Goal: Transaction & Acquisition: Purchase product/service

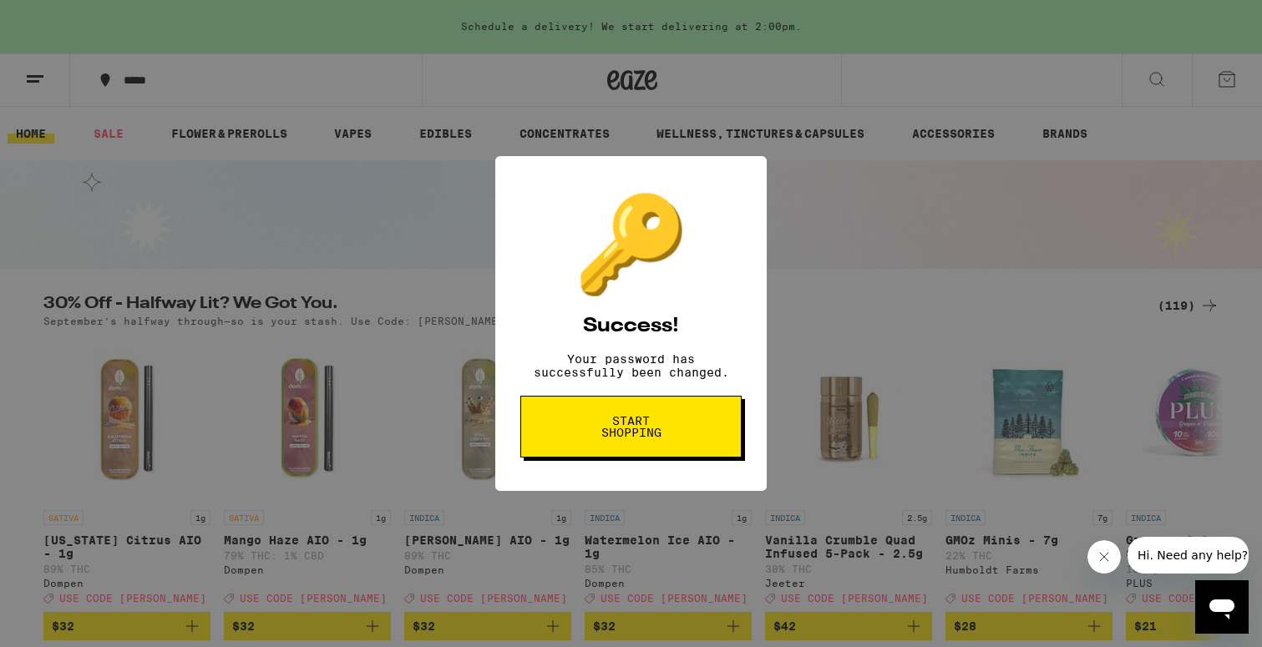
click at [603, 427] on span "Start shopping" at bounding box center [631, 426] width 86 height 23
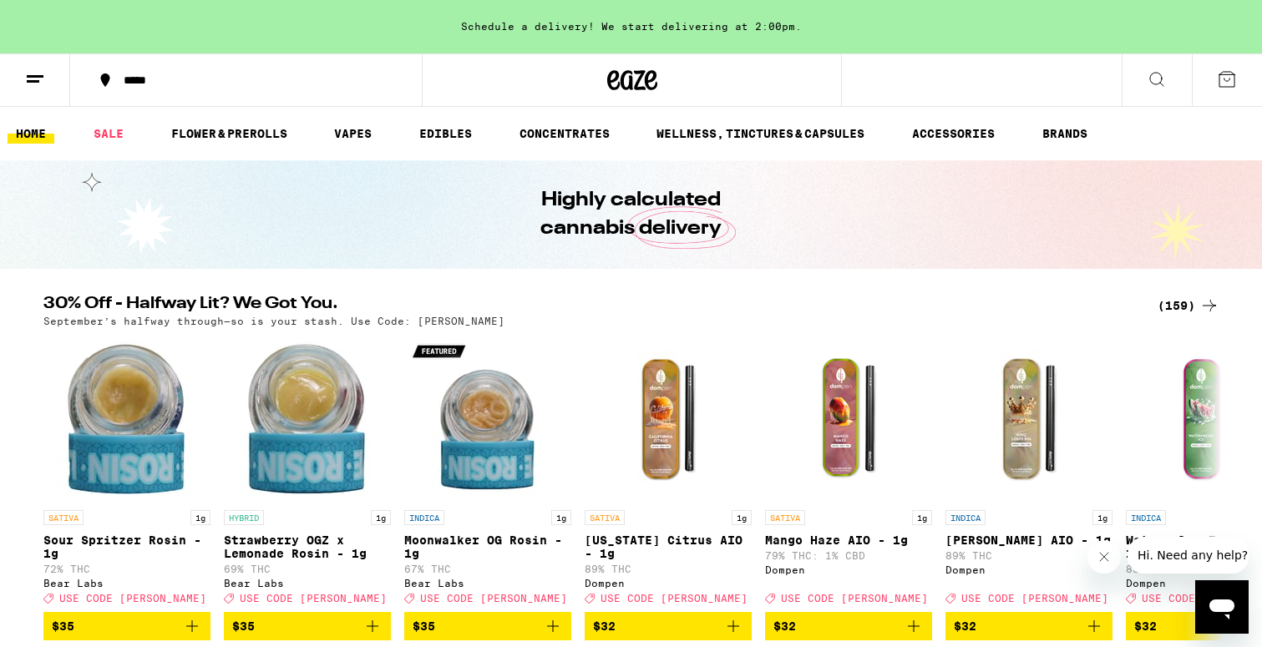
click at [1144, 82] on button at bounding box center [1157, 80] width 70 height 53
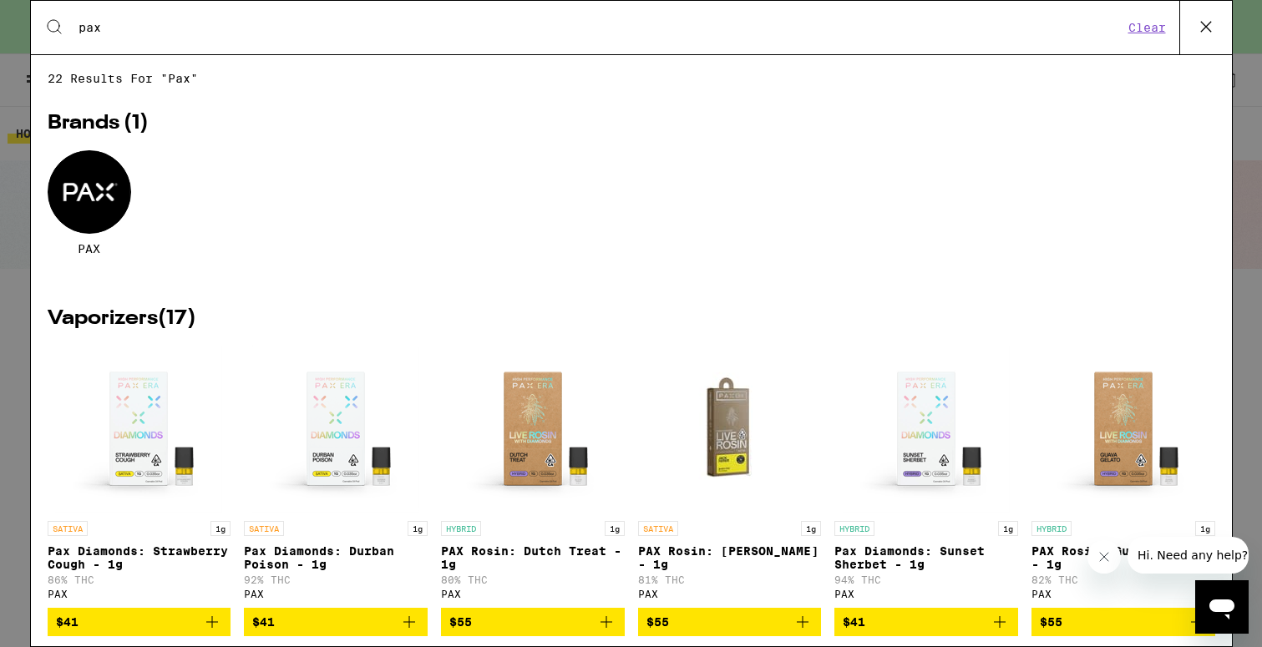
type input "pax"
click at [94, 182] on div at bounding box center [90, 192] width 84 height 84
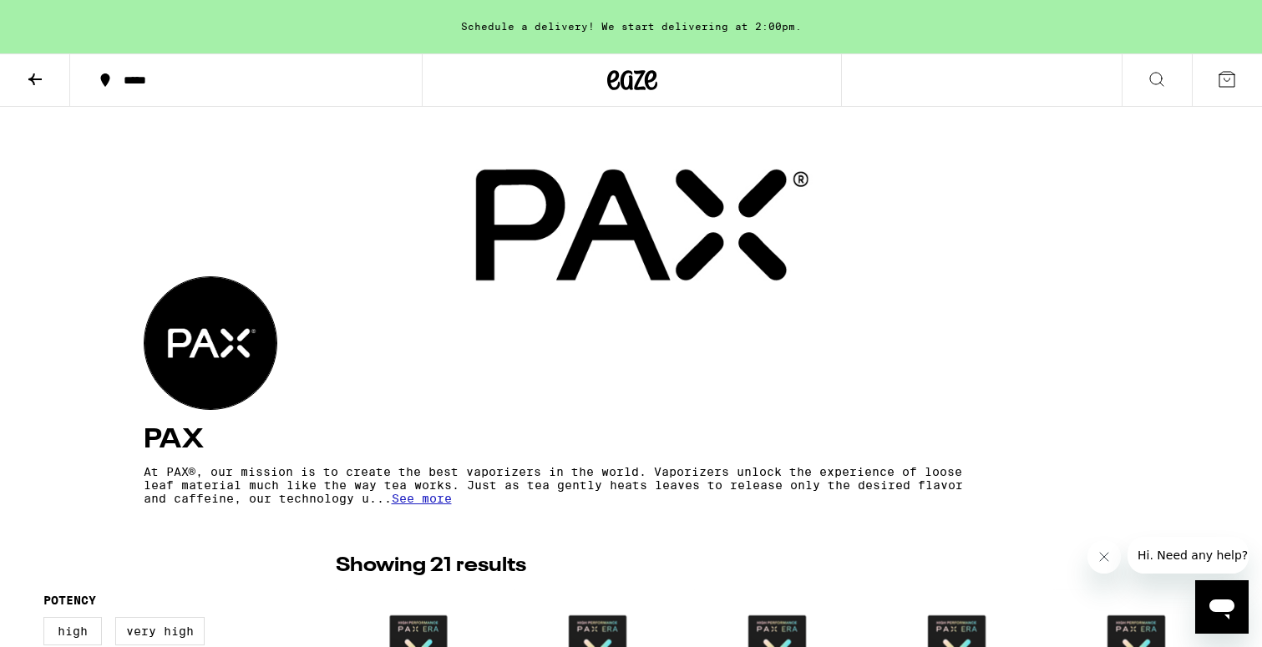
click at [38, 86] on icon at bounding box center [35, 79] width 20 height 20
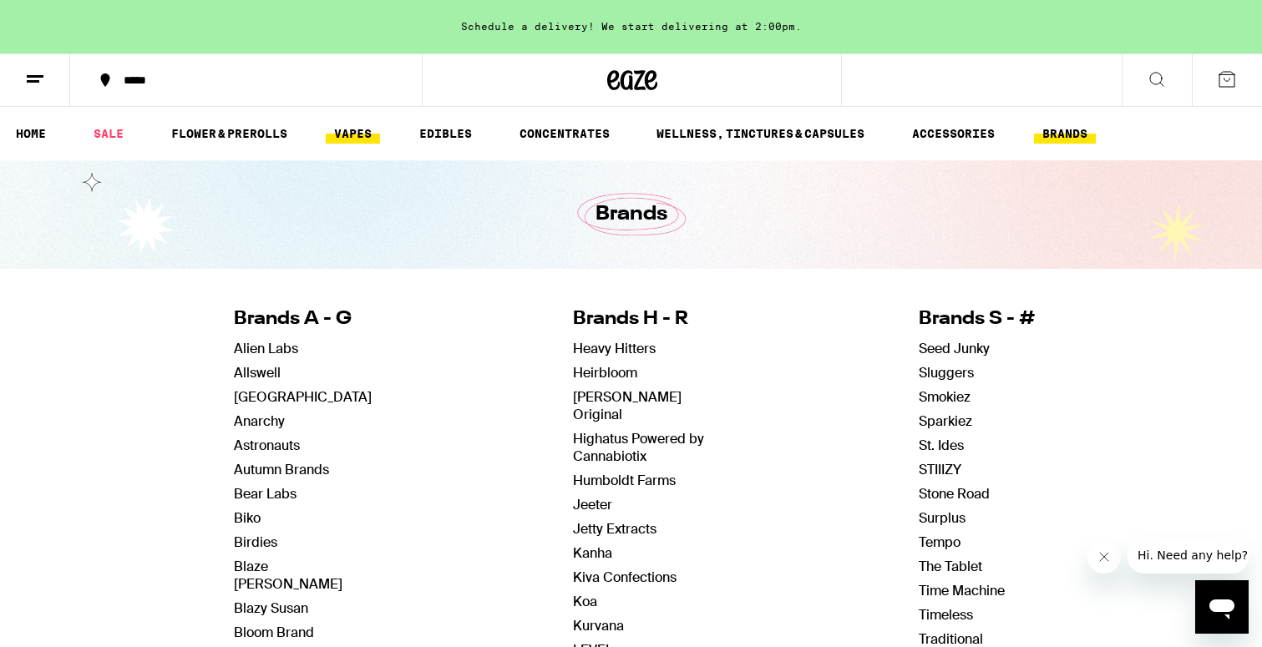
click at [349, 133] on link "VAPES" at bounding box center [353, 134] width 54 height 20
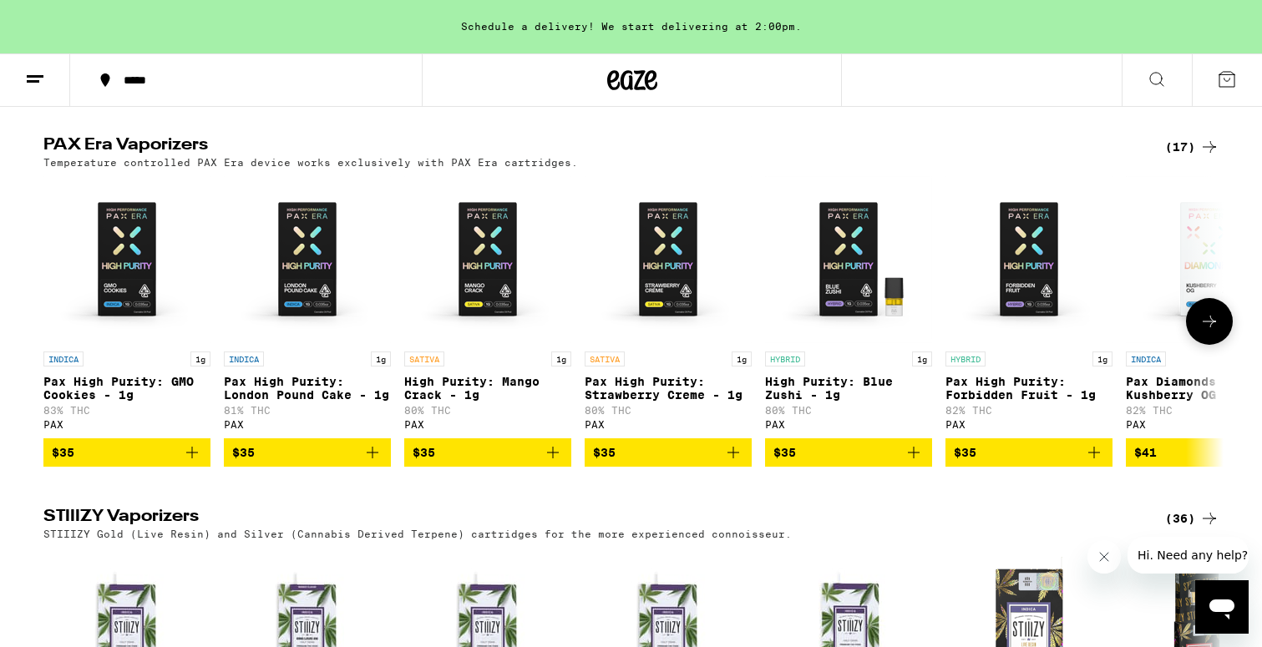
scroll to position [1300, 0]
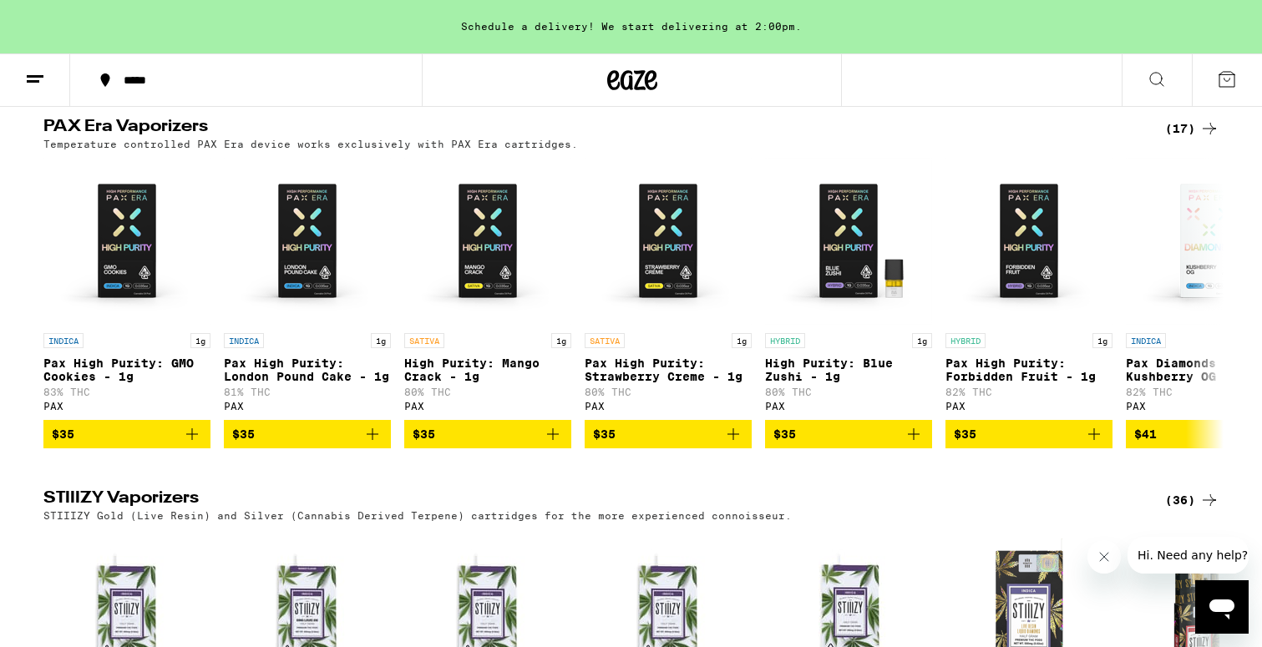
click at [1204, 134] on icon at bounding box center [1209, 129] width 13 height 12
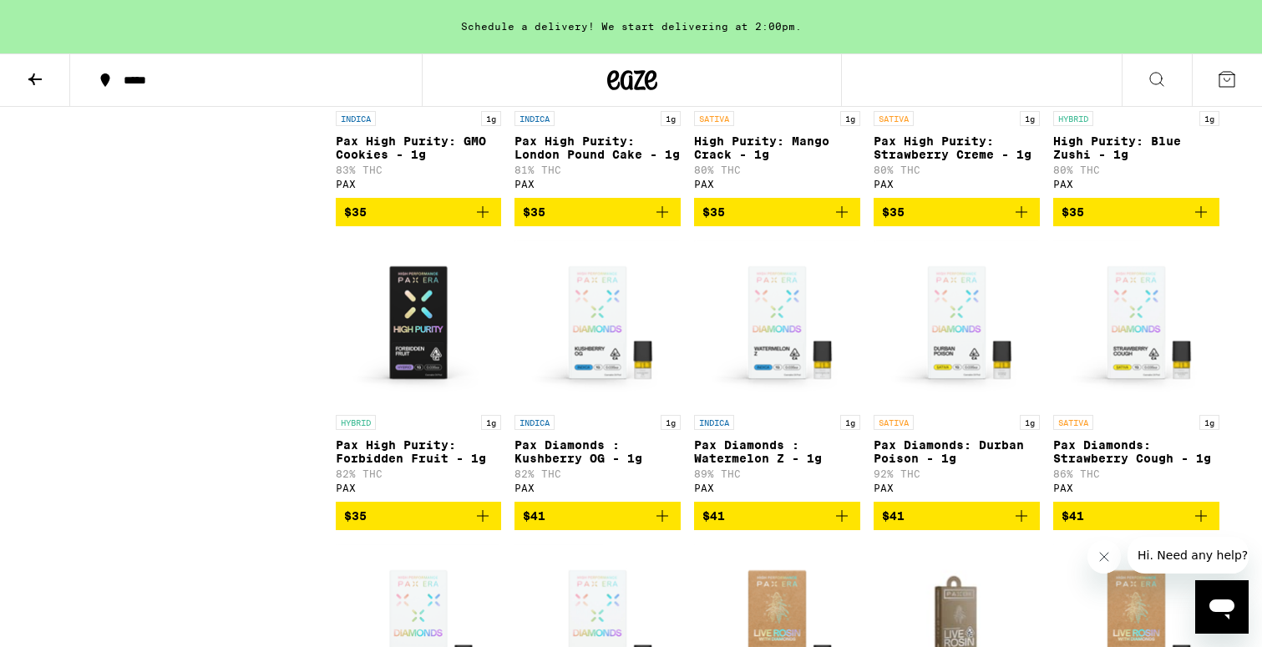
scroll to position [381, 0]
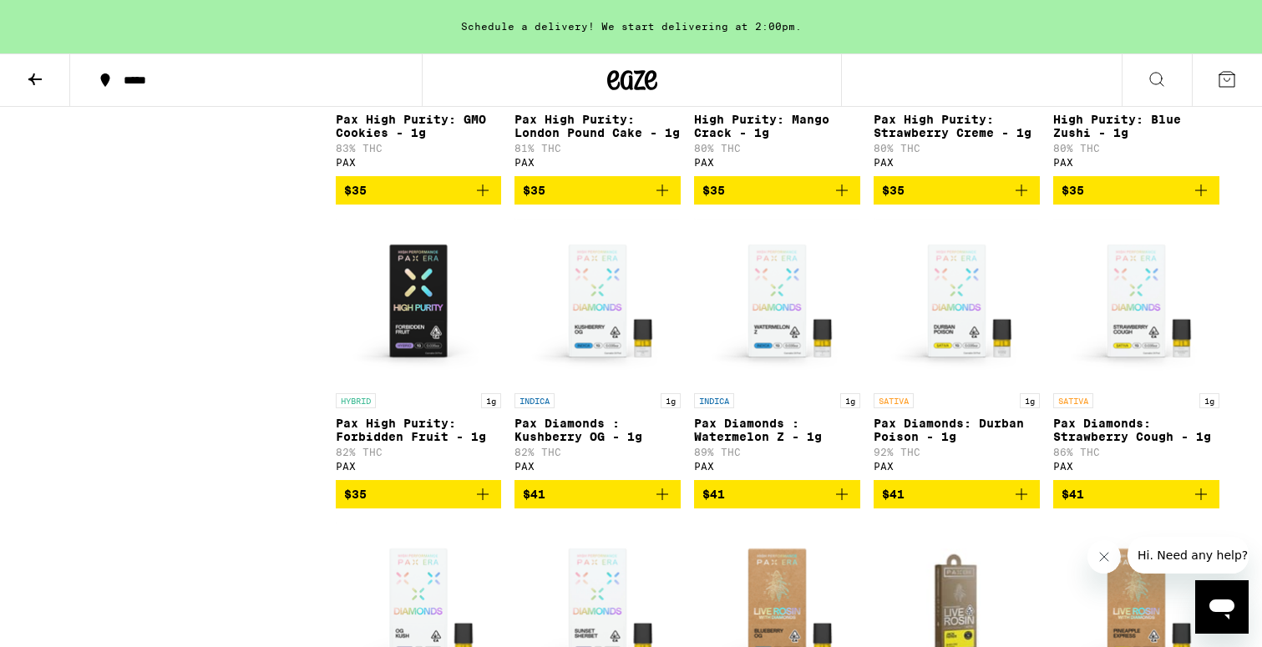
click at [842, 500] on icon "Add to bag" at bounding box center [842, 495] width 12 height 12
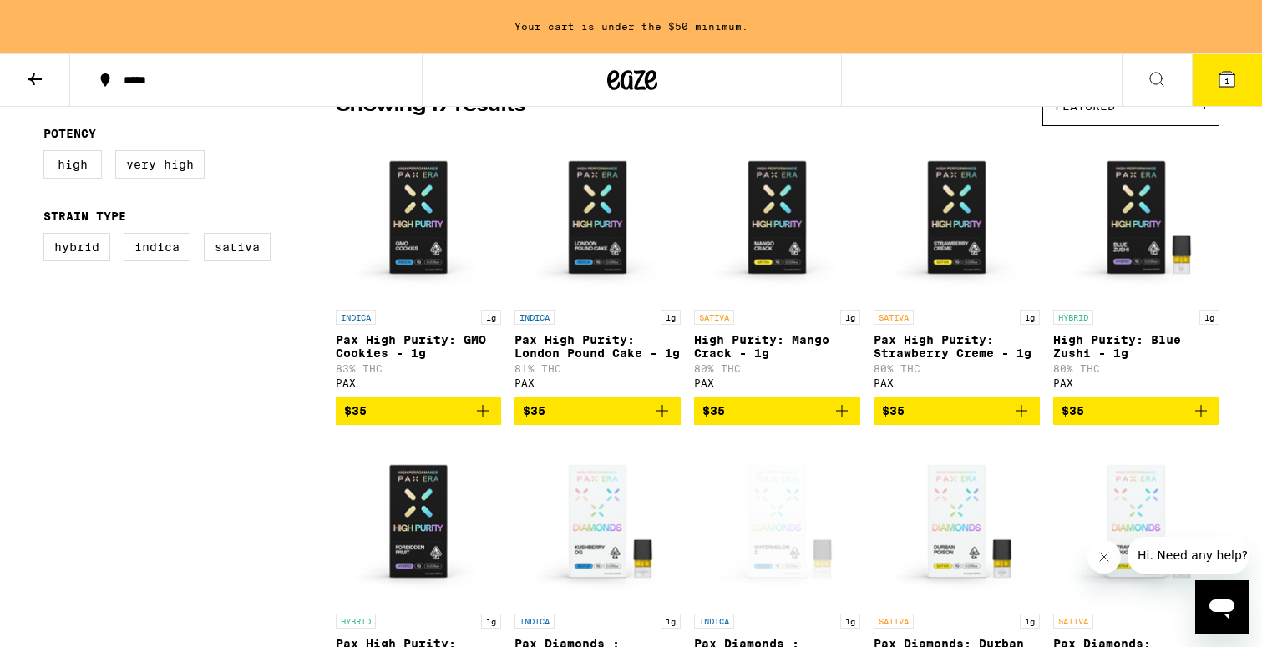
scroll to position [142, 0]
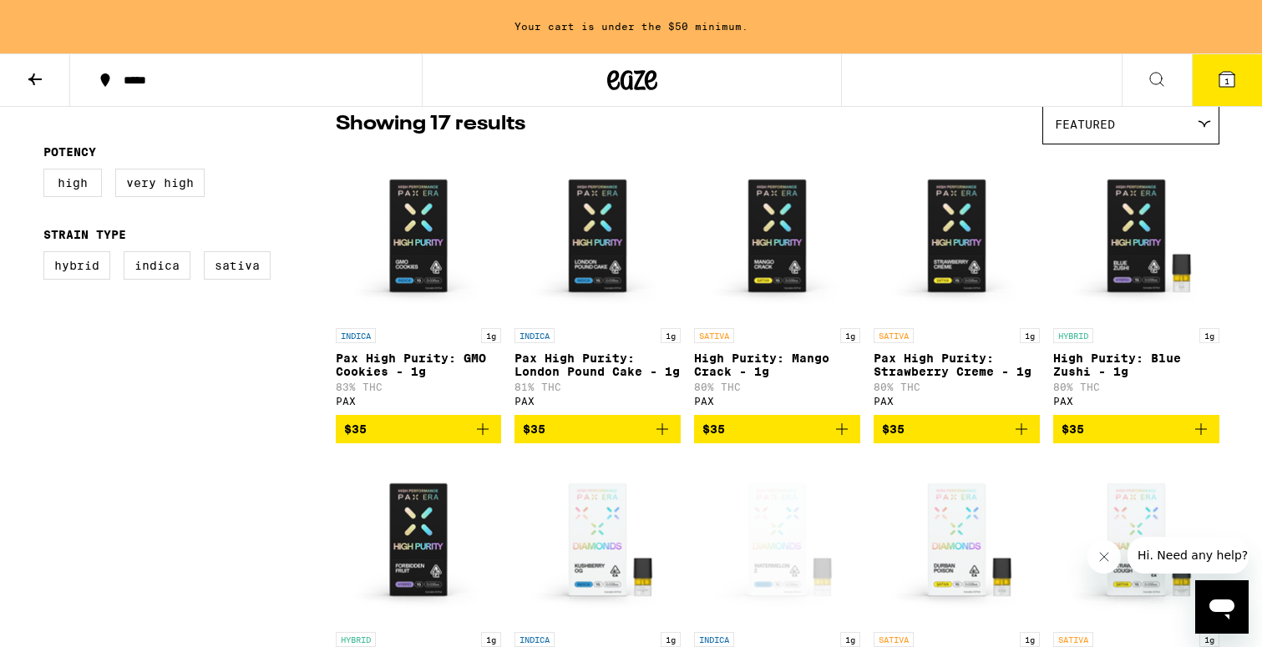
click at [665, 439] on icon "Add to bag" at bounding box center [662, 429] width 20 height 20
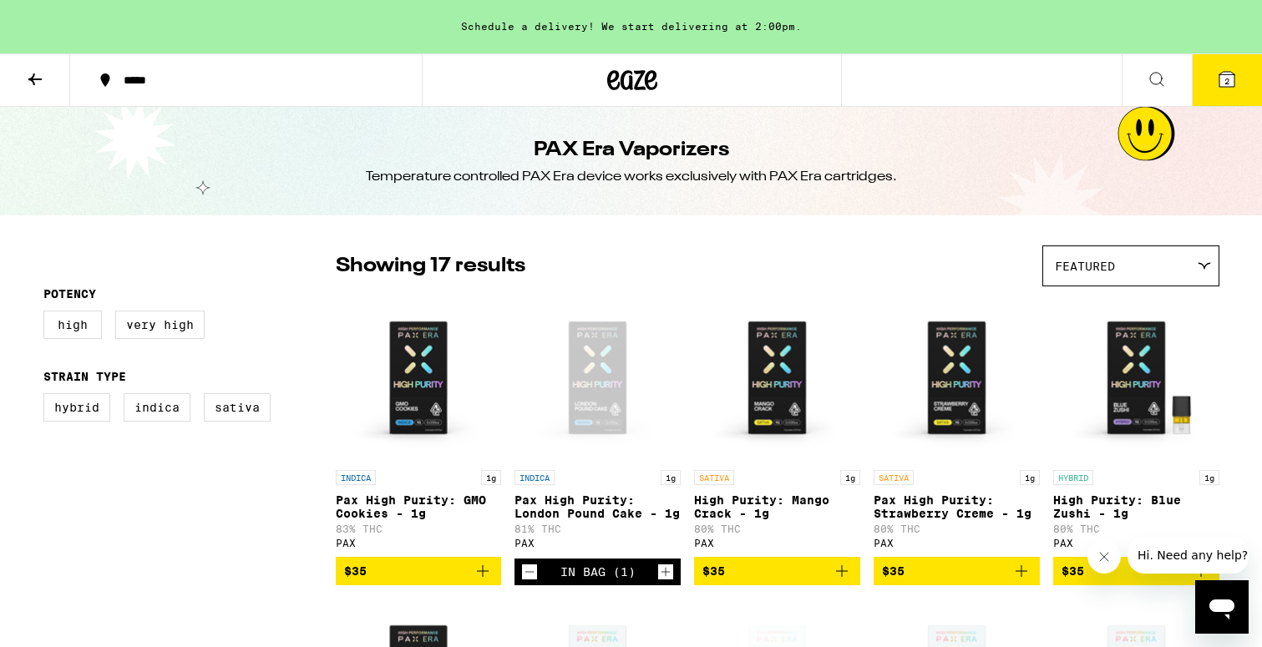
scroll to position [0, 0]
click at [1215, 84] on button "2" at bounding box center [1227, 80] width 70 height 52
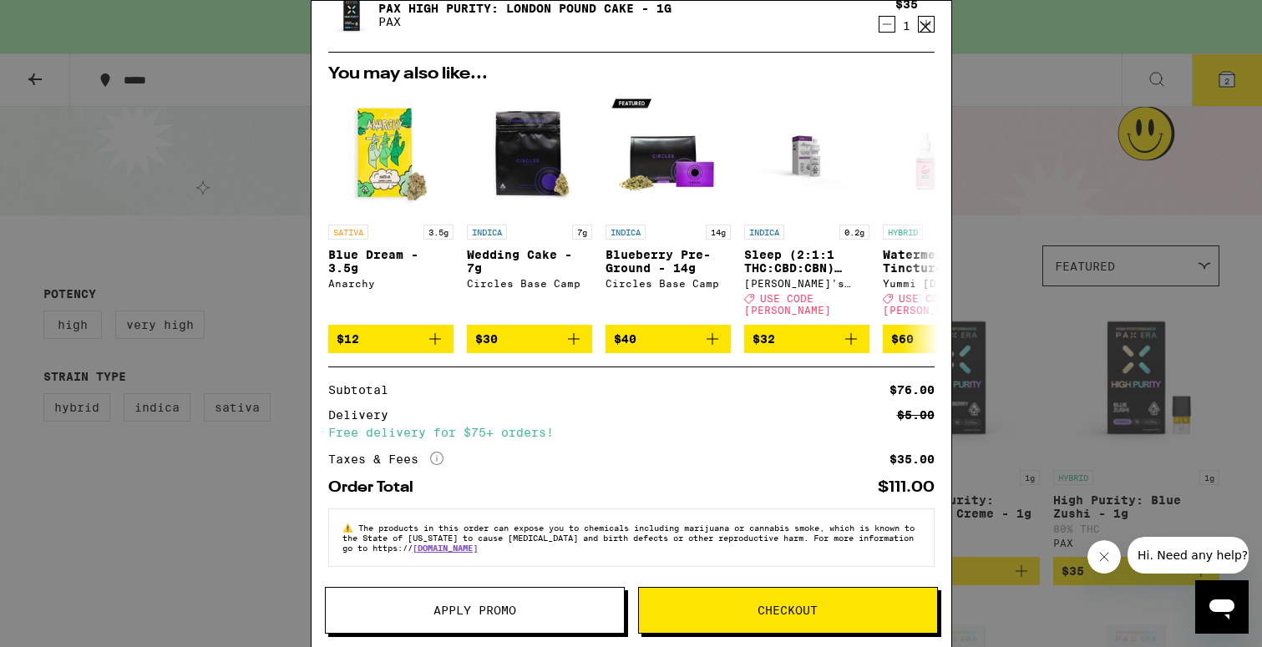
scroll to position [181, 0]
click at [1026, 165] on div "Your Cart Schedule a delivery! We start delivering at 2:00pm. Pax Diamonds : Wa…" at bounding box center [631, 323] width 1262 height 647
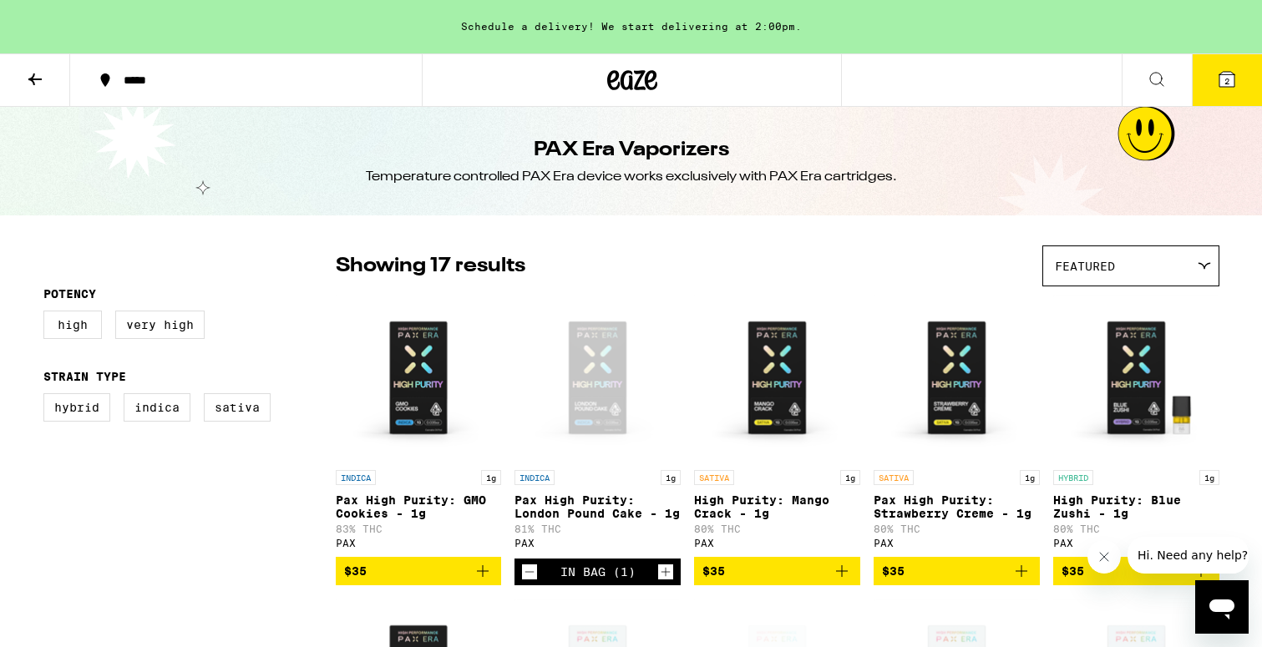
click at [43, 74] on icon at bounding box center [35, 79] width 20 height 20
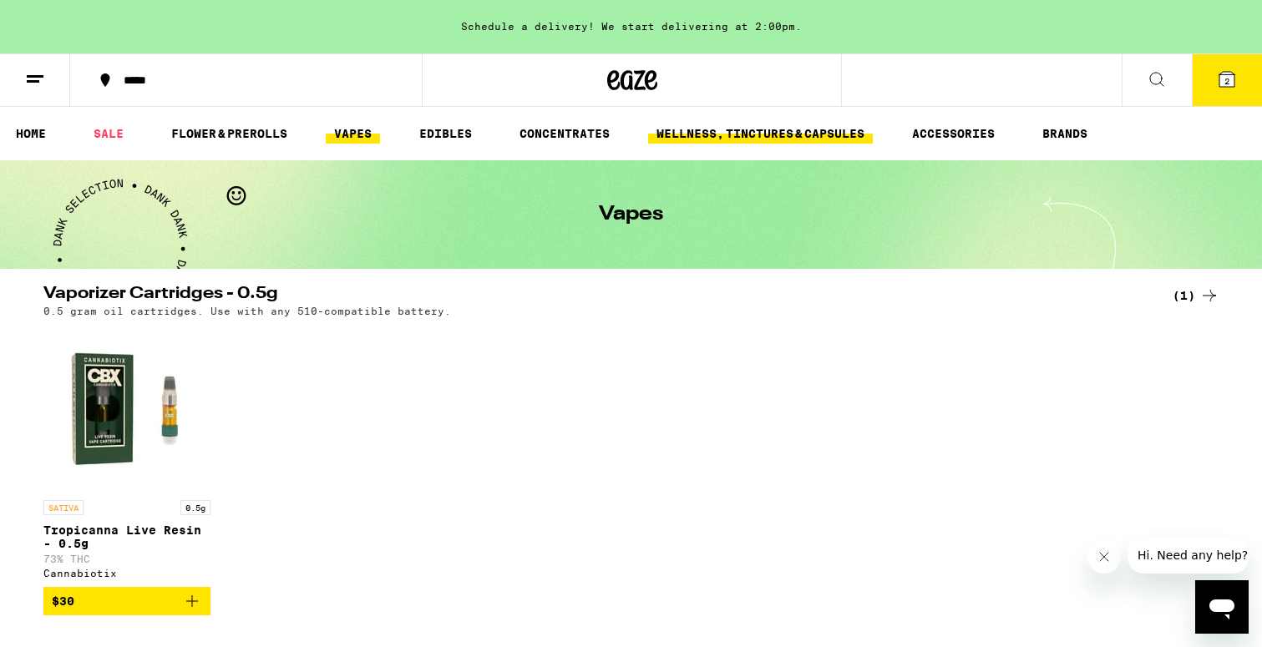
click at [734, 139] on link "WELLNESS, TINCTURES & CAPSULES" at bounding box center [760, 134] width 225 height 20
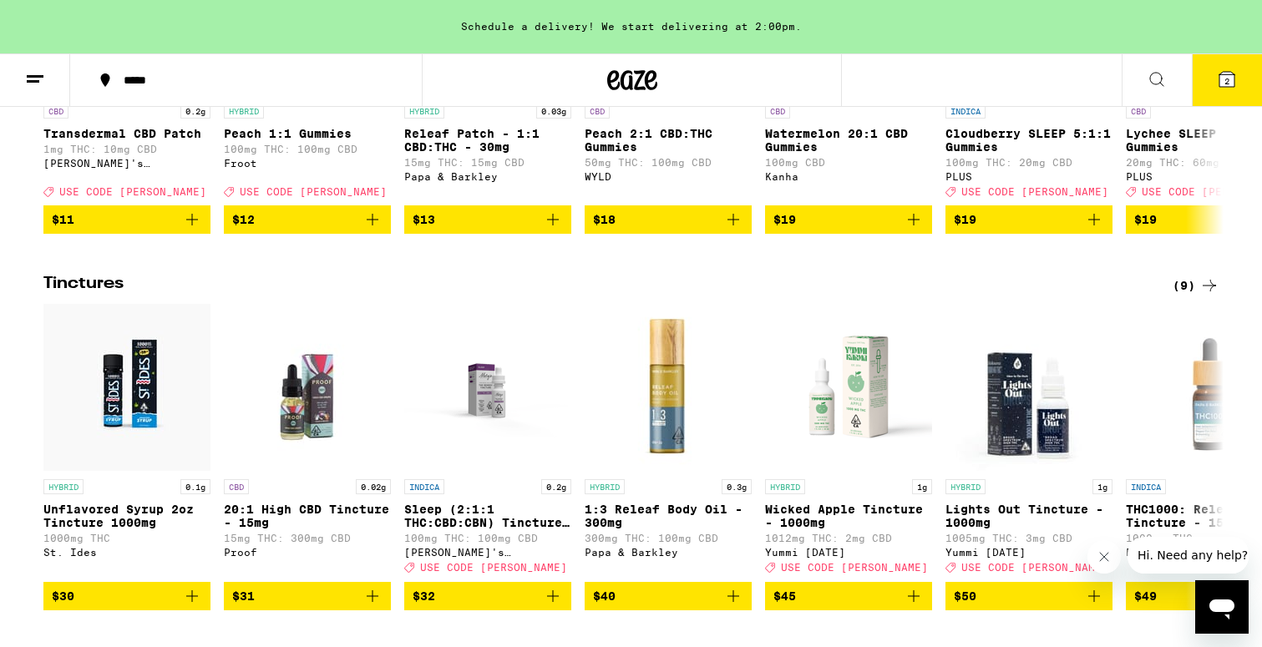
scroll to position [421, 0]
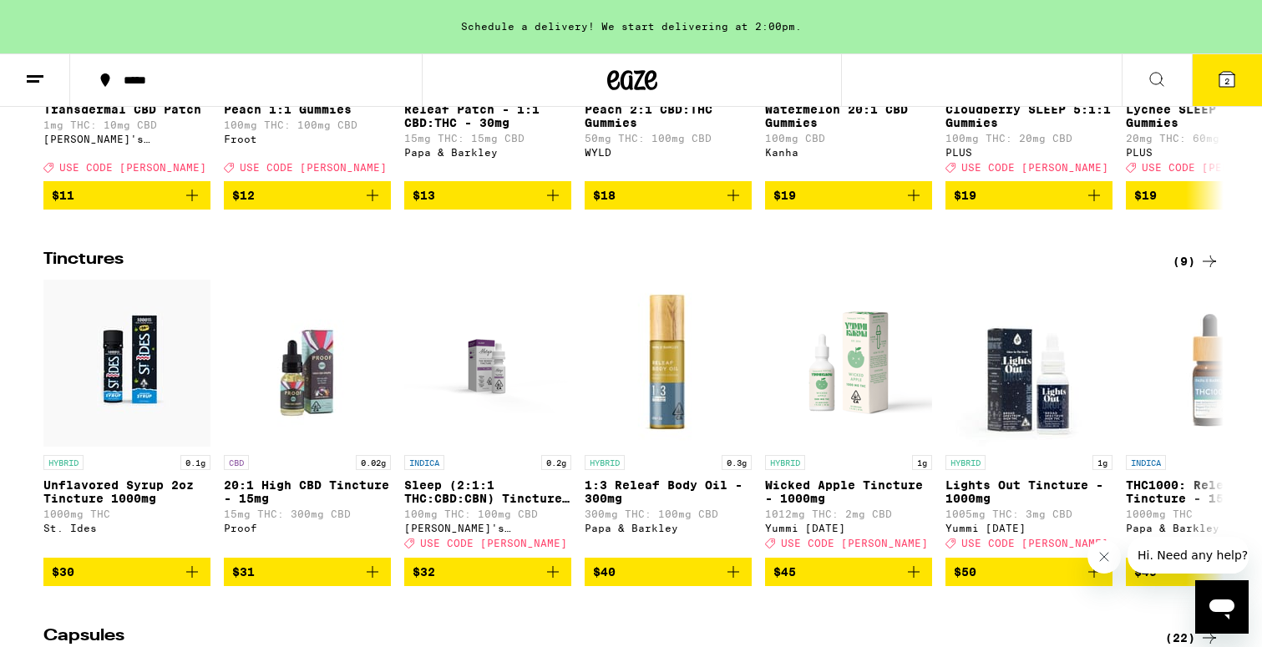
click at [1197, 271] on div "(9)" at bounding box center [1196, 261] width 47 height 20
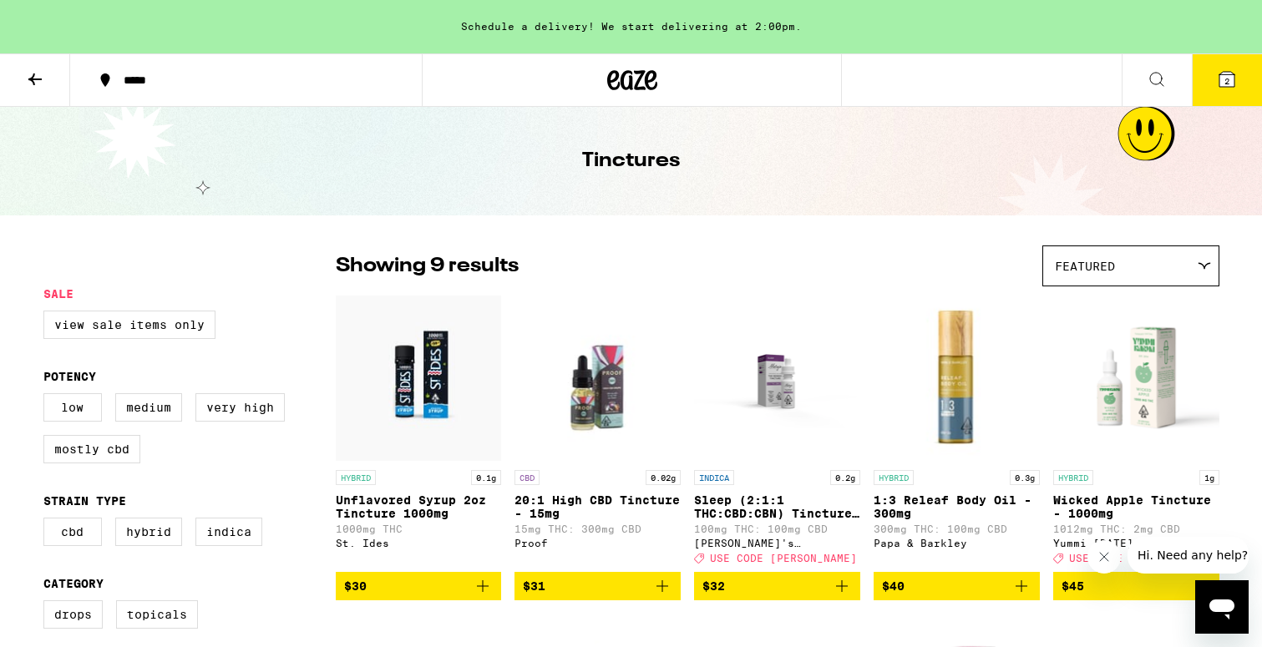
click at [34, 84] on icon at bounding box center [34, 80] width 13 height 12
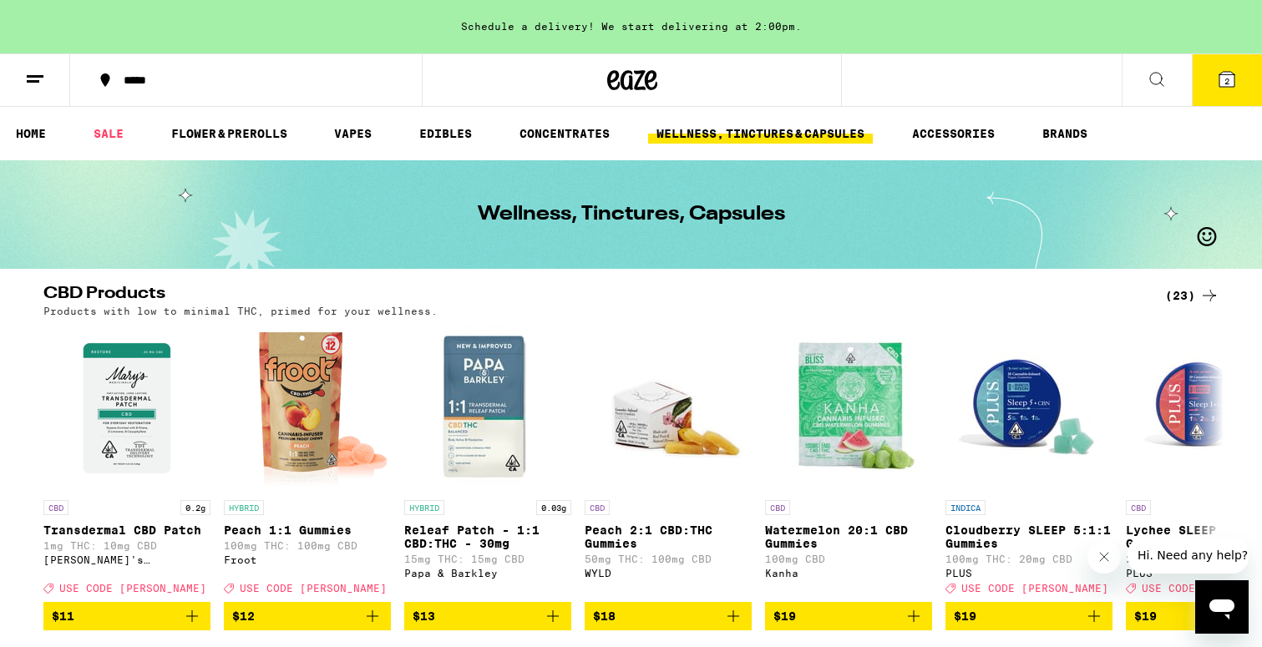
click at [1142, 78] on button at bounding box center [1157, 80] width 70 height 53
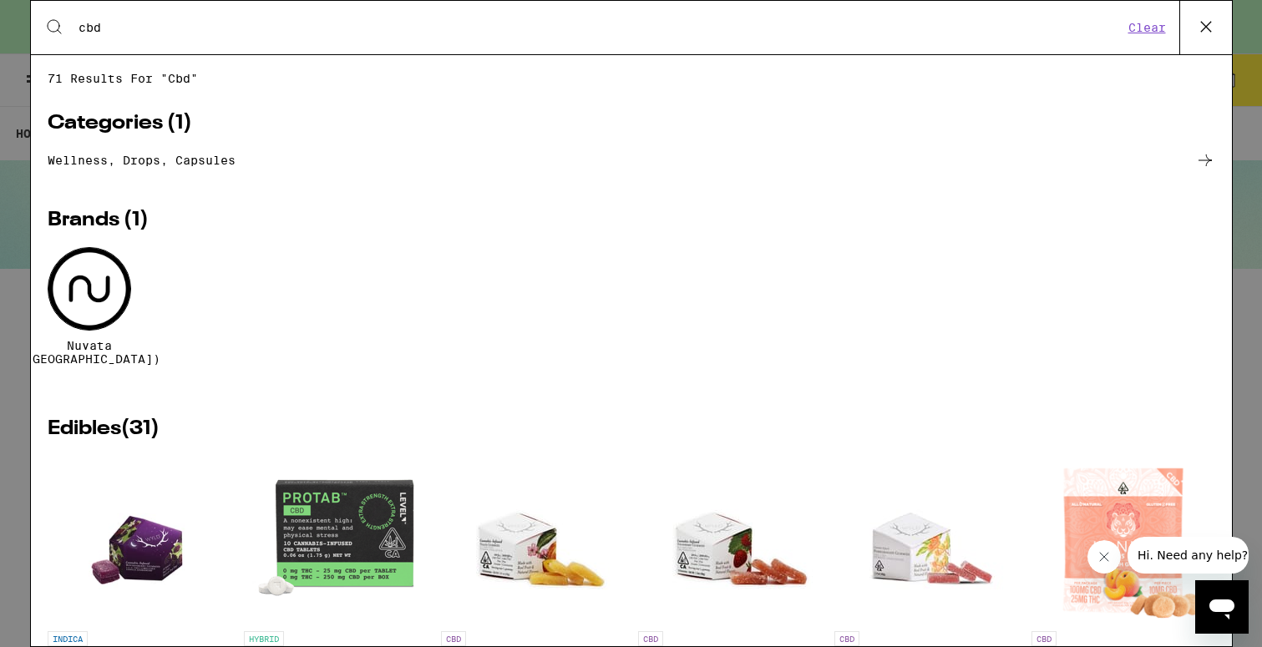
type input "cbd"
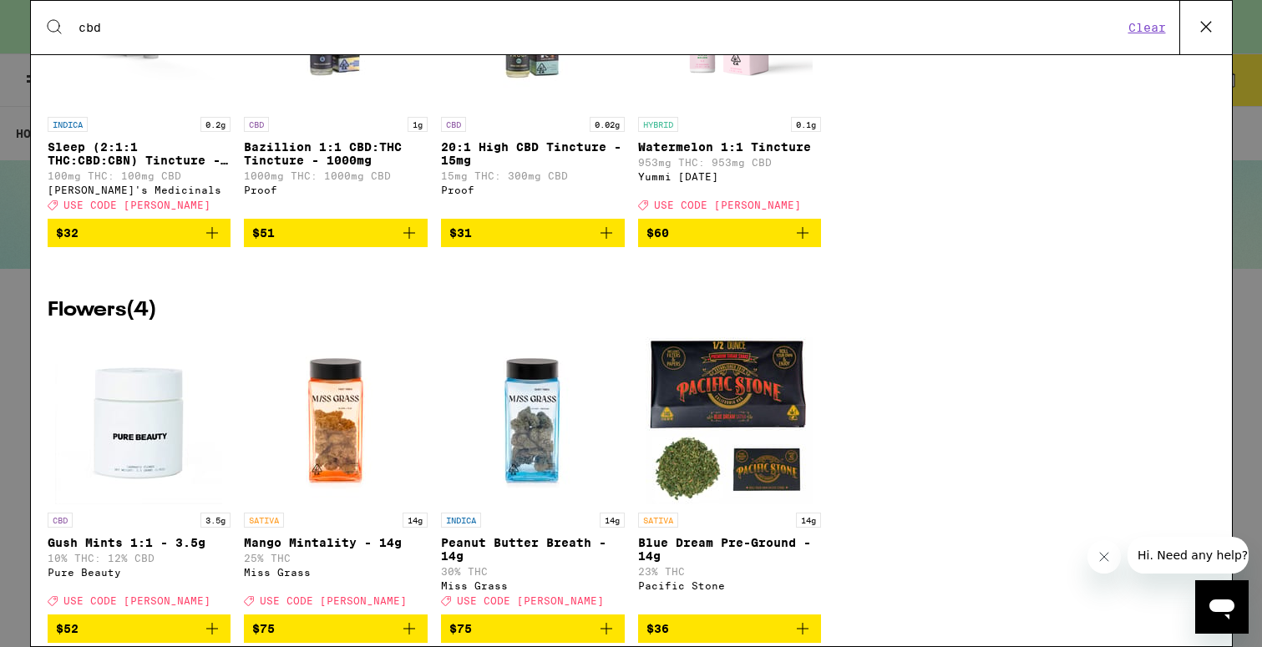
scroll to position [3124, 0]
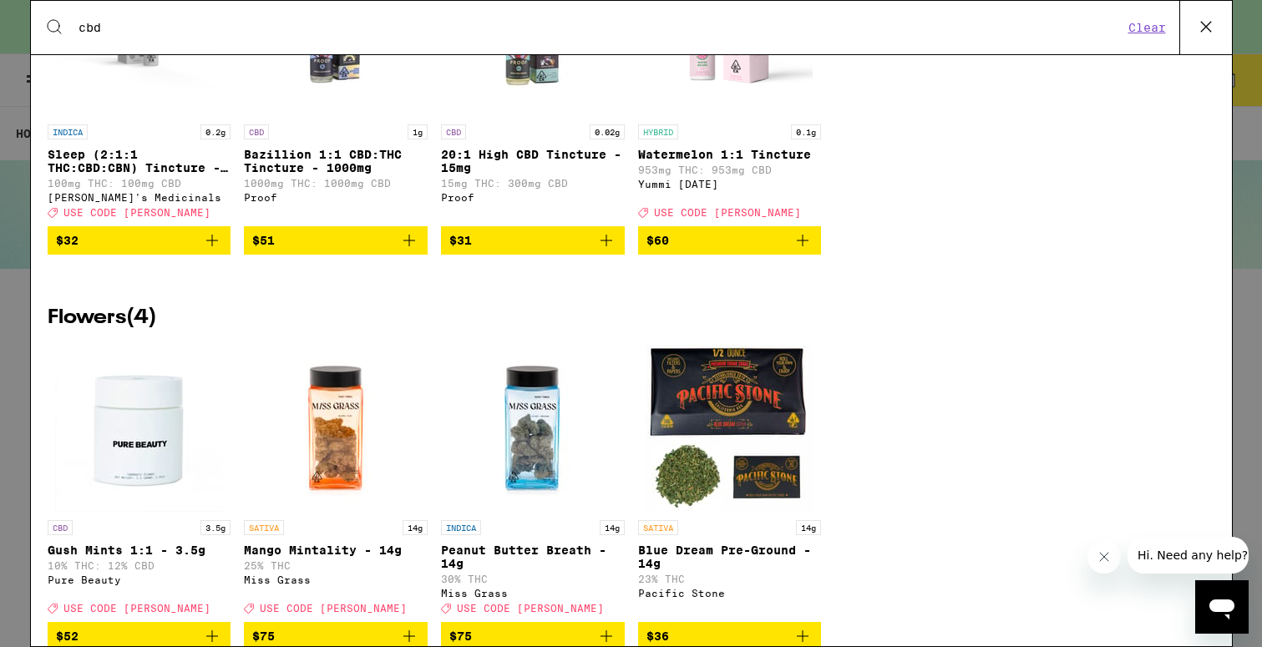
click at [606, 251] on icon "Add to bag" at bounding box center [606, 241] width 20 height 20
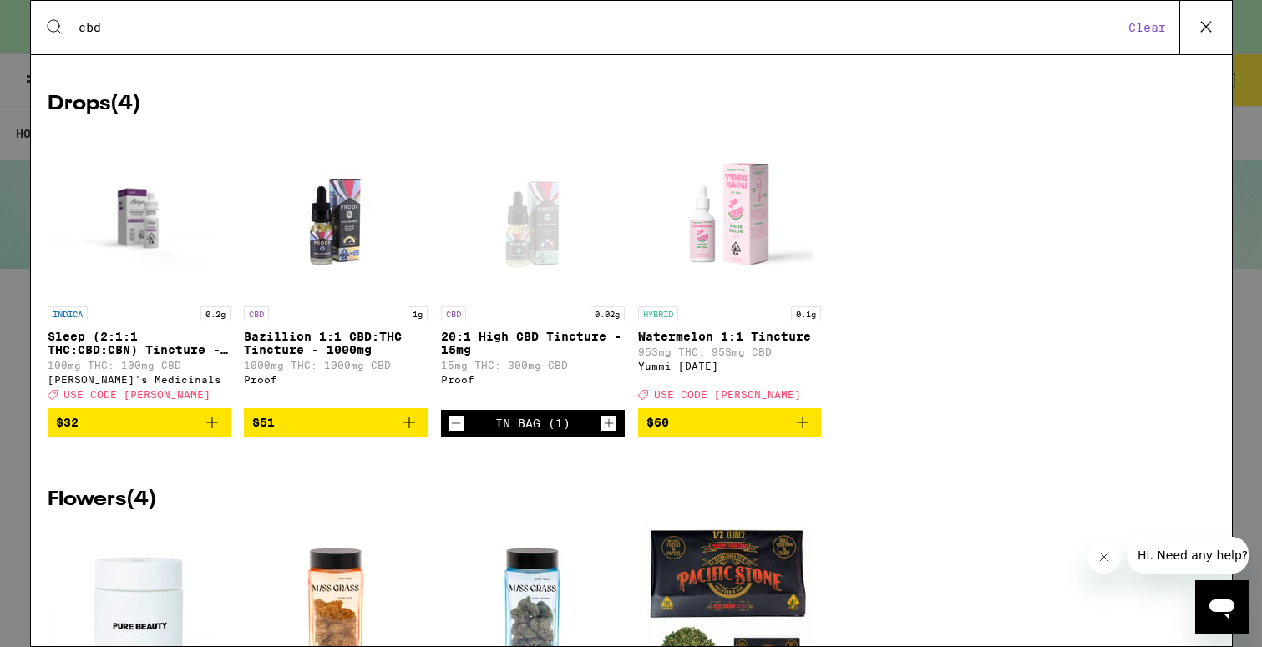
scroll to position [2889, 0]
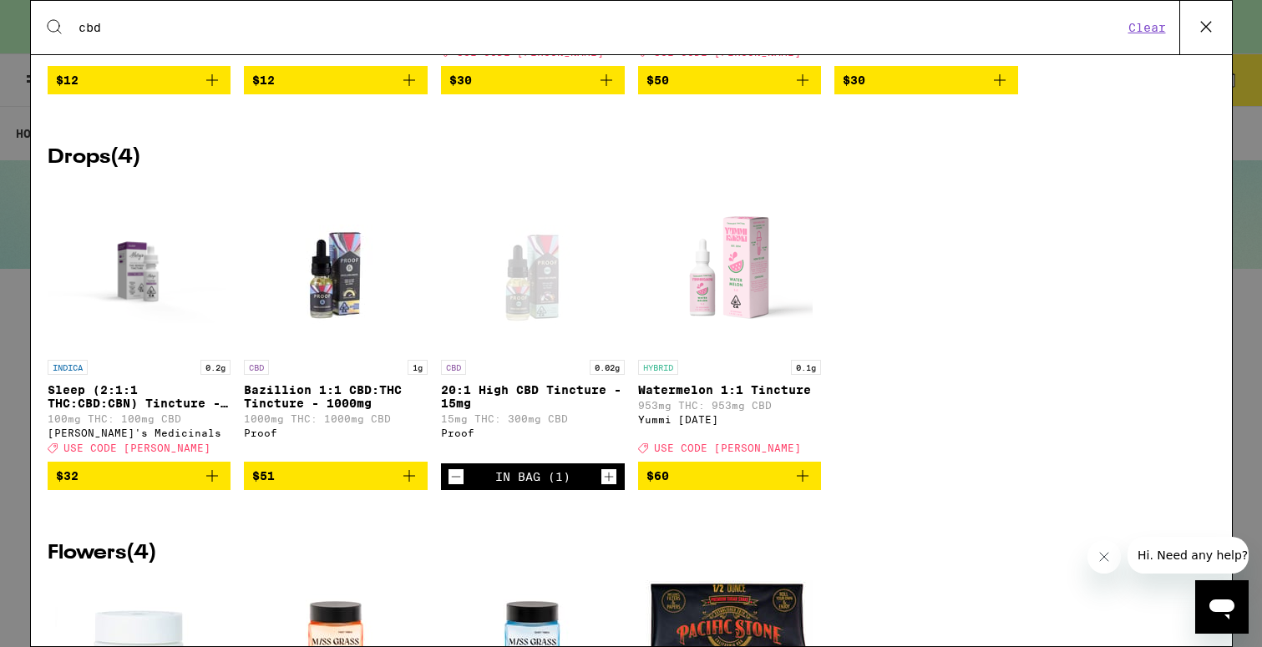
click at [1210, 35] on icon at bounding box center [1206, 26] width 25 height 25
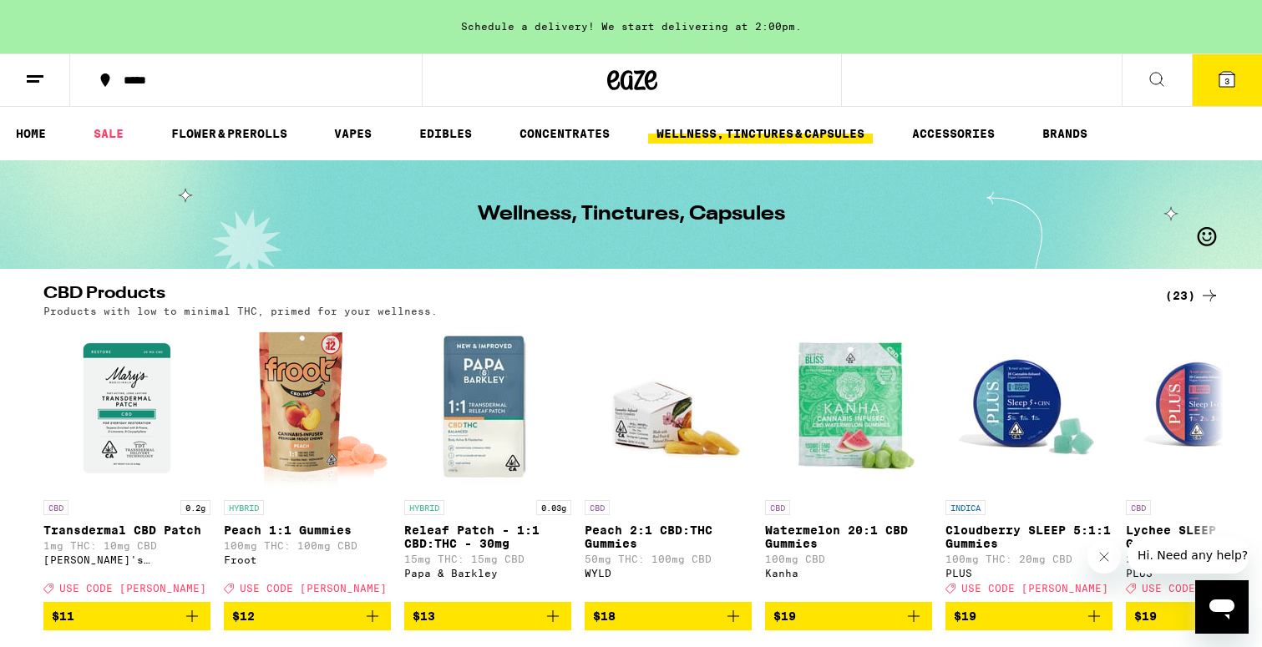
click at [1222, 100] on button "3" at bounding box center [1227, 80] width 70 height 52
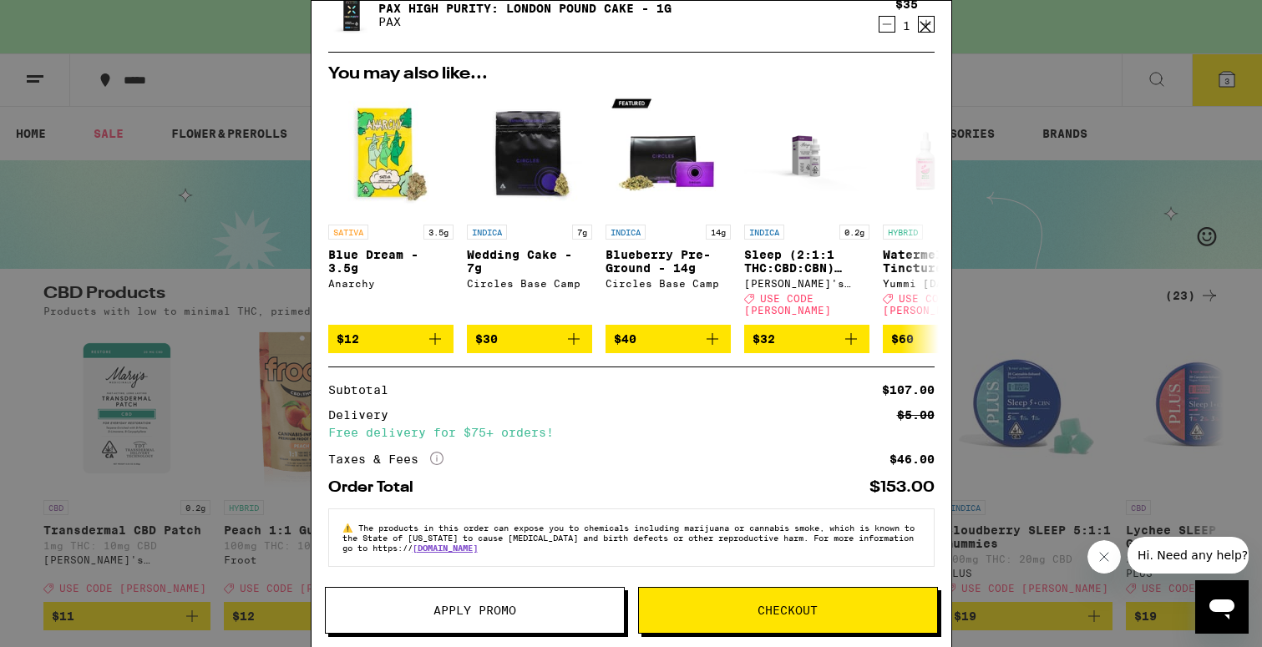
scroll to position [241, 0]
click at [435, 454] on icon "More Info" at bounding box center [436, 458] width 13 height 13
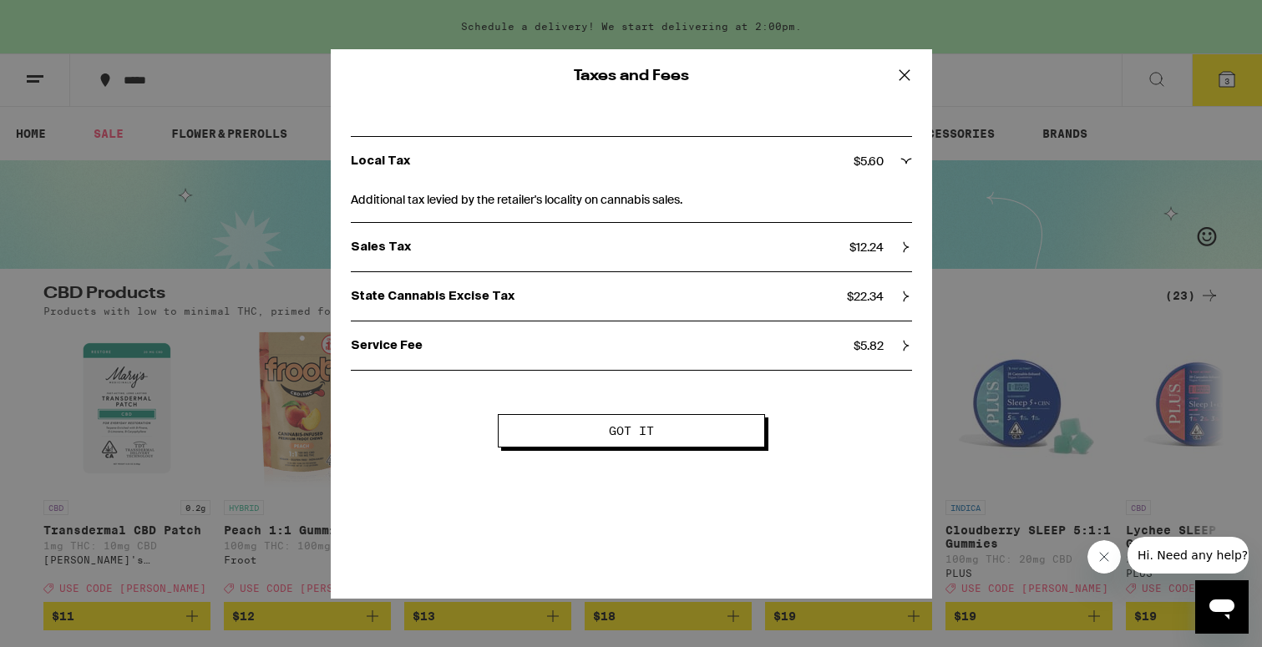
click at [618, 425] on span "Got it" at bounding box center [631, 431] width 45 height 12
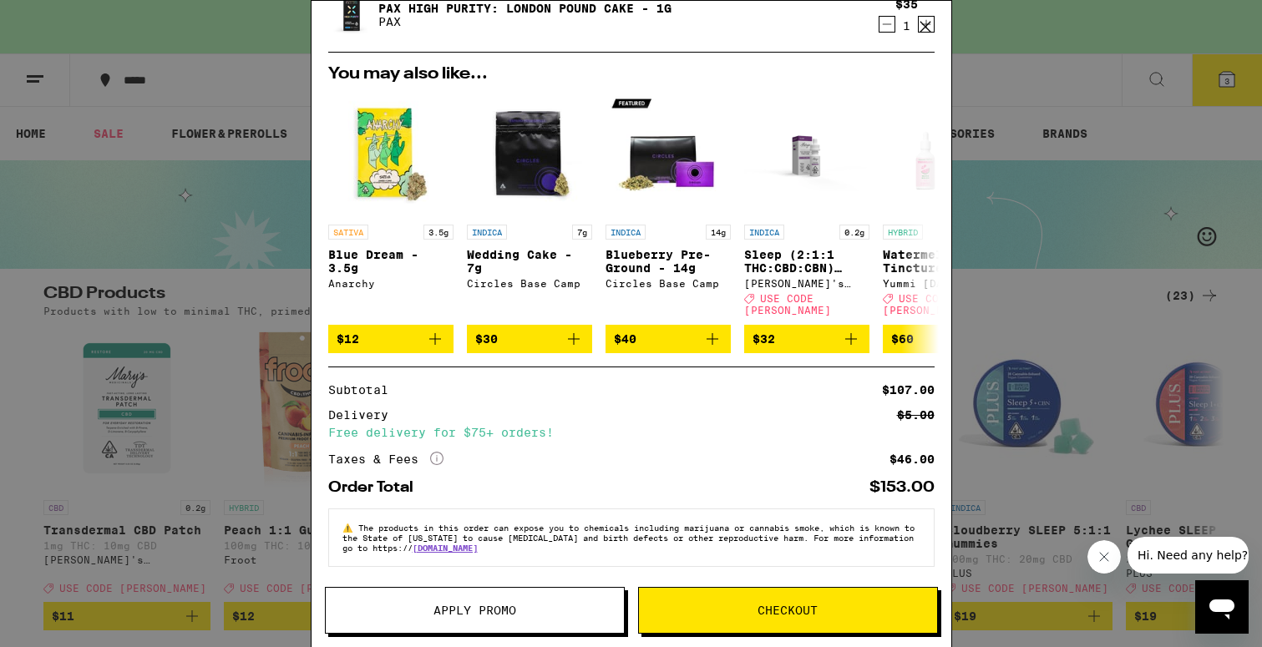
click at [772, 598] on button "Checkout" at bounding box center [788, 610] width 300 height 47
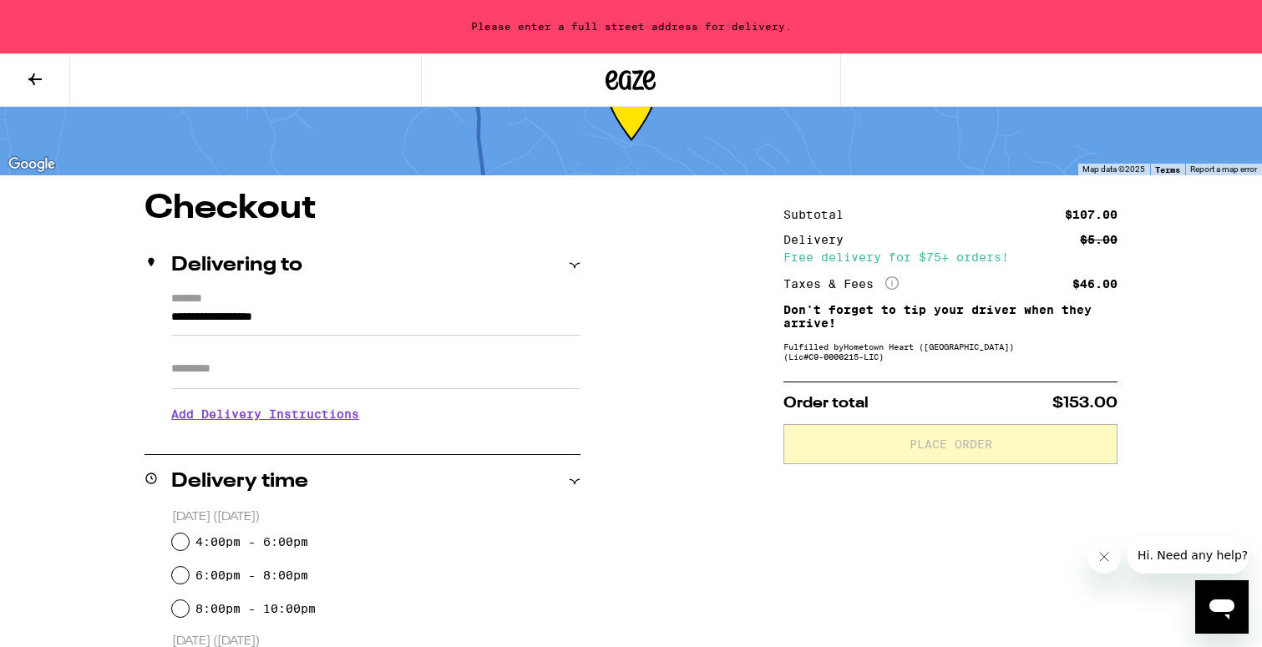
scroll to position [64, 0]
click at [337, 322] on input "**********" at bounding box center [375, 321] width 409 height 28
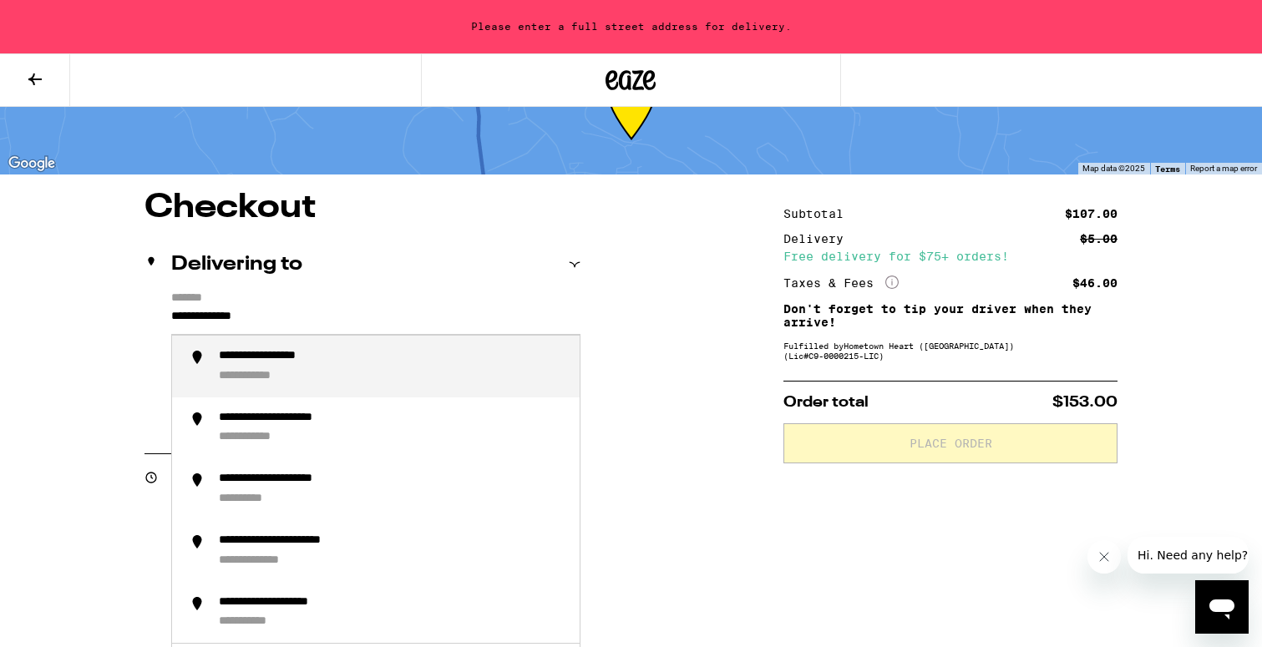
click at [376, 370] on div "**********" at bounding box center [392, 366] width 347 height 35
type input "**********"
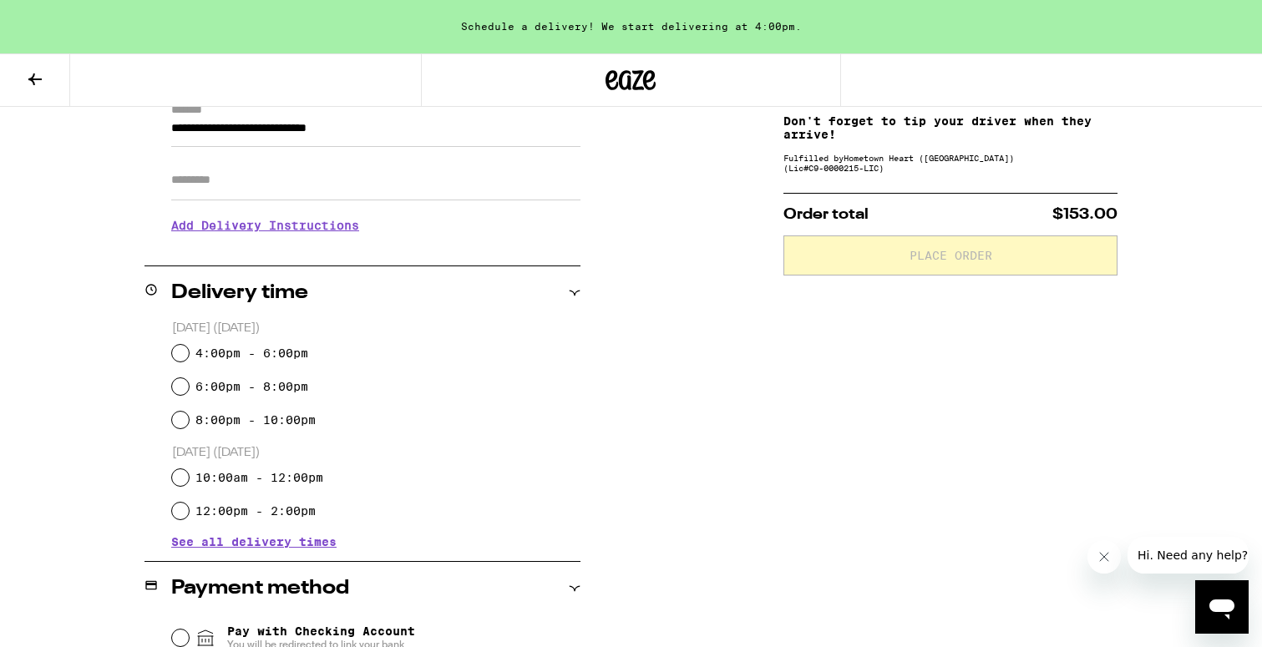
scroll to position [254, 0]
click at [180, 350] on input "4:00pm - 6:00pm" at bounding box center [180, 351] width 17 height 17
radio input "true"
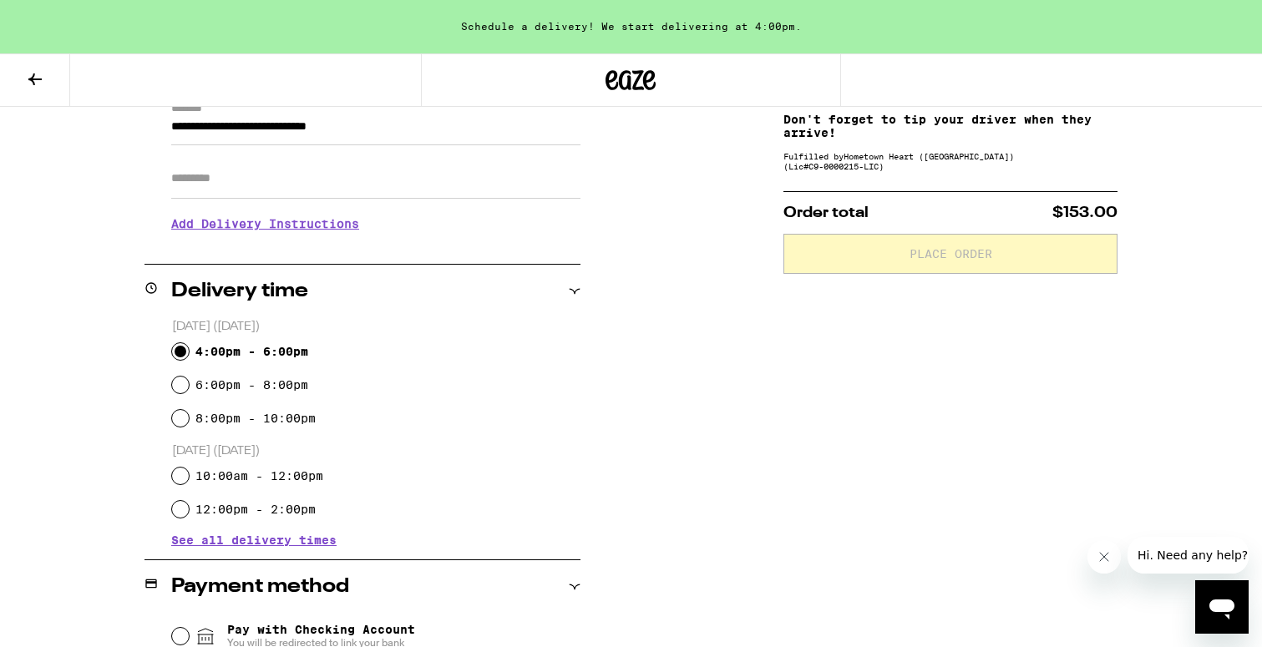
click at [119, 327] on div "**********" at bounding box center [631, 496] width 1203 height 989
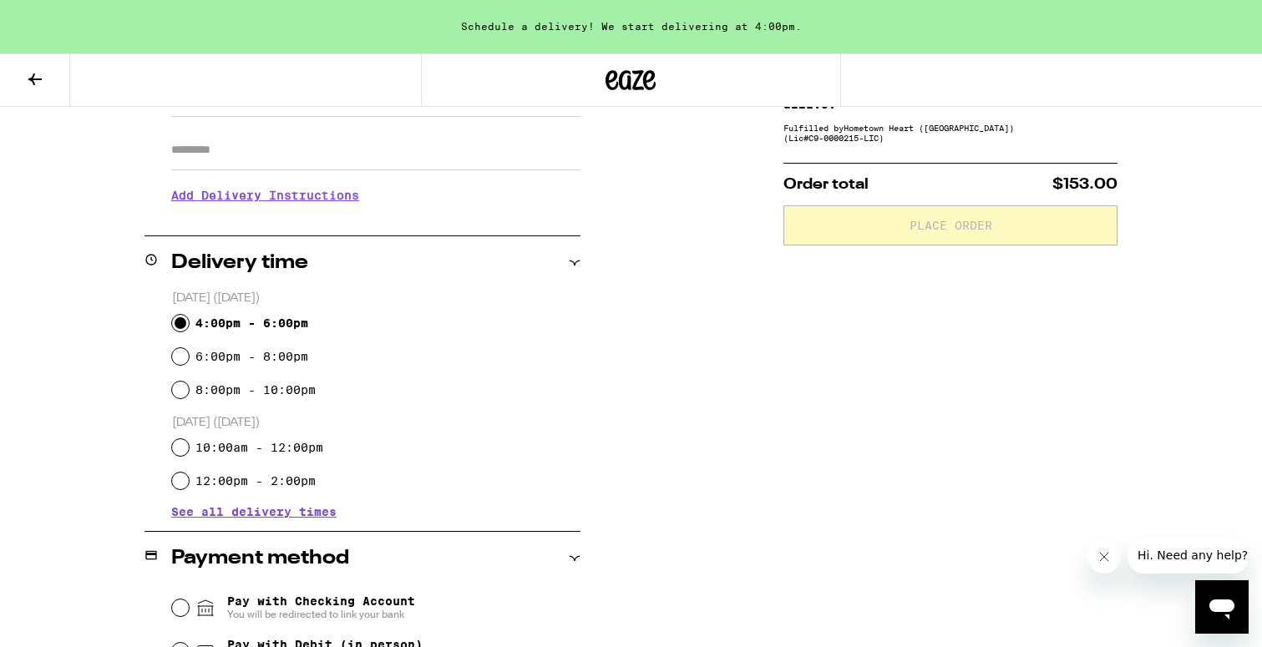
scroll to position [284, 0]
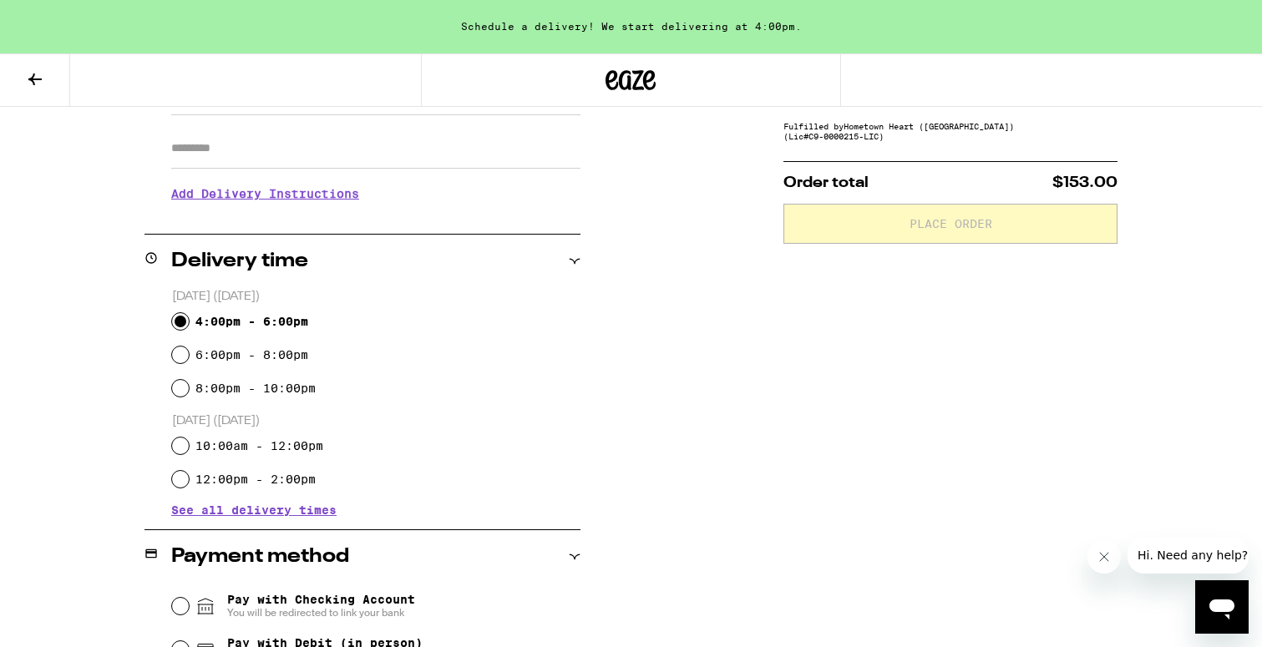
click at [183, 353] on input "6:00pm - 8:00pm" at bounding box center [180, 355] width 17 height 17
radio input "true"
click at [129, 339] on div "**********" at bounding box center [631, 466] width 1203 height 989
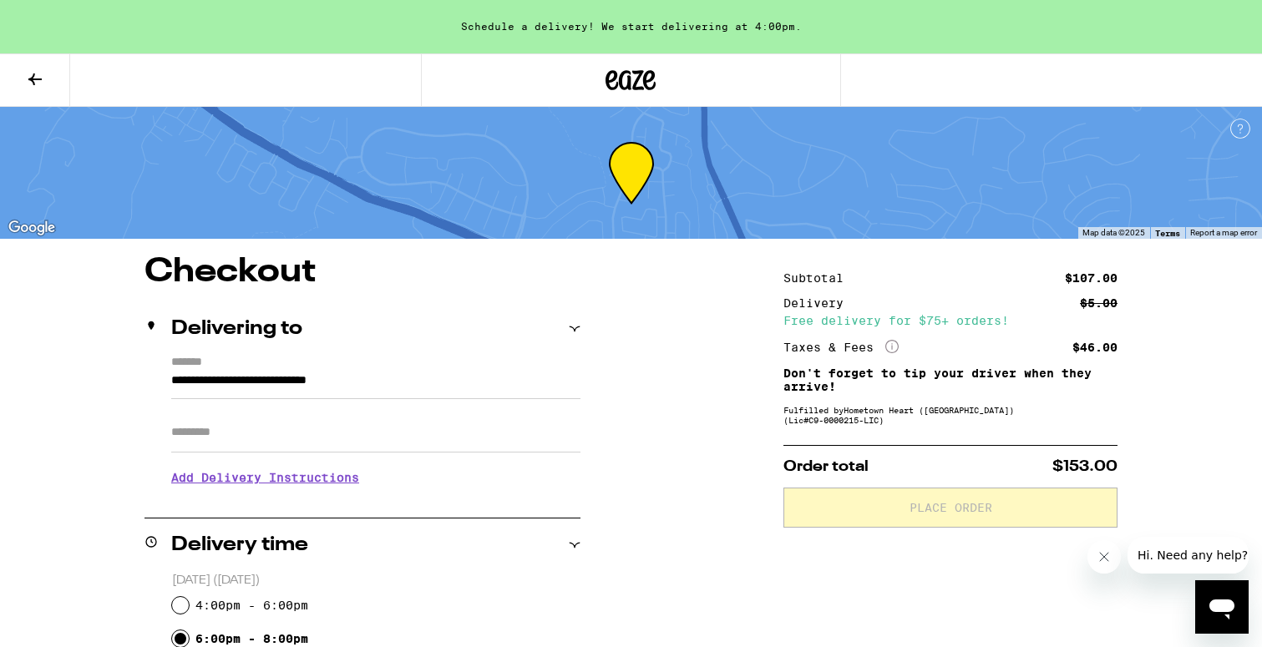
scroll to position [0, 0]
click at [39, 79] on icon at bounding box center [34, 80] width 13 height 12
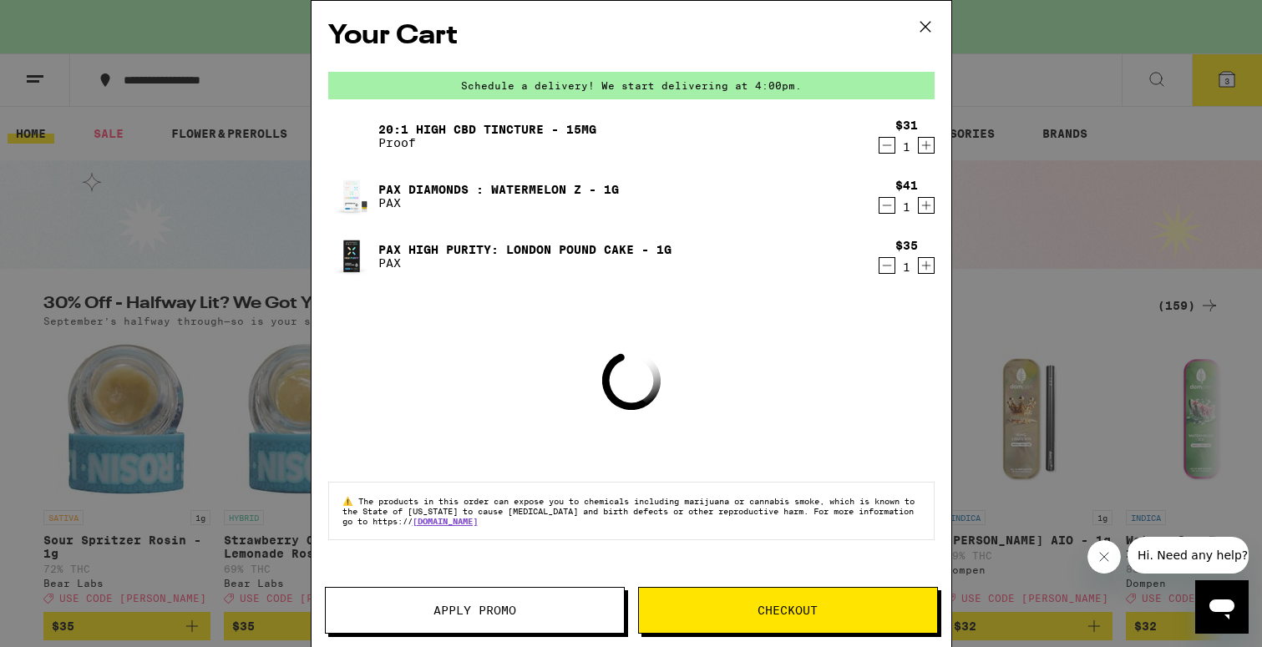
click at [886, 269] on icon "Decrement" at bounding box center [887, 266] width 15 height 20
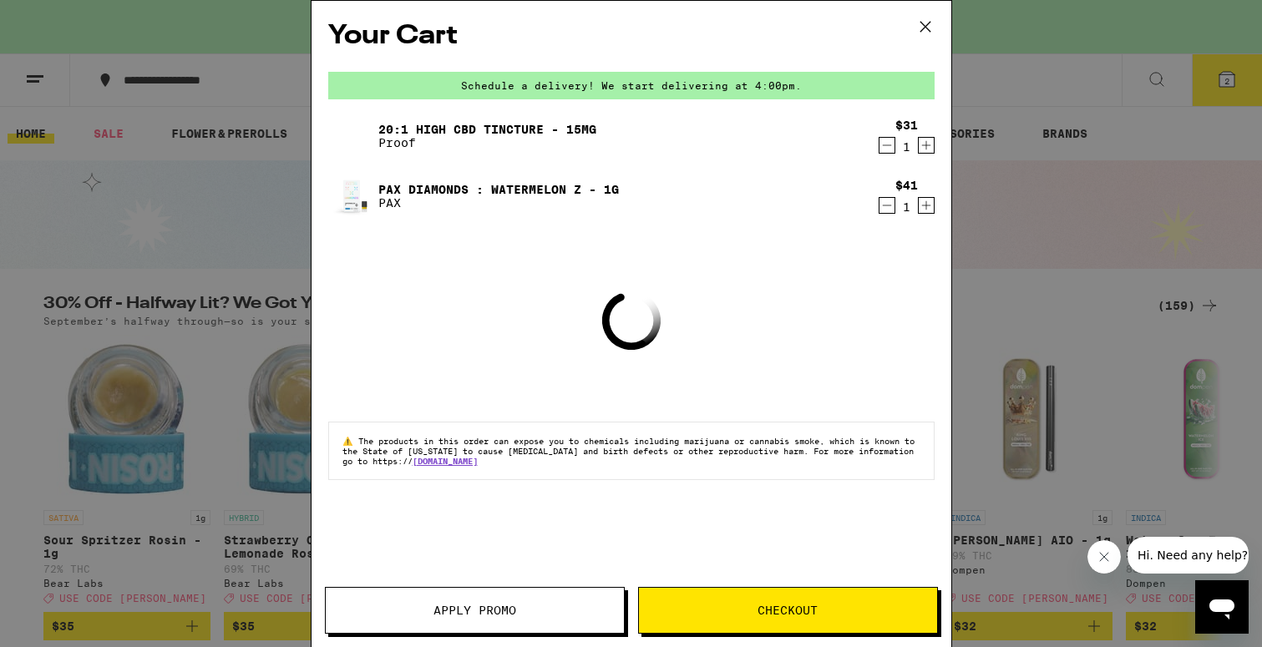
click at [765, 601] on button "Checkout" at bounding box center [788, 610] width 300 height 47
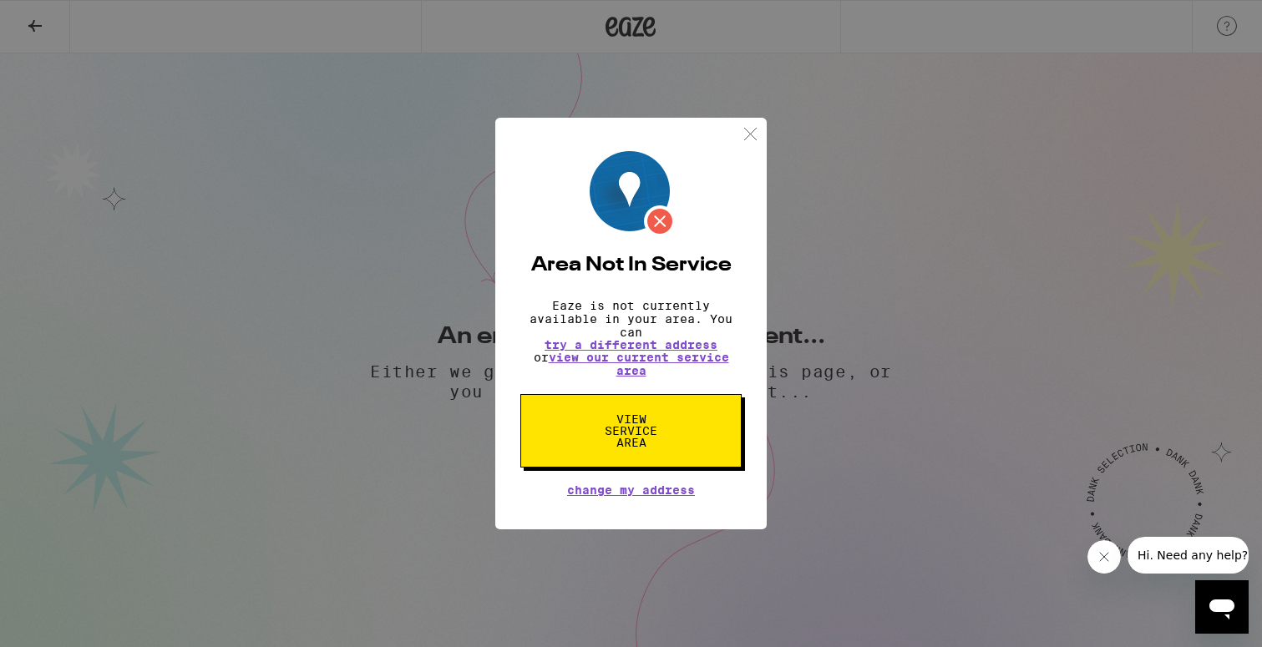
scroll to position [1, 0]
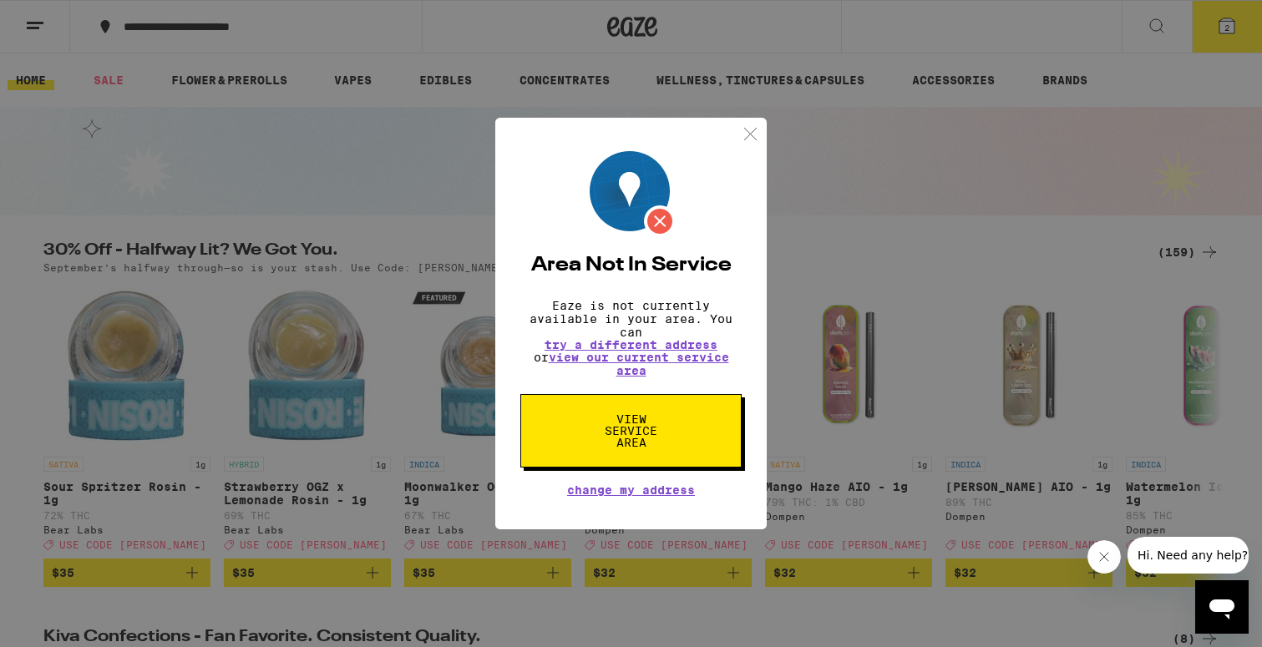
click at [748, 128] on img at bounding box center [750, 134] width 21 height 21
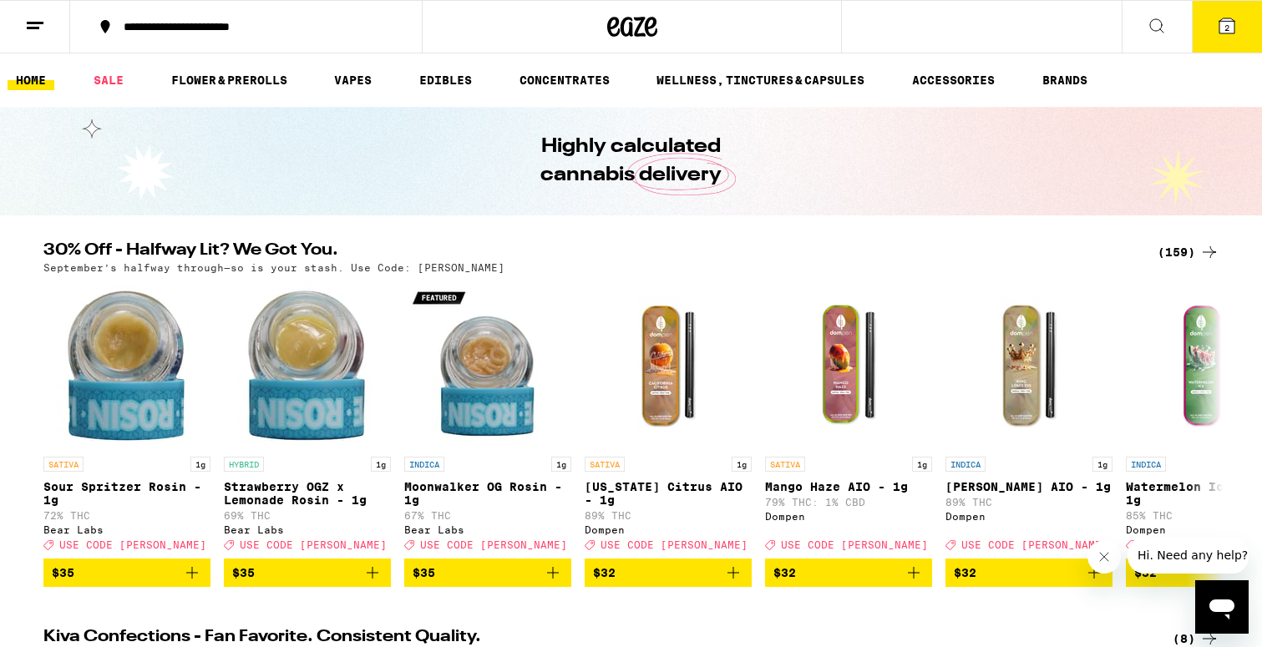
click at [1217, 33] on icon at bounding box center [1227, 26] width 20 height 20
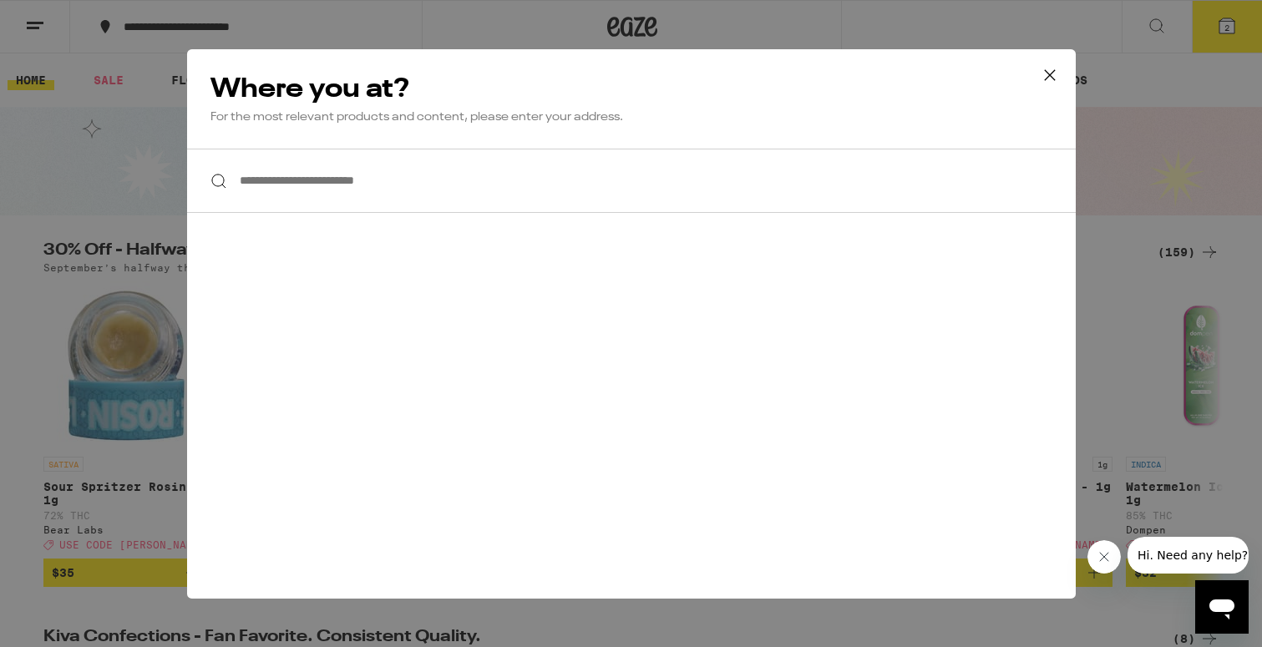
click at [539, 185] on input "**********" at bounding box center [631, 181] width 889 height 64
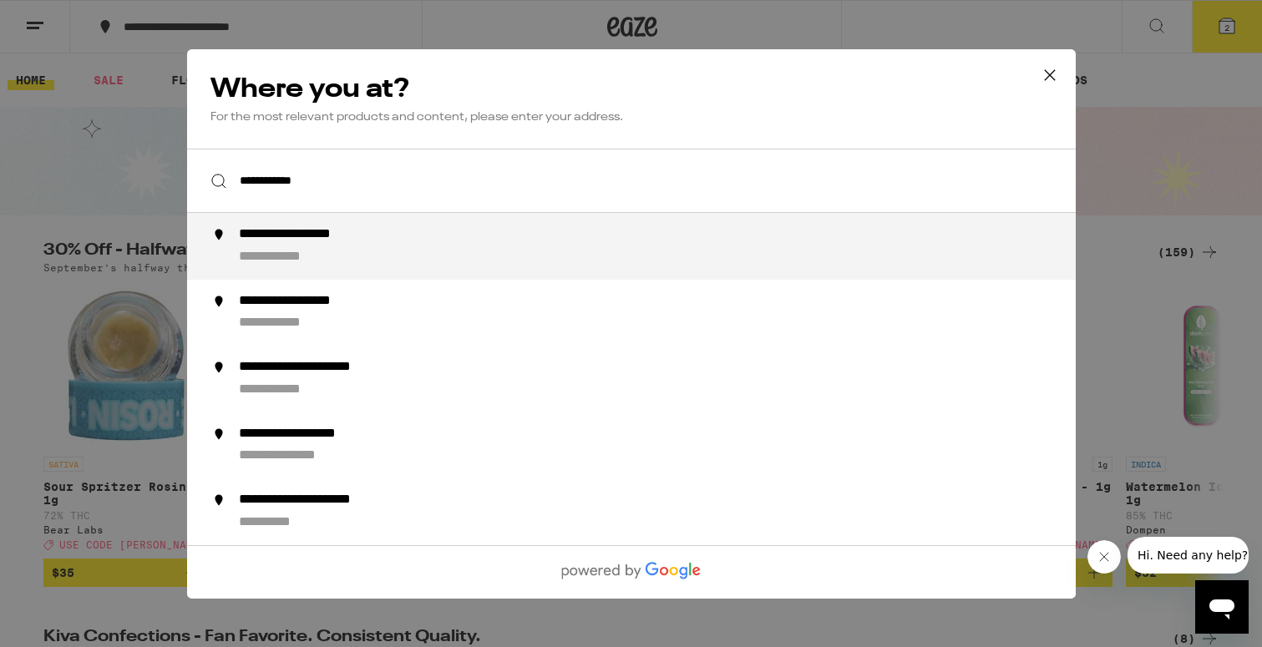
click at [682, 238] on div "**********" at bounding box center [664, 246] width 852 height 40
type input "**********"
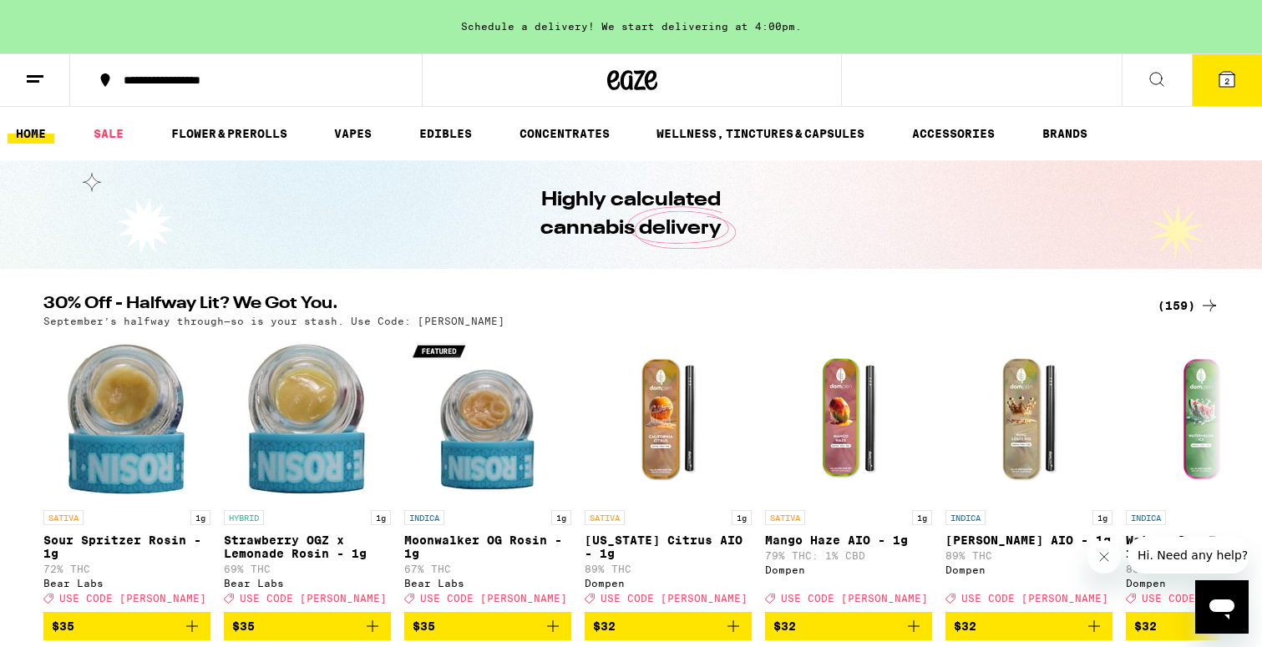
click at [1225, 84] on span "2" at bounding box center [1227, 81] width 5 height 10
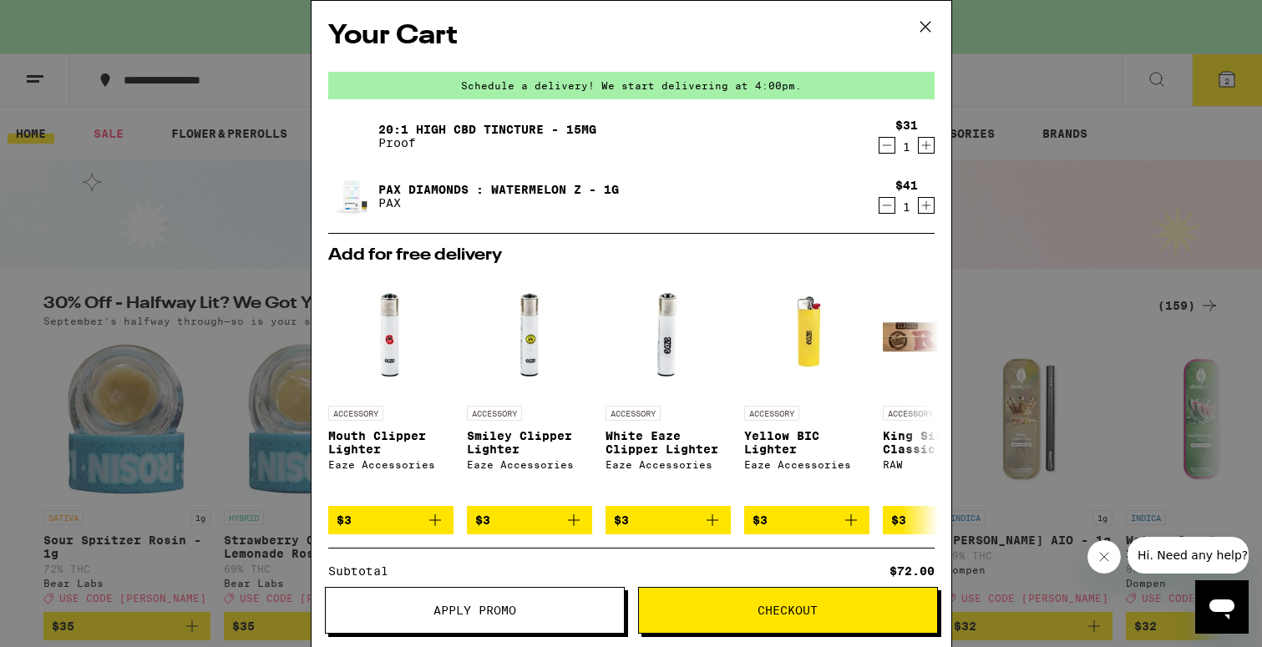
click at [750, 607] on span "Checkout" at bounding box center [788, 611] width 298 height 12
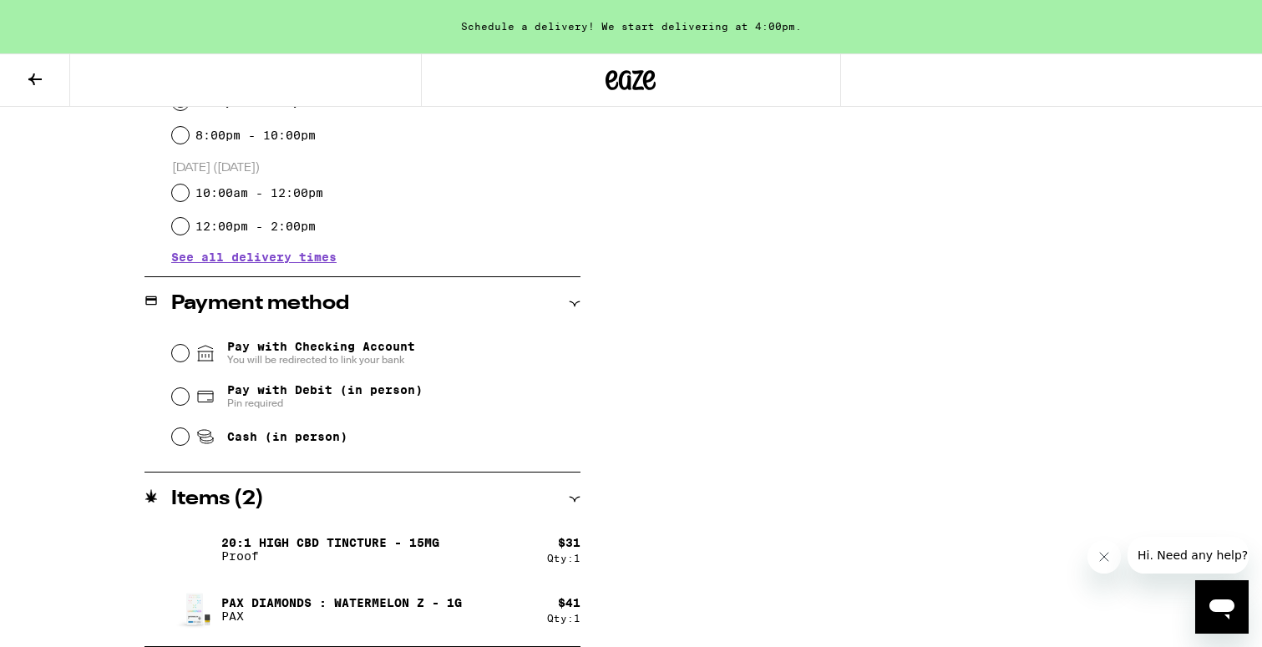
scroll to position [537, 0]
click at [178, 439] on input "Cash (in person)" at bounding box center [180, 437] width 17 height 17
radio input "true"
click at [103, 410] on div "**********" at bounding box center [631, 182] width 1203 height 929
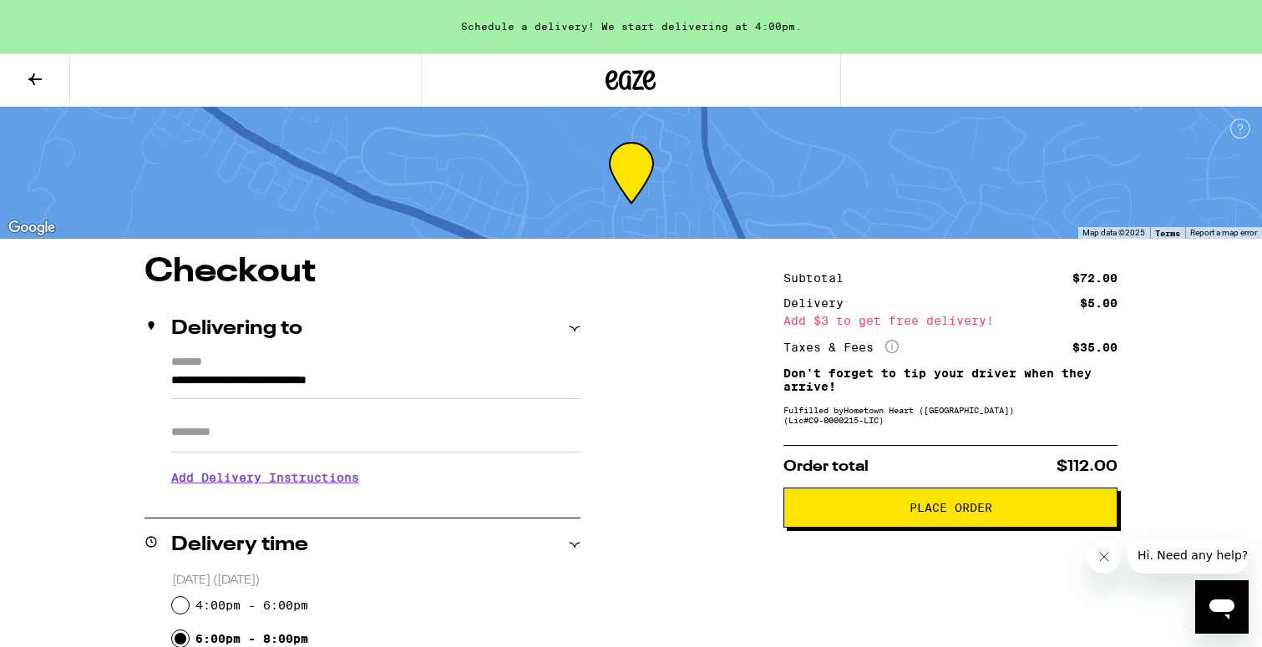
scroll to position [0, 0]
click at [33, 69] on icon at bounding box center [35, 79] width 20 height 20
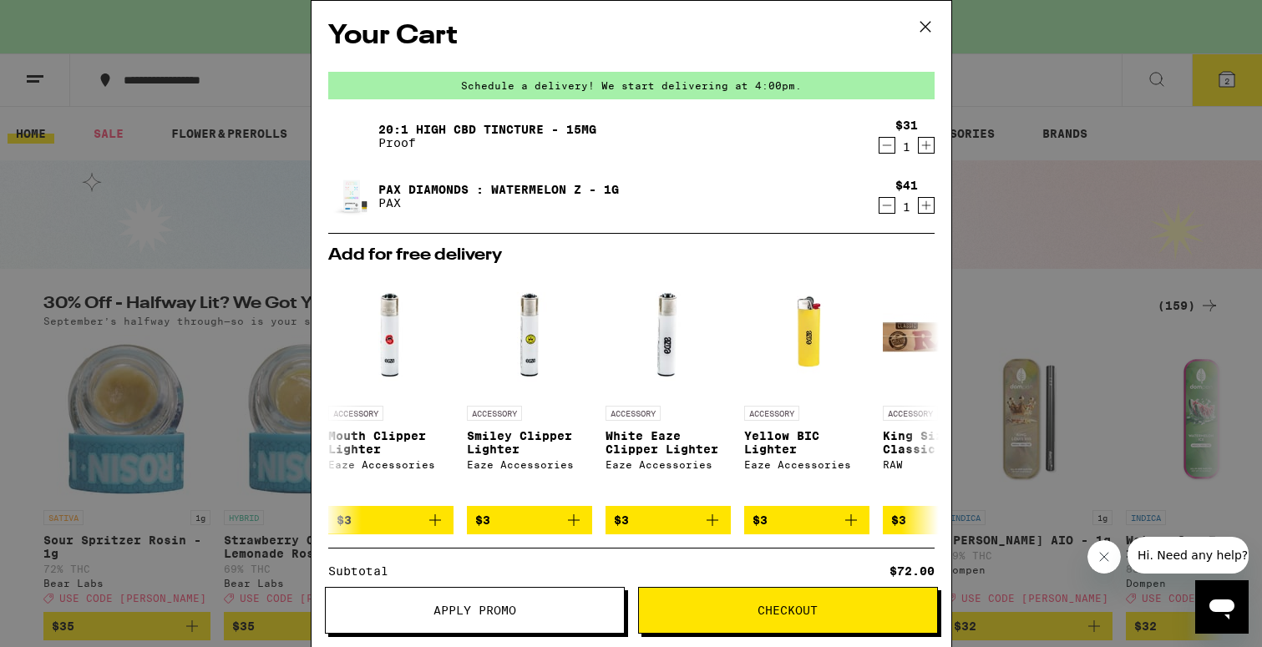
click at [930, 22] on icon at bounding box center [925, 27] width 10 height 10
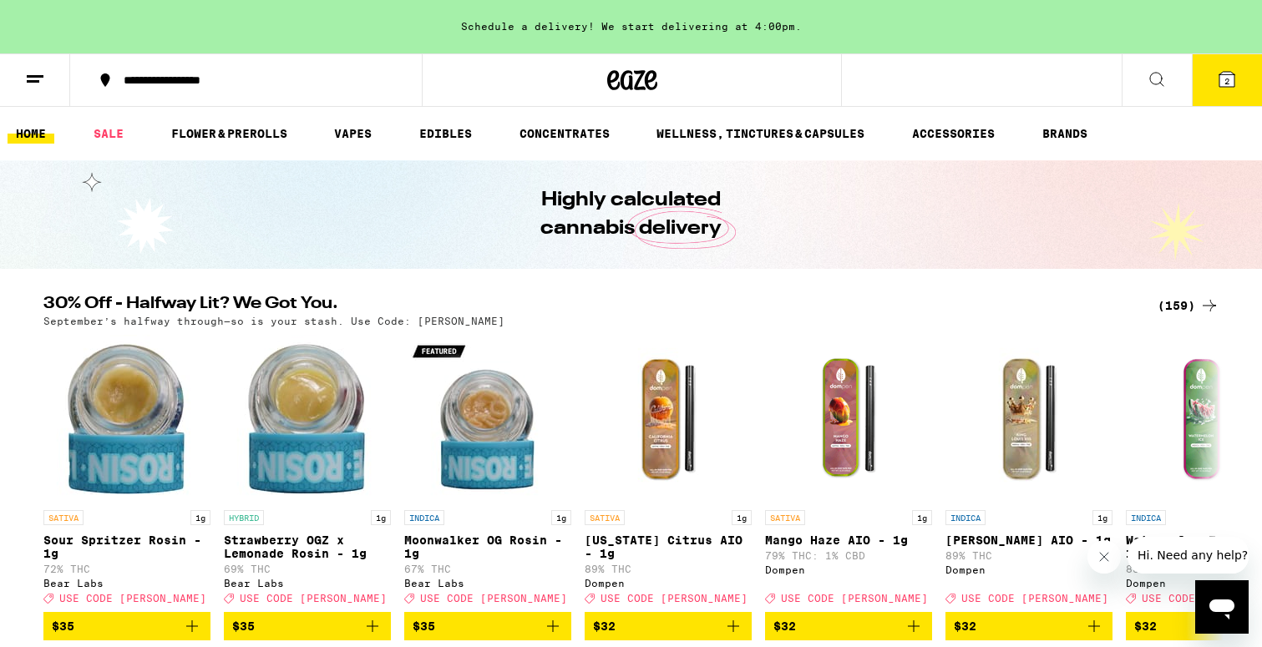
click at [1157, 79] on icon at bounding box center [1157, 79] width 20 height 20
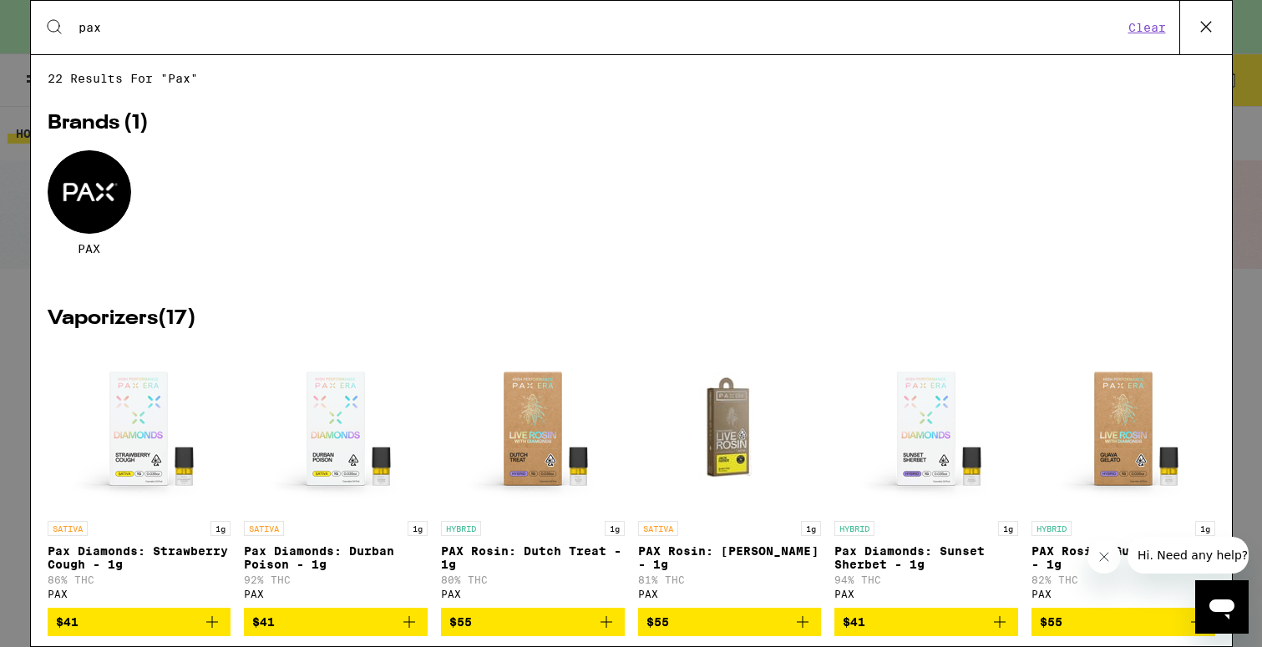
type input "pax"
click at [1205, 20] on icon at bounding box center [1206, 26] width 25 height 25
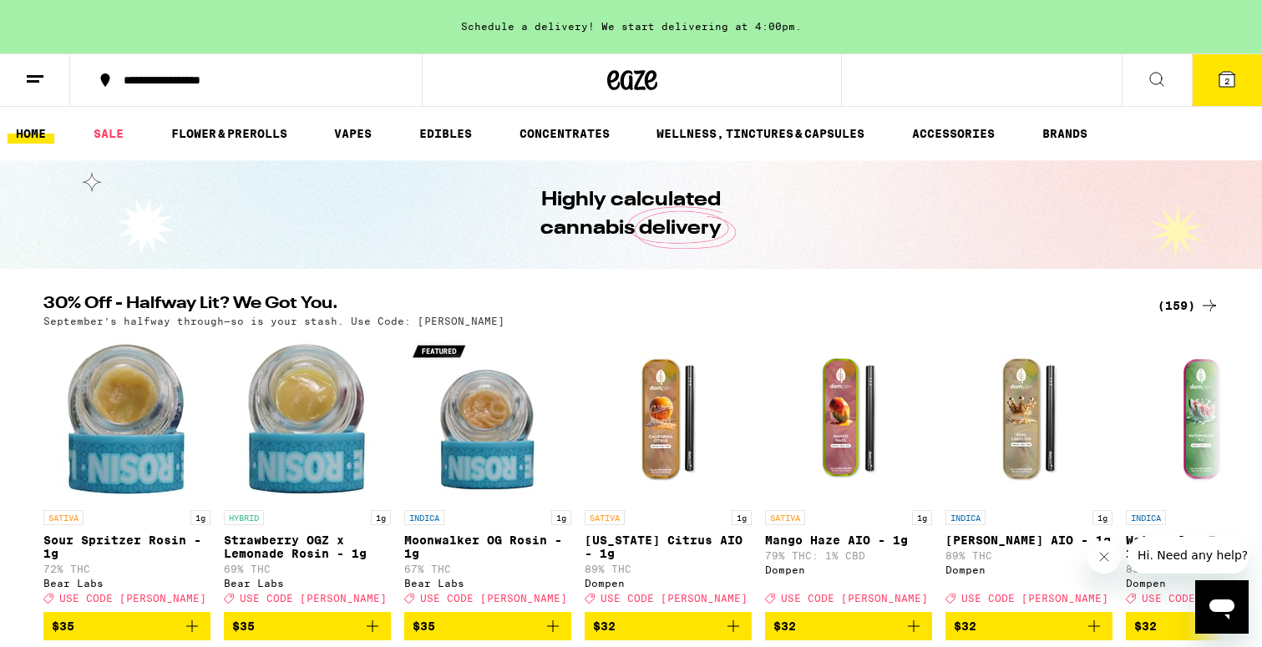
click at [1211, 68] on button "2" at bounding box center [1227, 80] width 70 height 52
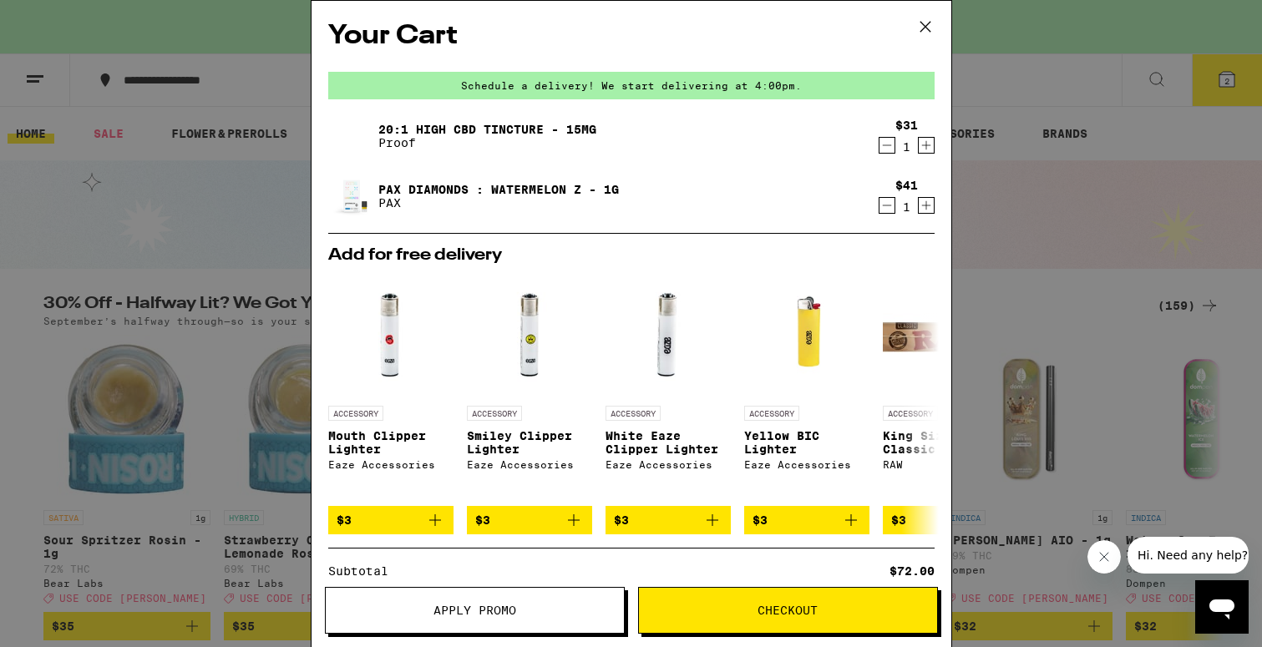
click at [743, 612] on span "Checkout" at bounding box center [788, 611] width 298 height 12
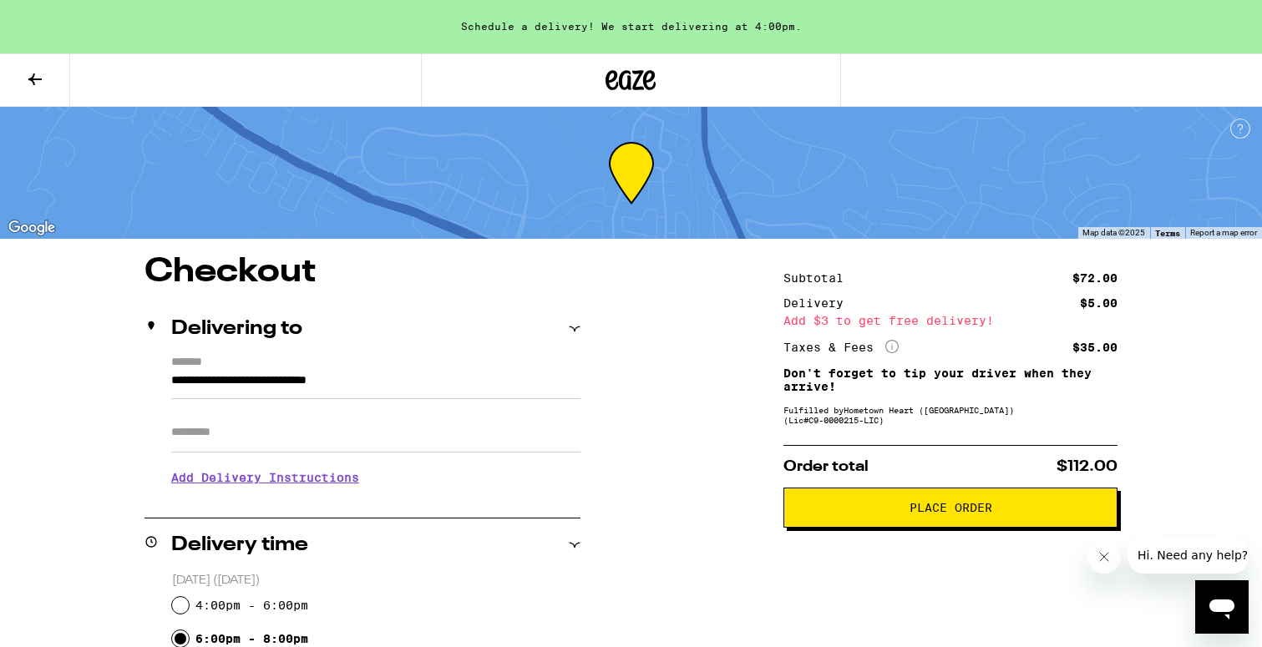
click at [498, 388] on input "**********" at bounding box center [375, 385] width 409 height 28
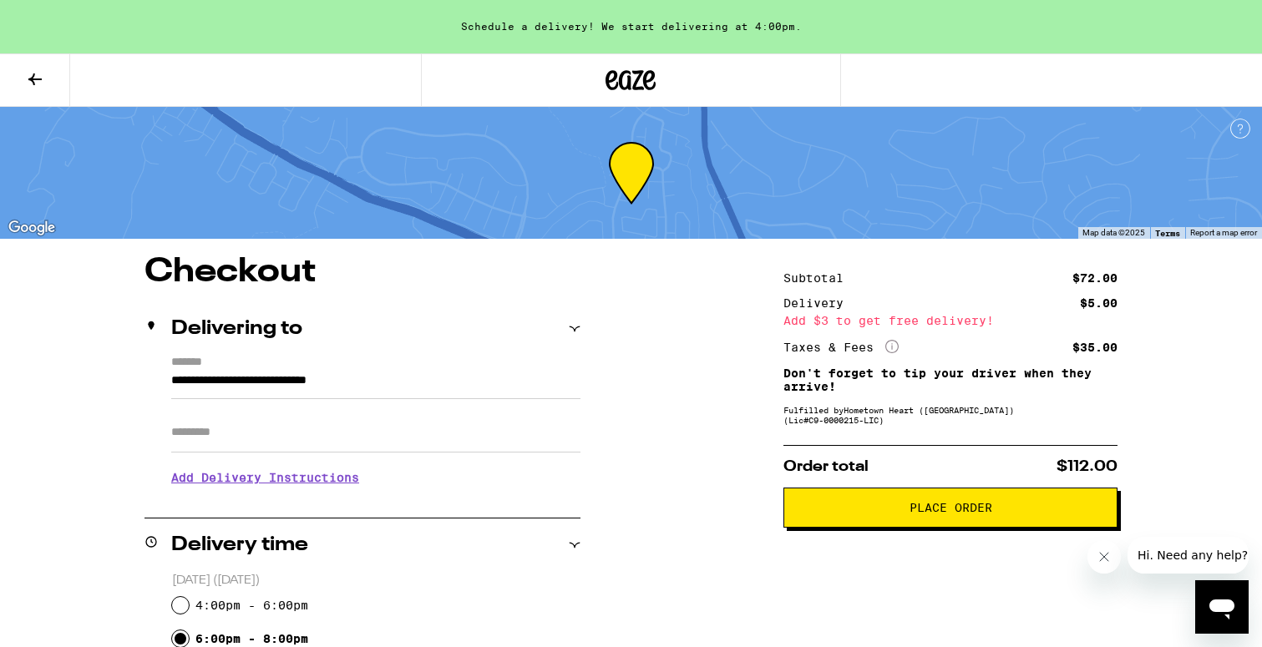
click at [884, 510] on span "Place Order" at bounding box center [951, 508] width 306 height 12
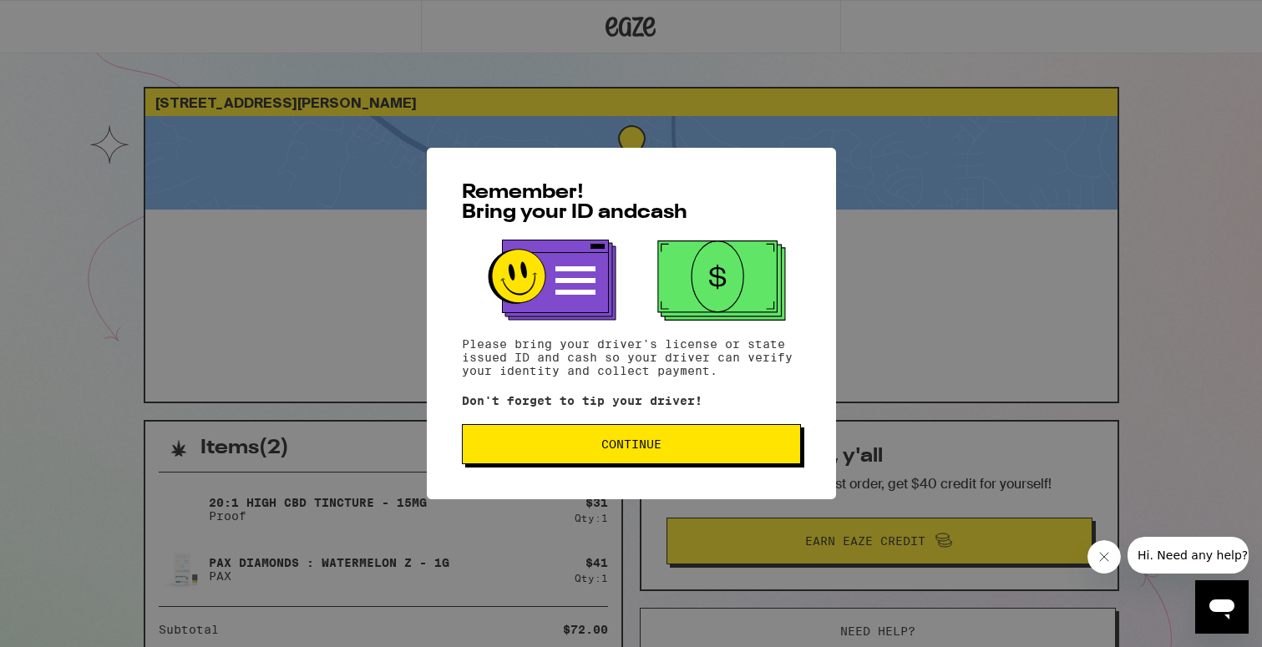
click at [639, 448] on span "Continue" at bounding box center [631, 445] width 60 height 12
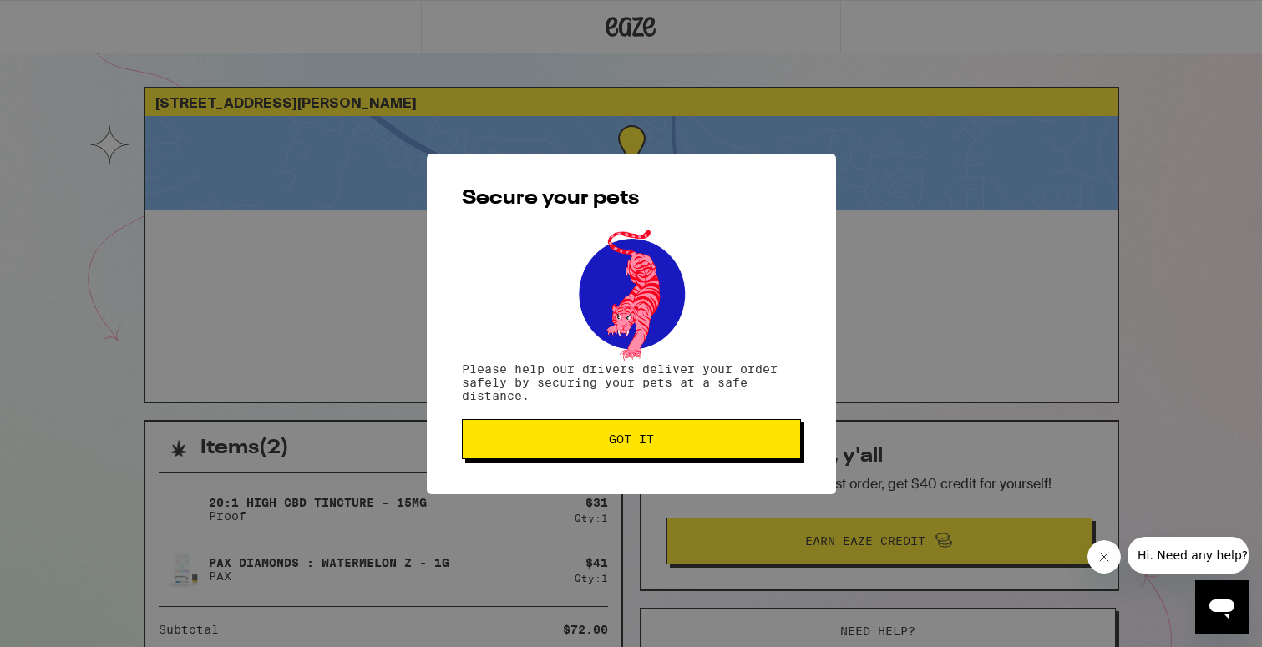
click at [628, 443] on span "Got it" at bounding box center [631, 440] width 45 height 12
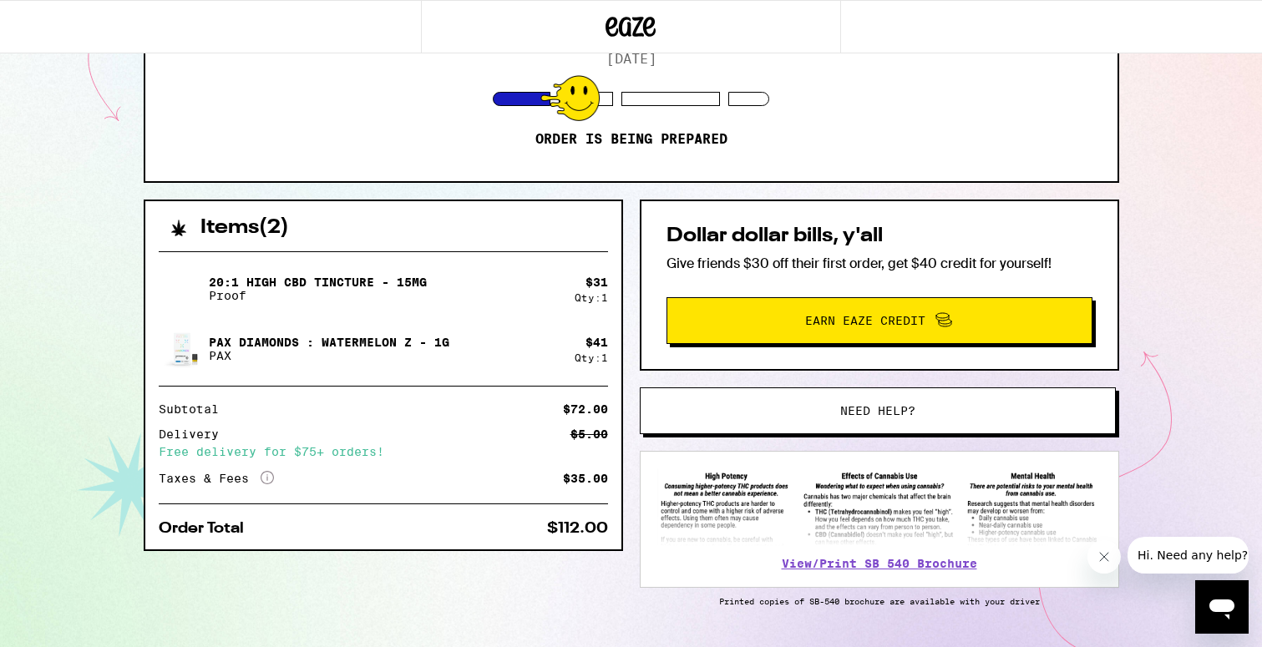
scroll to position [238, 0]
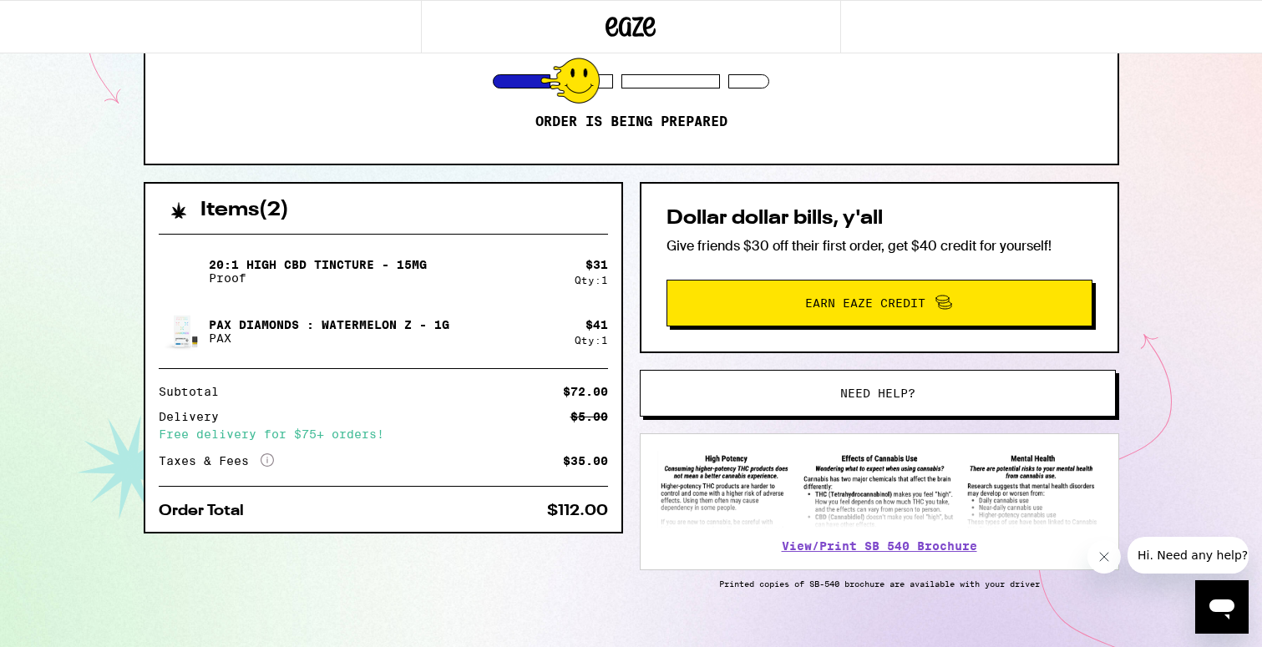
click at [981, 393] on span "Need help?" at bounding box center [878, 394] width 361 height 12
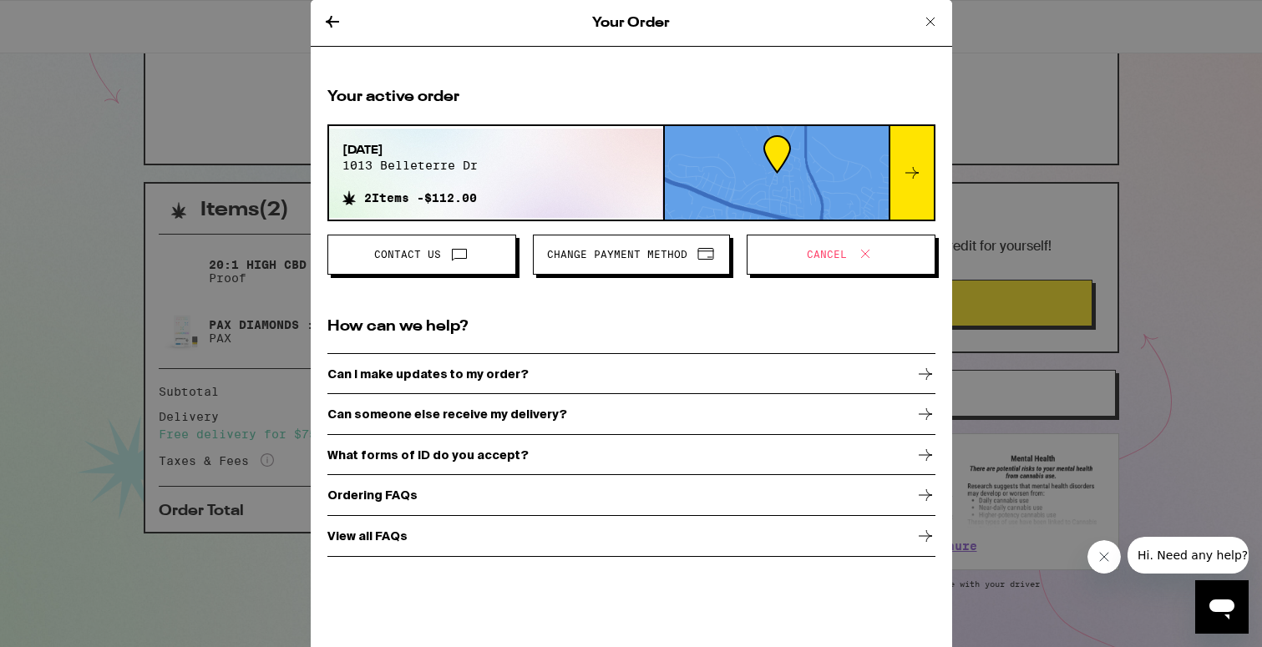
scroll to position [255, 0]
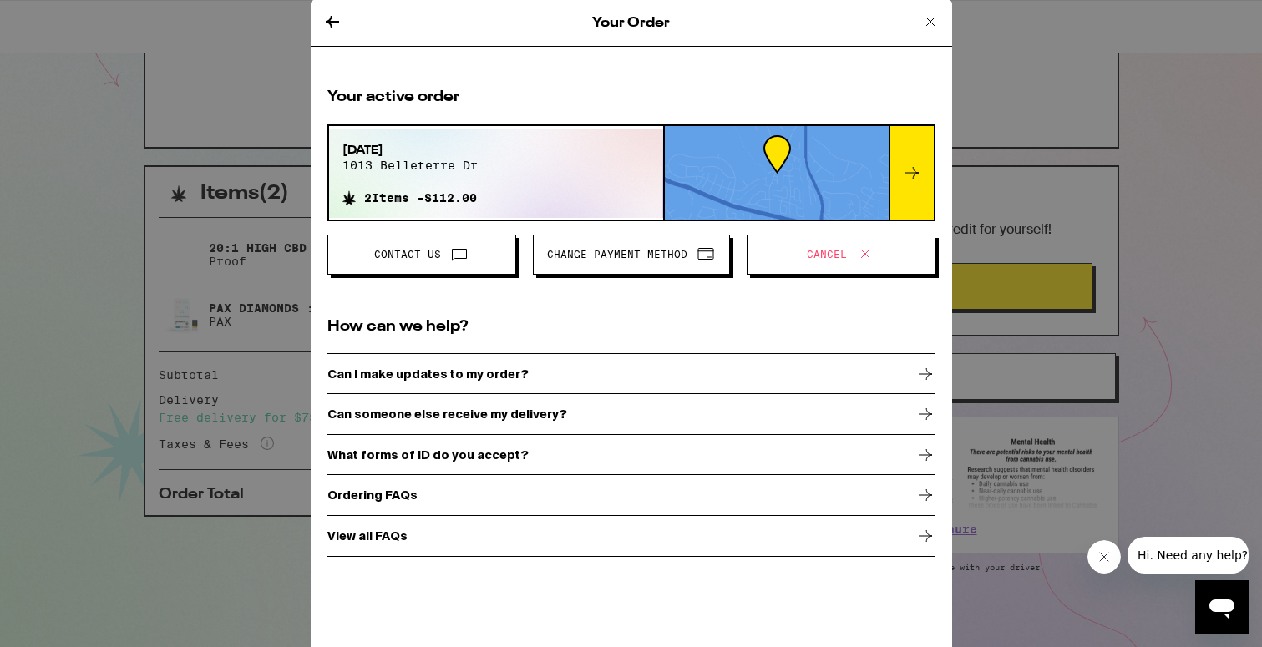
click at [540, 368] on div "Can I make updates to my order?" at bounding box center [631, 374] width 608 height 42
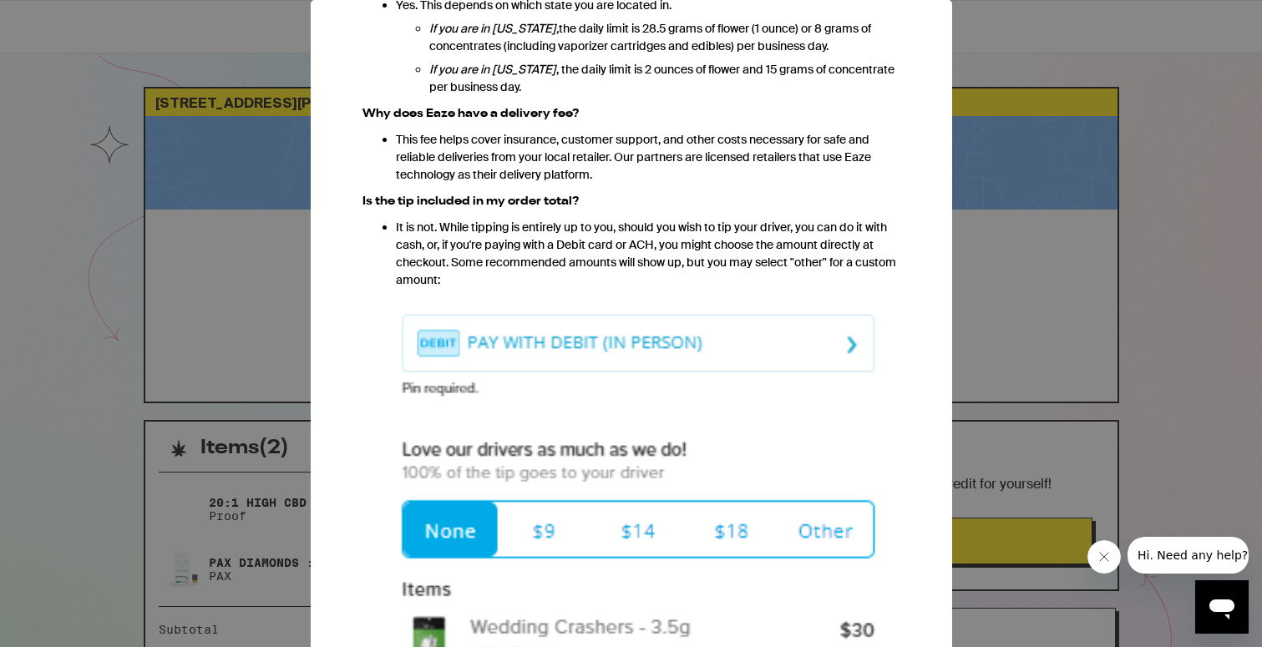
scroll to position [1338, 0]
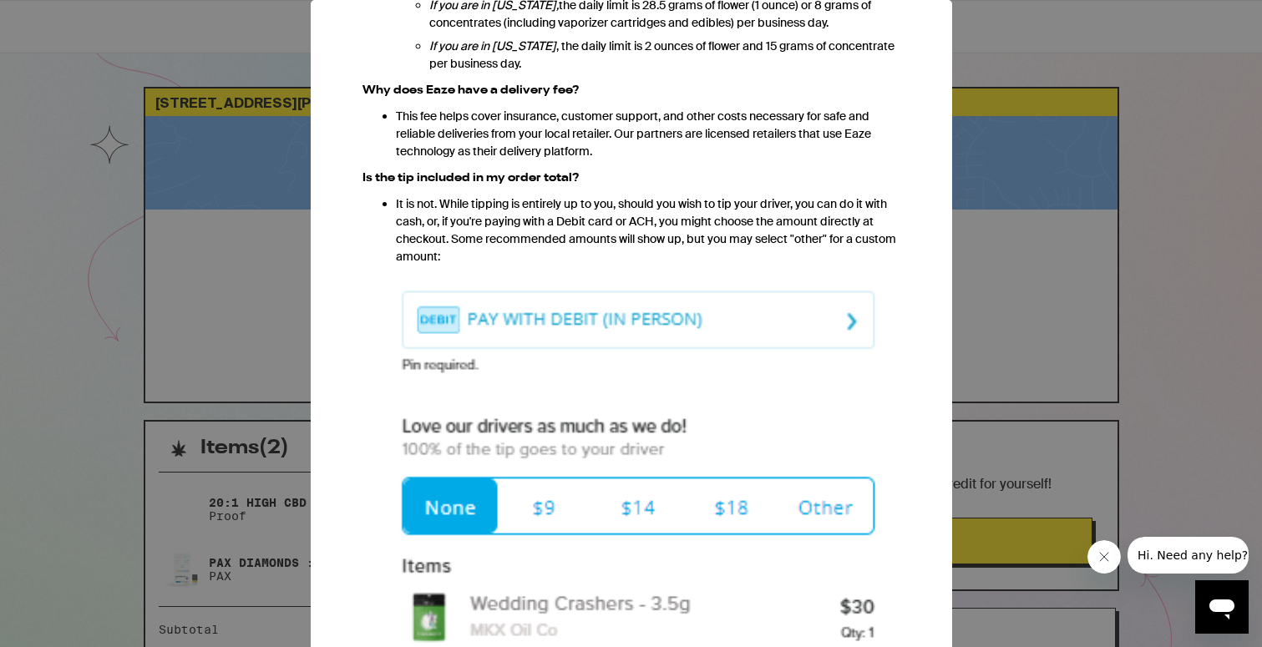
click at [1036, 262] on div "Your Order Ordering FAQs We heard from you. You've got questions, and we've got…" at bounding box center [631, 323] width 1262 height 647
click at [1169, 248] on div "Your Order Ordering FAQs We heard from you. You've got questions, and we've got…" at bounding box center [631, 323] width 1262 height 647
click at [1212, 613] on icon "Open messaging window" at bounding box center [1222, 607] width 30 height 30
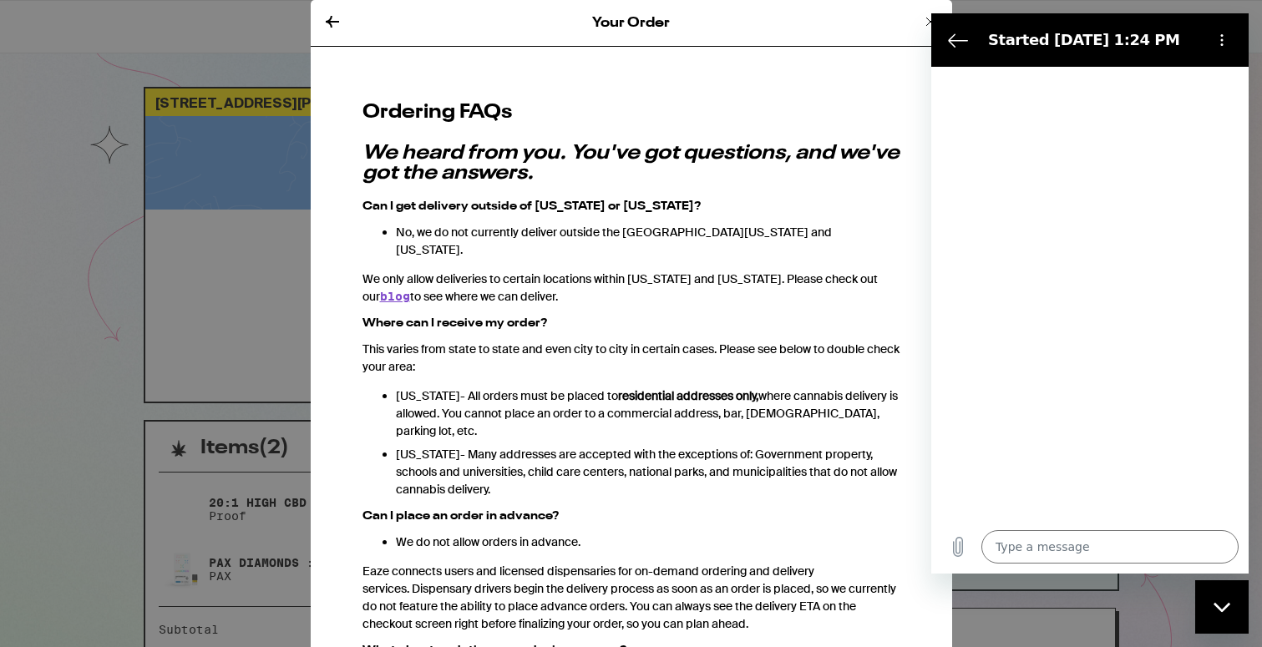
scroll to position [0, 0]
type textarea "x"
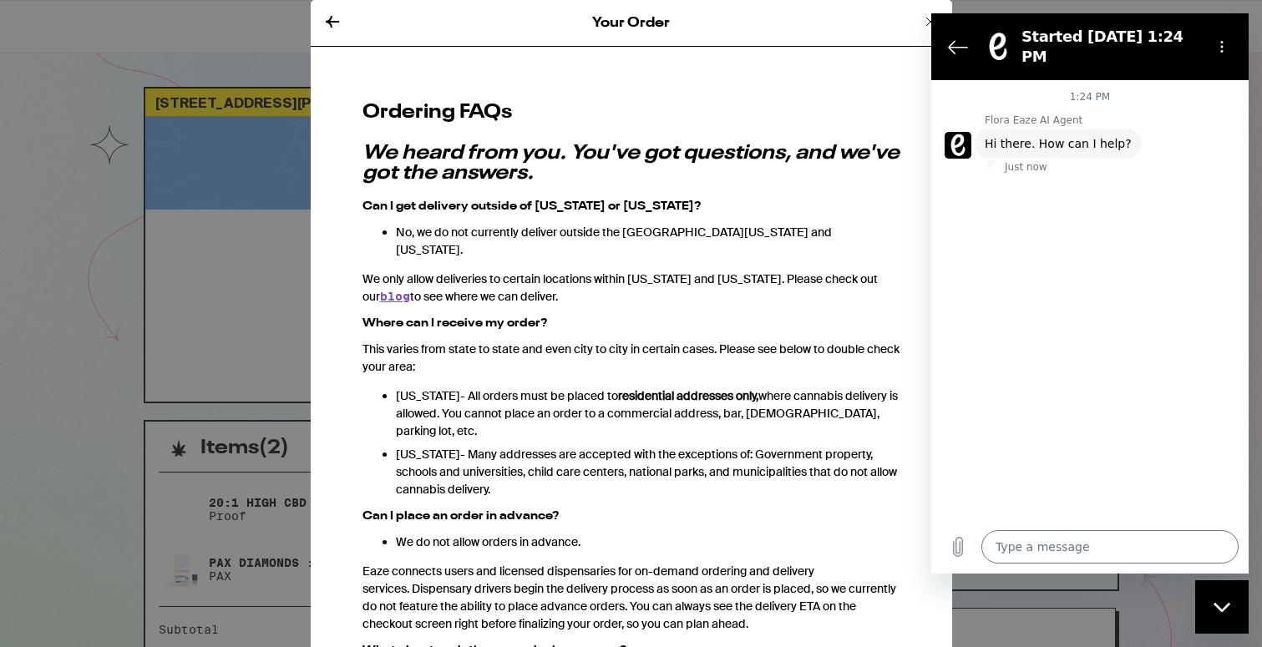
click at [337, 34] on button at bounding box center [332, 23] width 20 height 23
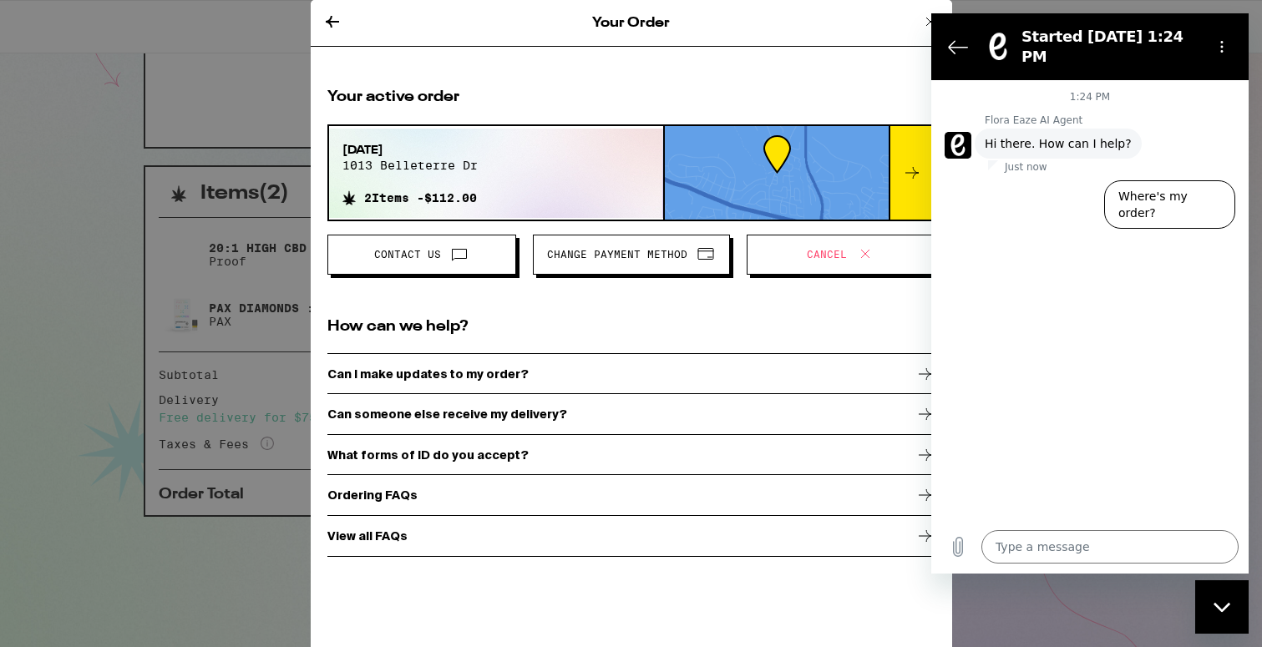
click at [332, 20] on icon at bounding box center [332, 22] width 20 height 20
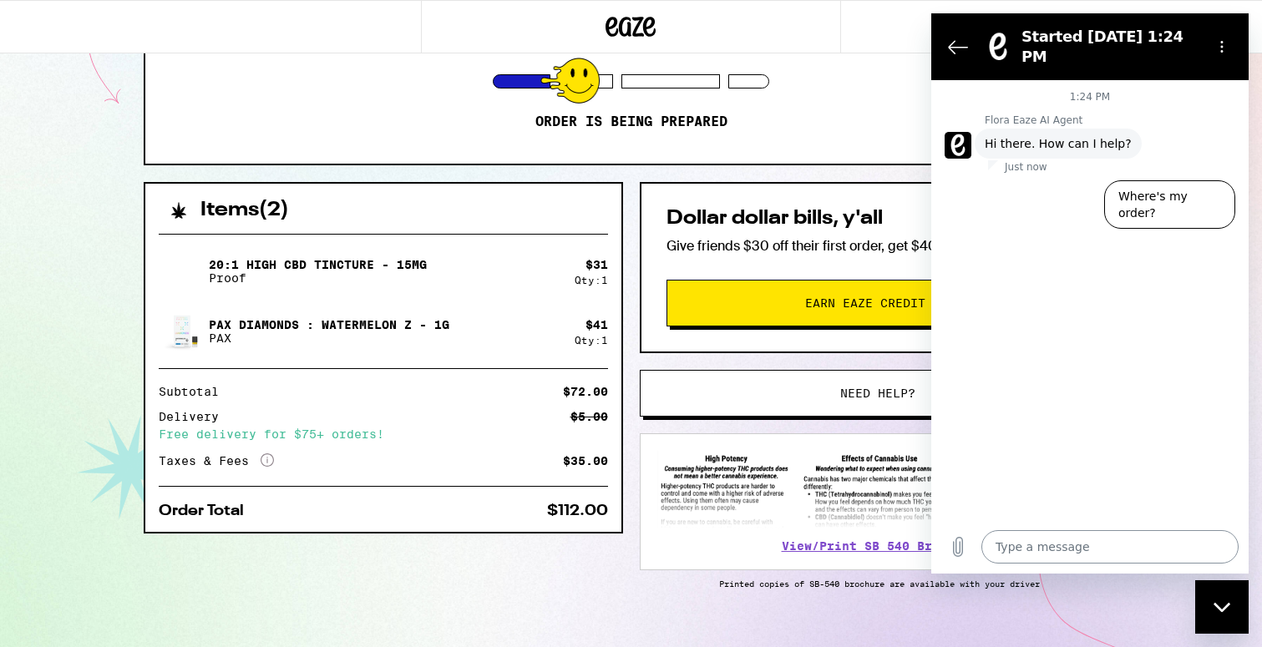
click at [1106, 543] on textarea at bounding box center [1110, 546] width 257 height 33
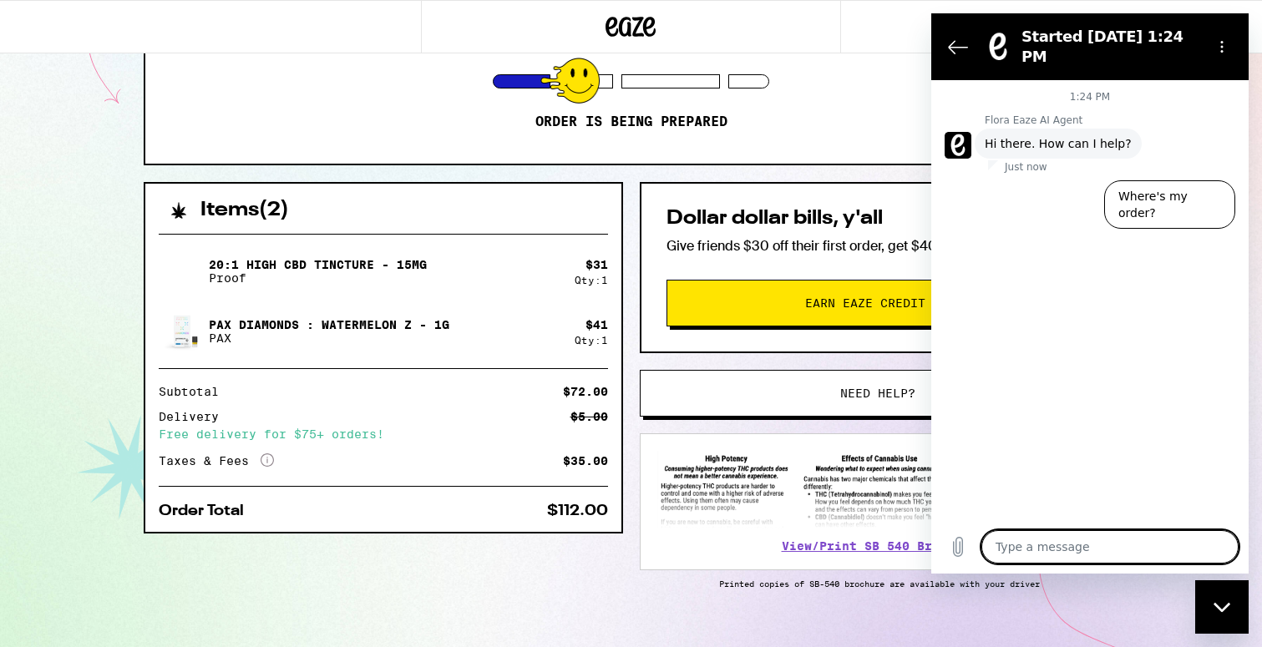
type textarea "C"
type textarea "x"
type textarea "T"
type textarea "x"
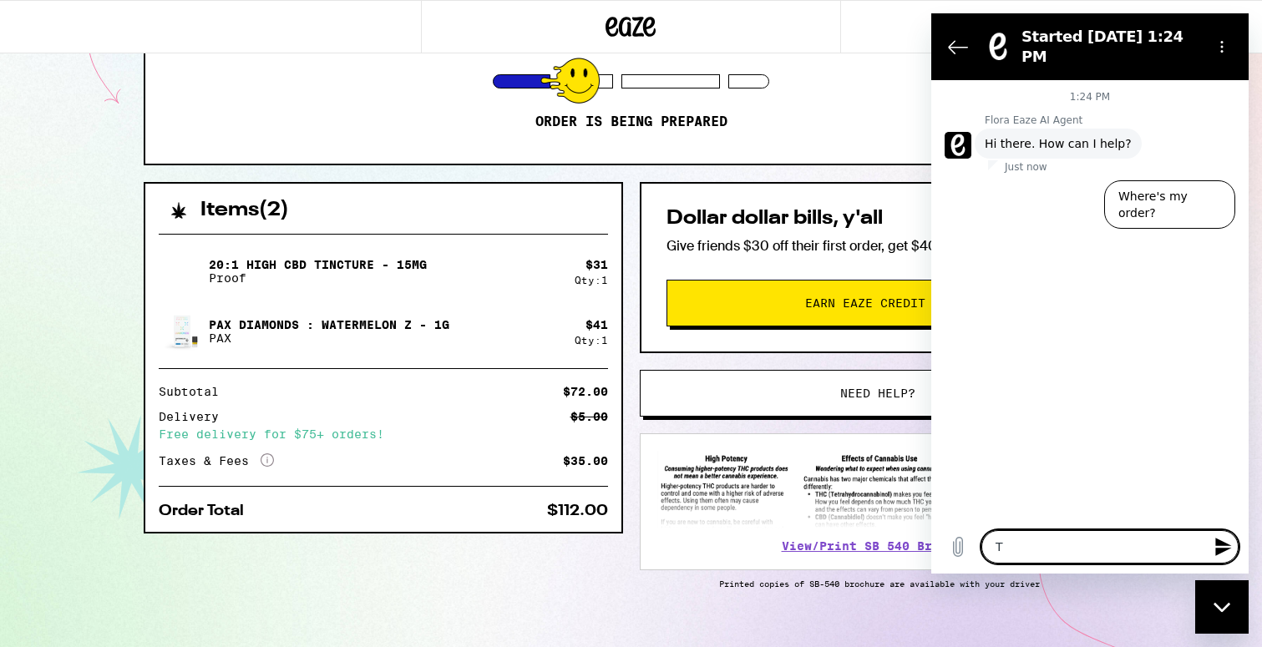
type textarea "Ta"
type textarea "x"
type textarea "Tal"
type textarea "x"
type textarea "Talk"
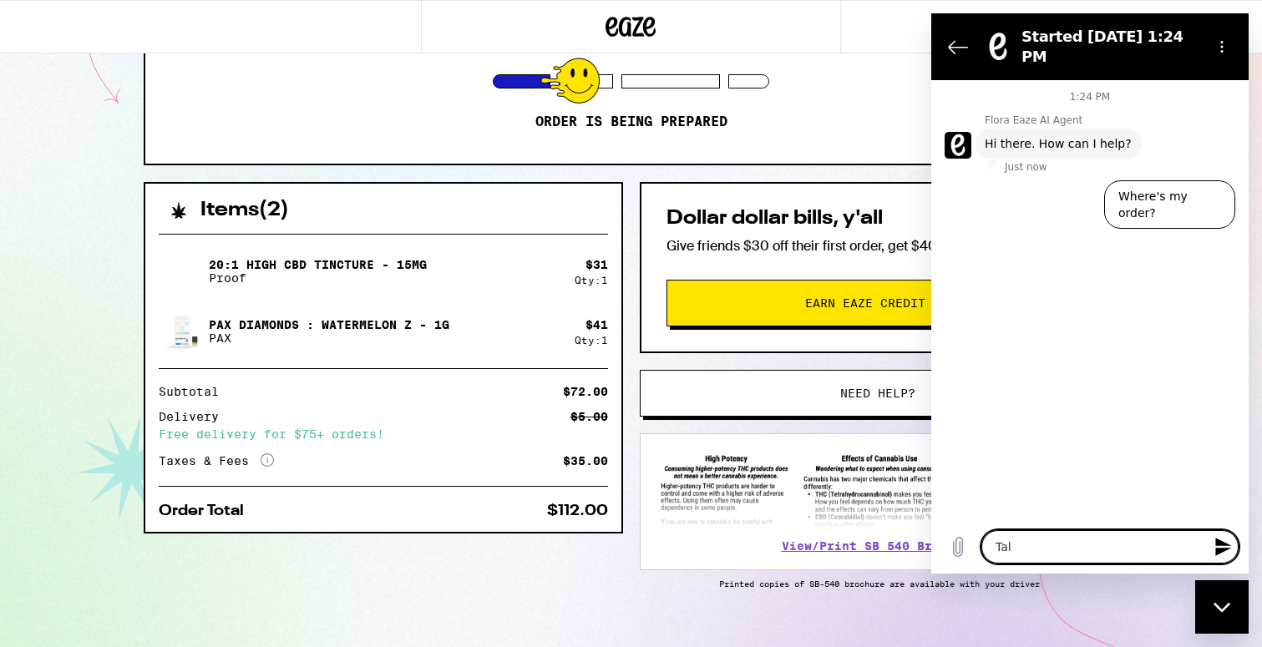
type textarea "x"
type textarea "Talk"
type textarea "x"
type textarea "Talk t"
type textarea "x"
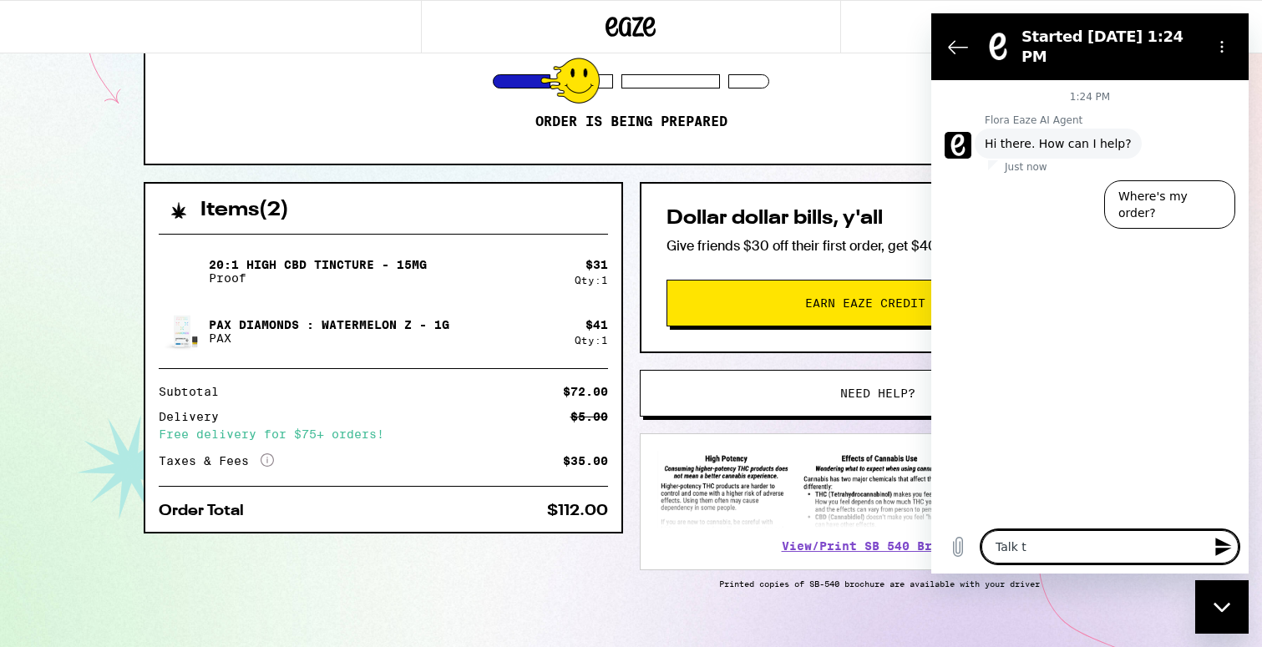
type textarea "Talk to"
type textarea "x"
type textarea "Talk to"
type textarea "x"
type textarea "Talk to."
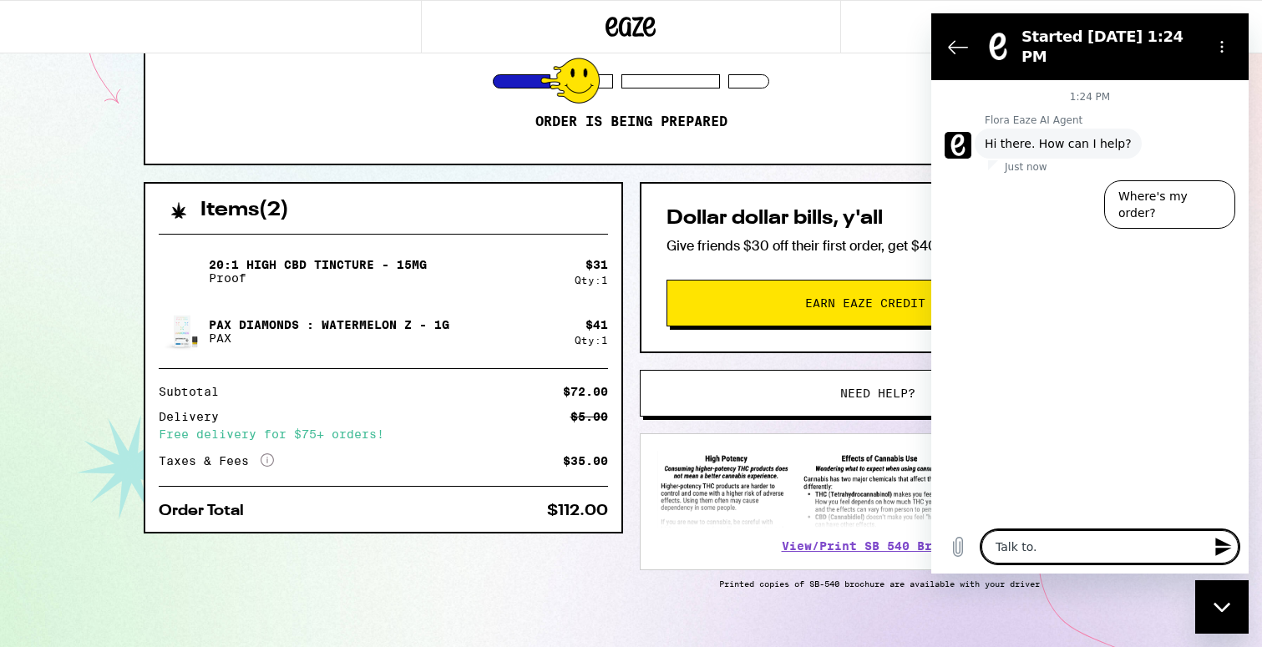
type textarea "x"
type textarea "Talk to. a"
type textarea "x"
type textarea "Talk to."
type textarea "x"
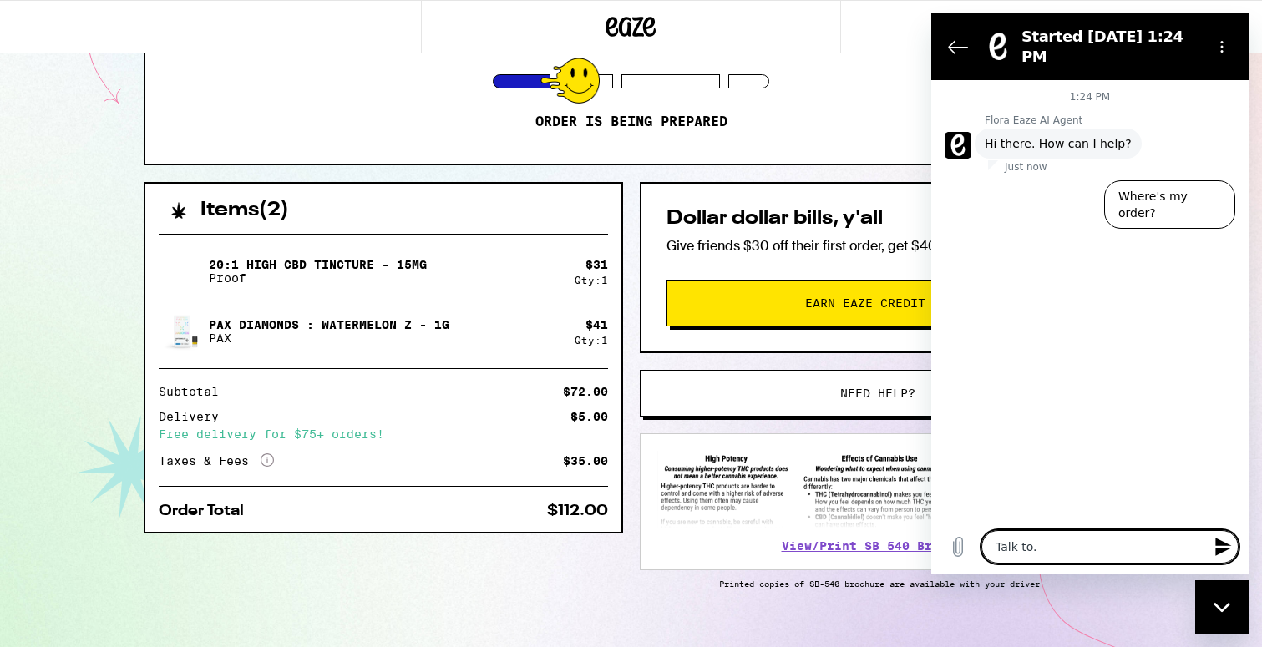
type textarea "Talk to."
type textarea "x"
type textarea "Talk to"
type textarea "x"
type textarea "Talk to"
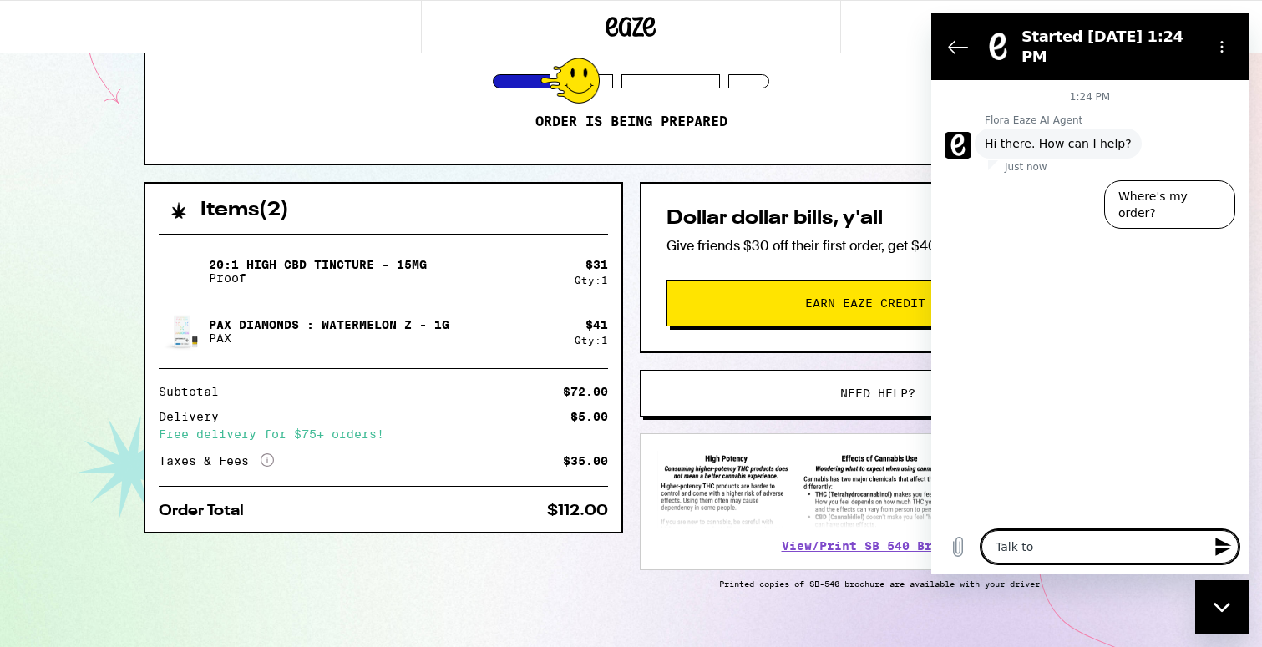
type textarea "x"
type textarea "Talk to a"
type textarea "x"
type textarea "Talk to a"
type textarea "x"
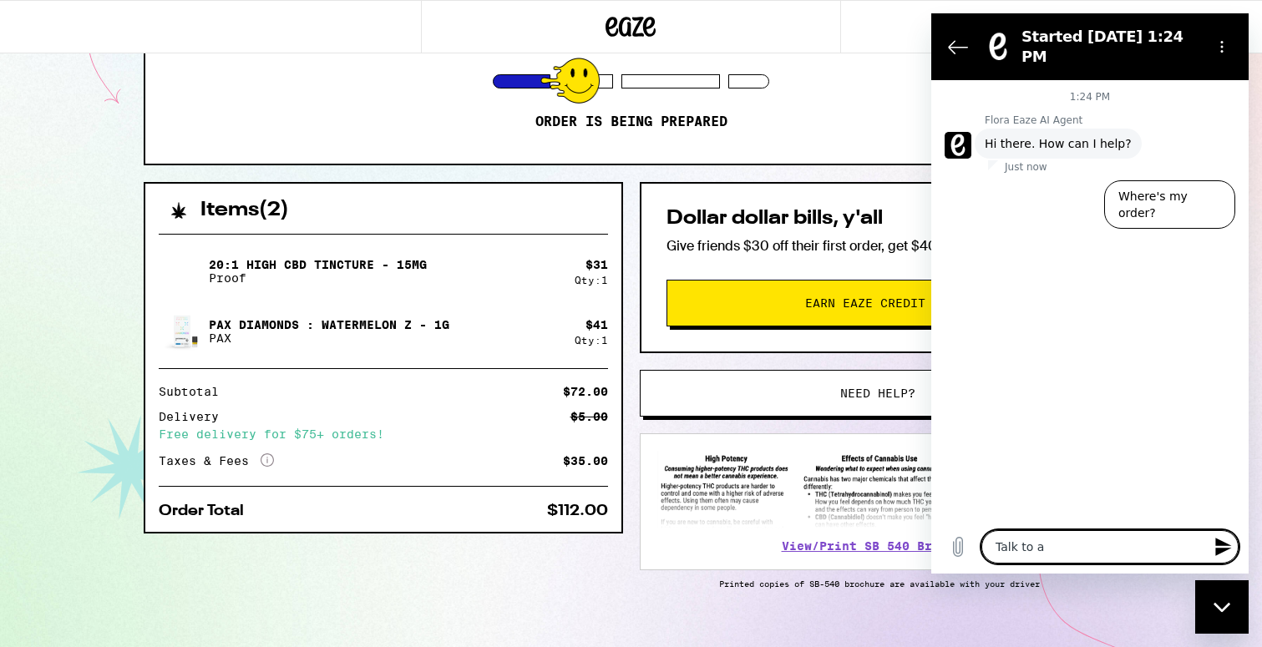
type textarea "Talk to a h"
type textarea "x"
type textarea "Talk to a hu"
type textarea "x"
type textarea "Talk to a hum"
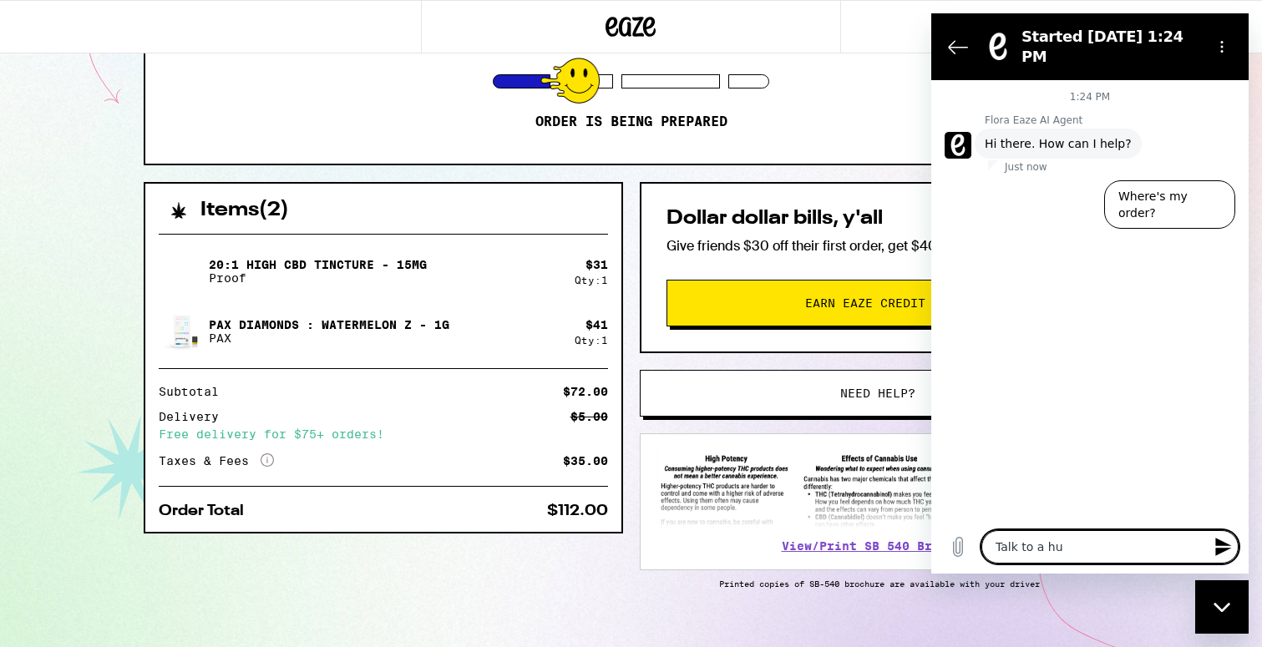
type textarea "x"
type textarea "Talk to a huma"
type textarea "x"
type textarea "Talk to a human"
type textarea "x"
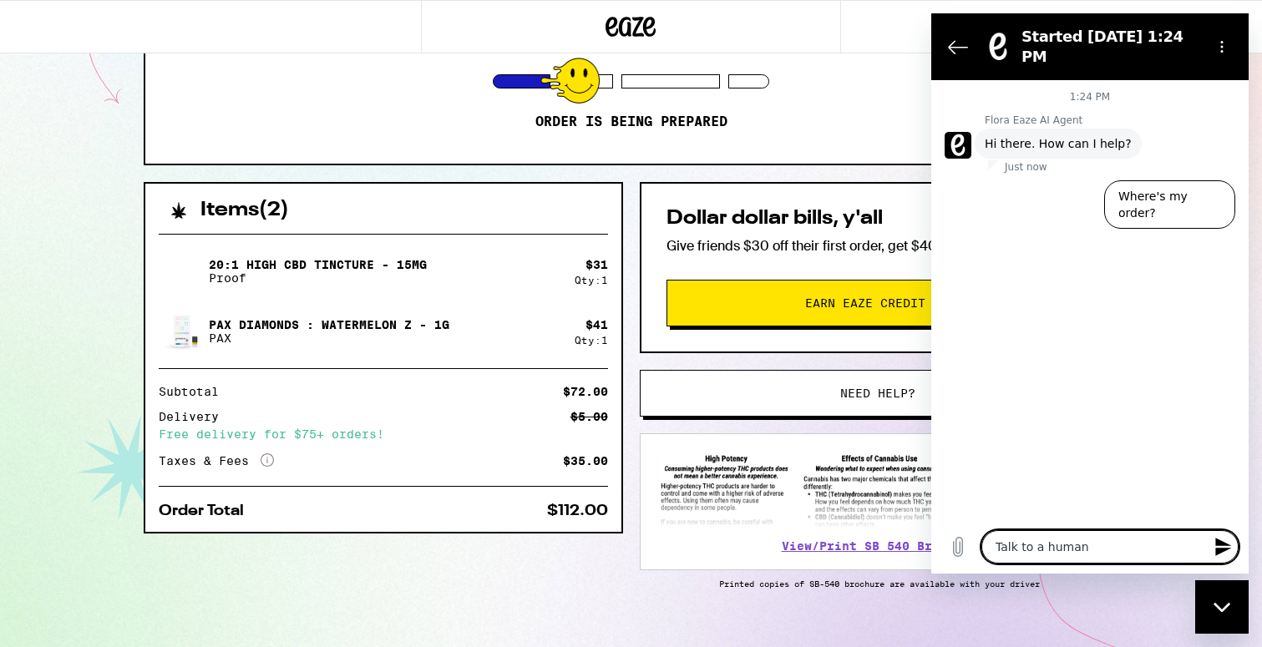
type textarea "Talk to a human"
type textarea "x"
type textarea "Talk to a human p"
type textarea "x"
type textarea "Talk to a human pe"
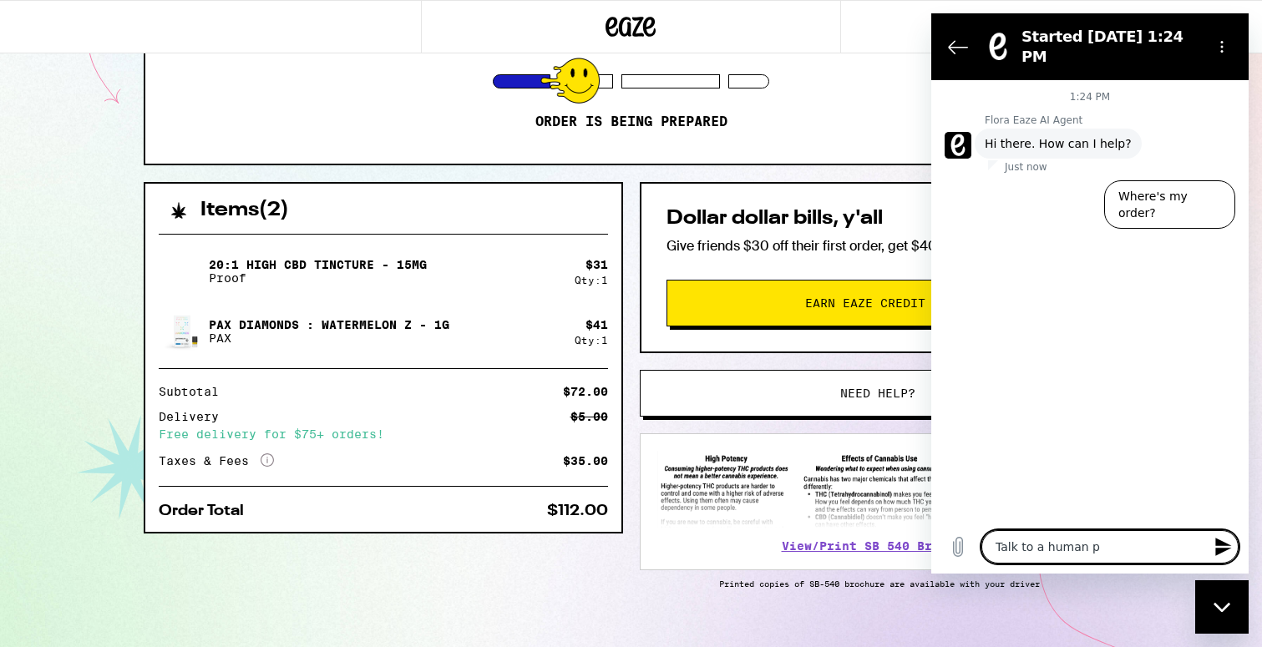
type textarea "x"
type textarea "Talk to a human per"
type textarea "x"
type textarea "Talk to a human pers"
type textarea "x"
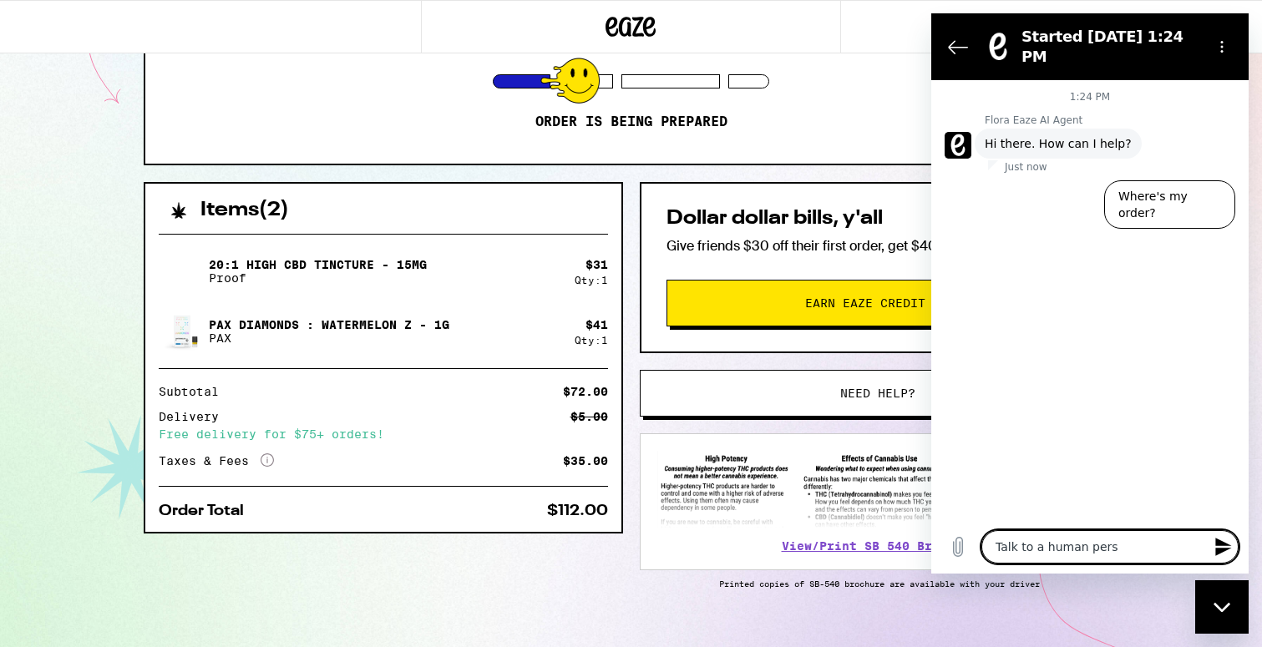
type textarea "Talk to a human perso"
type textarea "x"
type textarea "Talk to a human person"
type textarea "x"
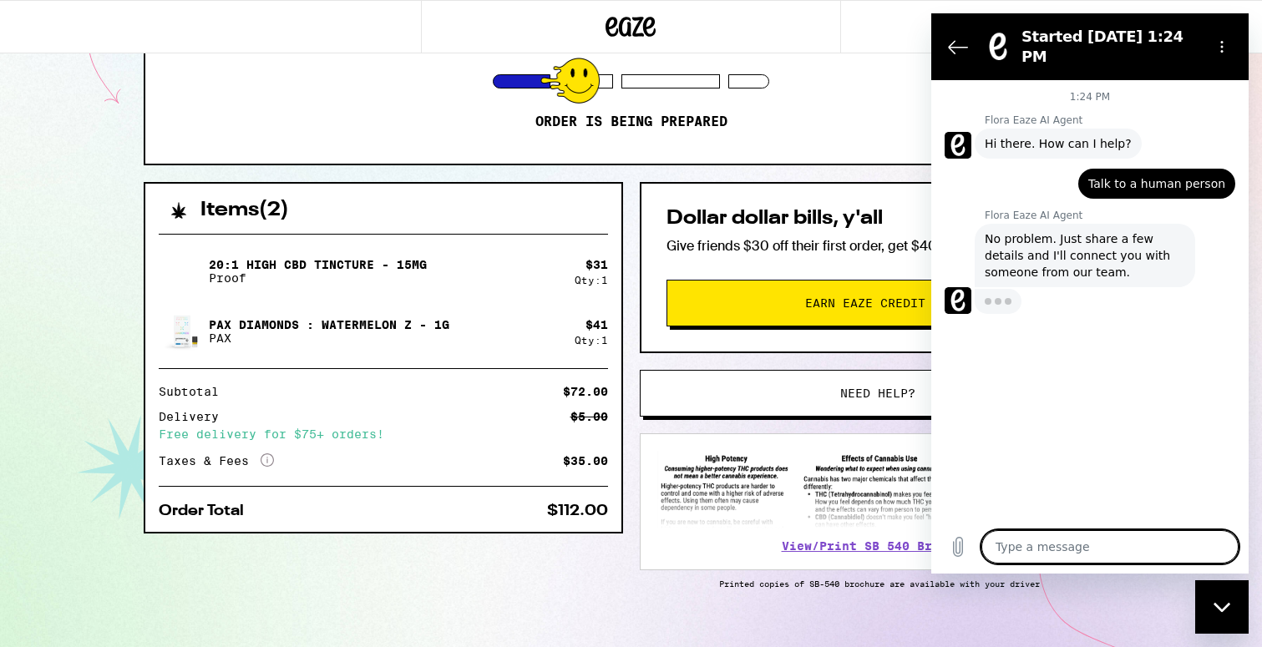
type textarea "x"
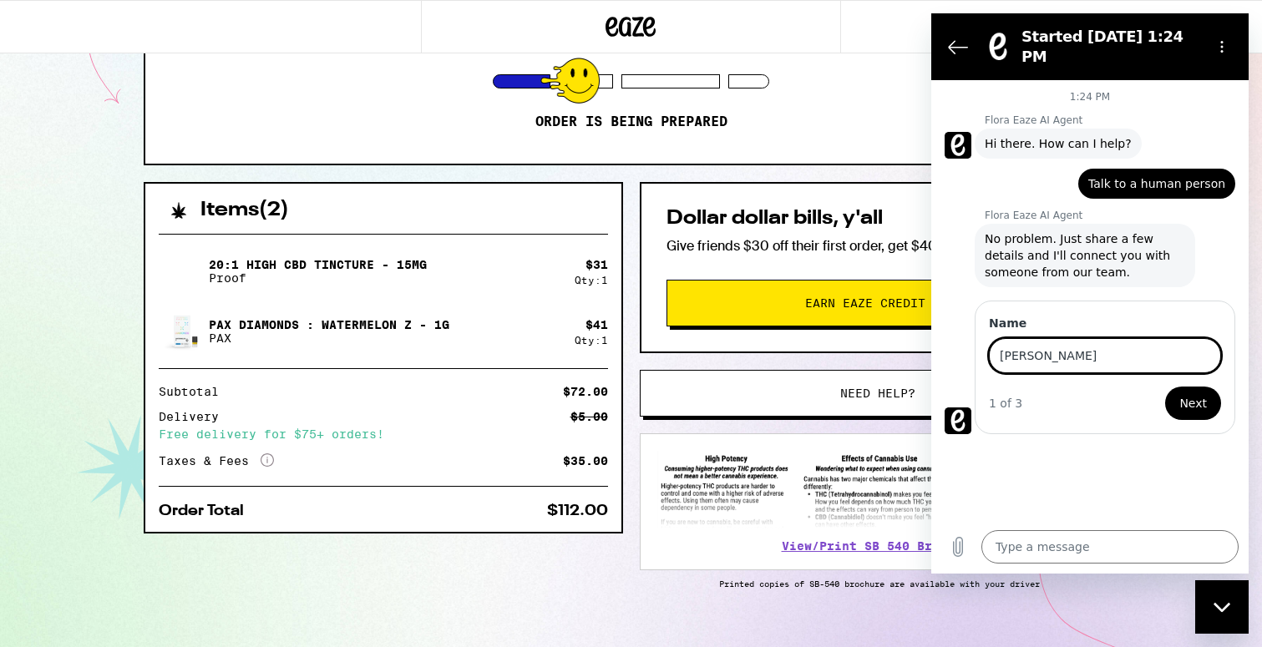
type input "Valerie"
click at [1195, 390] on button "Next" at bounding box center [1193, 403] width 56 height 33
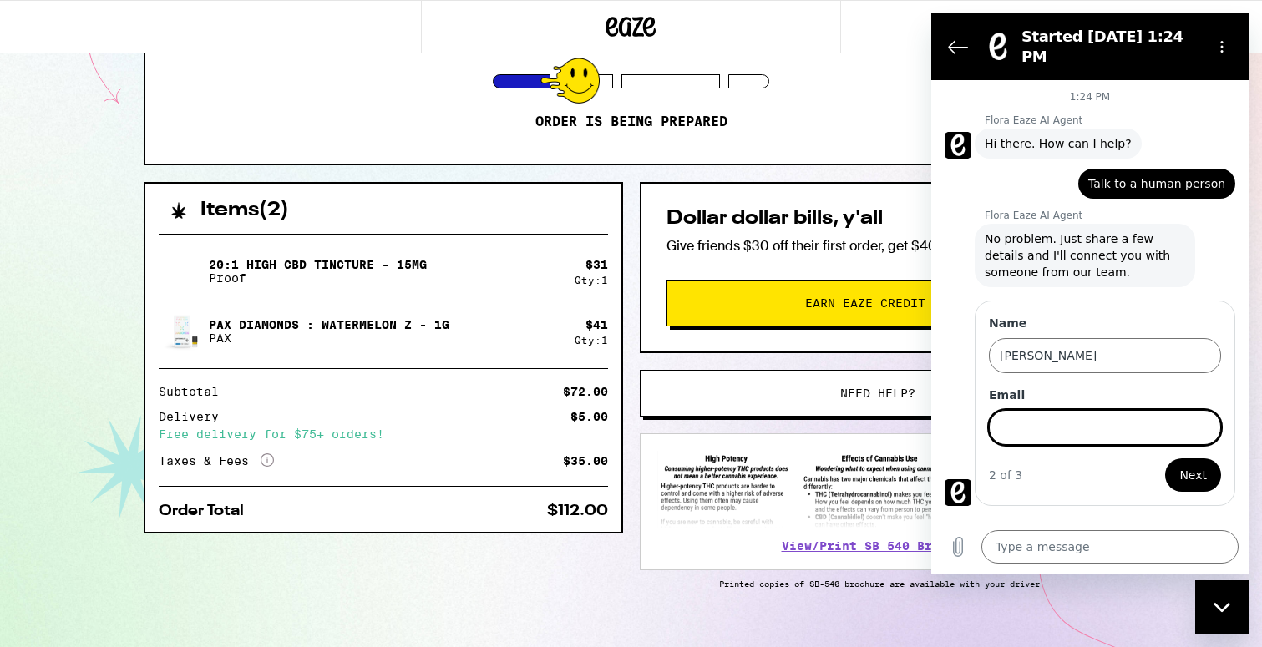
type input "M"
type input "collinmachado6@gmail.com"
click at [1195, 462] on button "Next" at bounding box center [1193, 475] width 56 height 33
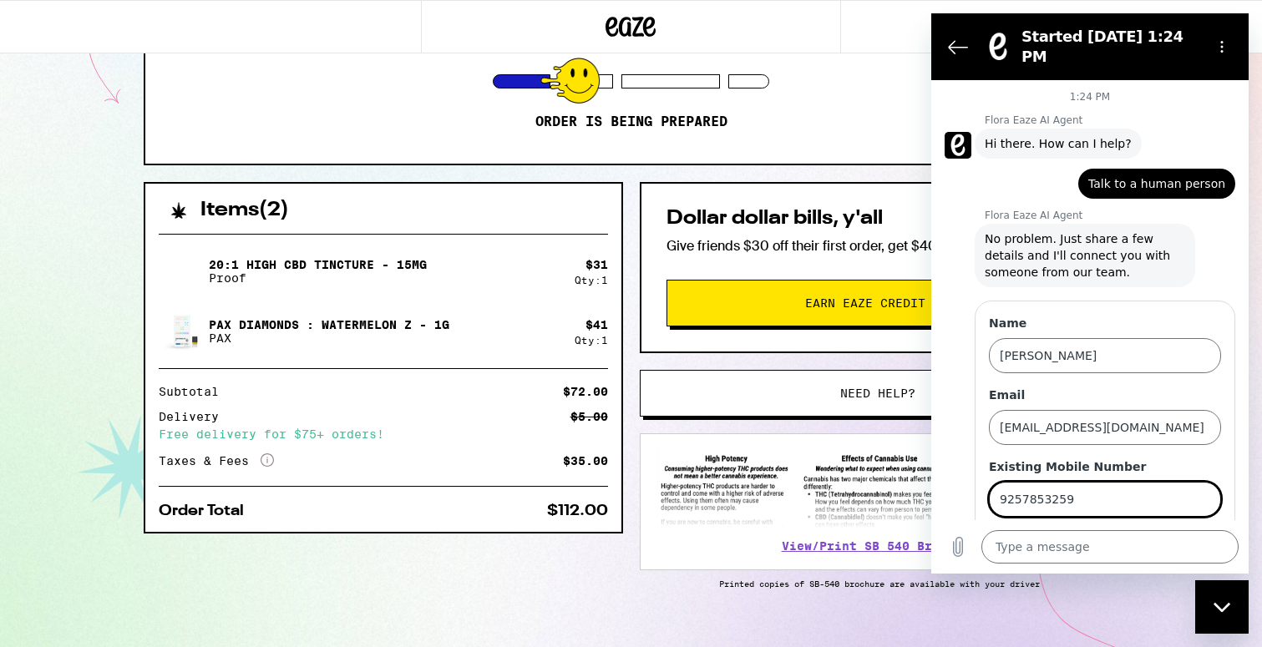
type input "9257853259"
click at [1193, 534] on button "Send" at bounding box center [1193, 546] width 58 height 33
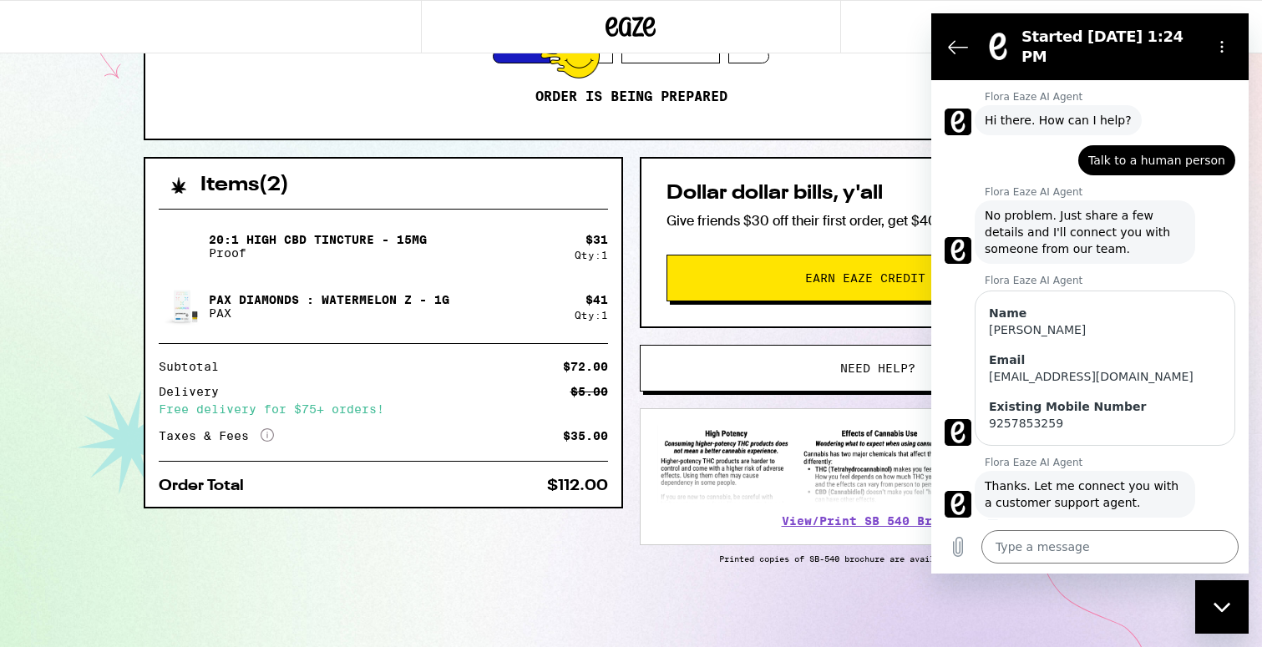
scroll to position [27, 0]
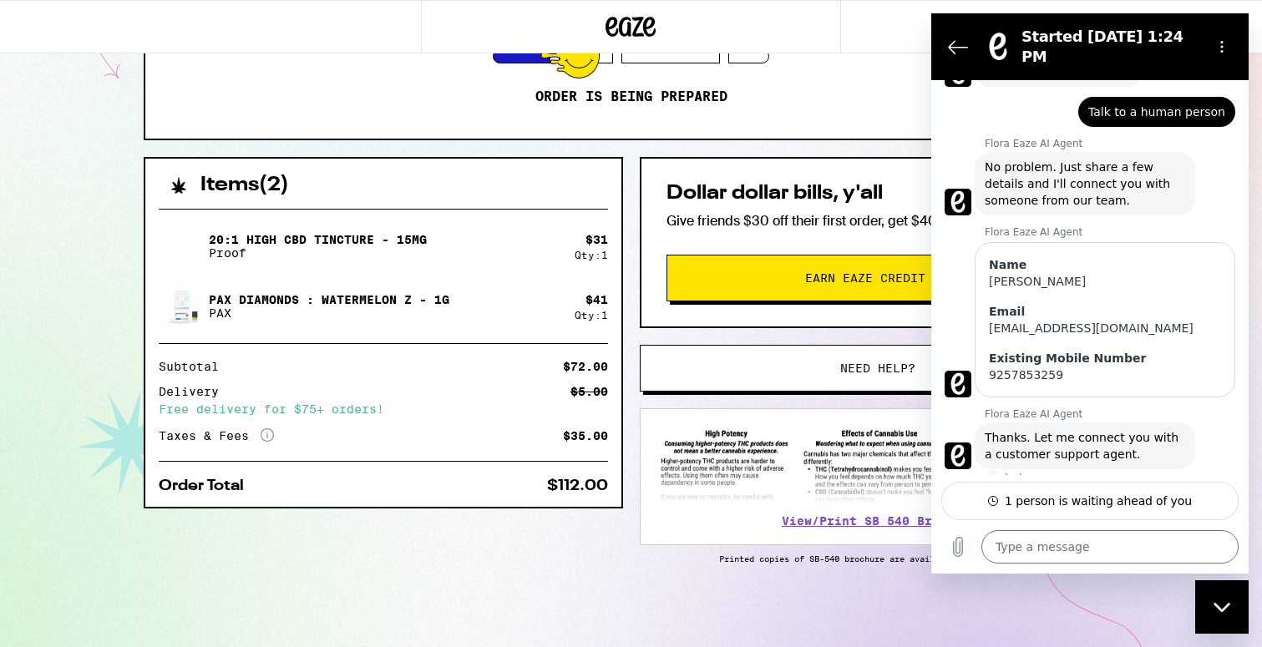
type textarea "x"
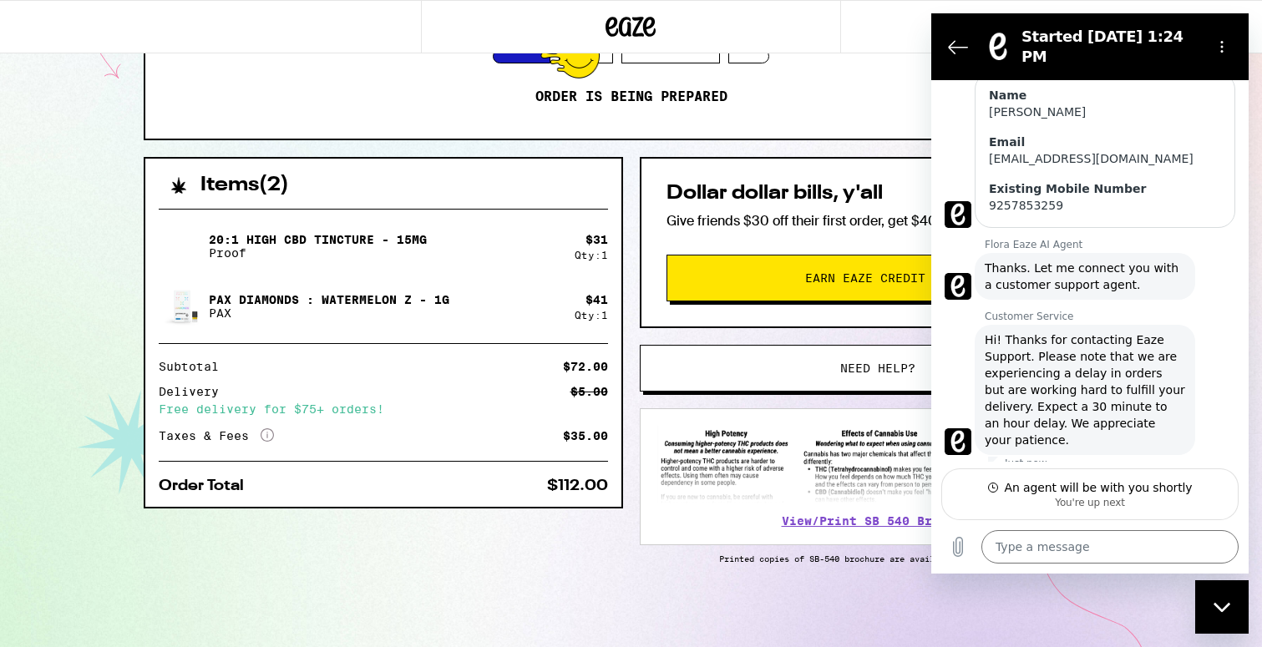
scroll to position [241, 0]
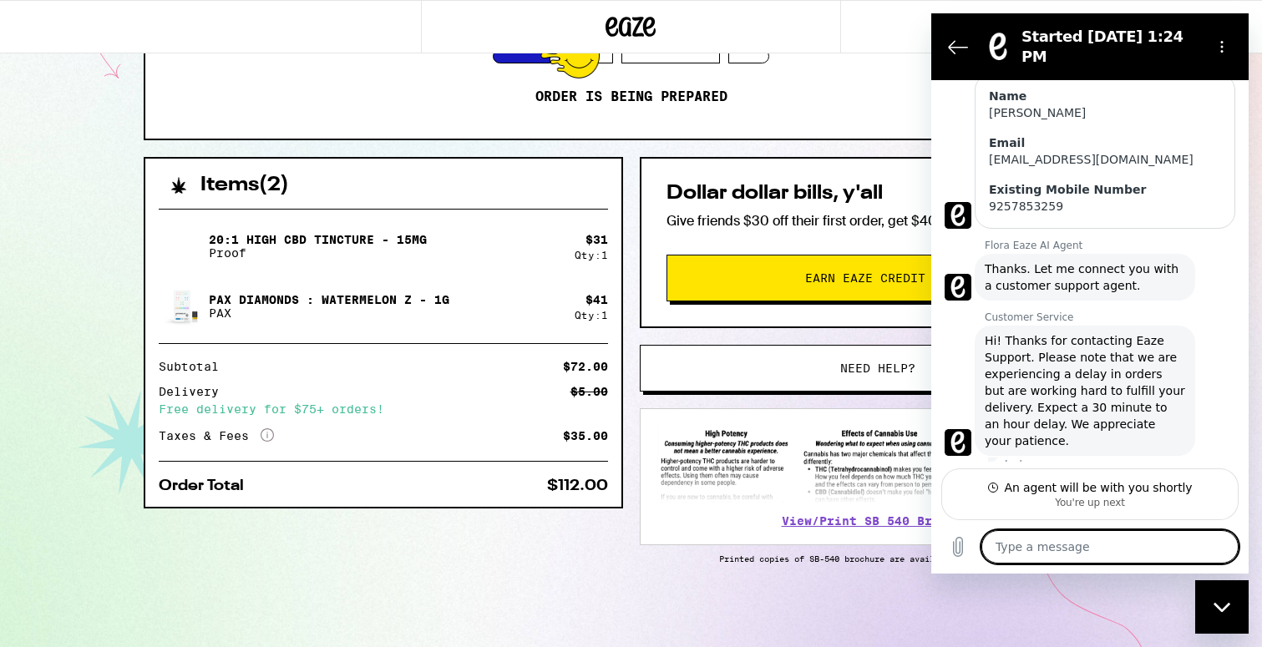
click at [1090, 550] on textarea at bounding box center [1110, 546] width 257 height 33
type textarea "H"
type textarea "x"
type textarea "He"
type textarea "x"
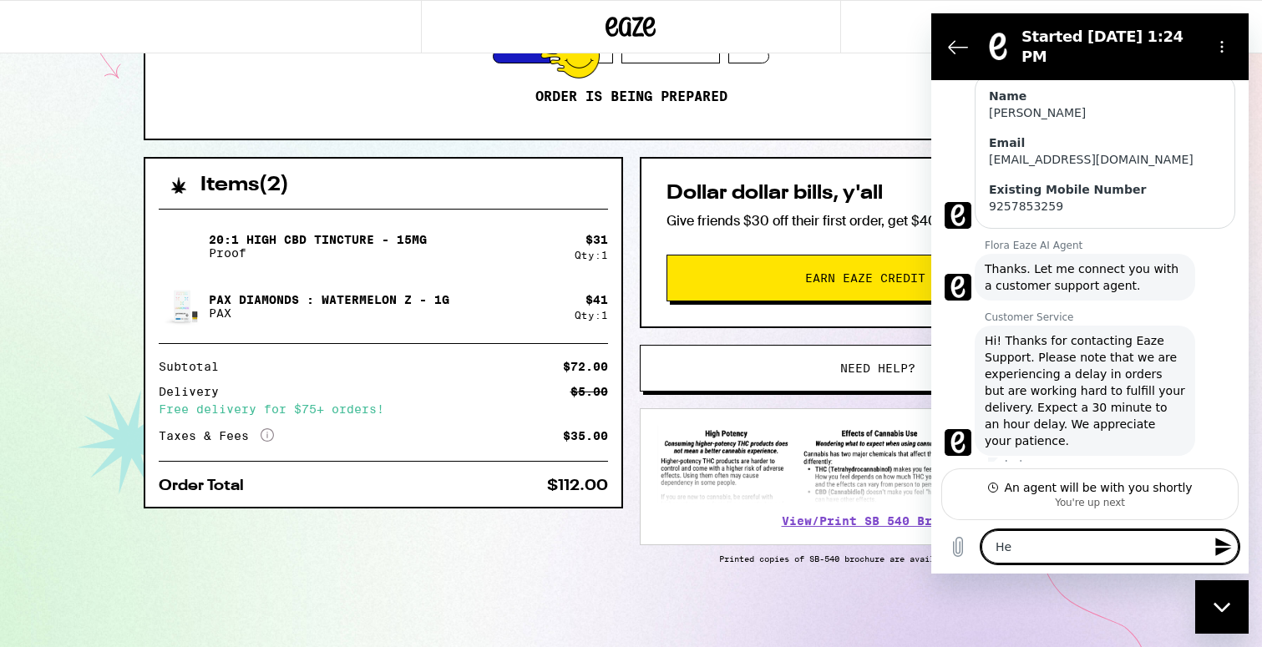
type textarea "Hel"
type textarea "x"
type textarea "He"
type textarea "x"
type textarea "H"
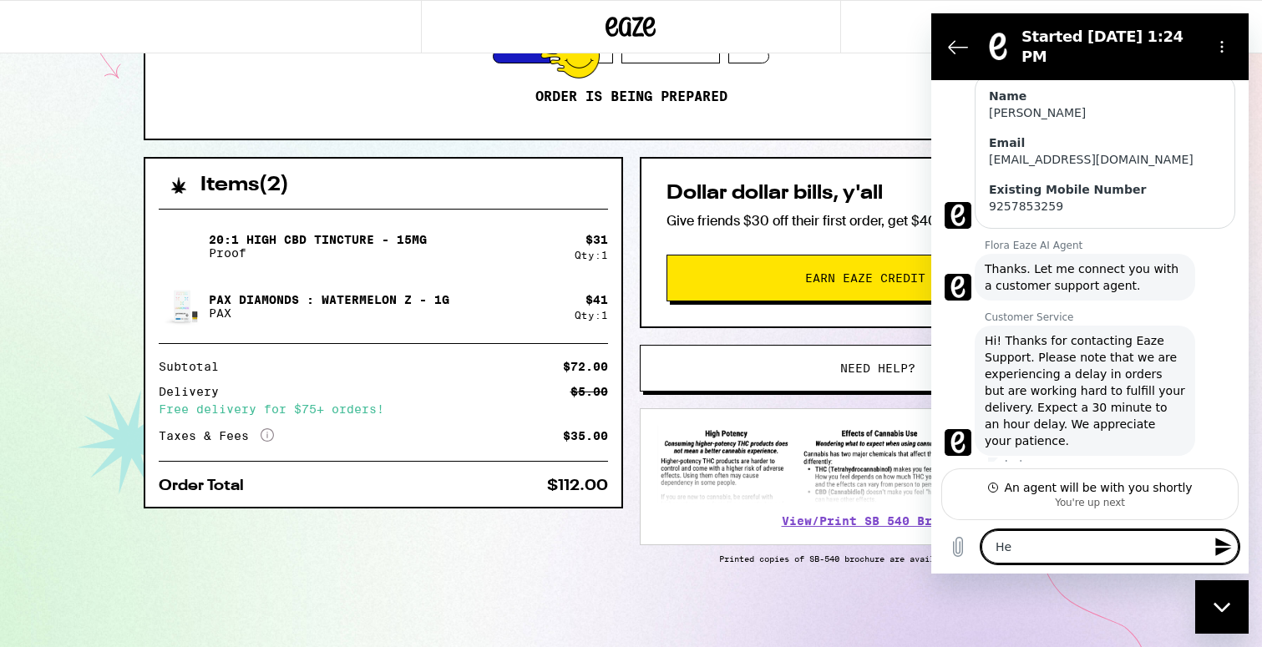
type textarea "x"
type textarea "Hi"
type textarea "x"
type textarea "Hi!"
type textarea "x"
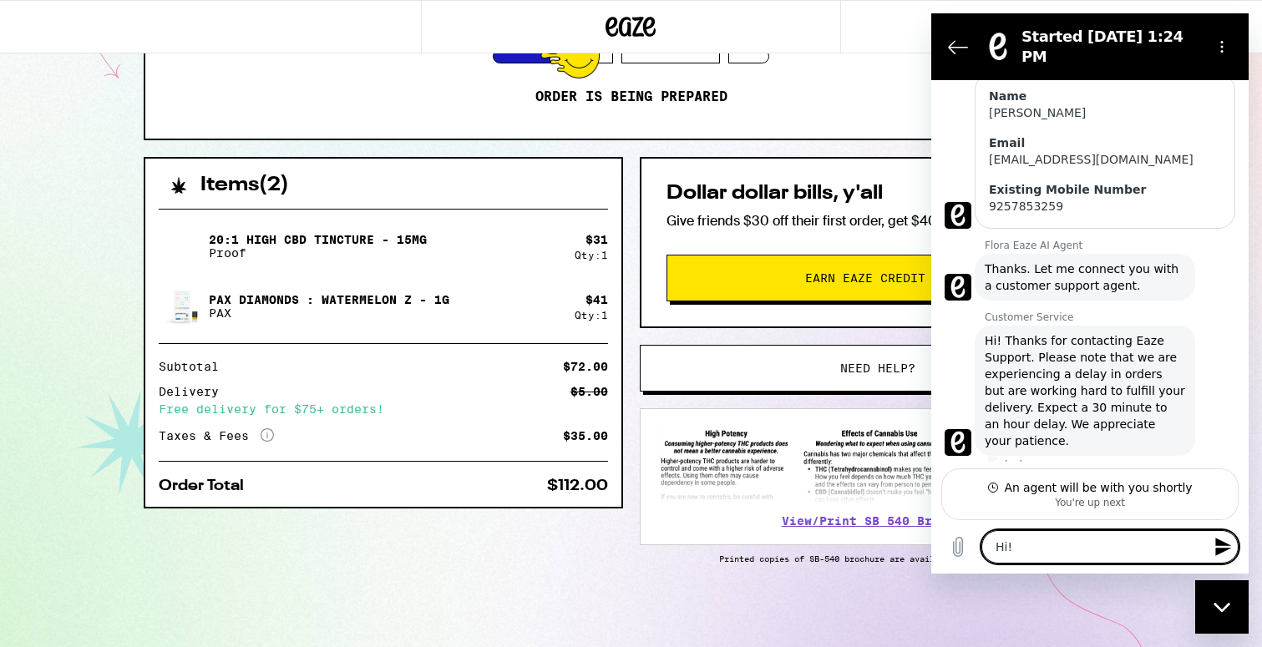
type textarea "Hi!"
type textarea "x"
type textarea "Hi!"
type textarea "x"
type textarea "Hi!"
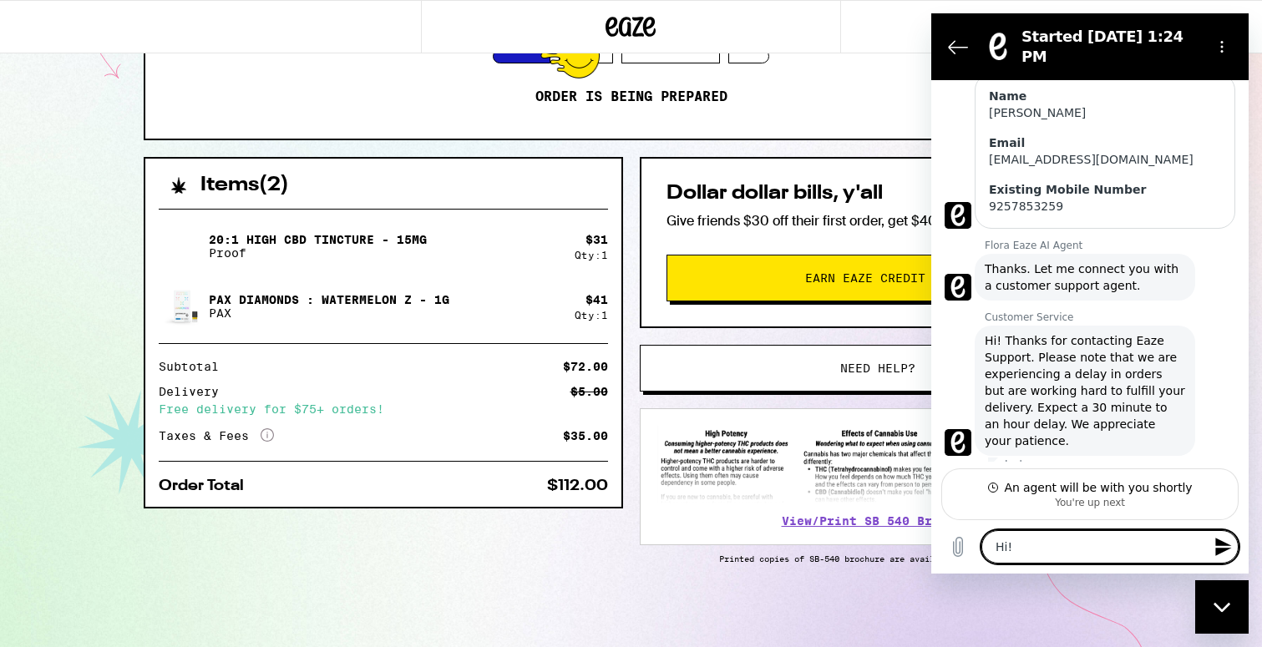
type textarea "x"
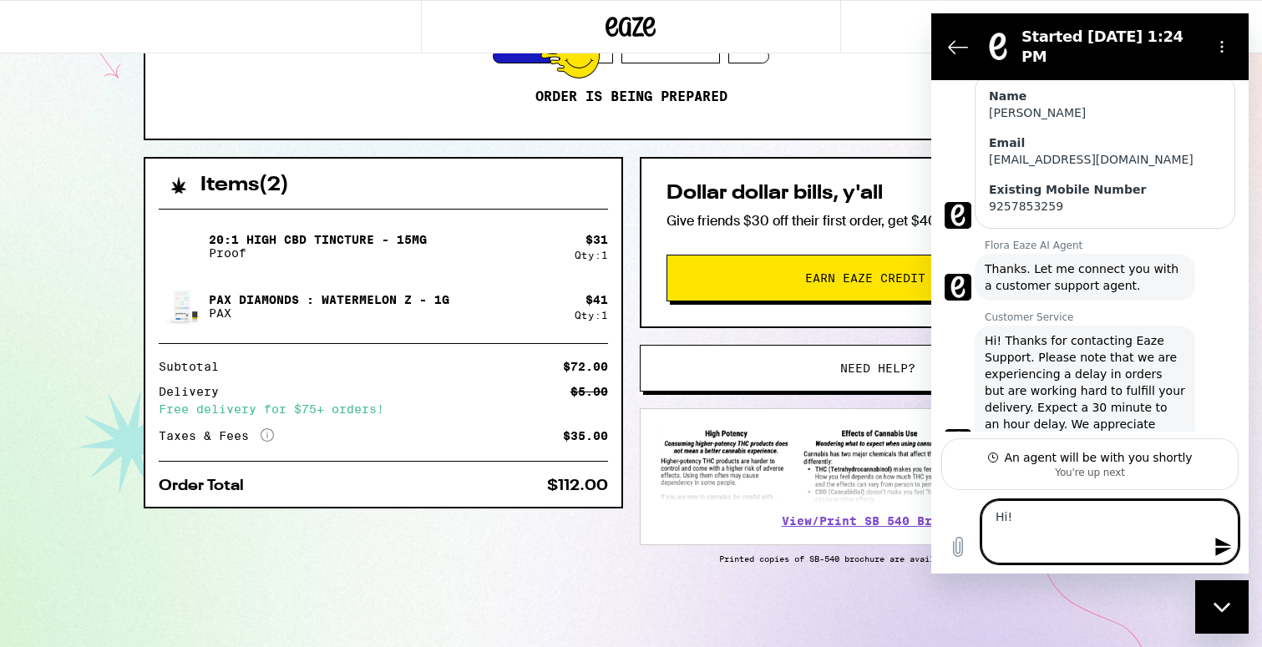
type textarea "Hi! I"
type textarea "x"
type textarea "Hi! Is"
type textarea "x"
type textarea "Hi! Is"
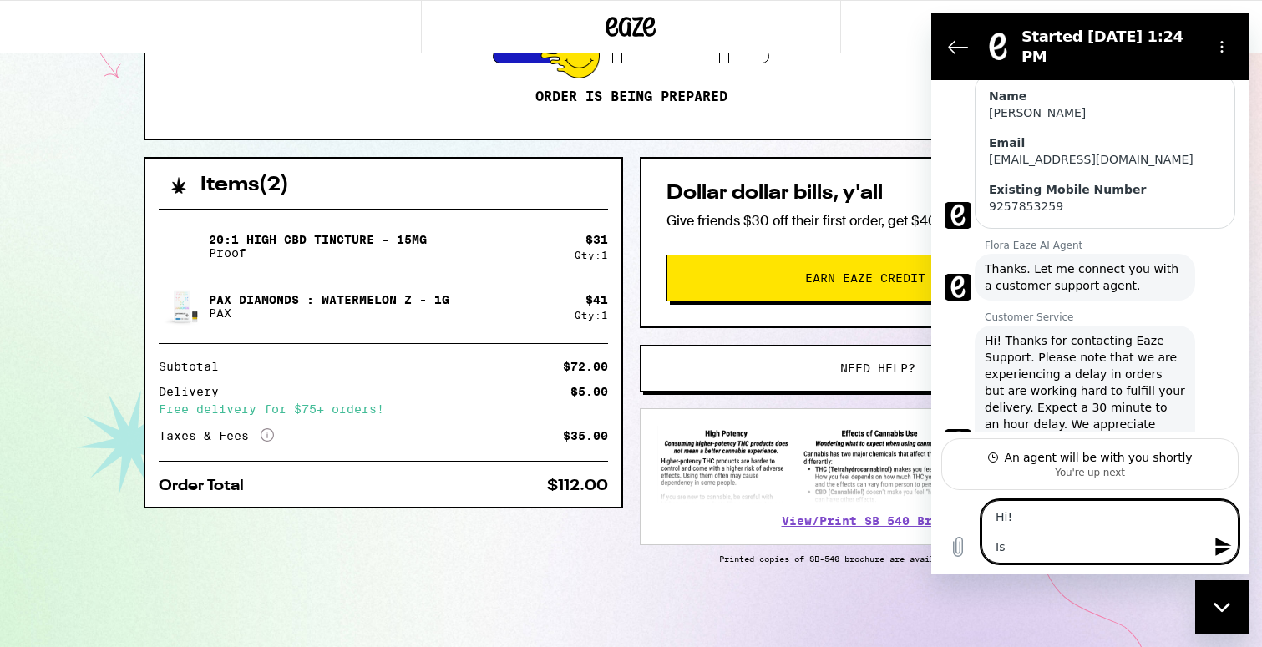
type textarea "x"
type textarea "Hi! Is i"
type textarea "x"
type textarea "Hi! Is it"
type textarea "x"
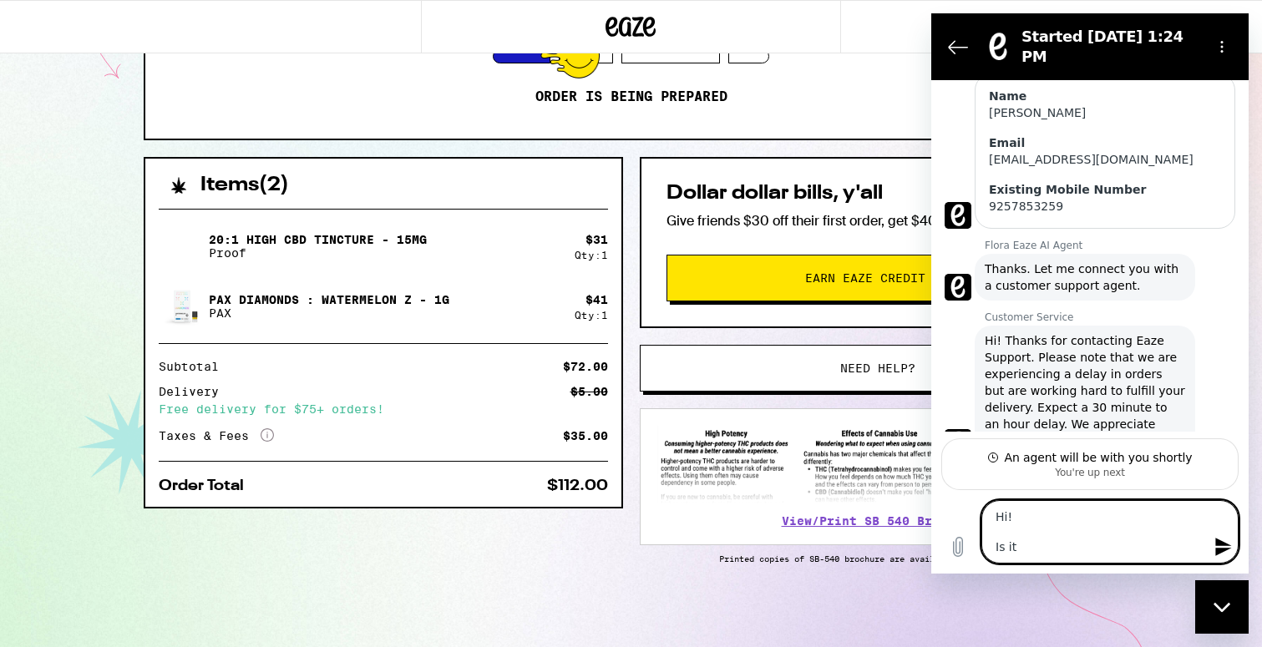
type textarea "Hi! Is it"
type textarea "x"
type textarea "Hi! Is it p"
type textarea "x"
type textarea "Hi! Is it po"
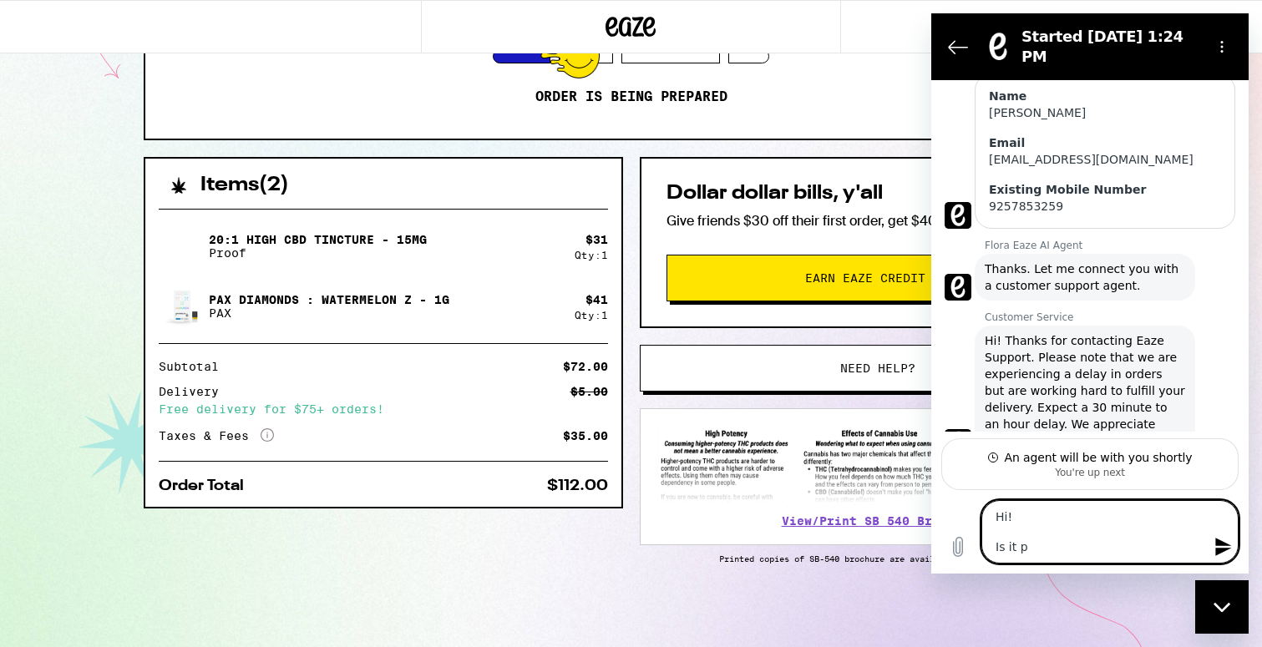
type textarea "x"
type textarea "Hi! Is it pos"
type textarea "x"
type textarea "Hi! Is it poss"
type textarea "x"
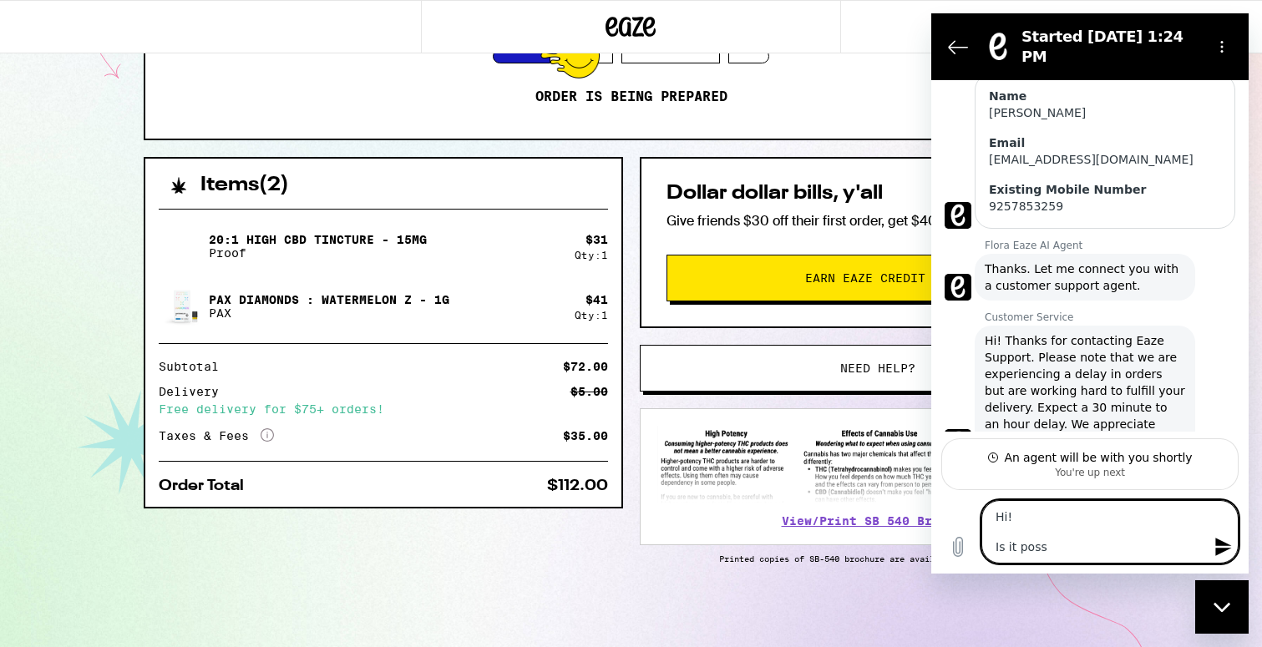
type textarea "Hi! Is it possi"
type textarea "x"
type textarea "Hi! Is it possib"
type textarea "x"
type textarea "Hi! Is it possibl"
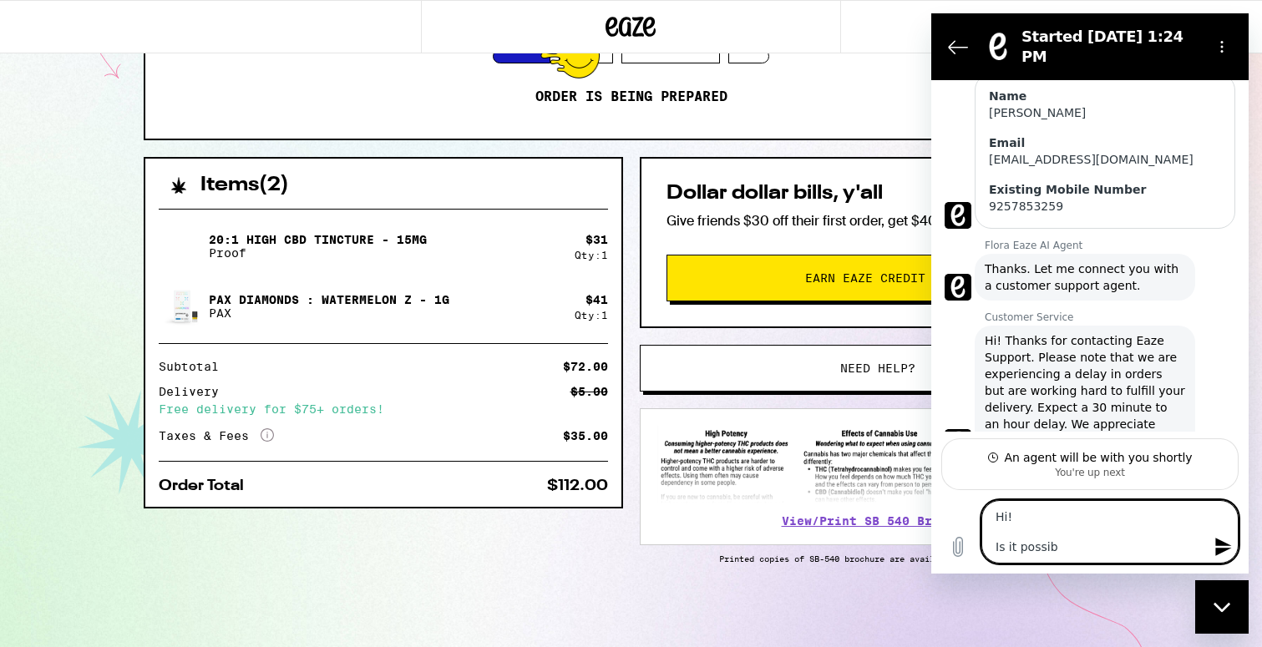
type textarea "x"
type textarea "Hi! Is it possible"
type textarea "x"
type textarea "Hi! Is it possible"
type textarea "x"
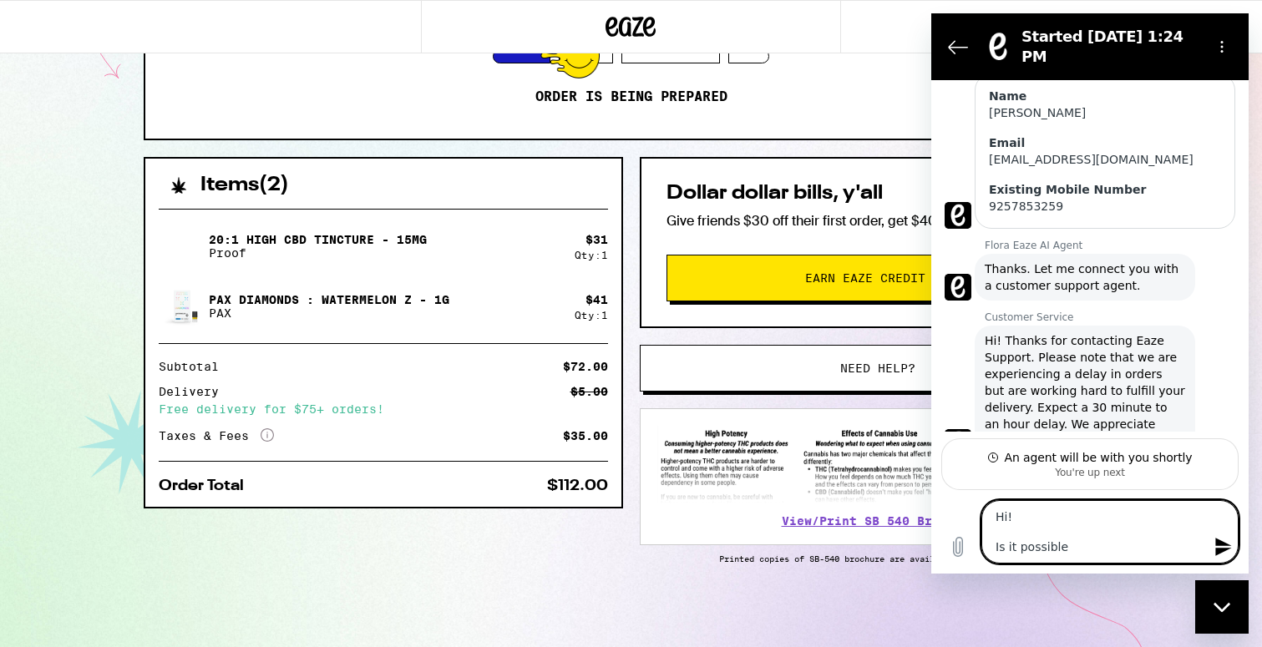
type textarea "Hi! Is it possible t"
type textarea "x"
type textarea "Hi! Is it possible to"
type textarea "x"
type textarea "Hi! Is it possible to"
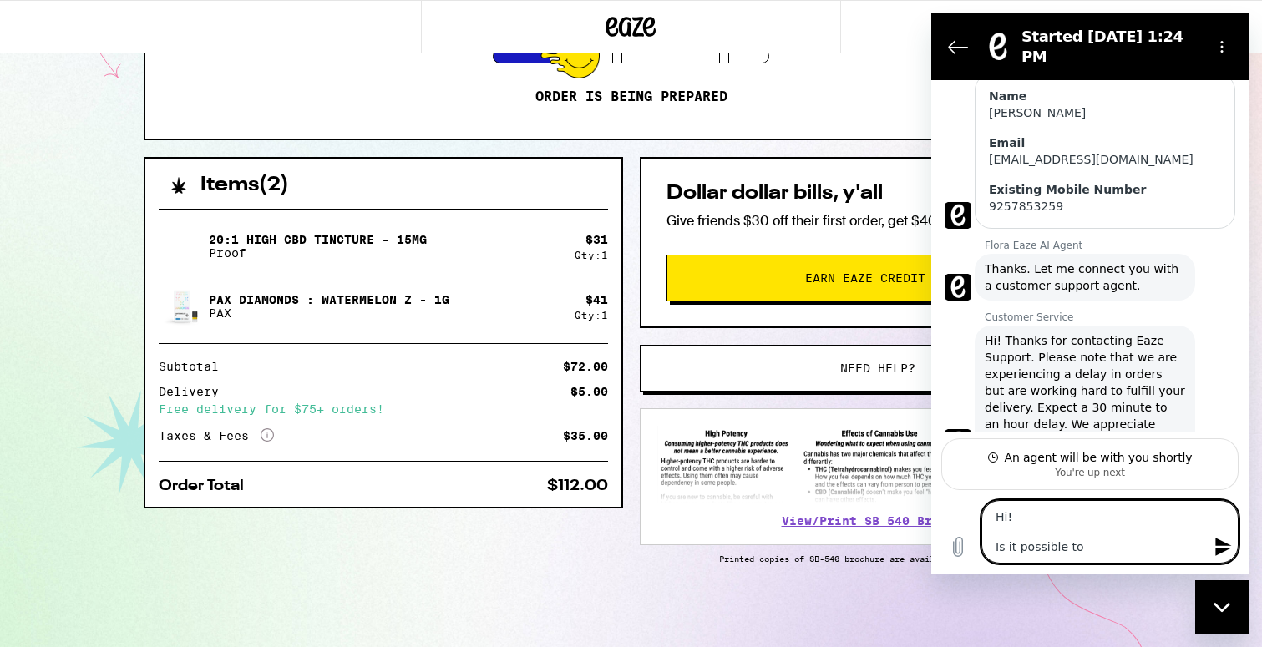
type textarea "x"
type textarea "Hi! Is it possible to a"
type textarea "x"
type textarea "Hi! Is it possible to ad"
type textarea "x"
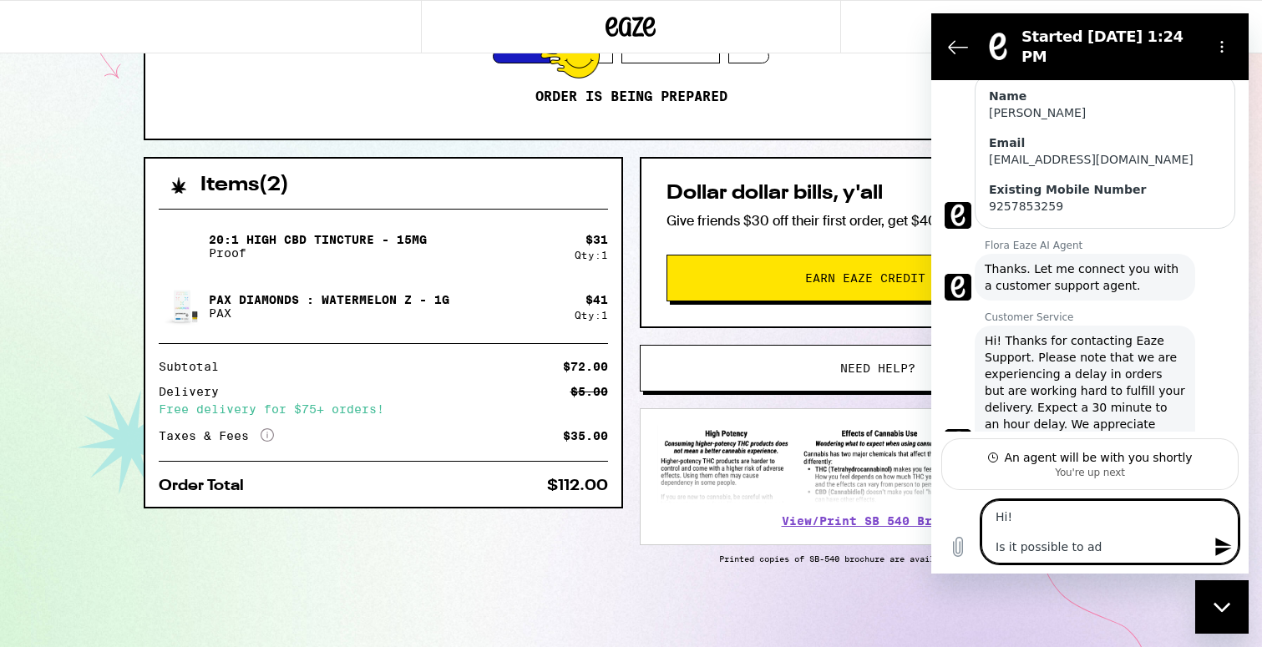
type textarea "Hi! Is it possible to add"
type textarea "x"
type textarea "Hi! Is it possible to add"
type textarea "x"
type textarea "Hi! Is it possible to add a"
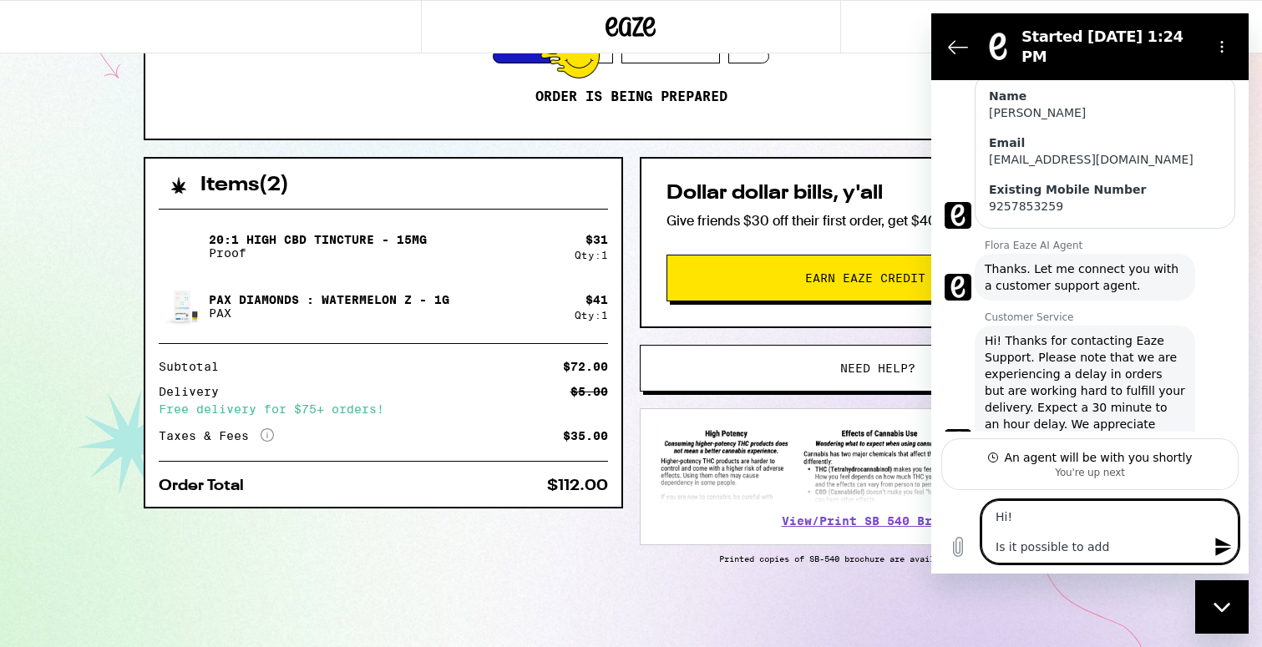
type textarea "x"
type textarea "Hi! Is it possible to add a"
type textarea "x"
type textarea "Hi! Is it possible to add a p"
type textarea "x"
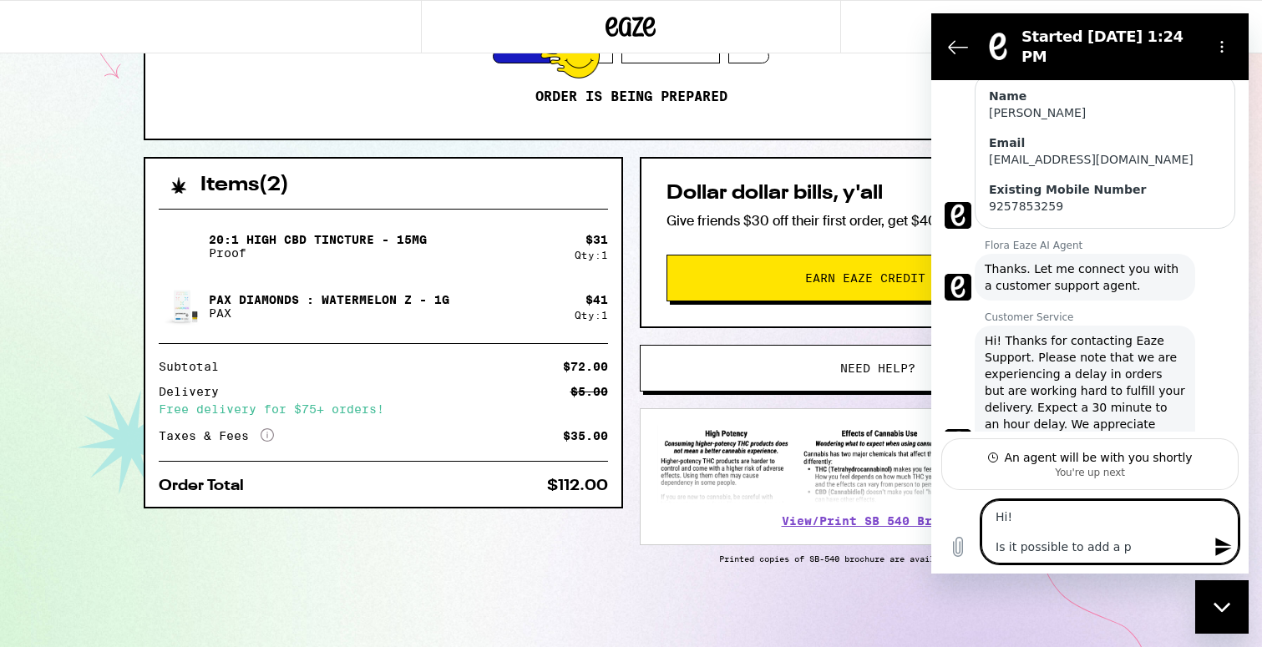
type textarea "Hi! Is it possible to add a po"
type textarea "x"
type textarea "Hi! Is it possible to add a pod"
type textarea "x"
type textarea "Hi! Is it possible to add a pod"
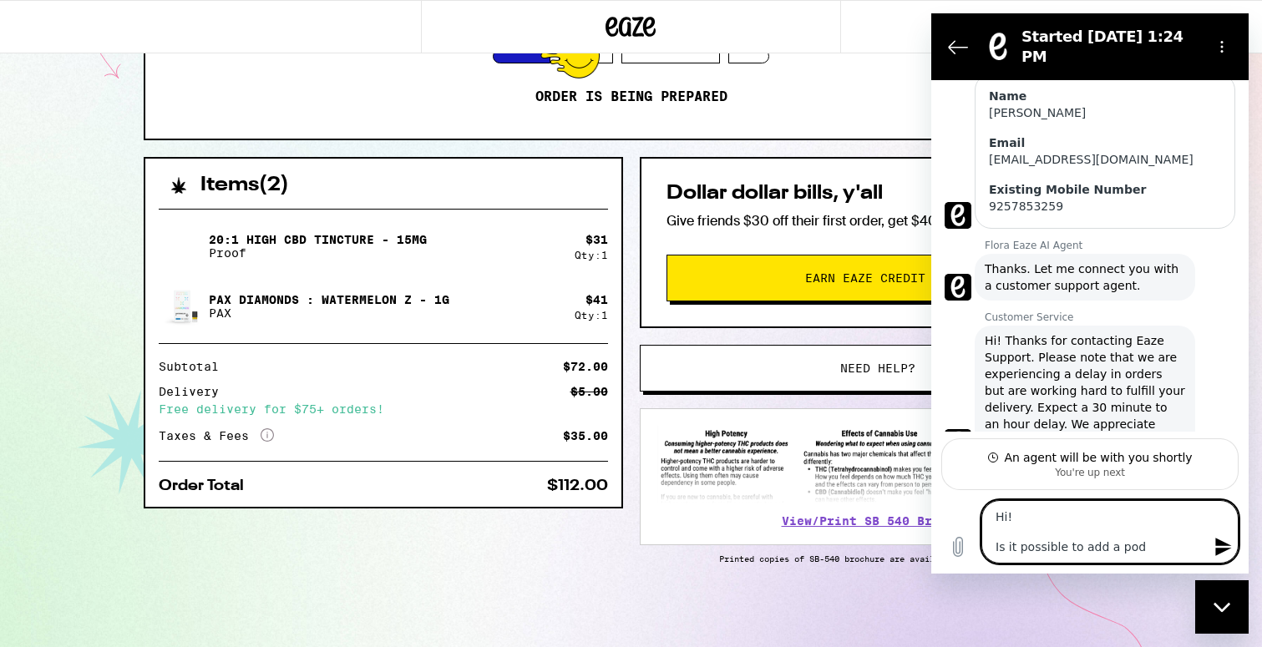
type textarea "x"
type textarea "Hi! Is it possible to add a pod t"
type textarea "x"
type textarea "Hi! Is it possible to add a pod to"
type textarea "x"
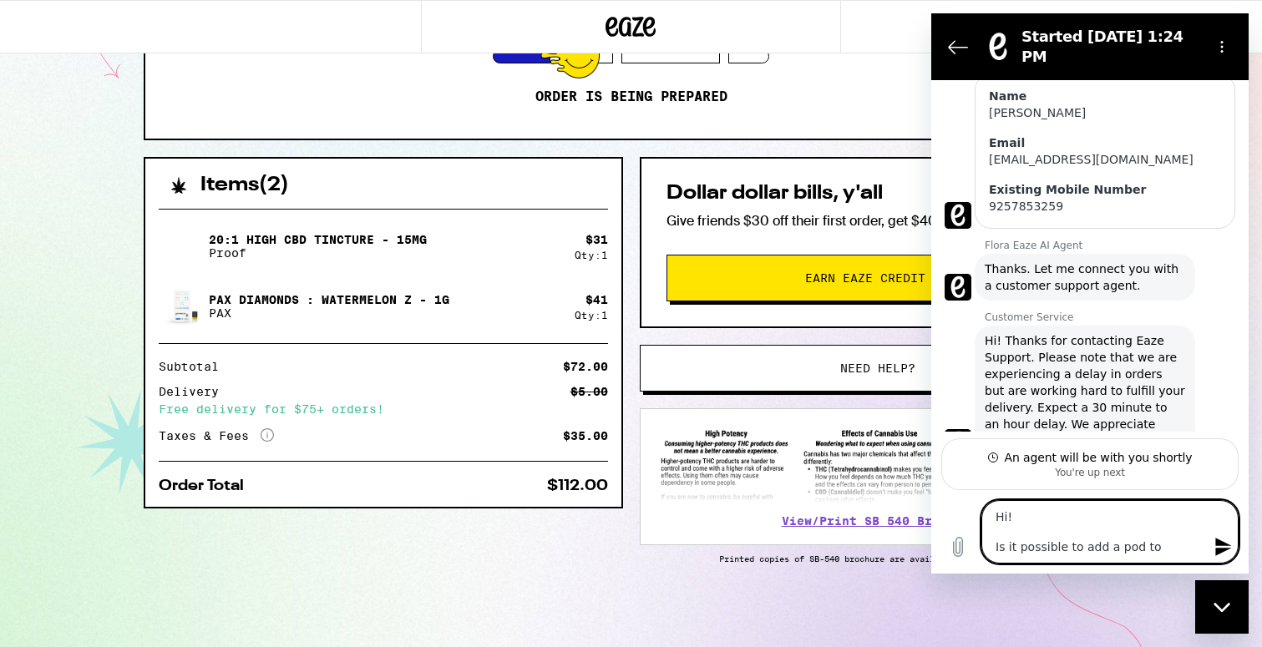
type textarea "Hi! Is it possible to add a pod to"
type textarea "x"
type textarea "Hi! Is it possible to add a pod to m"
type textarea "x"
type textarea "Hi! Is it possible to add a pod to my"
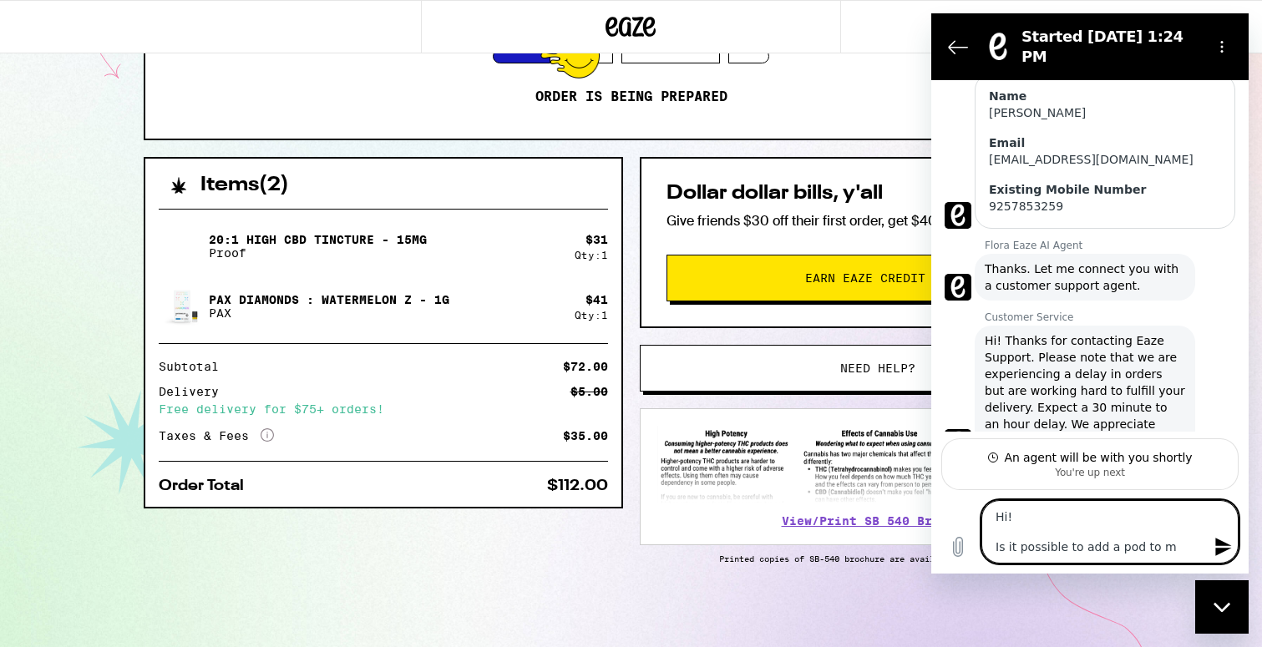
type textarea "x"
type textarea "Hi! Is it possible to add a pod to my"
type textarea "x"
type textarea "Hi! Is it possible to add a pod to my o"
type textarea "x"
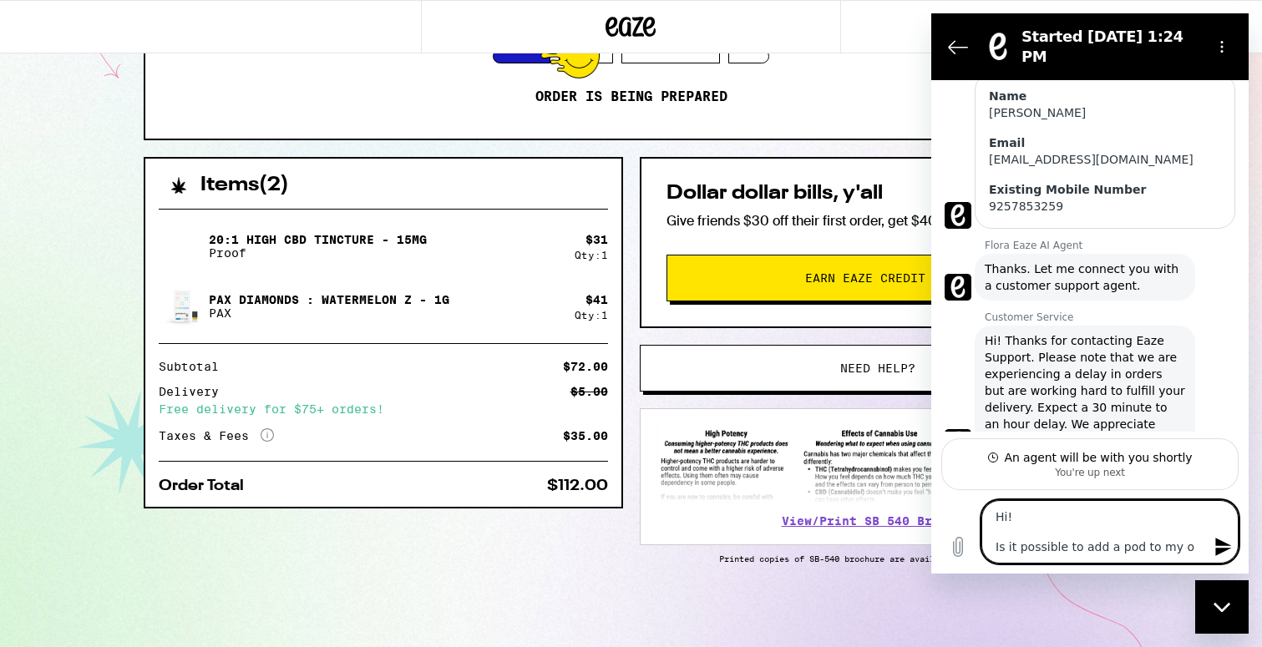
type textarea "Hi! Is it possible to add a pod to my or"
type textarea "x"
type textarea "Hi! Is it possible to add a pod to my ord"
type textarea "x"
type textarea "Hi! Is it possible to add a pod to my orde"
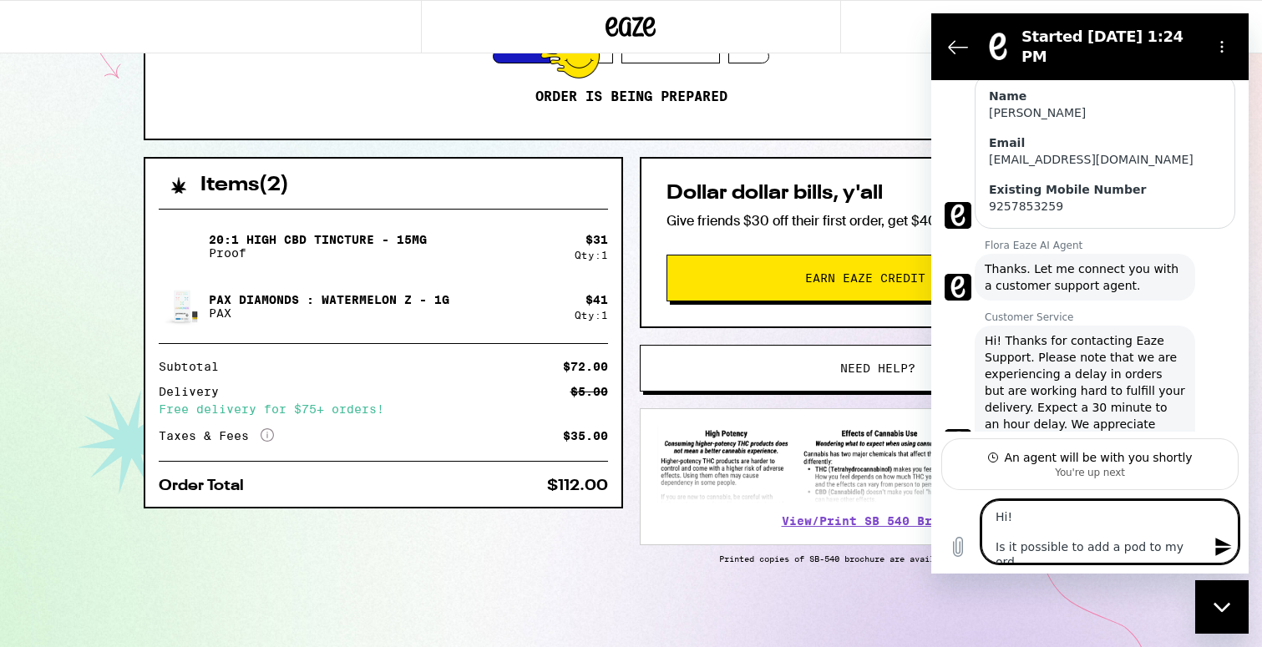
type textarea "x"
type textarea "Hi! Is it possible to add a pod to my order"
type textarea "x"
type textarea "Hi! Is it possible to add a pod to my order?"
type textarea "x"
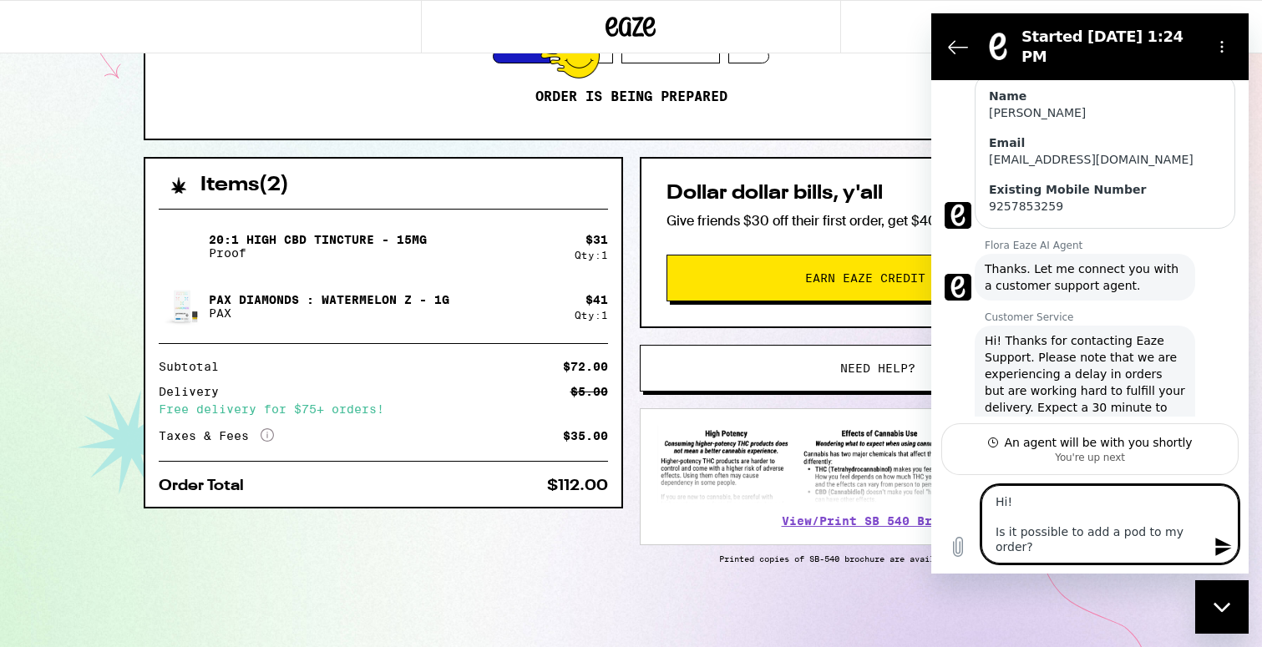
type textarea "Hi! Is it possible to add a pod to my order"
type textarea "x"
type textarea "Hi! Is it possible to add a pod to my order"
type textarea "x"
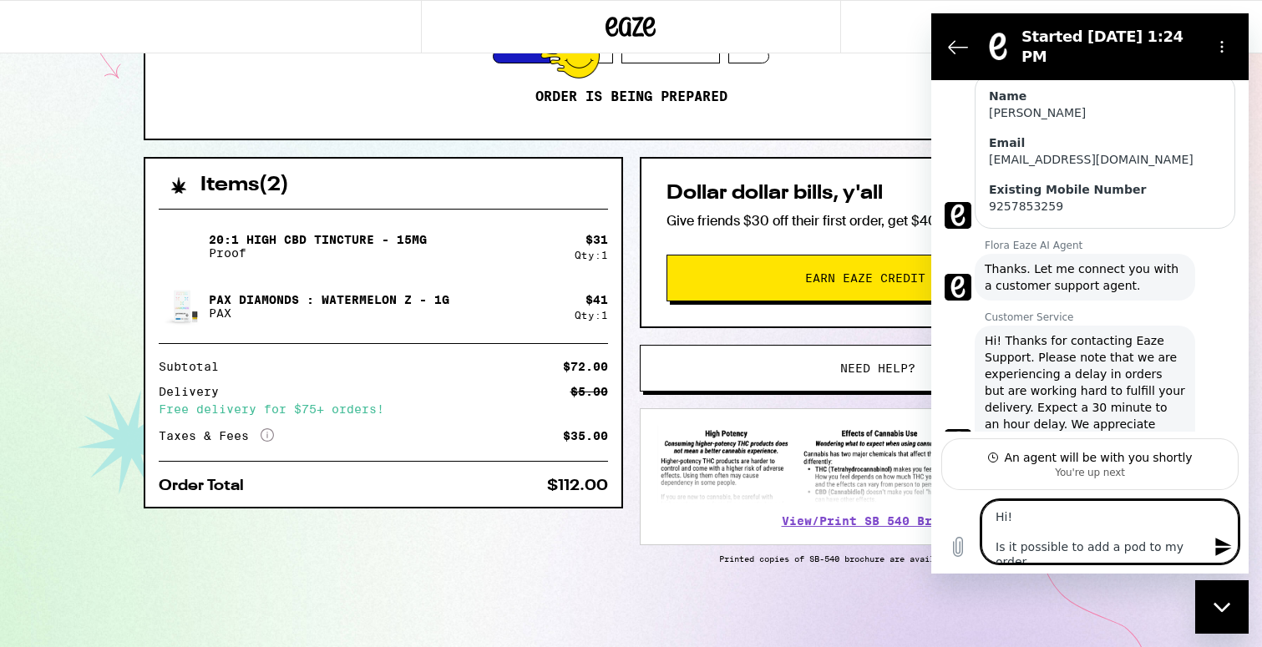
type textarea "Hi! Is it possible to add a pod to my order w"
type textarea "x"
type textarea "Hi! Is it possible to add a pod to my order wi"
type textarea "x"
type textarea "Hi! Is it possible to add a pod to my order wit"
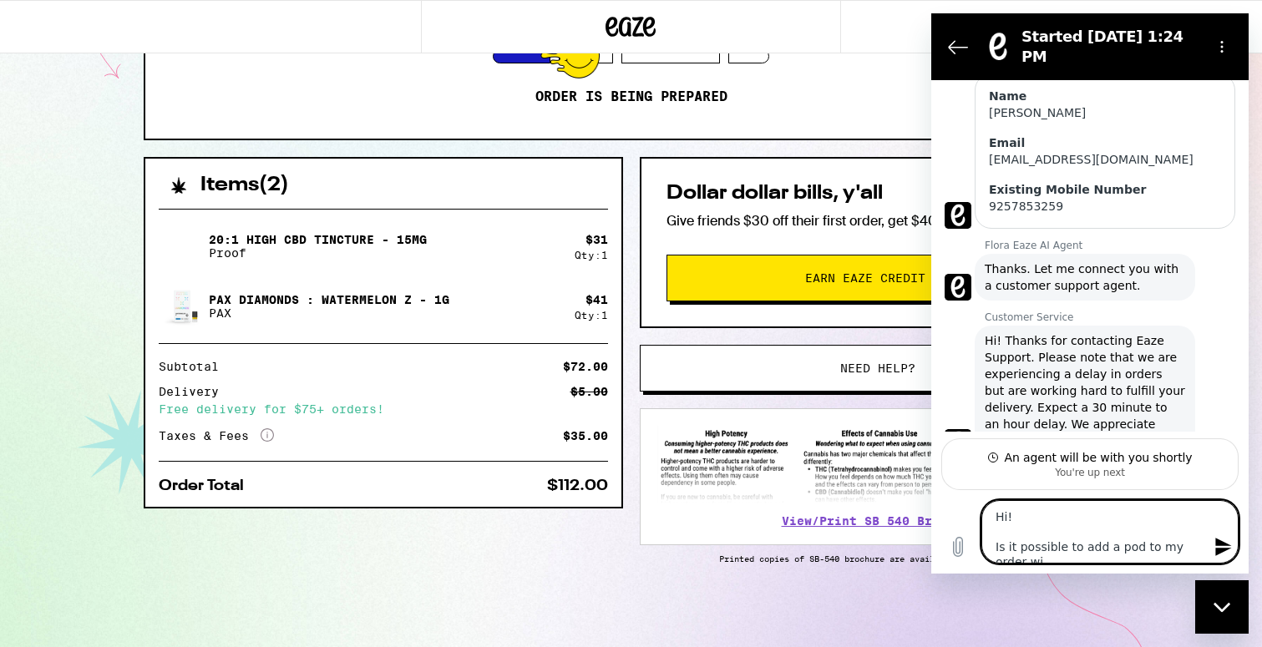
type textarea "x"
type textarea "Hi! Is it possible to add a pod to my order with"
type textarea "x"
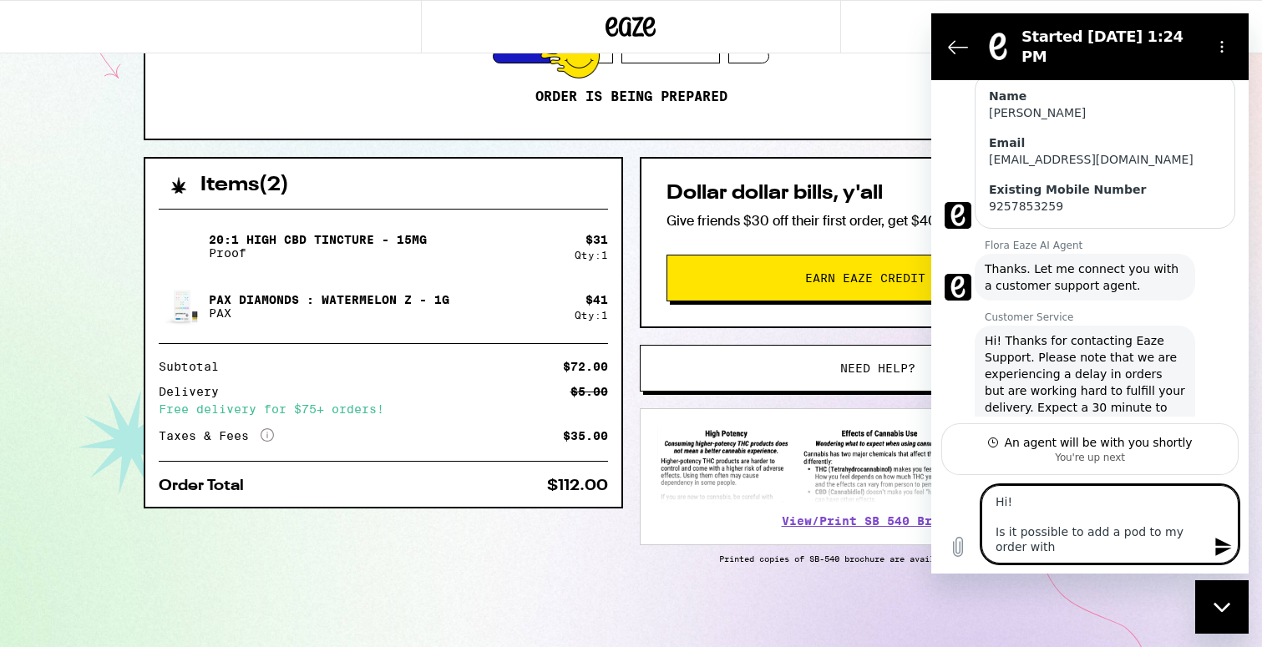
type textarea "Hi! Is it possible to add a pod to my order witho"
type textarea "x"
type textarea "Hi! Is it possible to add a pod to my order withou"
type textarea "x"
type textarea "Hi! Is it possible to add a pod to my order without"
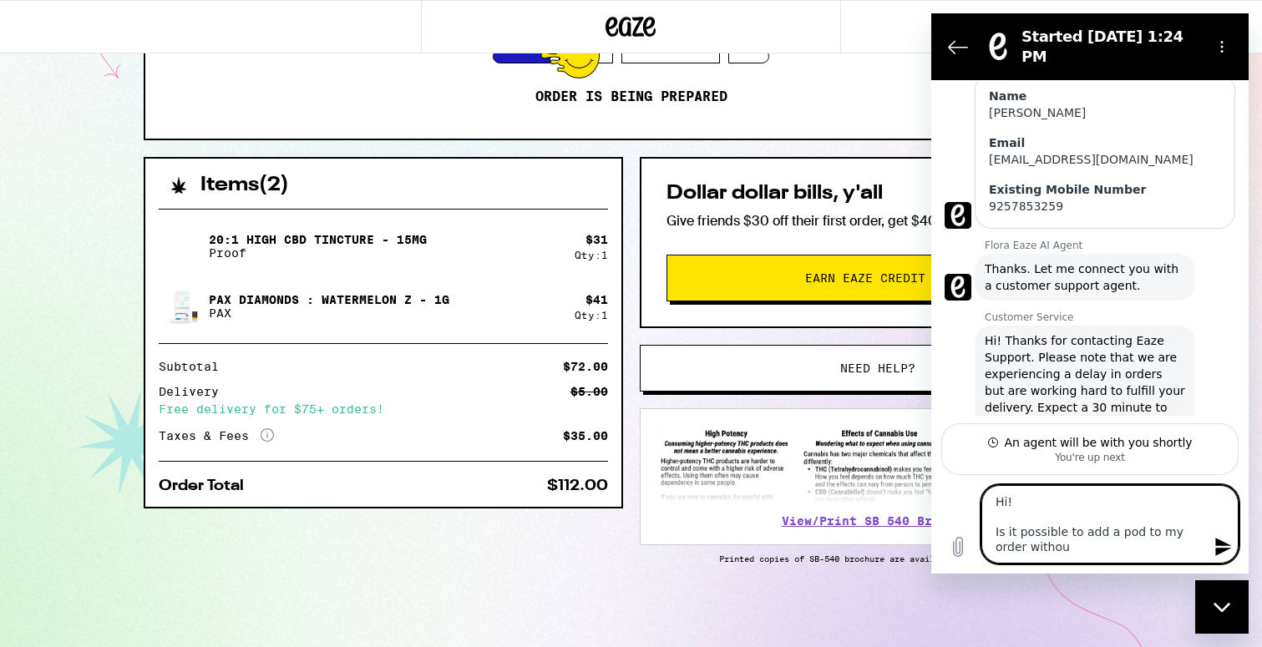
type textarea "x"
type textarea "Hi! Is it possible to add a pod to my order without"
type textarea "x"
type textarea "Hi! Is it possible to add a pod to my order without d"
type textarea "x"
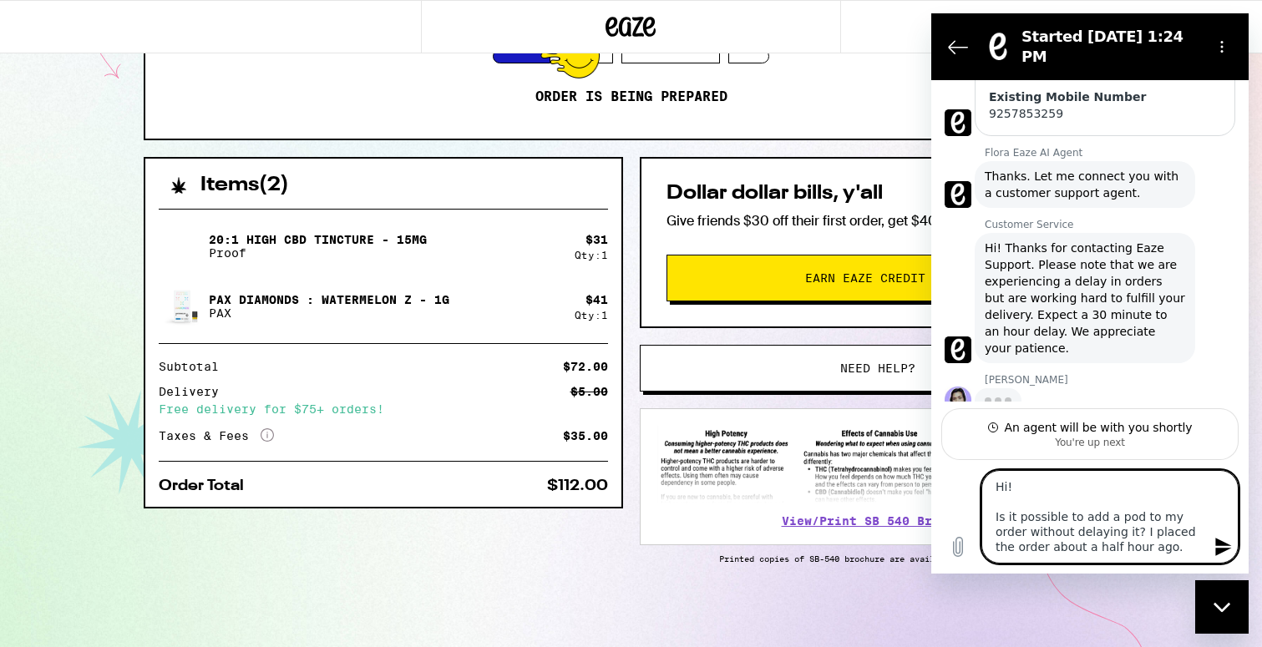
scroll to position [332, 0]
click at [1007, 486] on textarea "Hi! Is it possible to add a pod to my order without delaying it? I placed the o…" at bounding box center [1110, 517] width 257 height 94
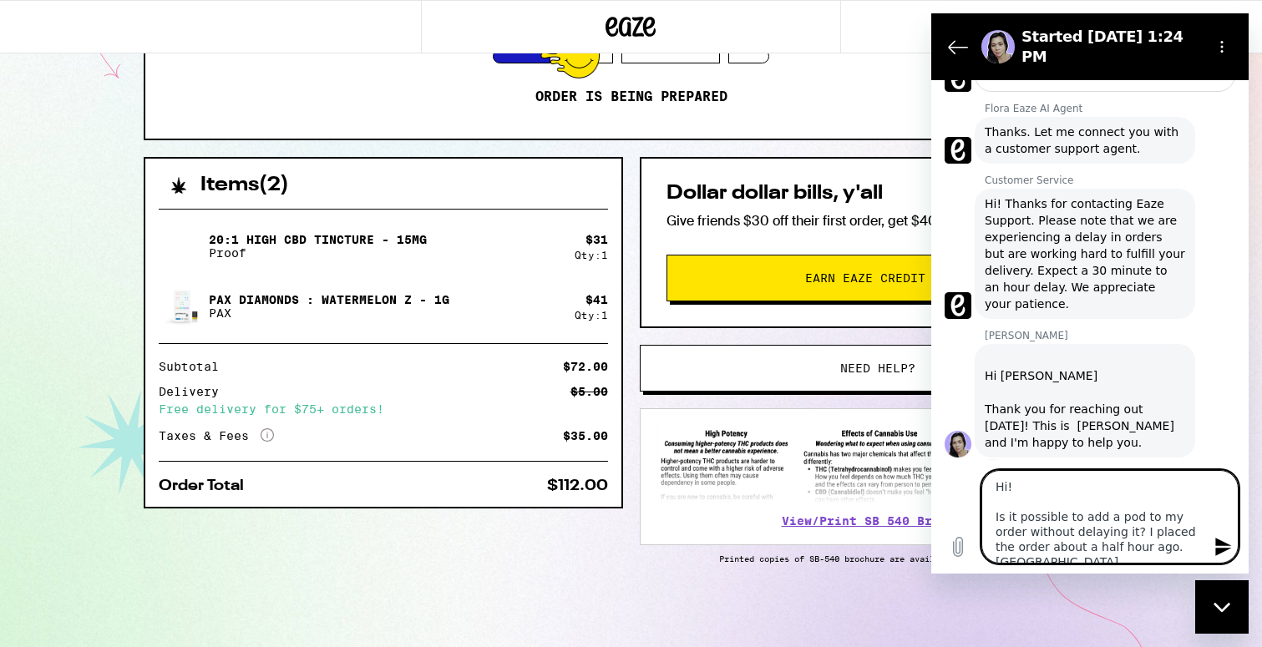
scroll to position [381, 0]
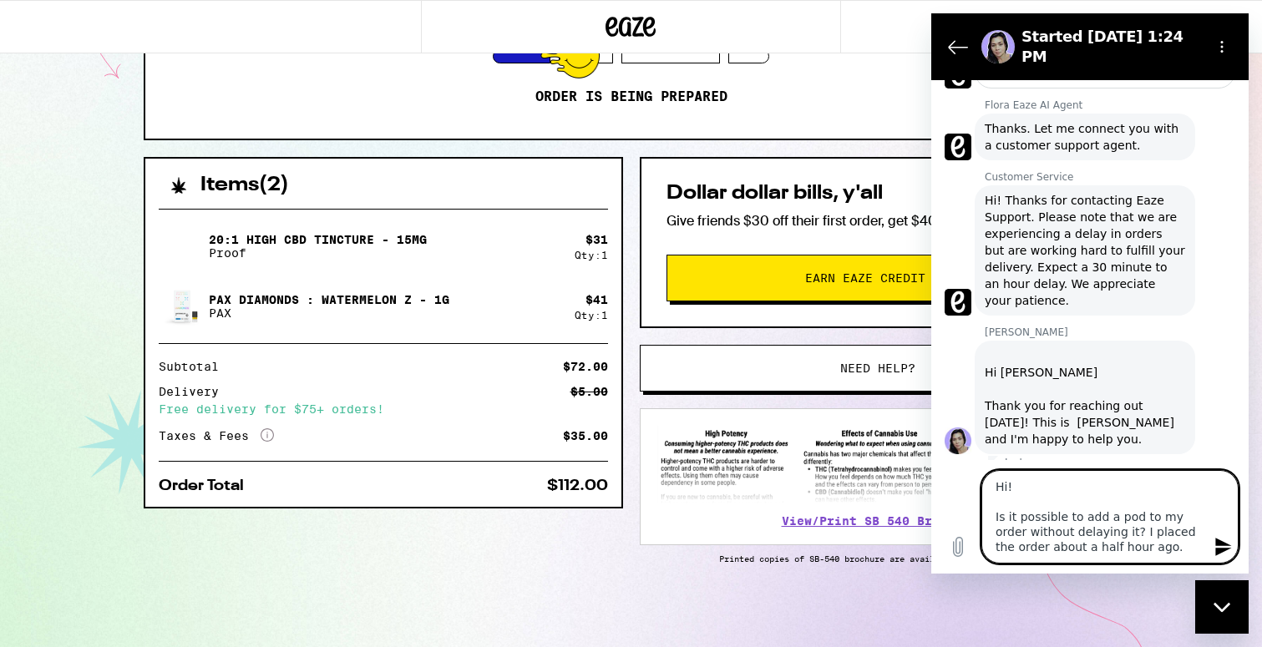
click at [1007, 487] on textarea "Hi! Is it possible to add a pod to my order without delaying it? I placed the o…" at bounding box center [1110, 517] width 257 height 94
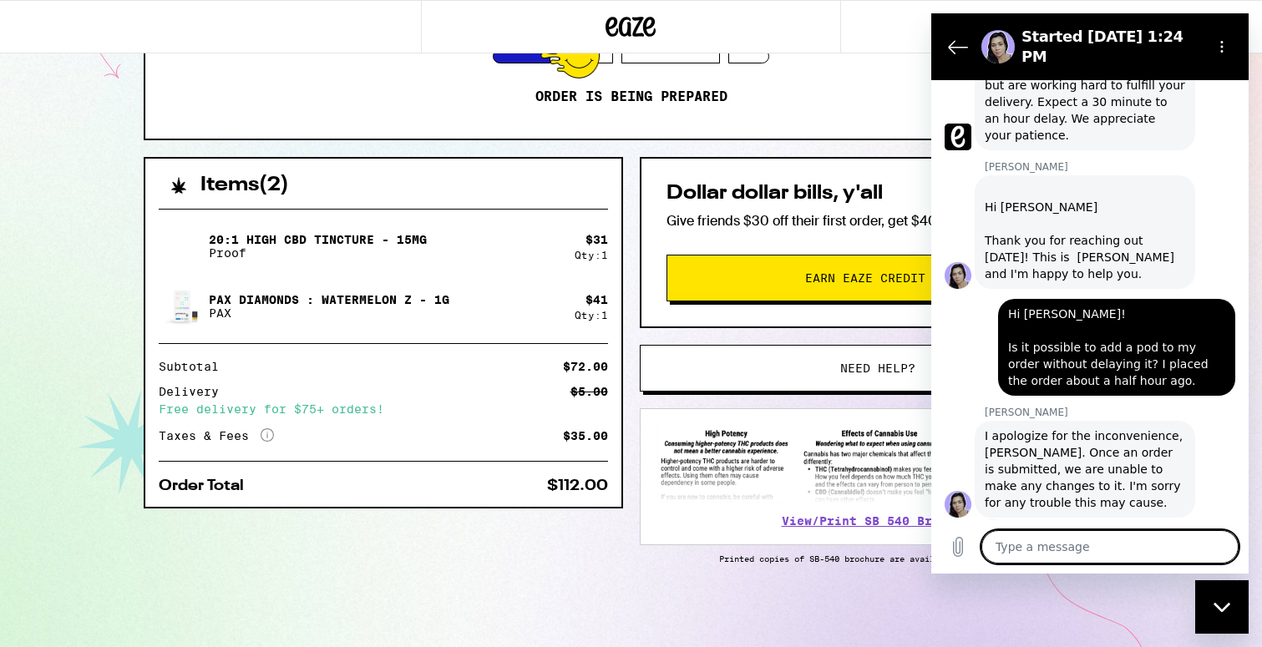
scroll to position [550, 0]
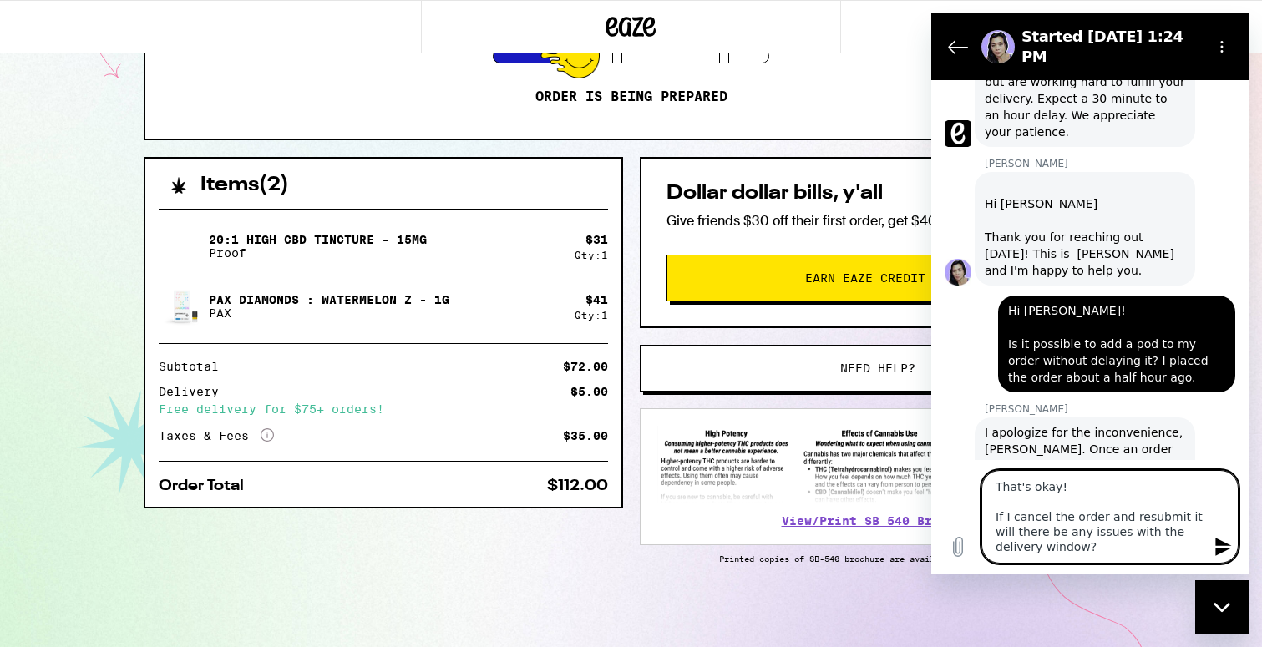
drag, startPoint x: 1051, startPoint y: 545, endPoint x: 986, endPoint y: 511, distance: 73.6
click at [986, 511] on textarea "That's okay! If I cancel the order and resubmit it will there be any issues wit…" at bounding box center [1110, 517] width 257 height 94
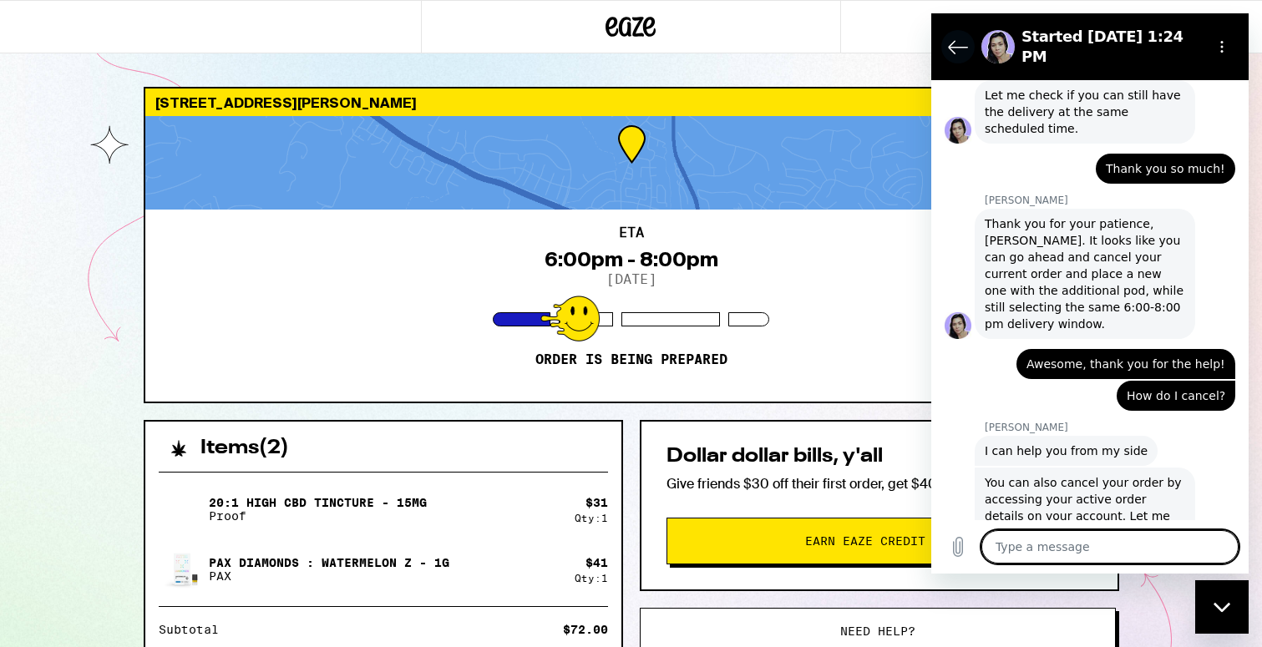
scroll to position [0, 0]
click at [956, 39] on icon "Back to the conversation list" at bounding box center [958, 47] width 20 height 20
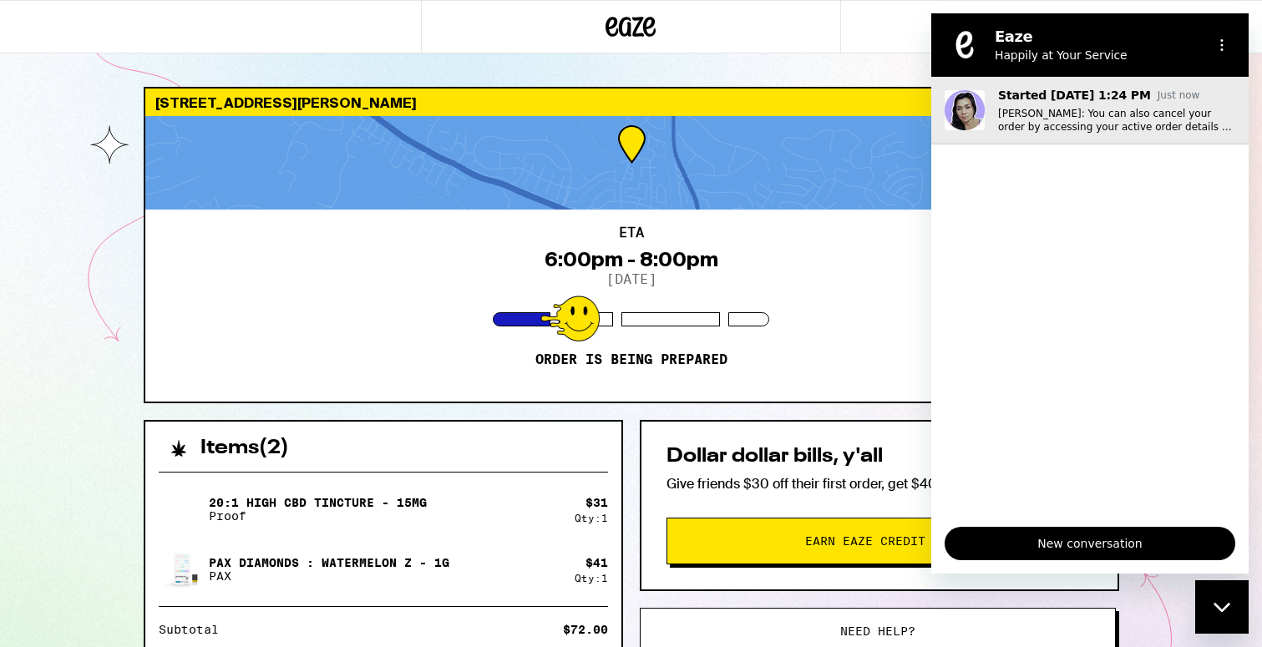
click at [1029, 119] on p "Glenda: You can also cancel your order by accessing your active order details o…" at bounding box center [1116, 120] width 237 height 27
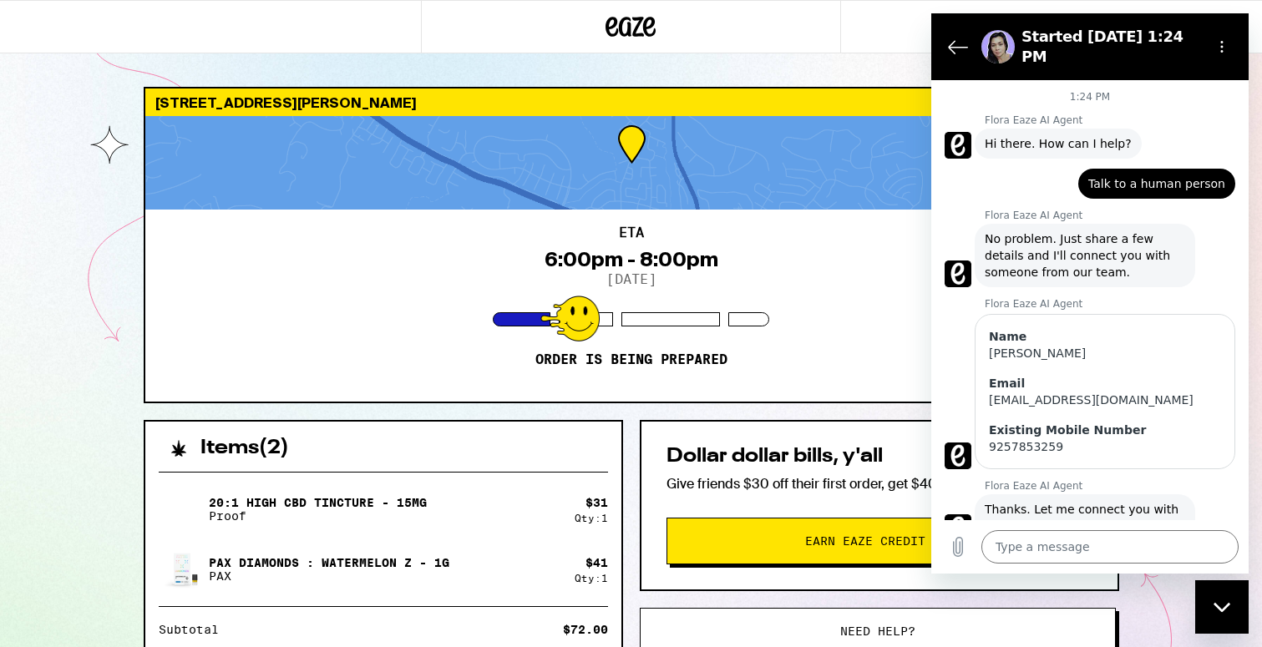
scroll to position [1183, 0]
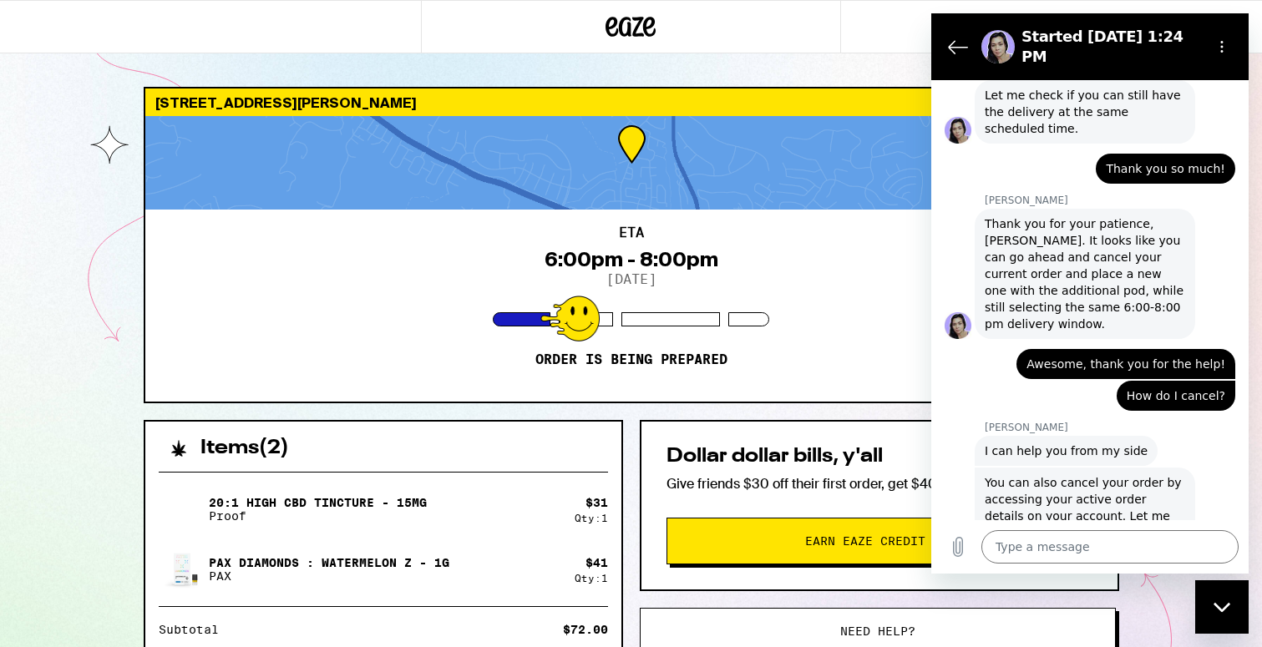
click at [1236, 615] on div "Close messaging window" at bounding box center [1222, 607] width 50 height 50
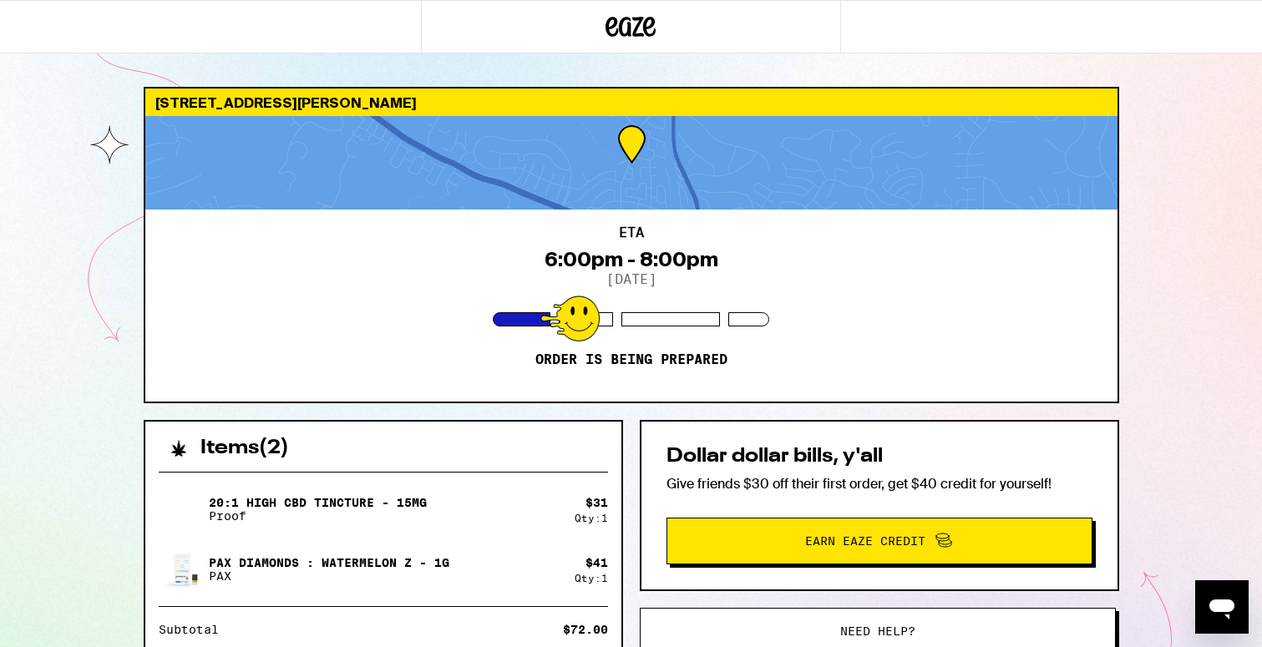
click at [616, 14] on icon at bounding box center [631, 27] width 50 height 30
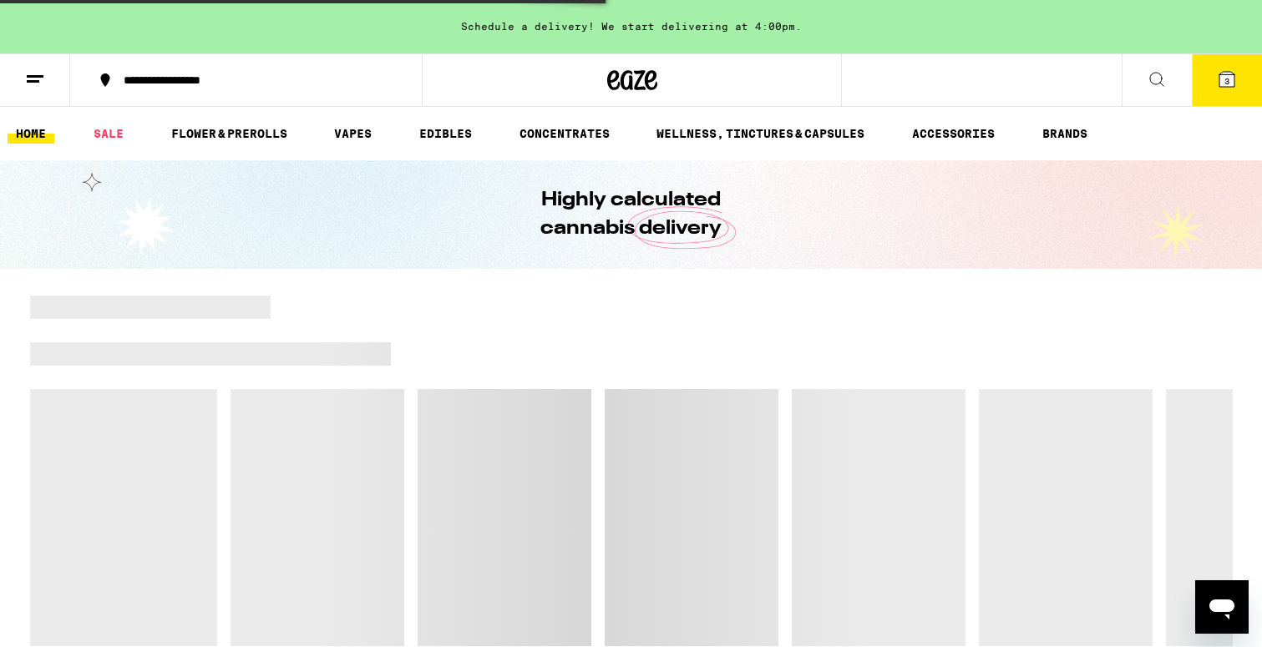
click at [48, 84] on button at bounding box center [35, 80] width 70 height 53
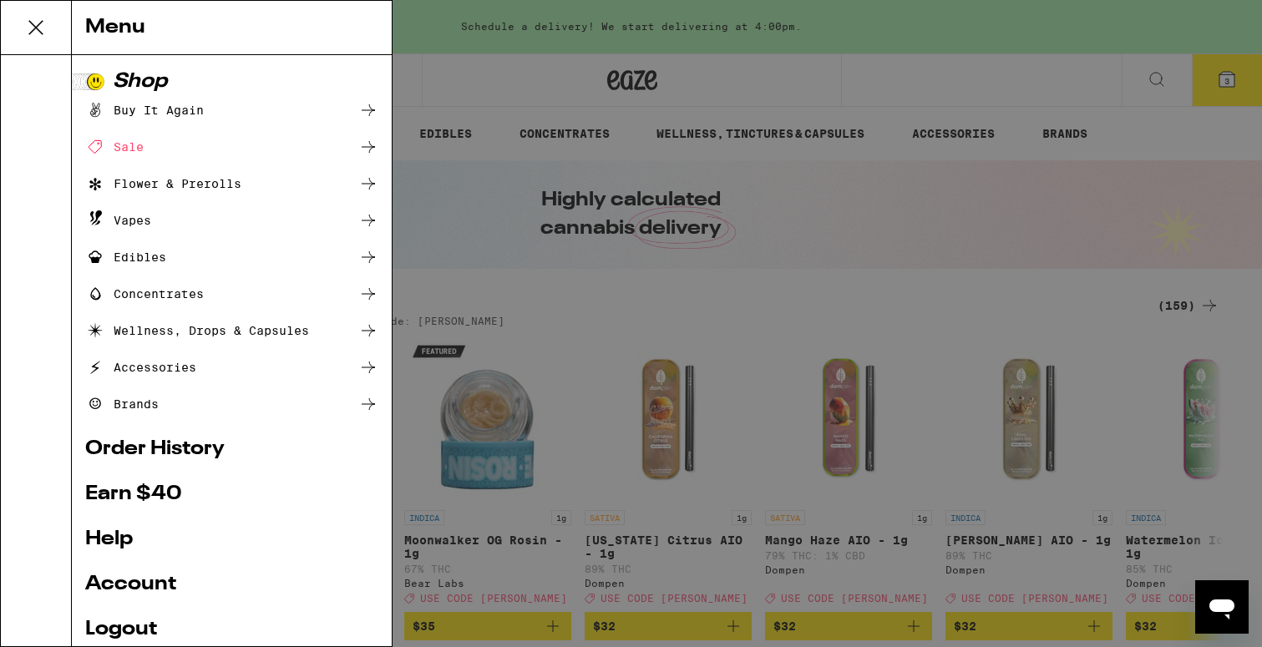
scroll to position [35, 0]
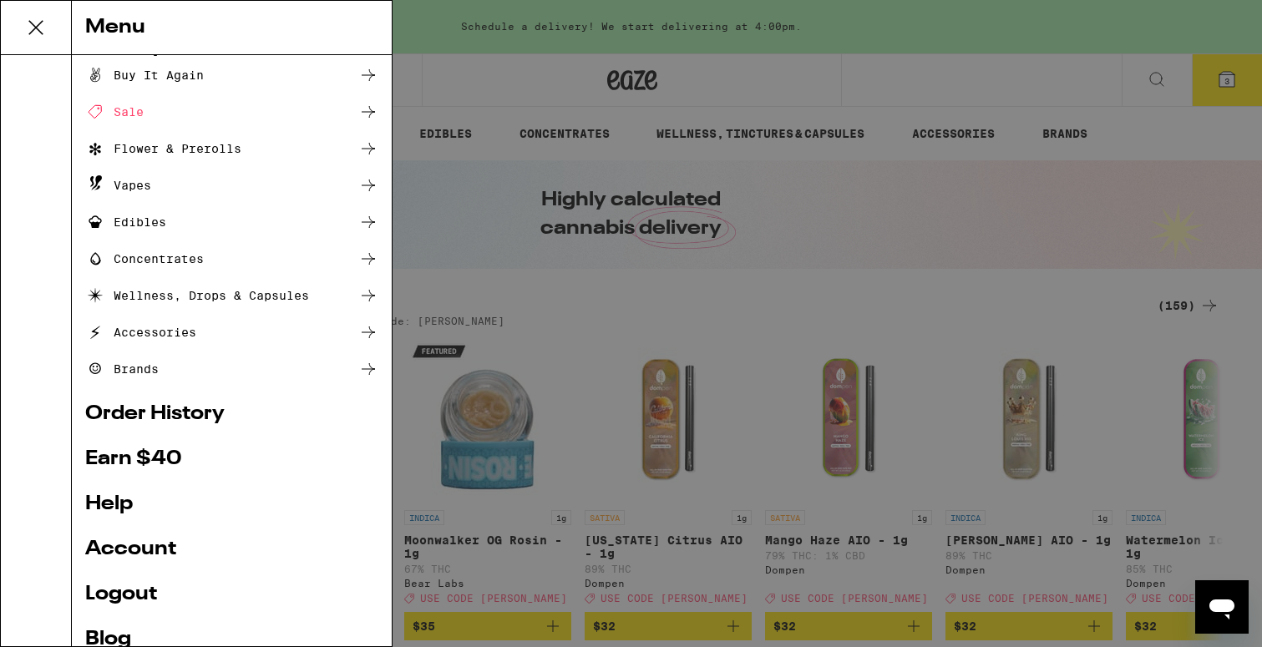
click at [141, 406] on link "Order History" at bounding box center [231, 414] width 293 height 20
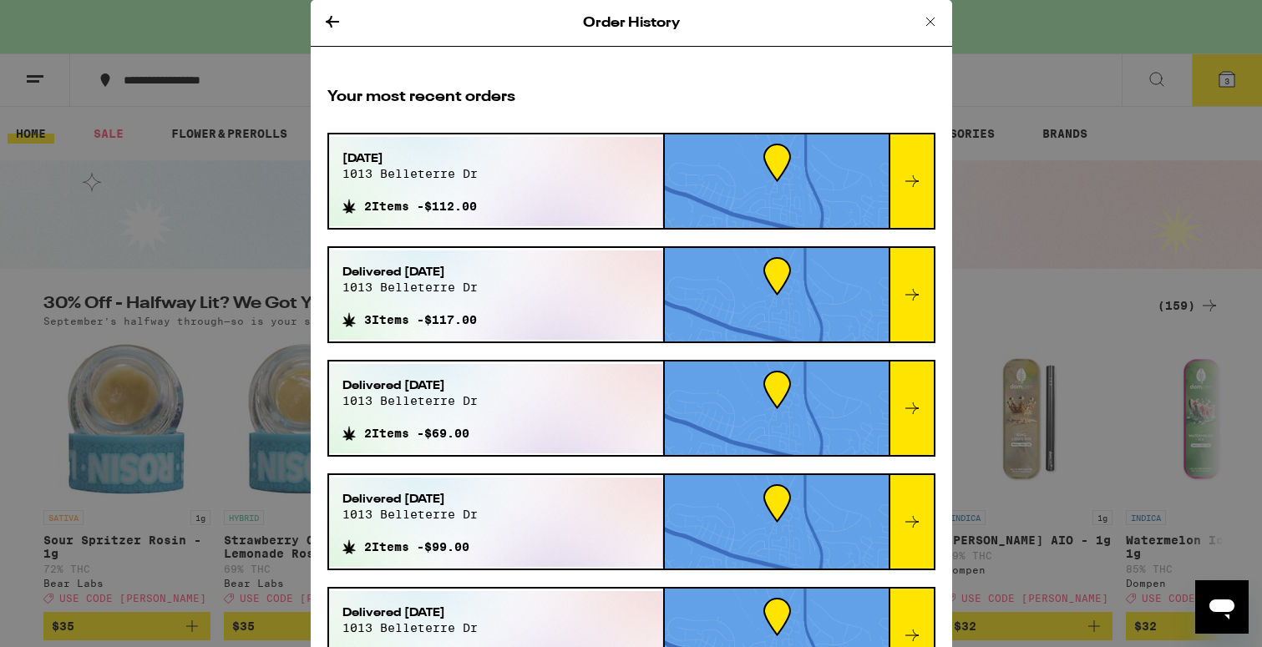
click at [906, 187] on icon at bounding box center [912, 181] width 20 height 20
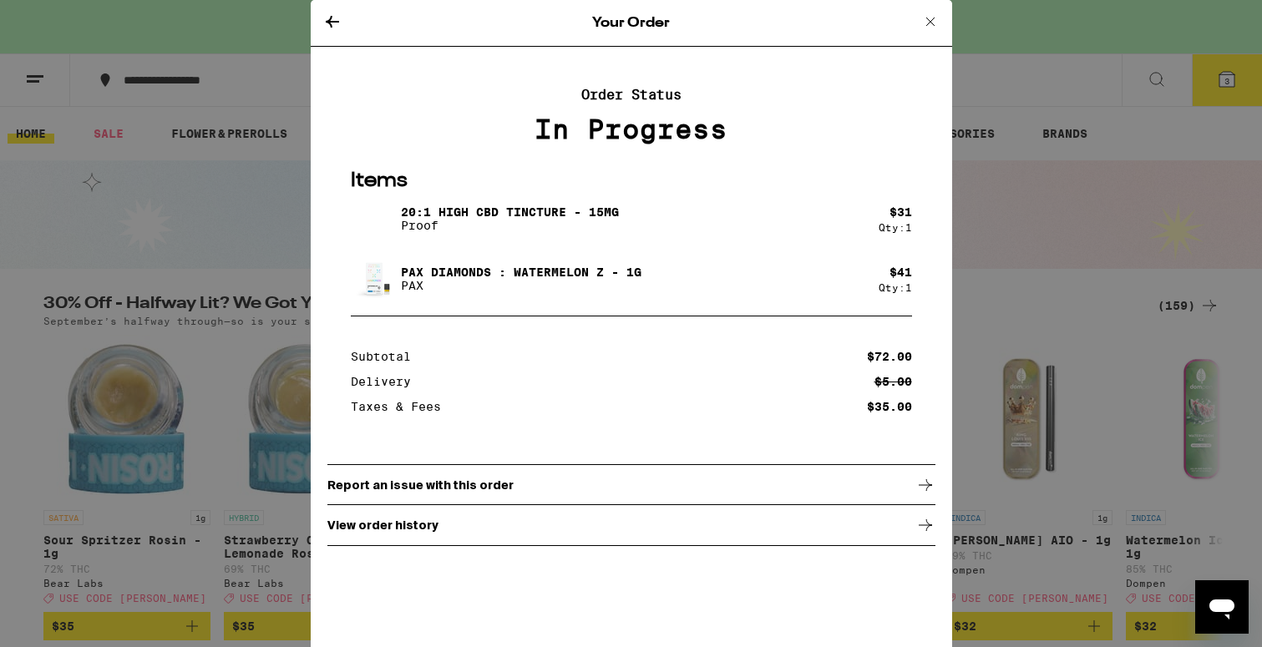
scroll to position [26, 0]
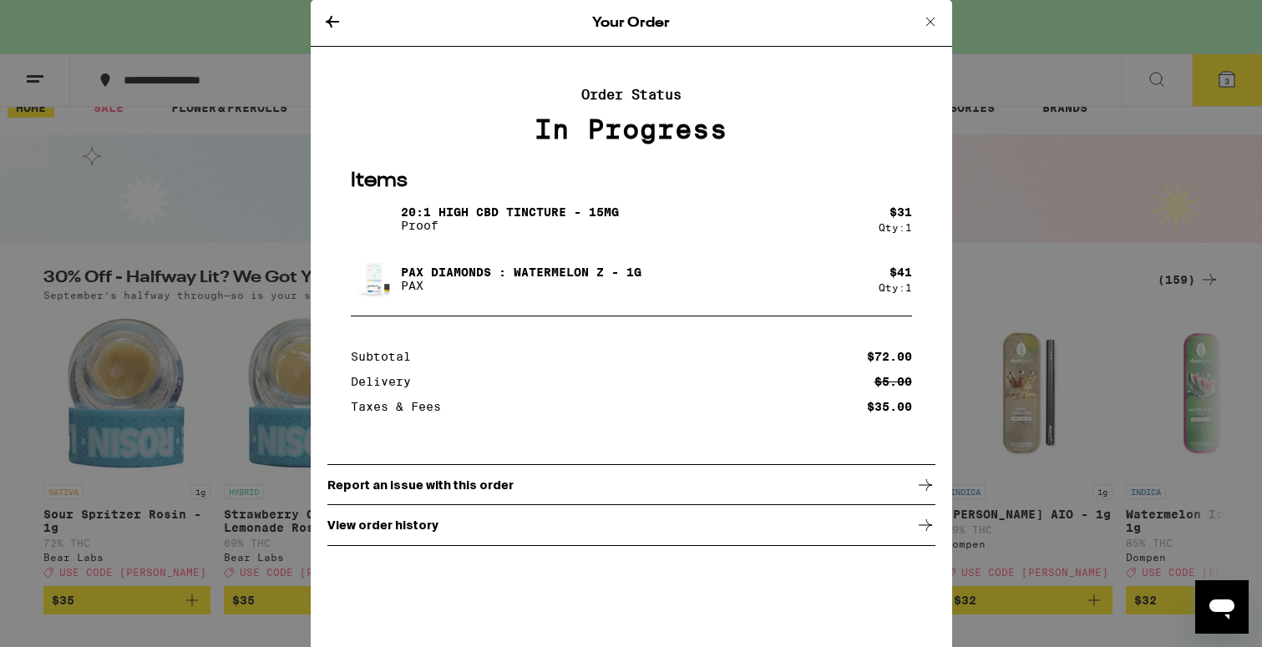
click at [691, 498] on div "Report an issue with this order" at bounding box center [631, 485] width 608 height 42
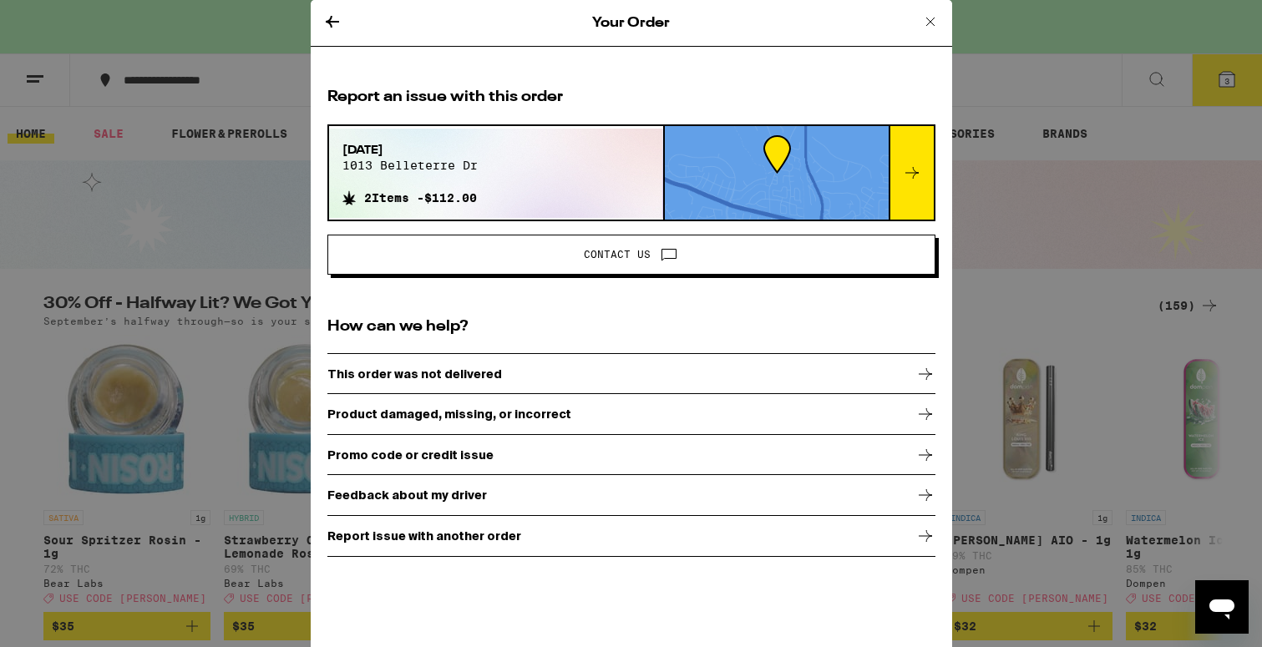
click at [1012, 230] on div "Your Order Report an issue with this order Sep 15, 2025 1013 belleterre dr 2 It…" at bounding box center [631, 323] width 1262 height 647
click at [934, 23] on icon at bounding box center [931, 22] width 20 height 20
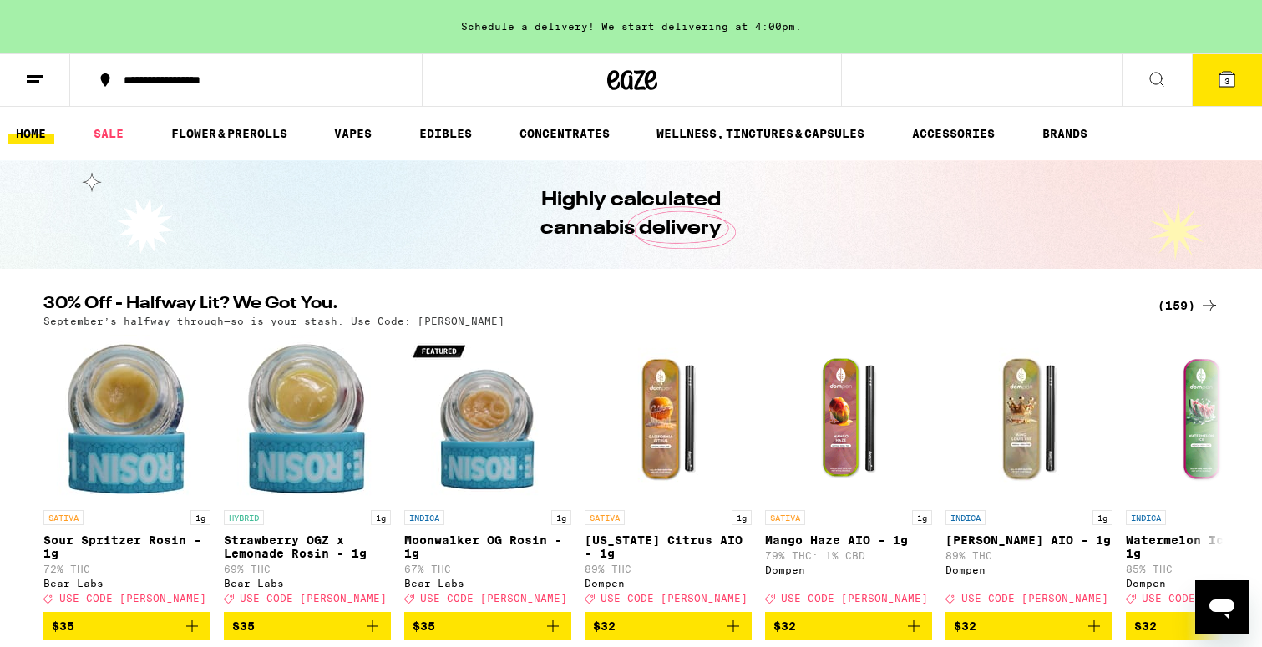
click at [1227, 612] on icon "Open messaging window" at bounding box center [1222, 610] width 25 height 20
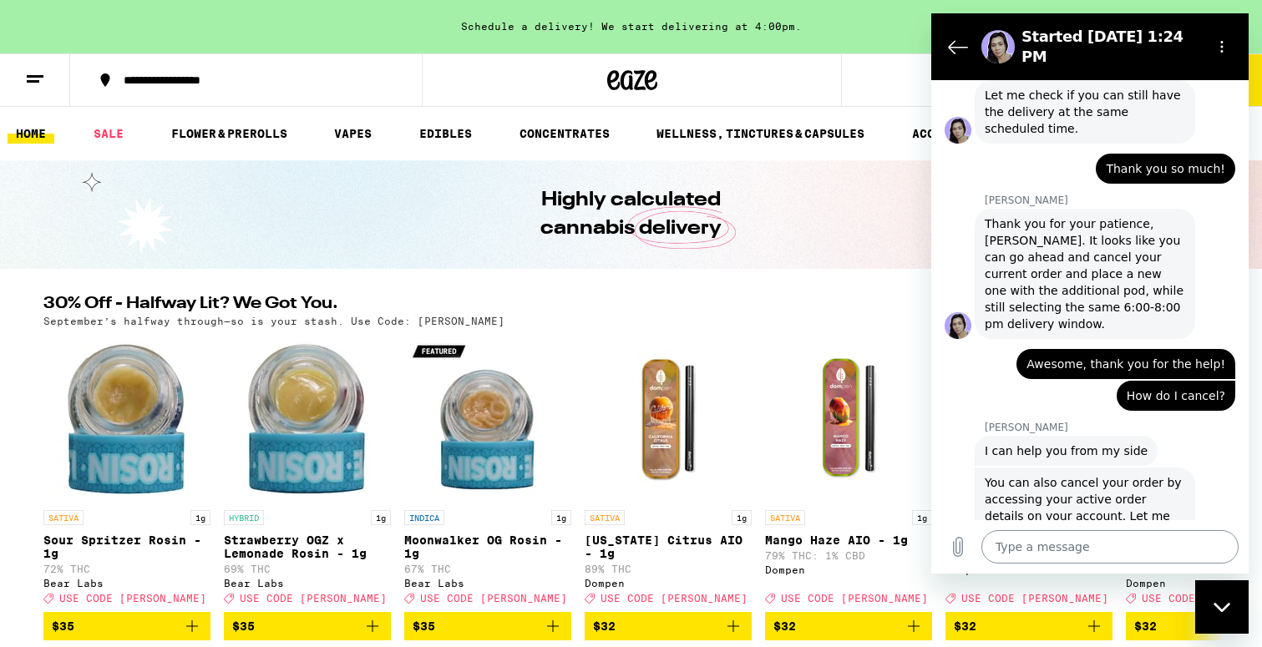
click at [1024, 555] on textarea at bounding box center [1110, 546] width 257 height 33
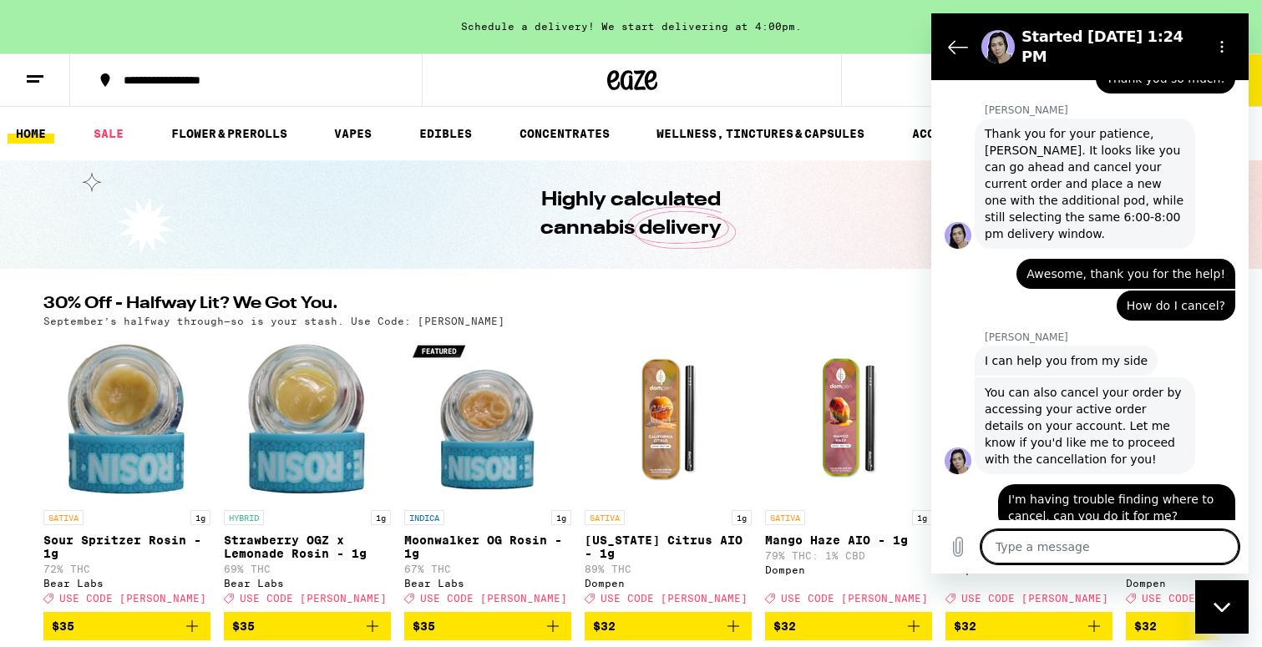
scroll to position [1271, 0]
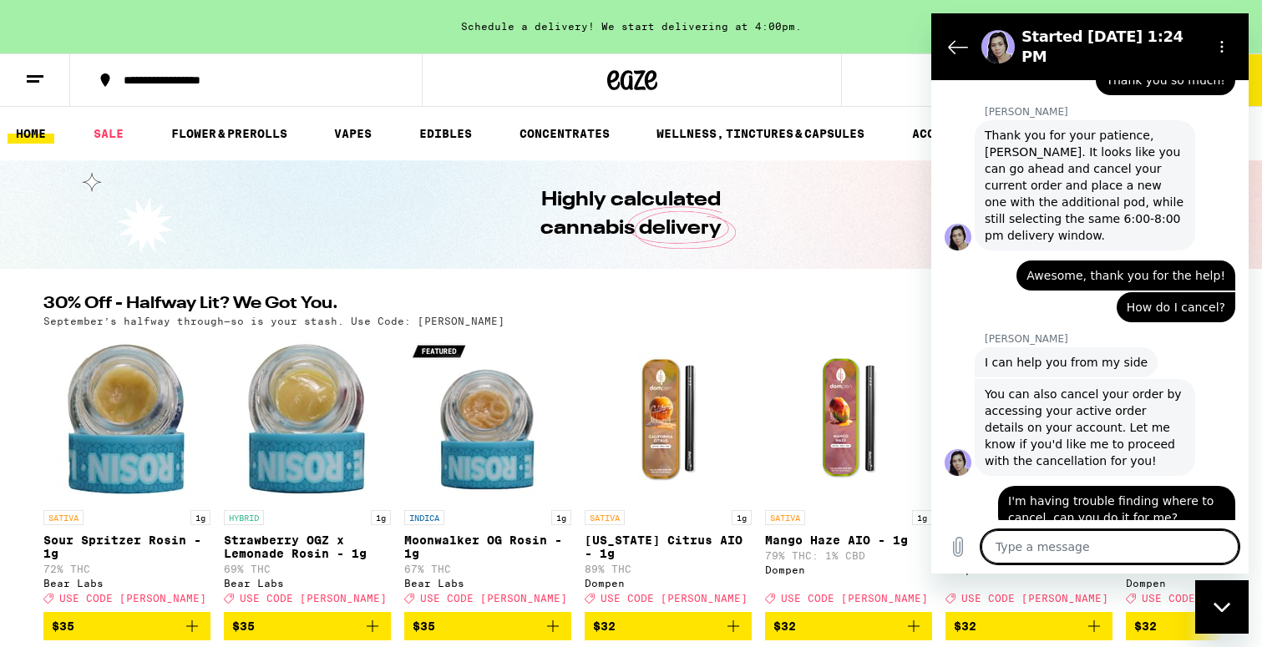
click at [38, 76] on line at bounding box center [35, 76] width 17 height 0
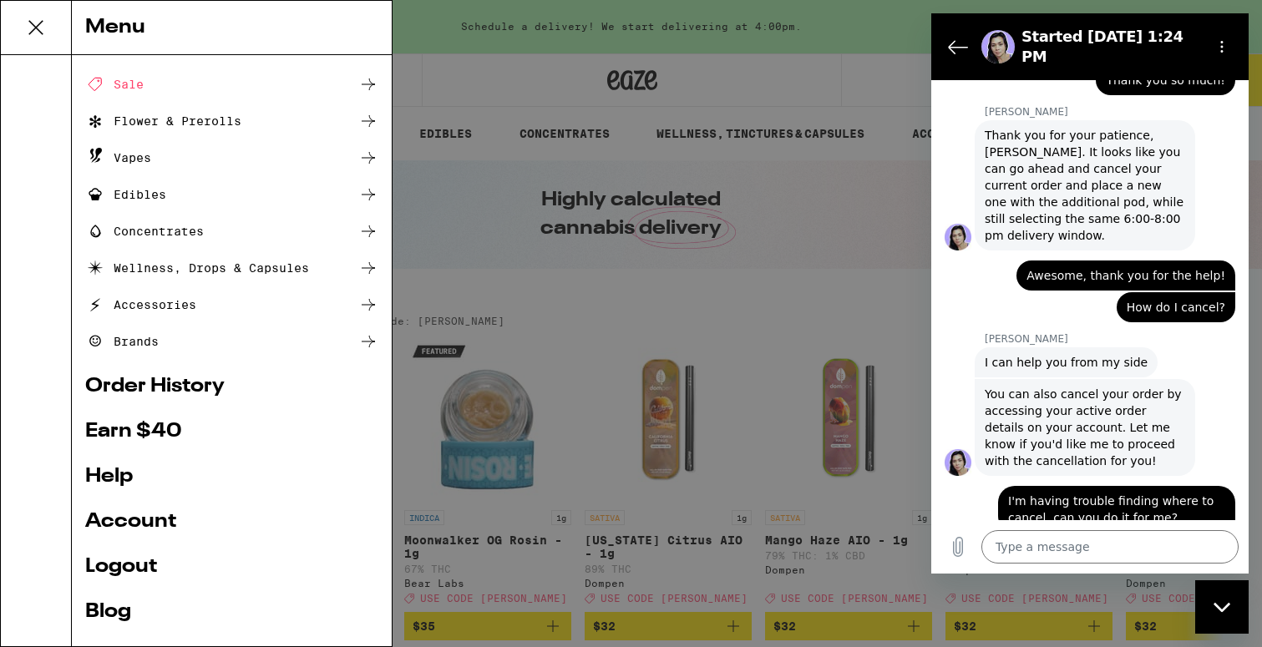
scroll to position [79, 0]
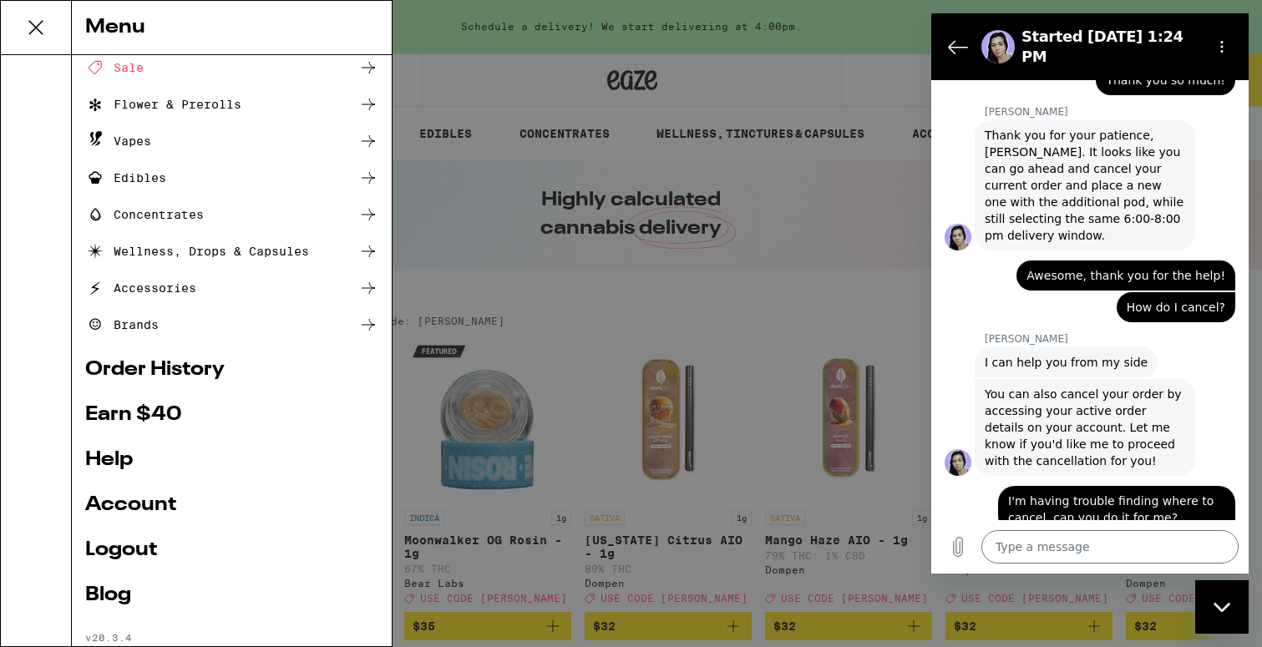
click at [122, 498] on link "Account" at bounding box center [231, 505] width 293 height 20
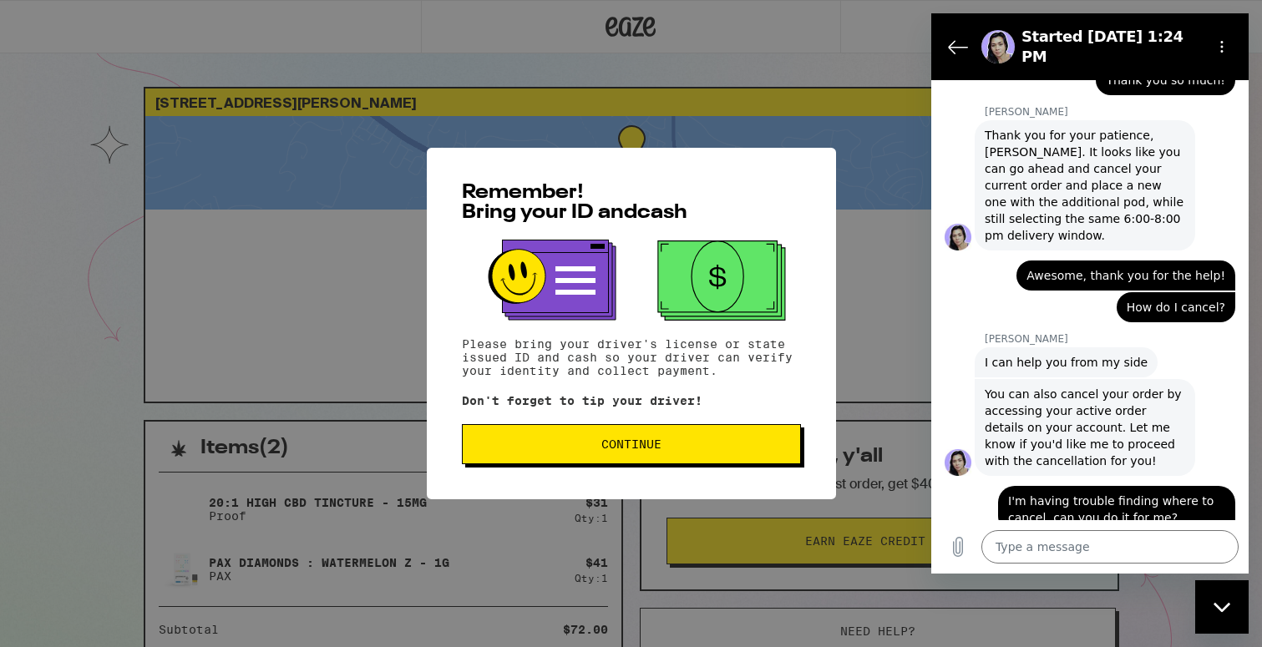
click at [532, 449] on span "Continue" at bounding box center [631, 445] width 311 height 12
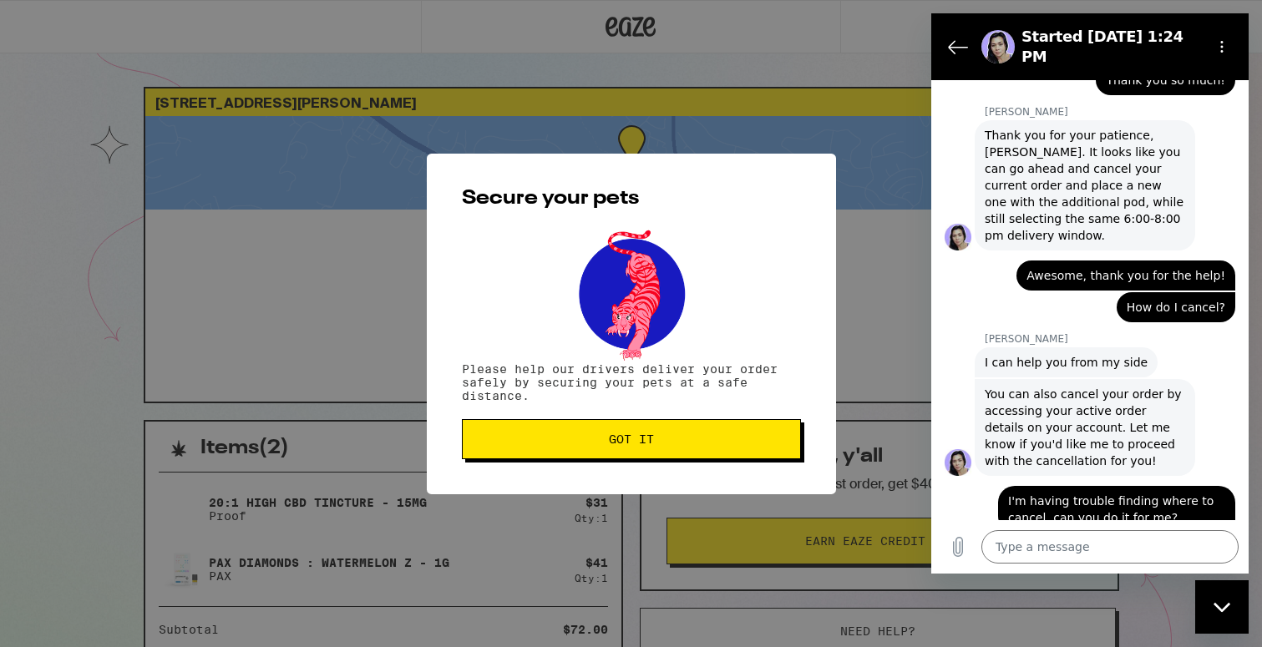
click at [535, 433] on button "Got it" at bounding box center [631, 439] width 339 height 40
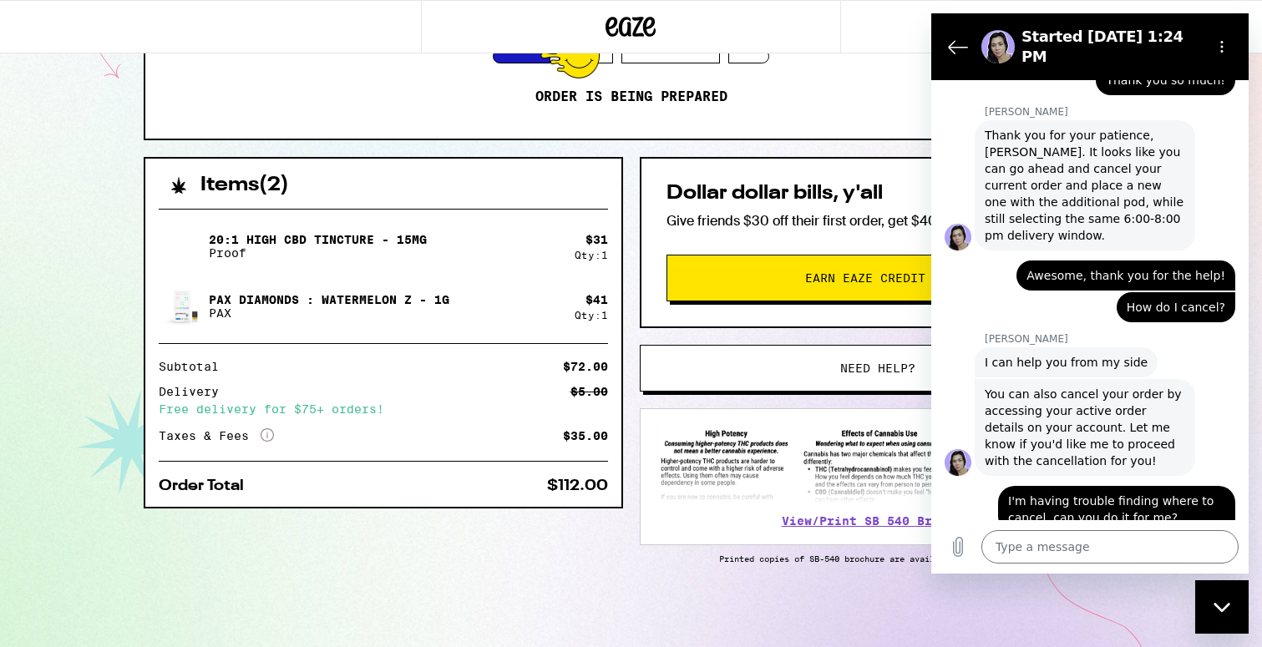
scroll to position [266, 0]
click at [686, 353] on button "Need help?" at bounding box center [878, 368] width 476 height 47
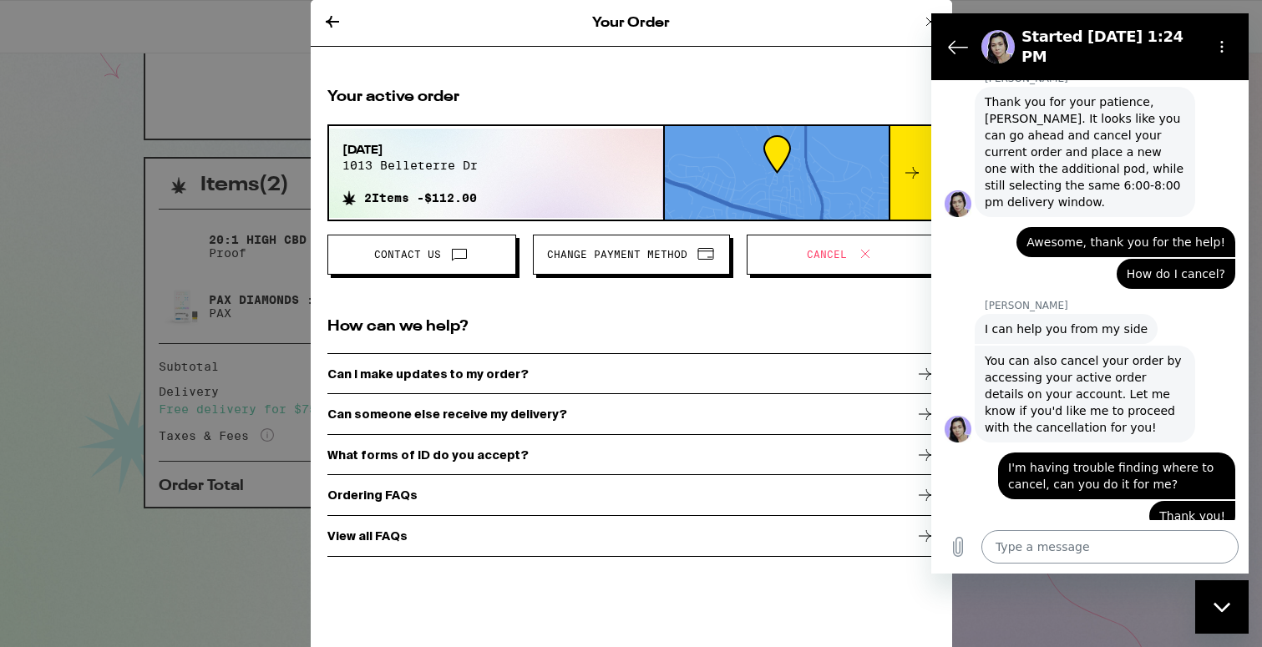
click at [1063, 544] on textarea at bounding box center [1110, 546] width 257 height 33
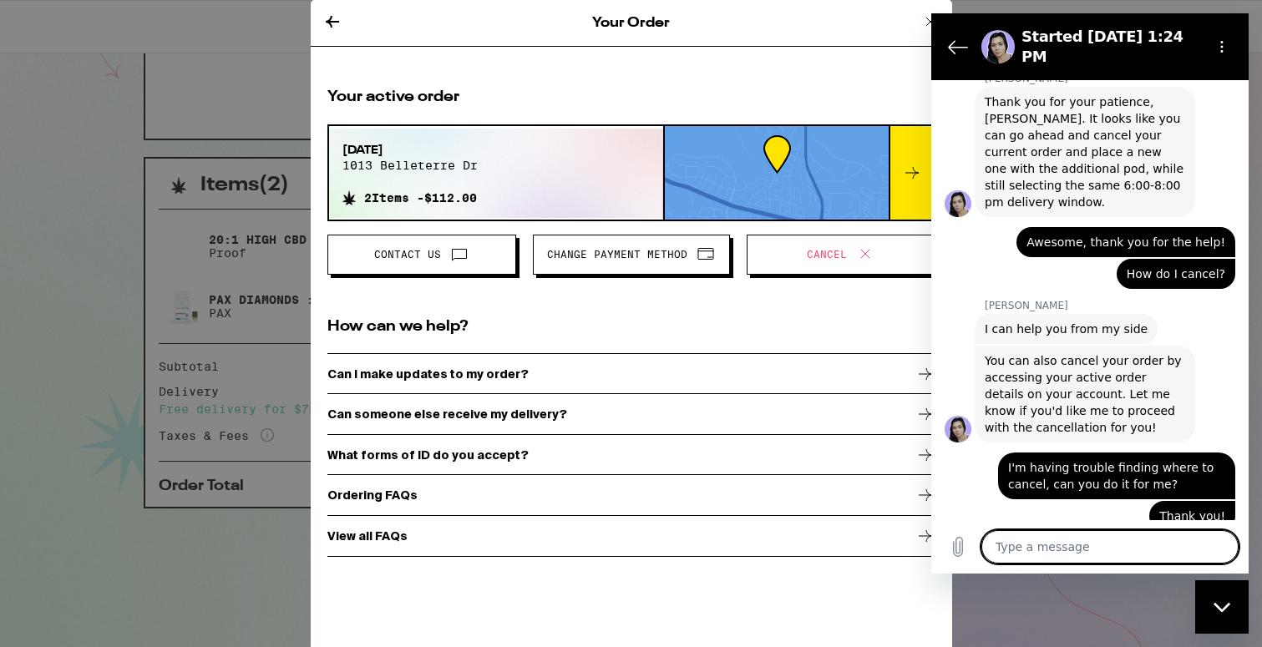
scroll to position [1303, 0]
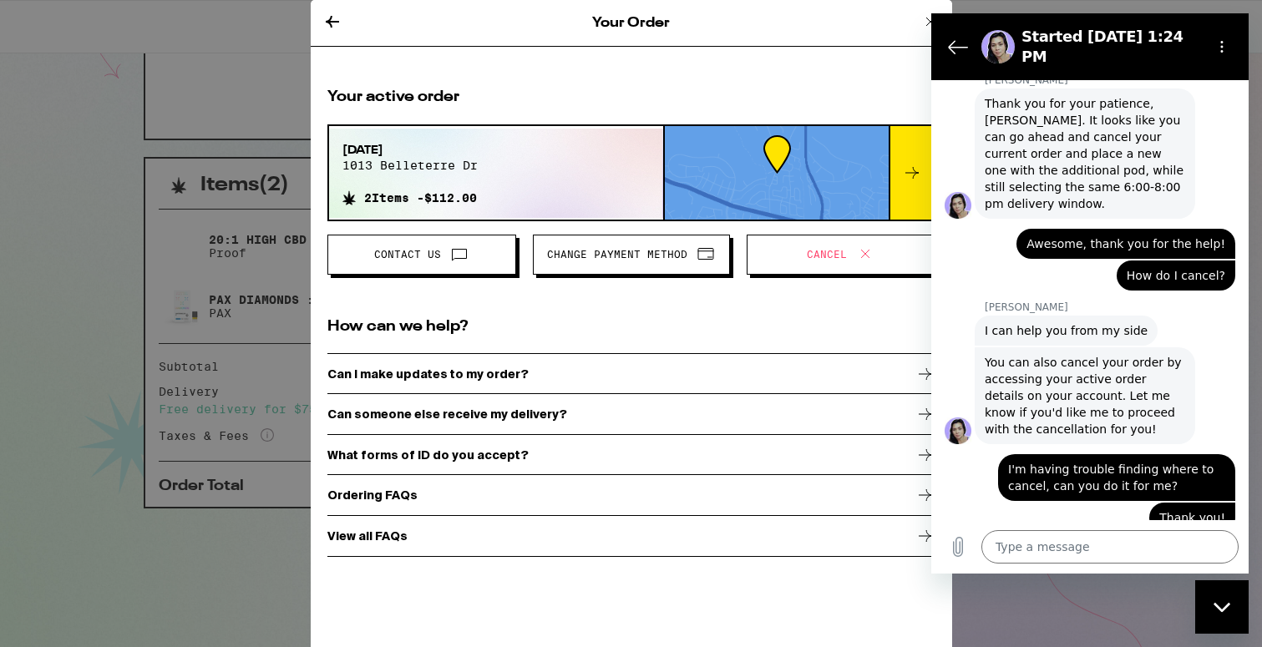
click at [1055, 556] on div "Glenda is typing" at bounding box center [1097, 569] width 304 height 27
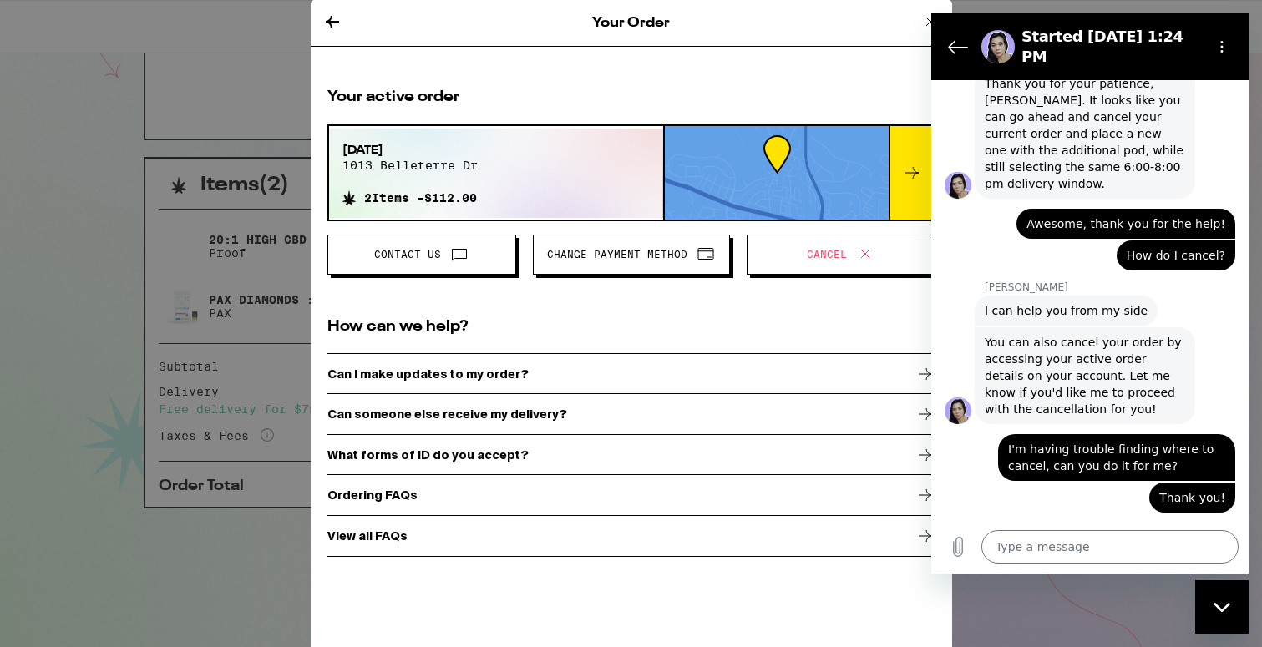
scroll to position [1327, 0]
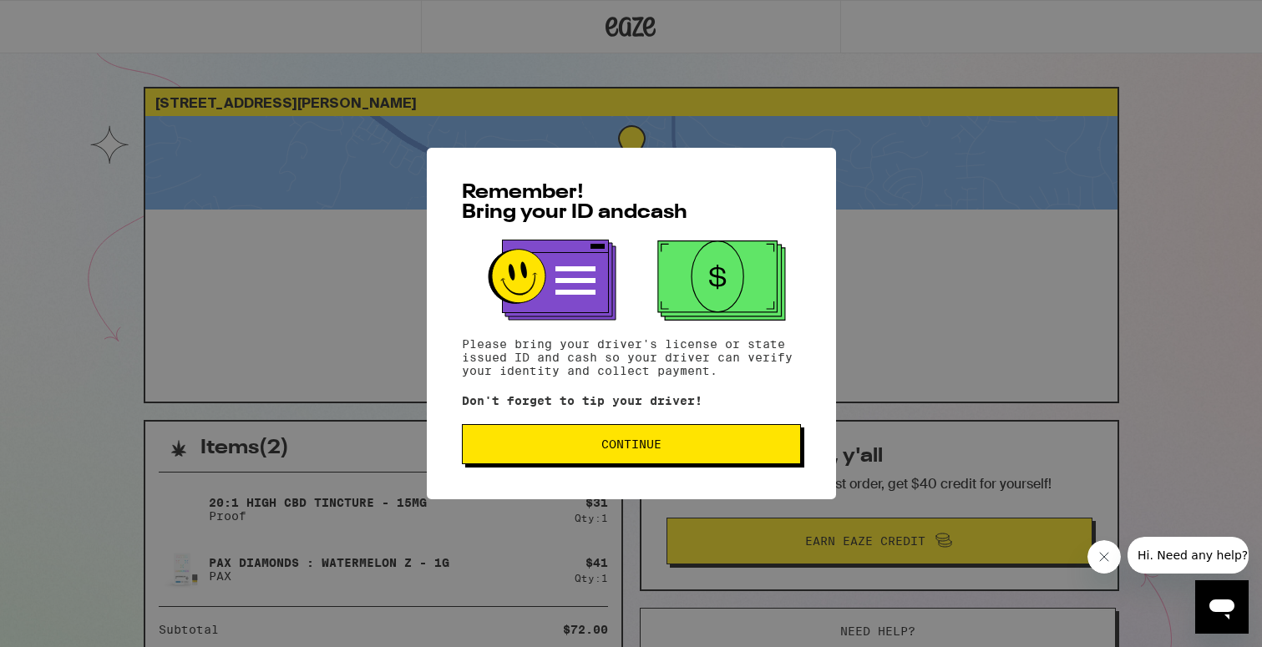
click at [577, 442] on span "Continue" at bounding box center [631, 445] width 311 height 12
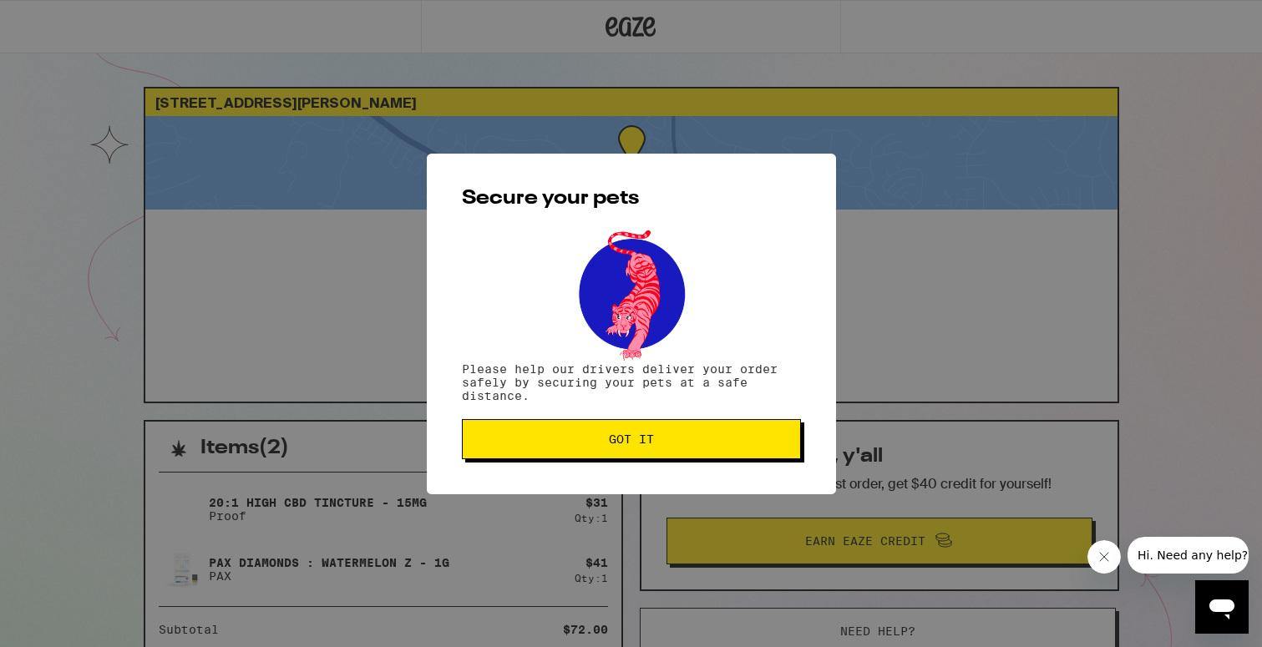
click at [560, 430] on button "Got it" at bounding box center [631, 439] width 339 height 40
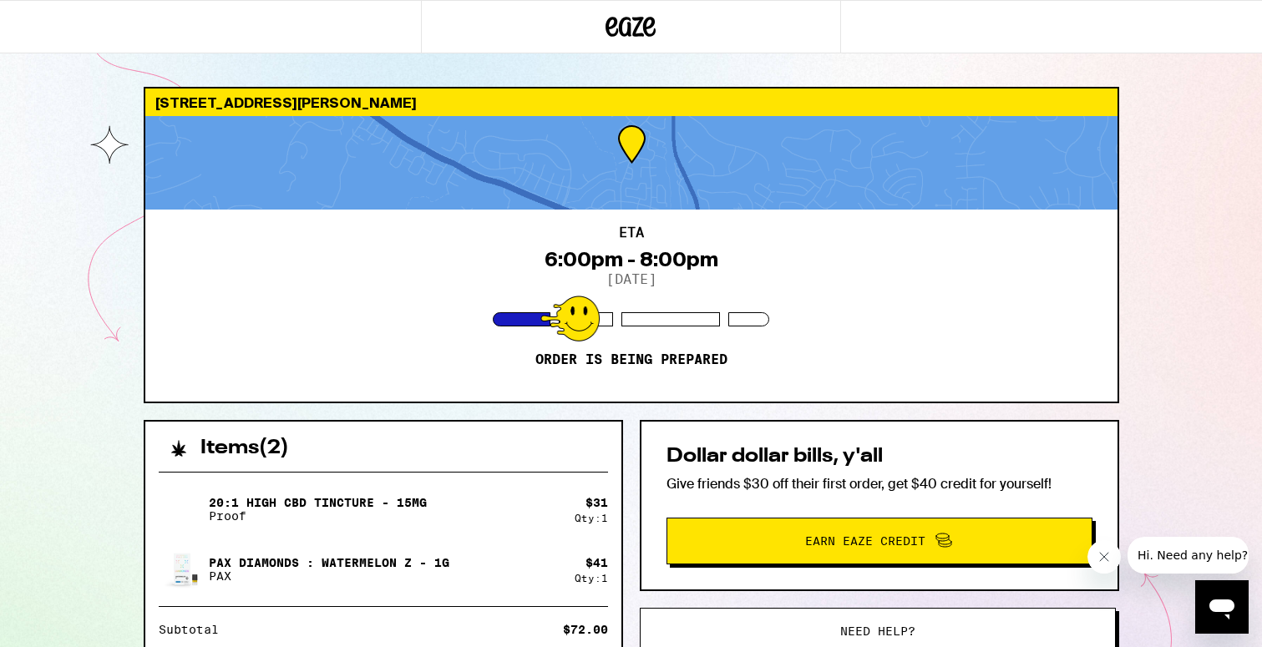
click at [629, 28] on icon at bounding box center [631, 27] width 25 height 20
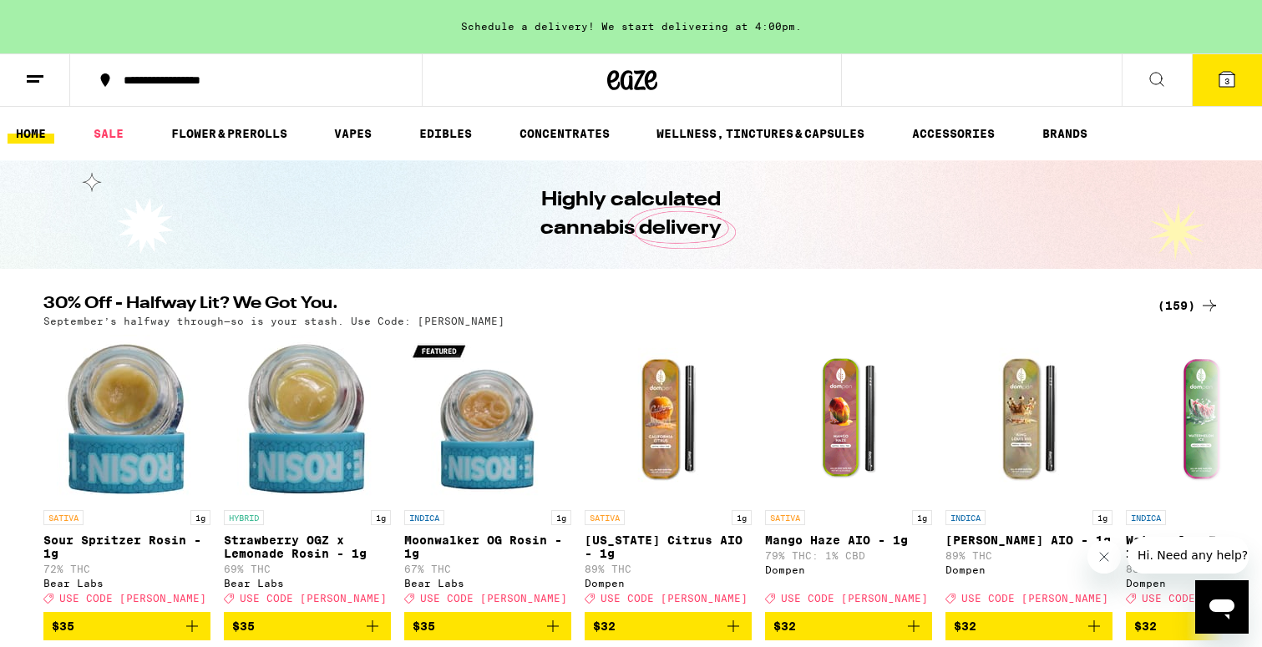
click at [1160, 89] on button at bounding box center [1157, 80] width 70 height 53
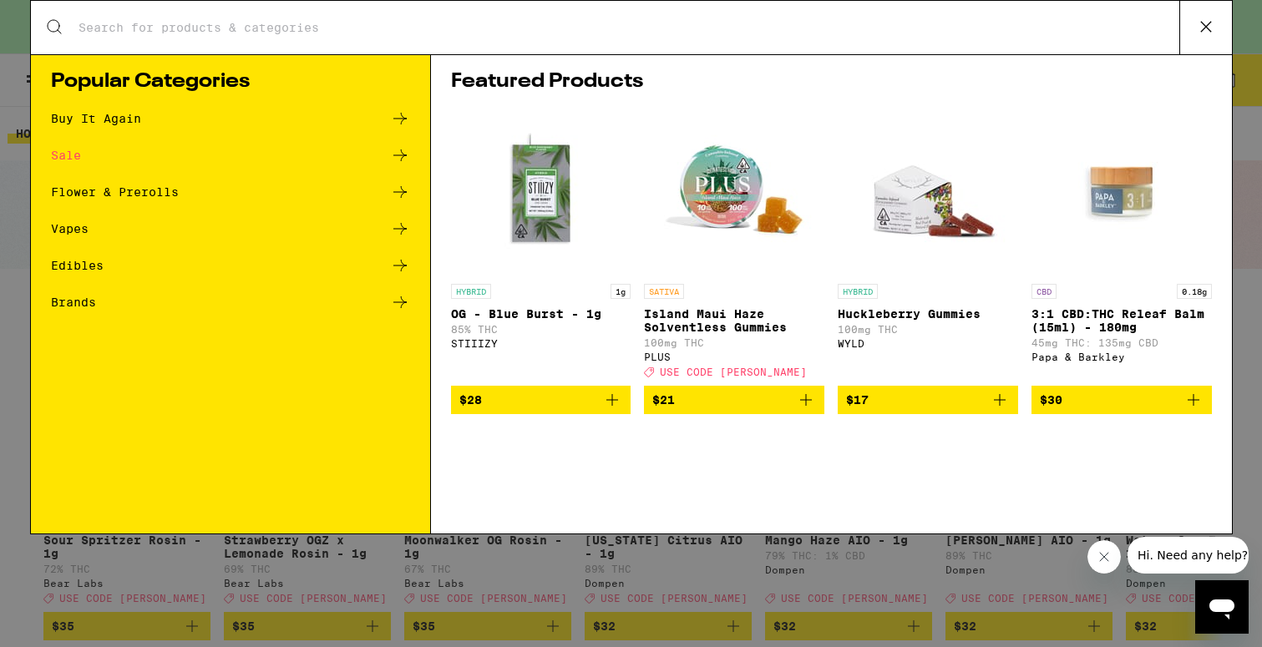
drag, startPoint x: 1160, startPoint y: 89, endPoint x: 979, endPoint y: 236, distance: 232.9
click at [1159, 84] on div "Search for Products Popular Categories Buy It Again Sale Flower & Prerolls Vape…" at bounding box center [631, 323] width 1262 height 647
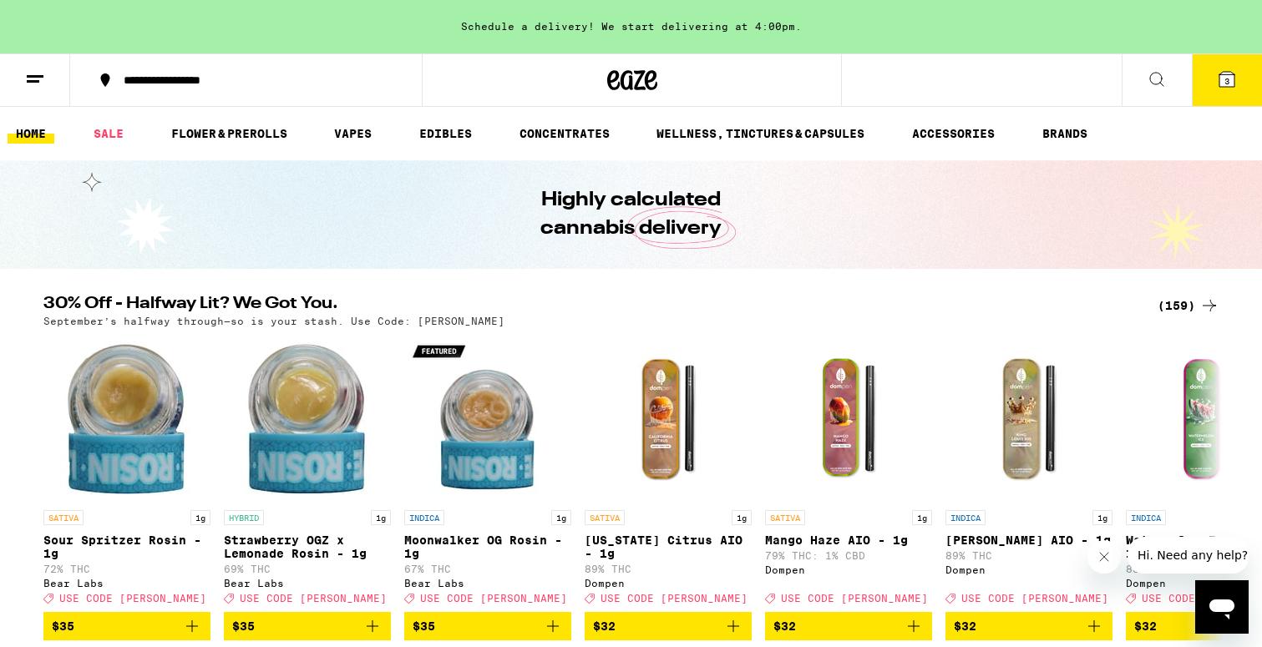
click at [1154, 83] on icon at bounding box center [1156, 79] width 13 height 13
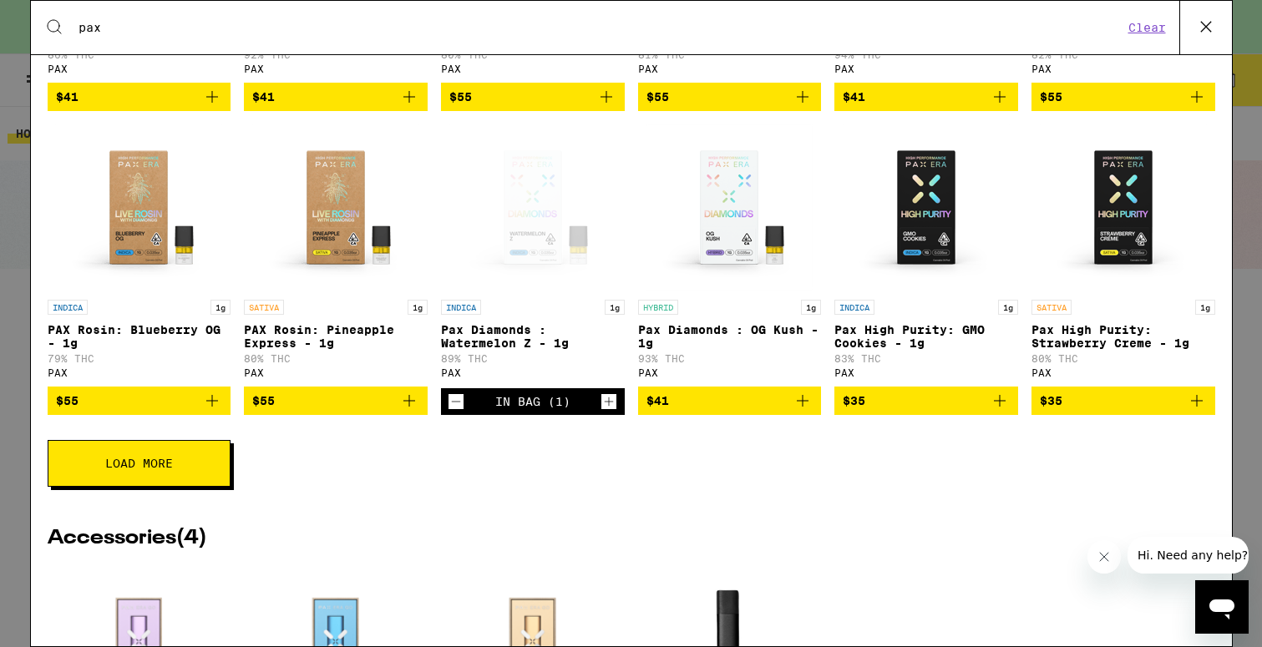
scroll to position [531, 0]
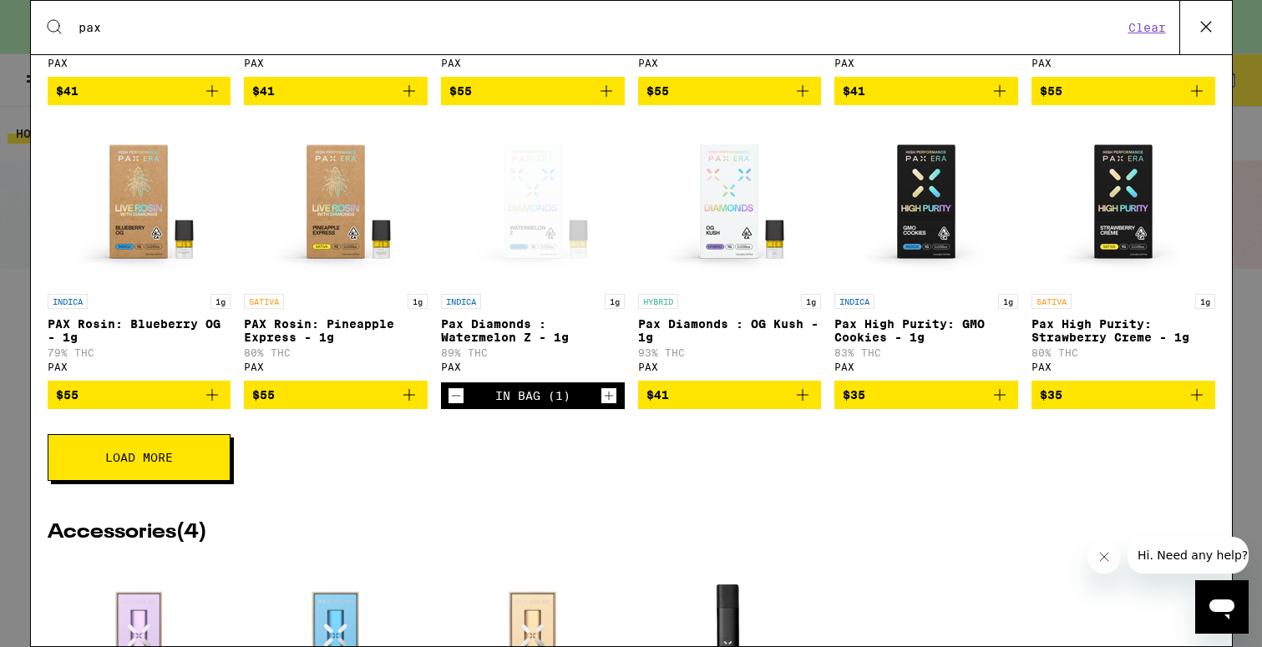
type input "pax"
click at [155, 481] on button "Load More" at bounding box center [139, 457] width 183 height 47
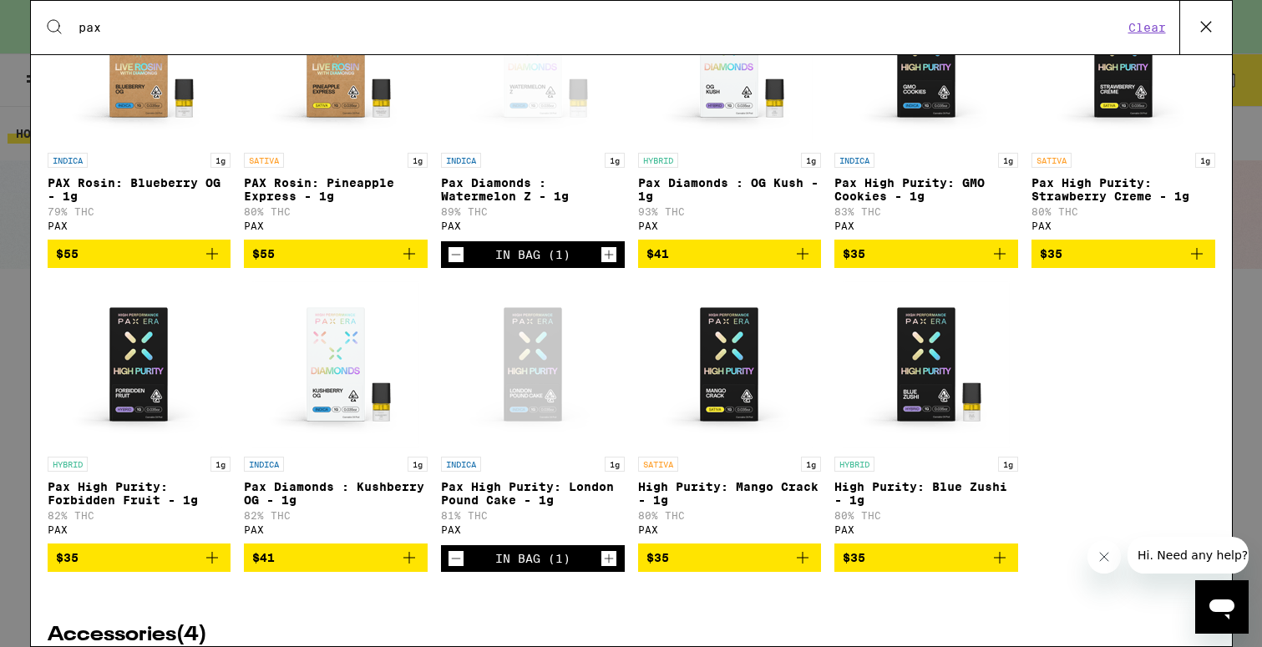
scroll to position [674, 0]
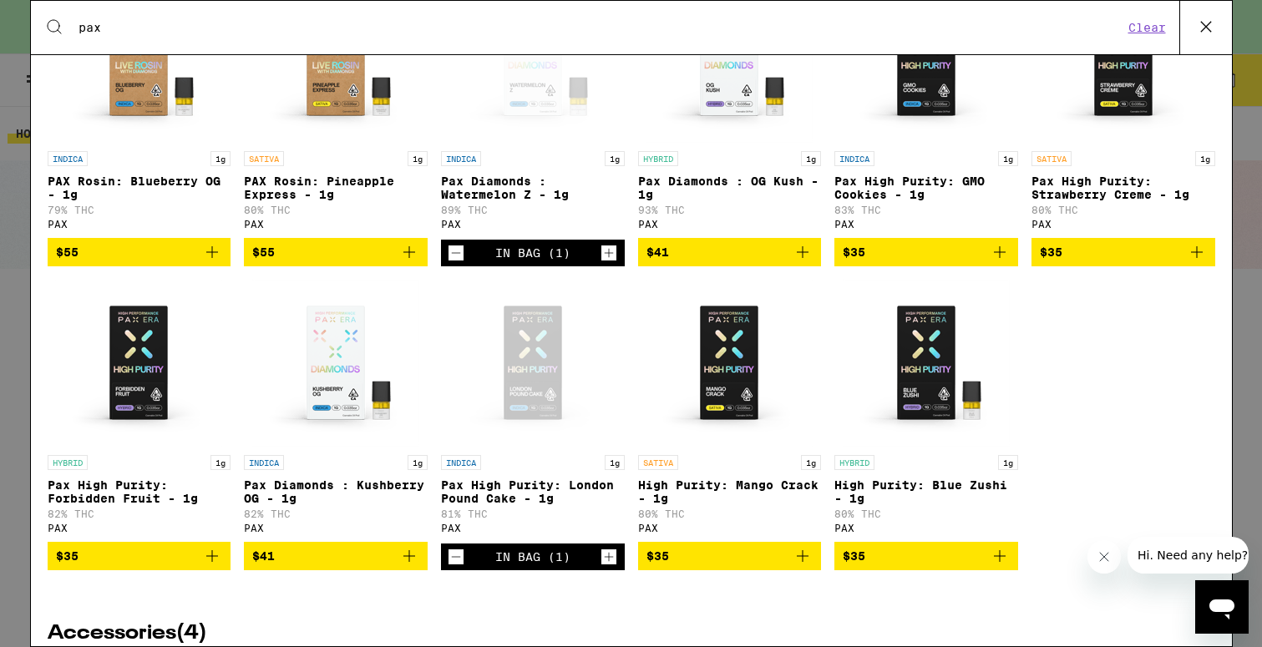
click at [510, 502] on p "Pax High Purity: London Pound Cake - 1g" at bounding box center [533, 492] width 184 height 27
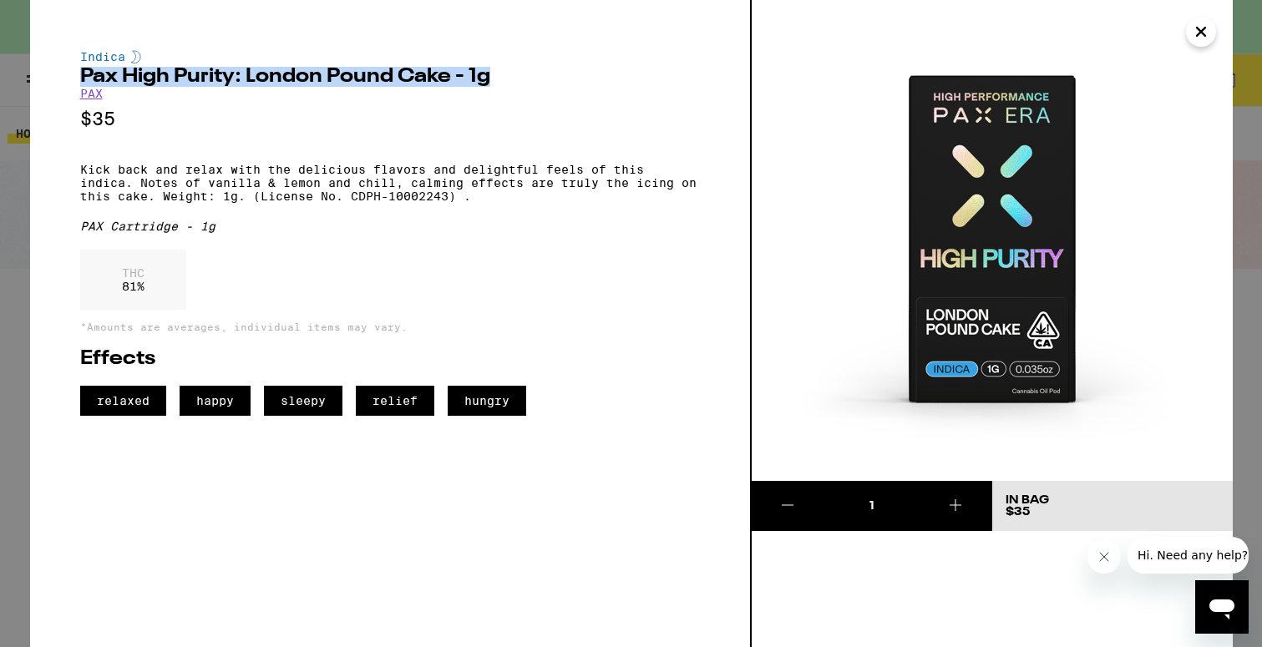
drag, startPoint x: 80, startPoint y: 74, endPoint x: 508, endPoint y: 83, distance: 427.8
click at [508, 83] on h2 "Pax High Purity: London Pound Cake - 1g" at bounding box center [390, 77] width 620 height 20
copy h2 "Pax High Purity: London Pound Cake - 1g"
click at [508, 83] on h2 "Pax High Purity: London Pound Cake - 1g" at bounding box center [390, 77] width 620 height 20
click at [1204, 35] on icon "Close" at bounding box center [1201, 32] width 8 height 8
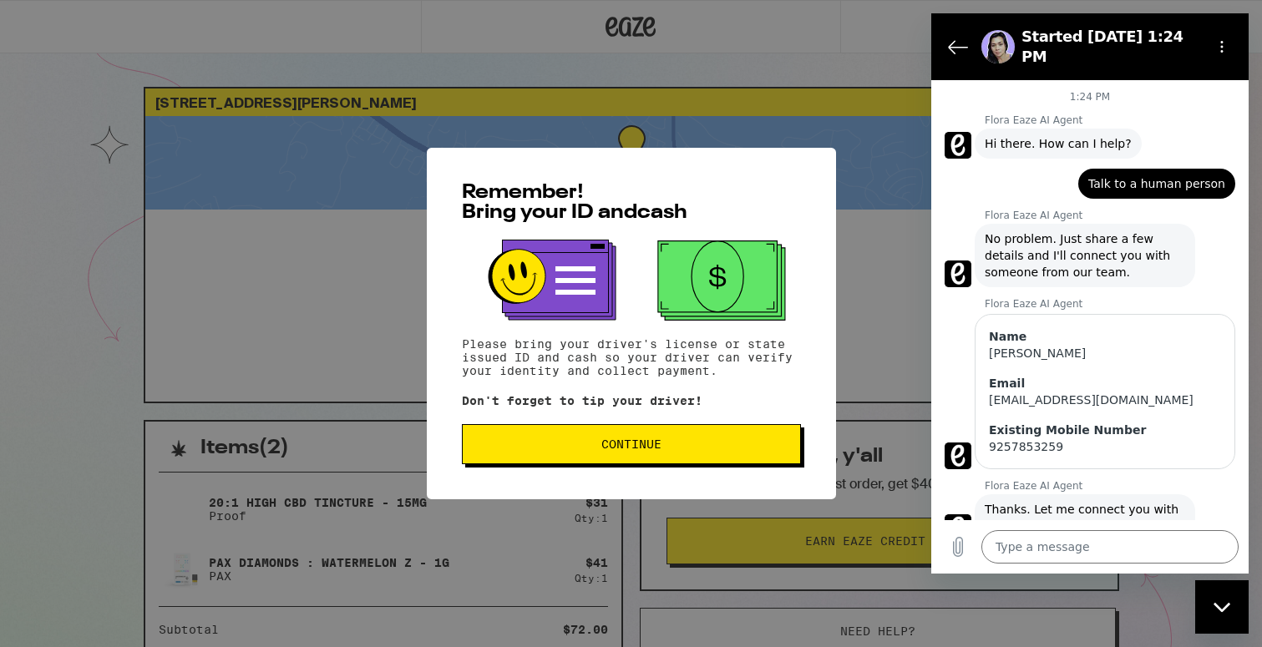
scroll to position [1327, 0]
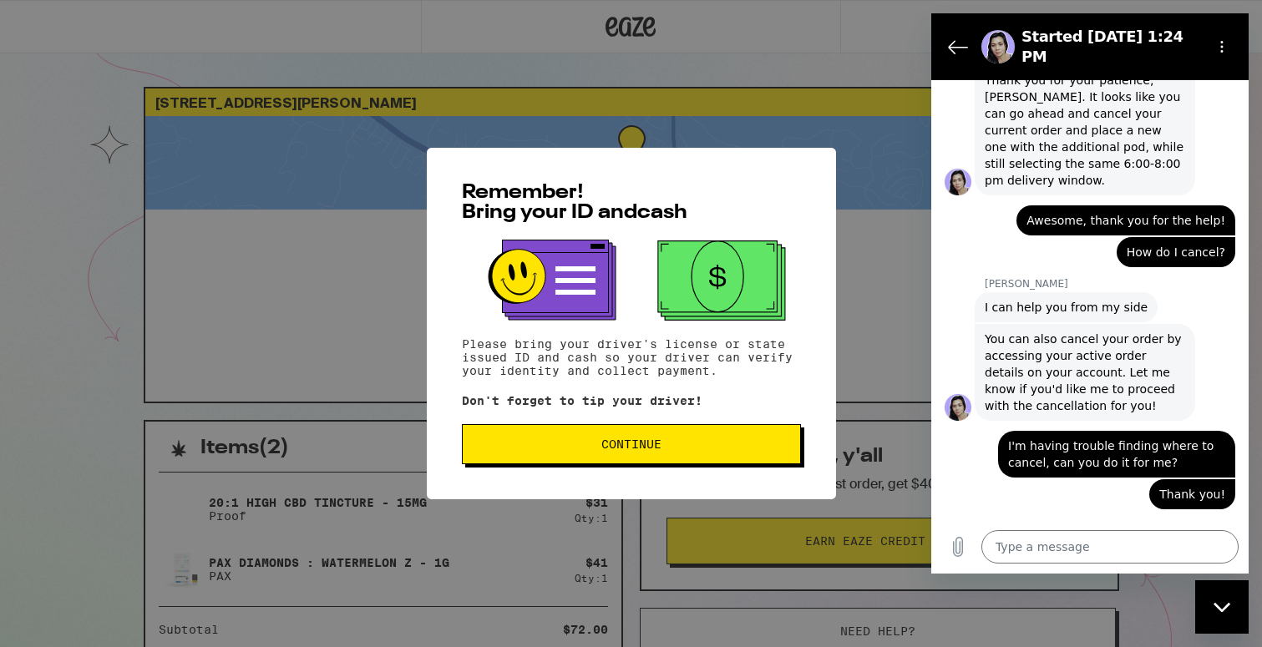
click at [501, 443] on span "Continue" at bounding box center [631, 445] width 311 height 12
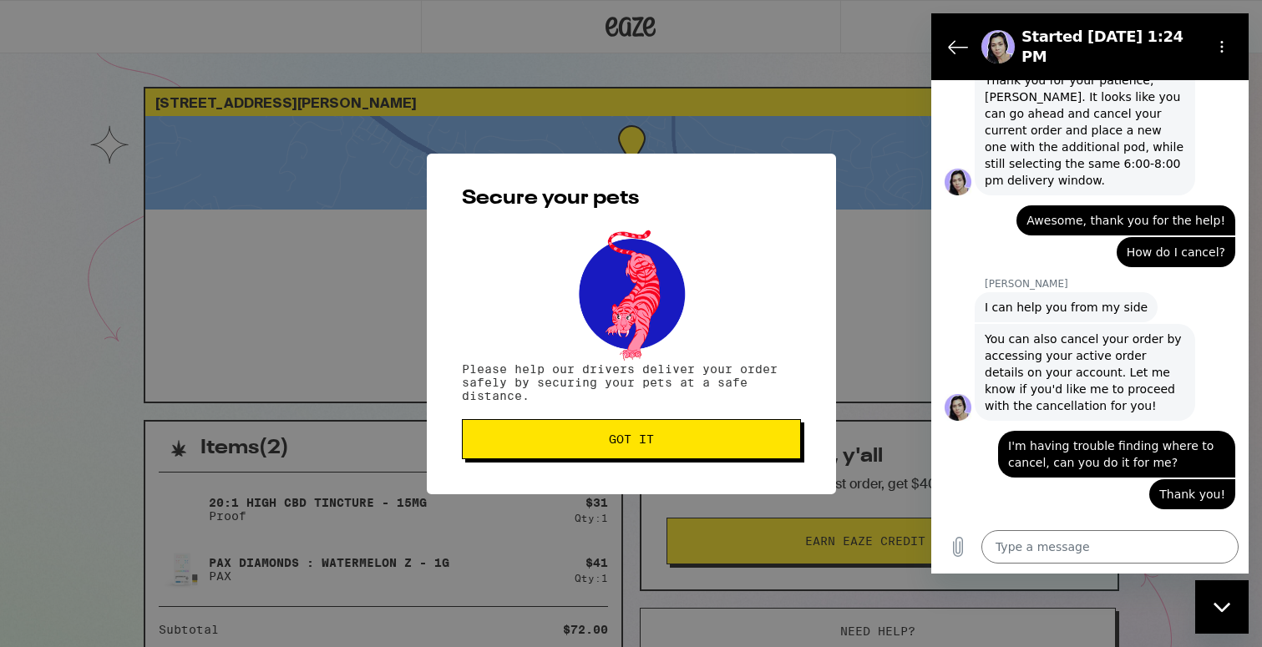
click at [529, 443] on span "Got it" at bounding box center [631, 440] width 311 height 12
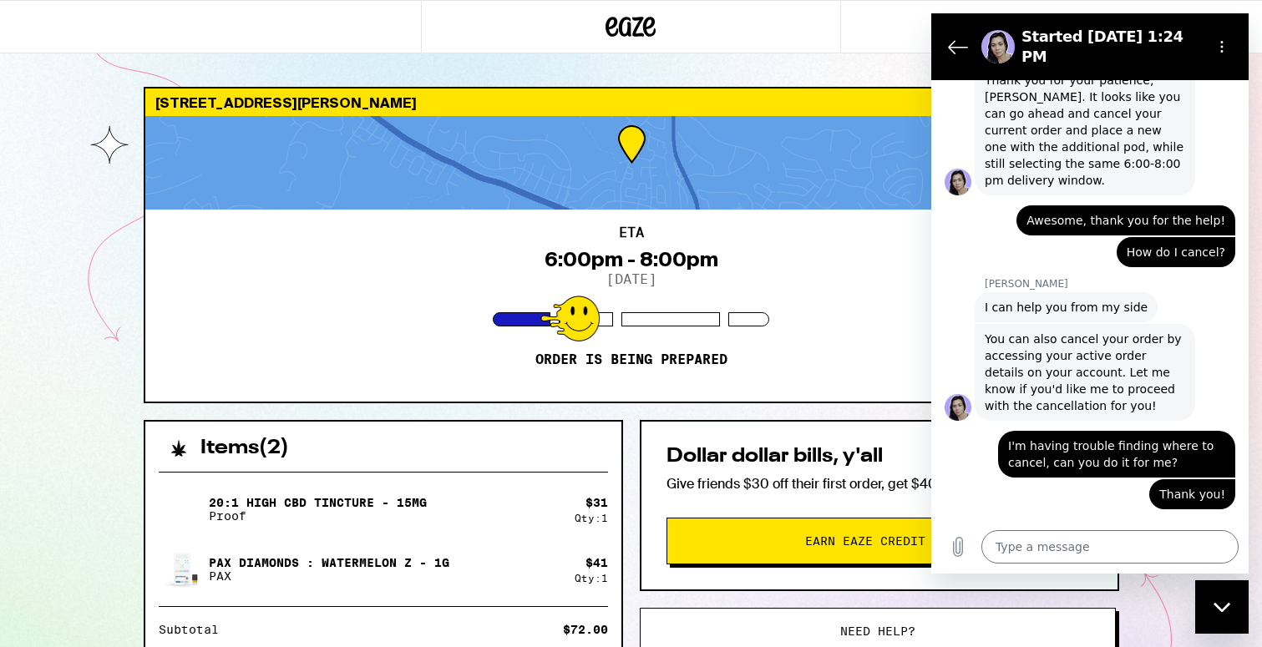
scroll to position [0, 0]
click at [1211, 599] on div "Close messaging window" at bounding box center [1222, 607] width 50 height 50
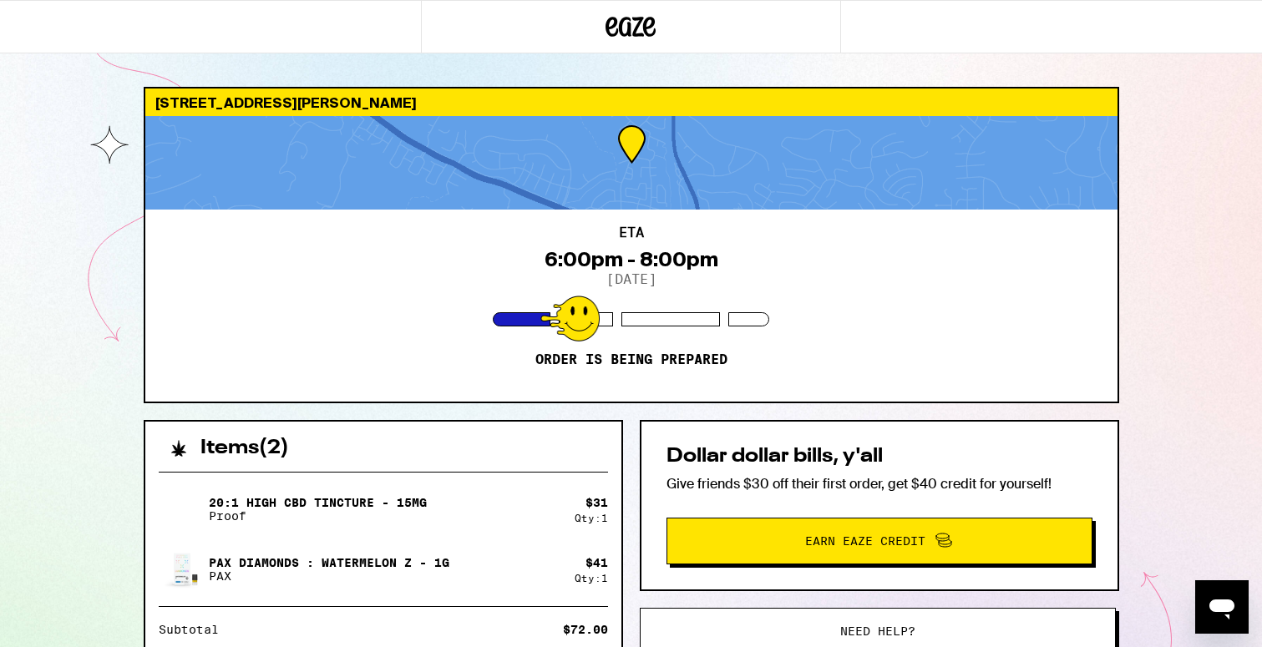
click at [618, 28] on icon at bounding box center [631, 27] width 50 height 30
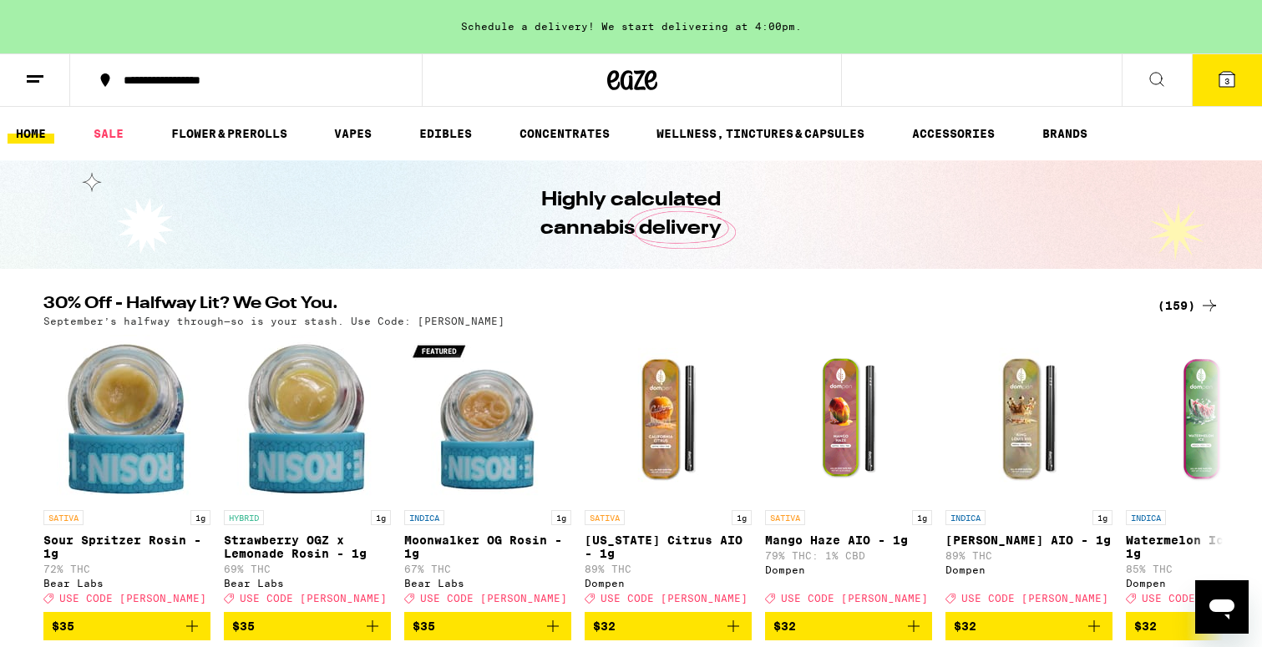
click at [1230, 69] on icon at bounding box center [1227, 79] width 20 height 20
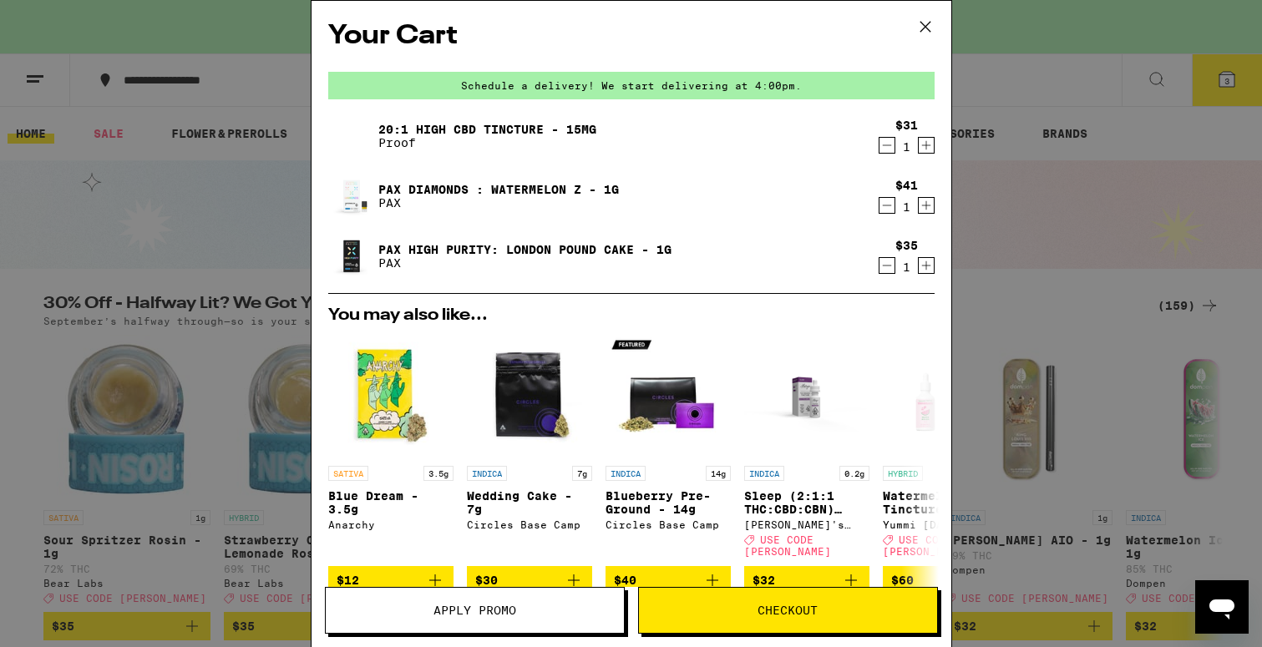
click at [1012, 128] on div "Your Cart Schedule a delivery! We start delivering at 4:00pm. 20:1 High CBD Tin…" at bounding box center [631, 323] width 1262 height 647
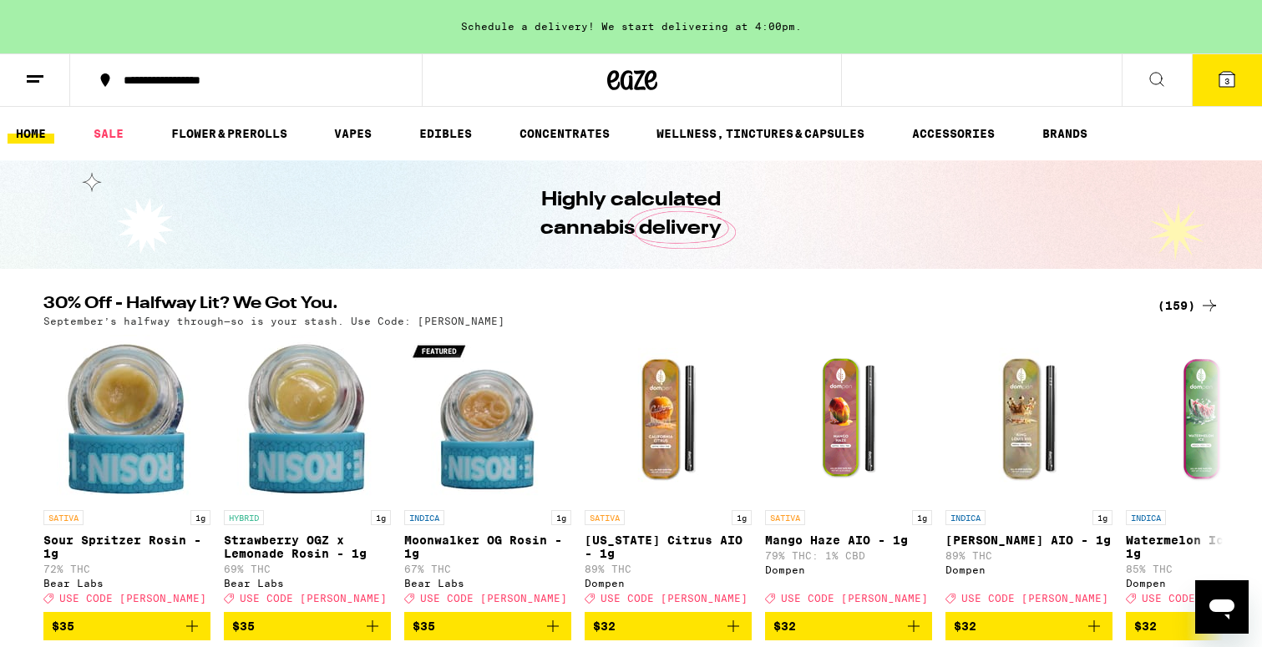
click at [1210, 589] on div "Open messaging window" at bounding box center [1222, 607] width 50 height 50
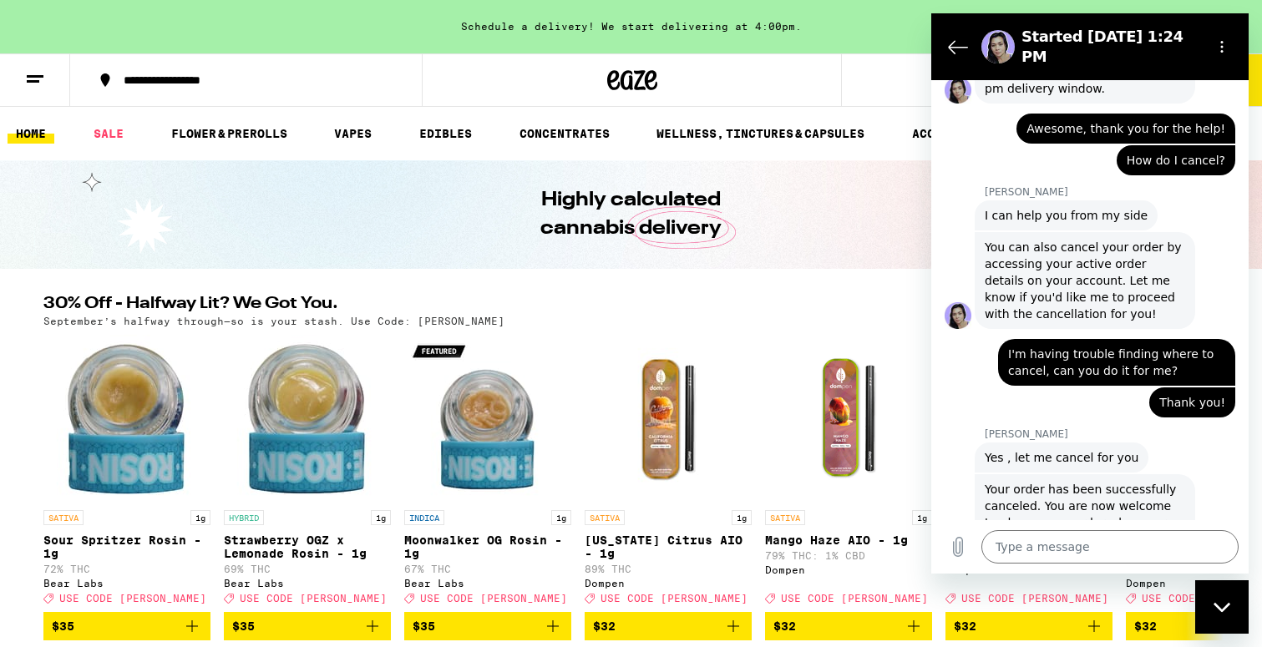
scroll to position [1417, 0]
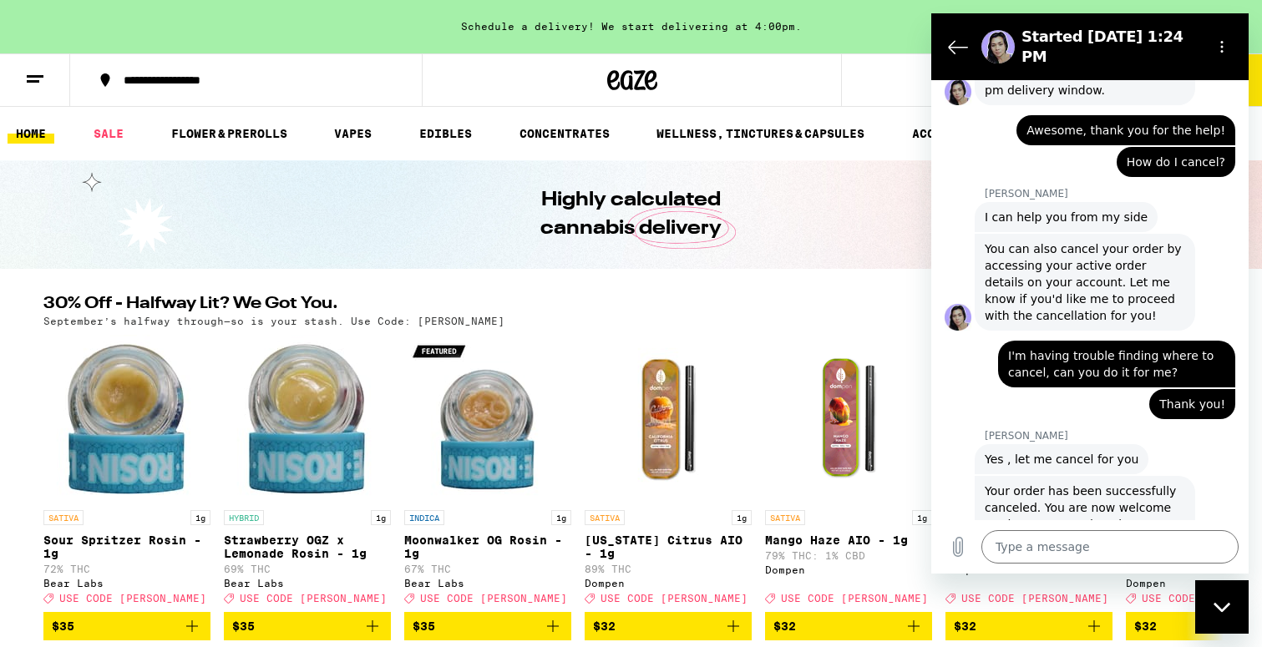
click at [1228, 610] on icon "Close messaging window" at bounding box center [1223, 607] width 18 height 11
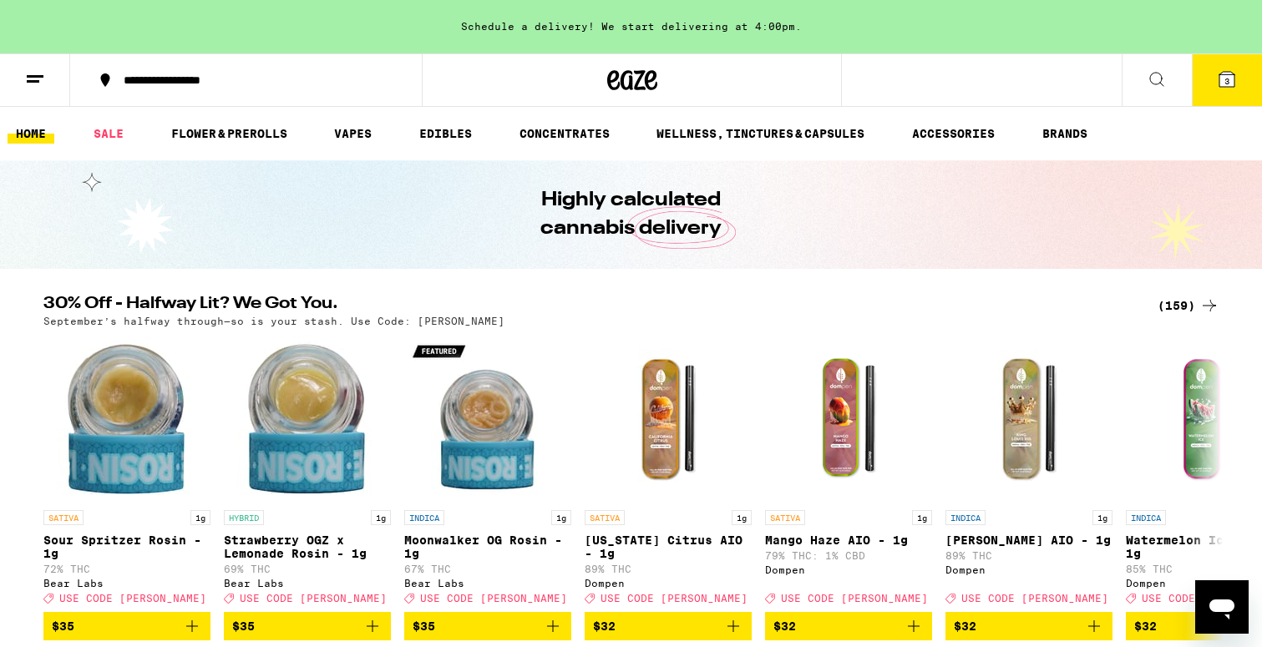
click at [1208, 77] on button "3" at bounding box center [1227, 80] width 70 height 52
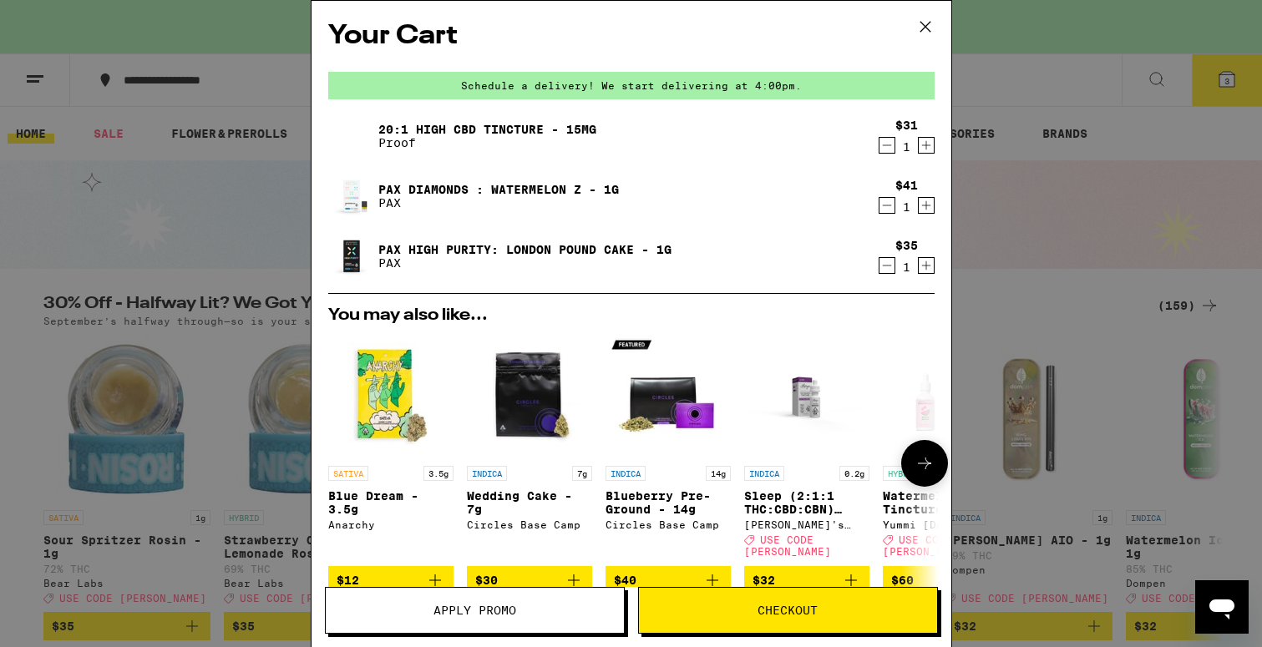
scroll to position [8, 0]
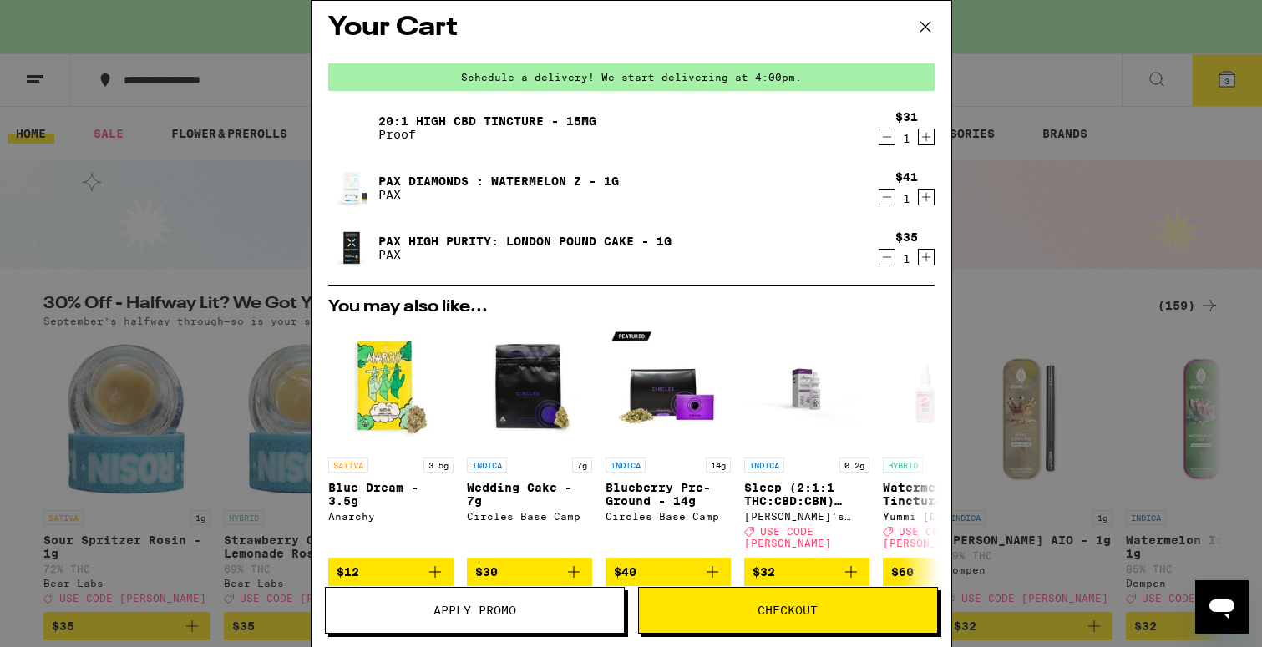
click at [769, 605] on span "Checkout" at bounding box center [788, 611] width 60 height 12
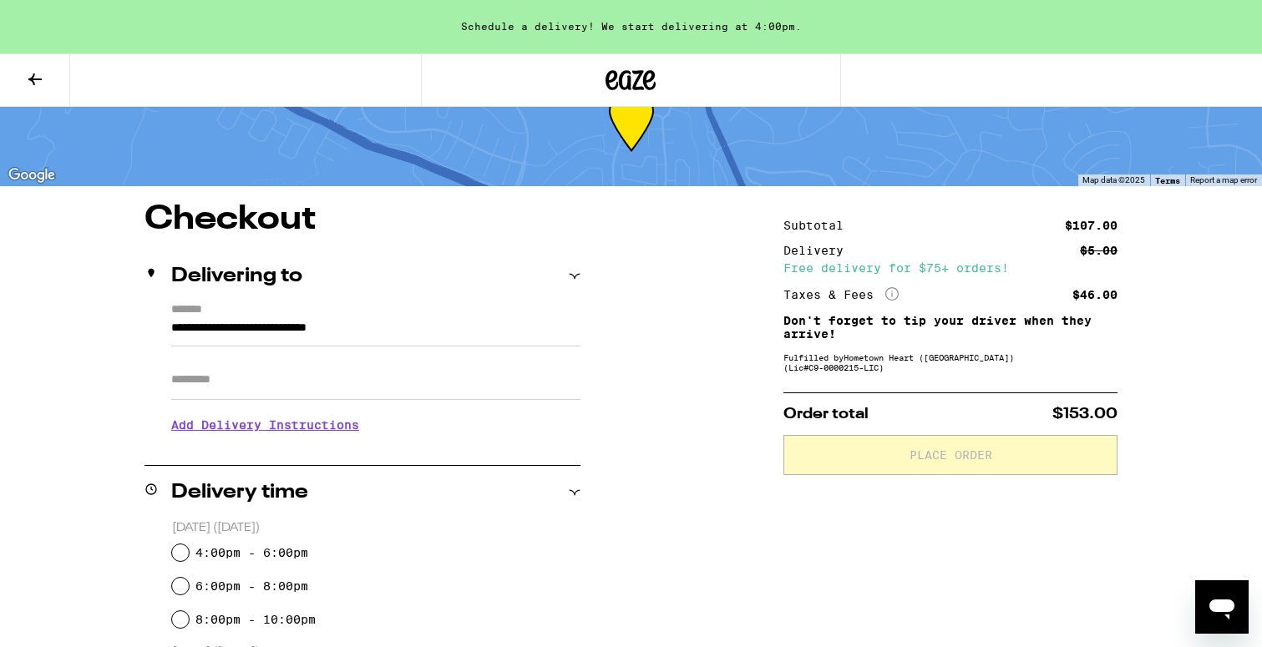
type textarea "x"
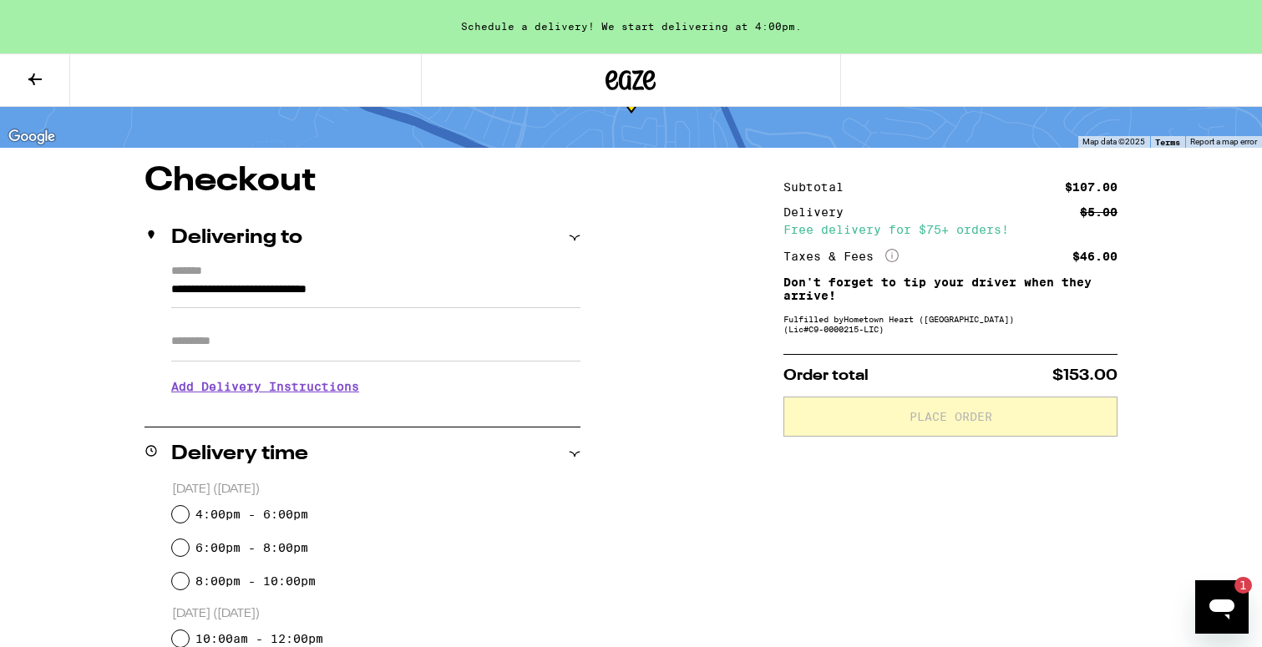
scroll to position [102, 0]
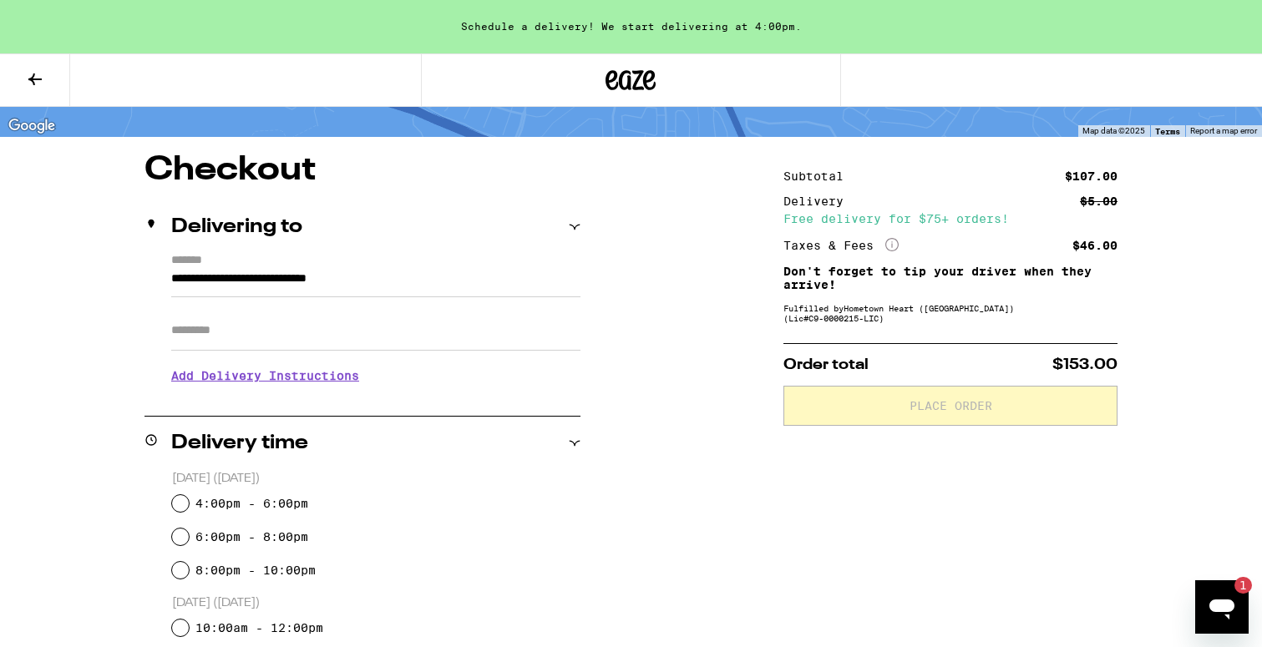
click at [180, 530] on input "6:00pm - 8:00pm" at bounding box center [180, 537] width 17 height 17
radio input "true"
click at [662, 434] on div "**********" at bounding box center [631, 648] width 1203 height 989
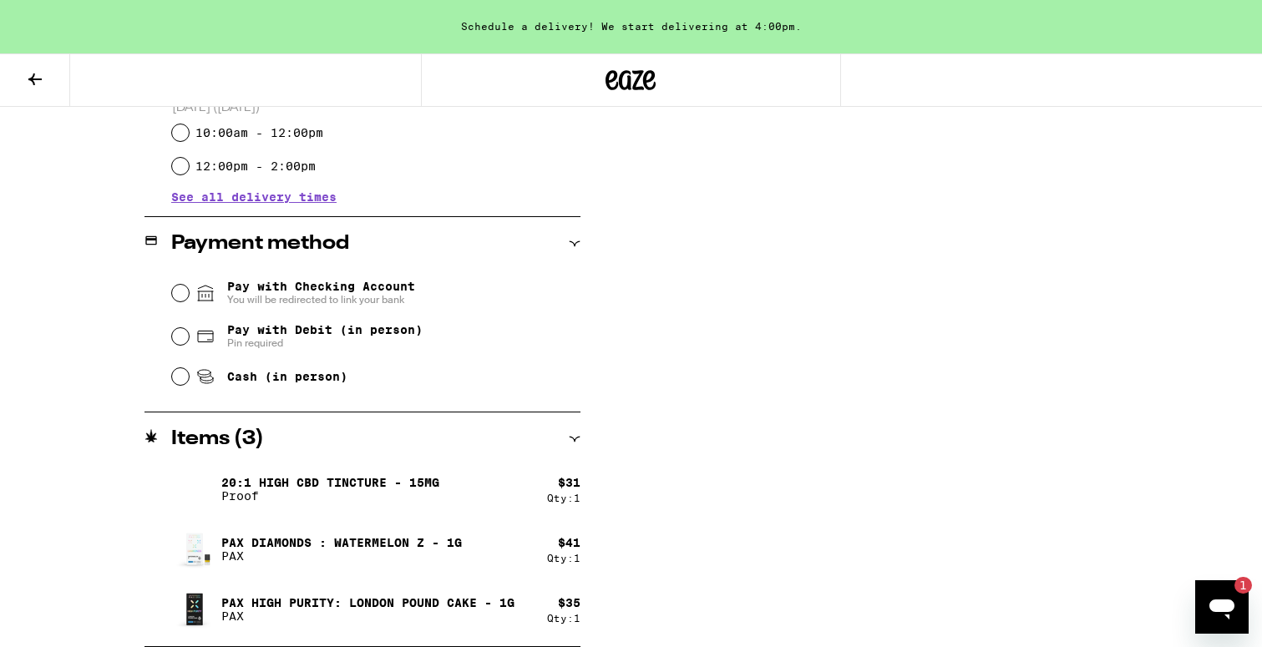
scroll to position [597, 0]
click at [177, 375] on input "Cash (in person)" at bounding box center [180, 376] width 17 height 17
radio input "true"
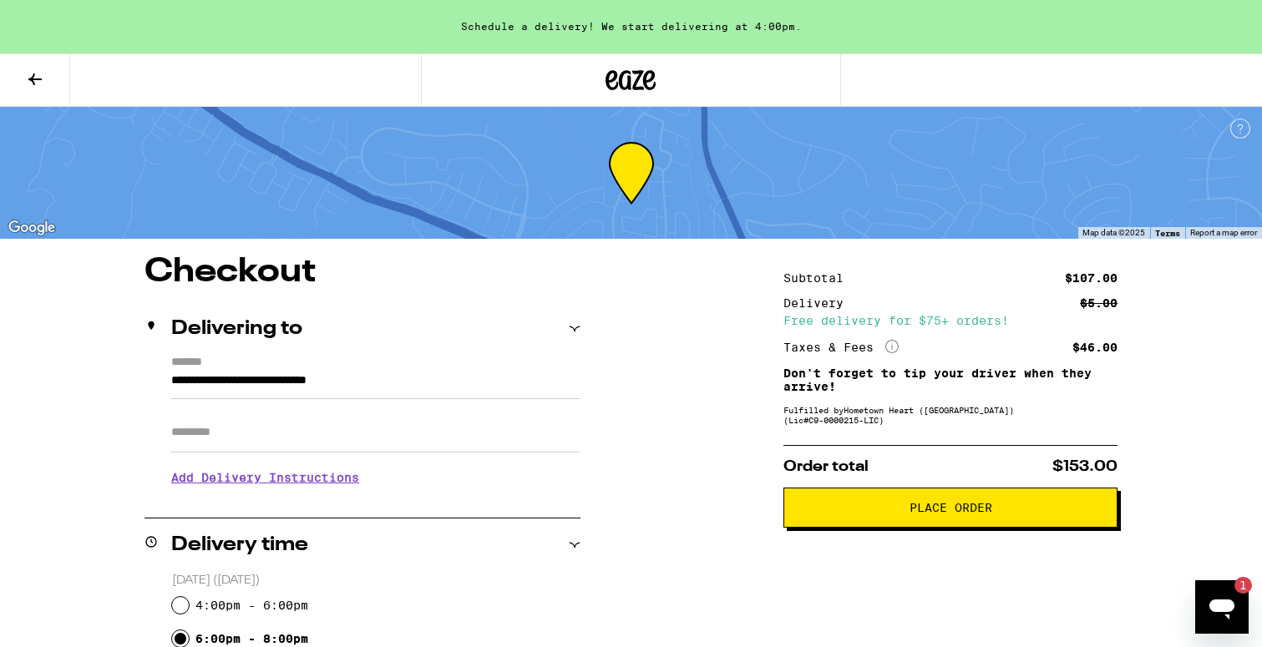
scroll to position [0, 0]
click at [923, 501] on button "Place Order" at bounding box center [951, 508] width 334 height 40
click at [592, 97] on div at bounding box center [631, 79] width 421 height 53
click at [624, 83] on icon at bounding box center [631, 80] width 50 height 30
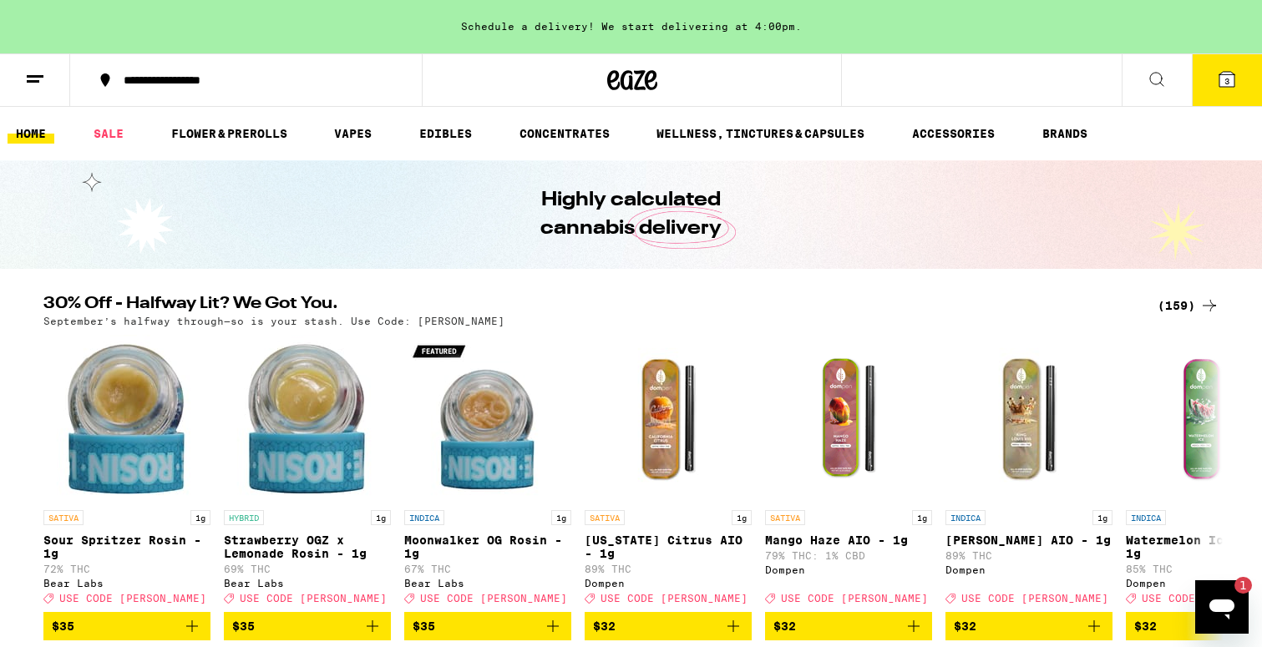
click at [40, 79] on icon at bounding box center [35, 79] width 20 height 20
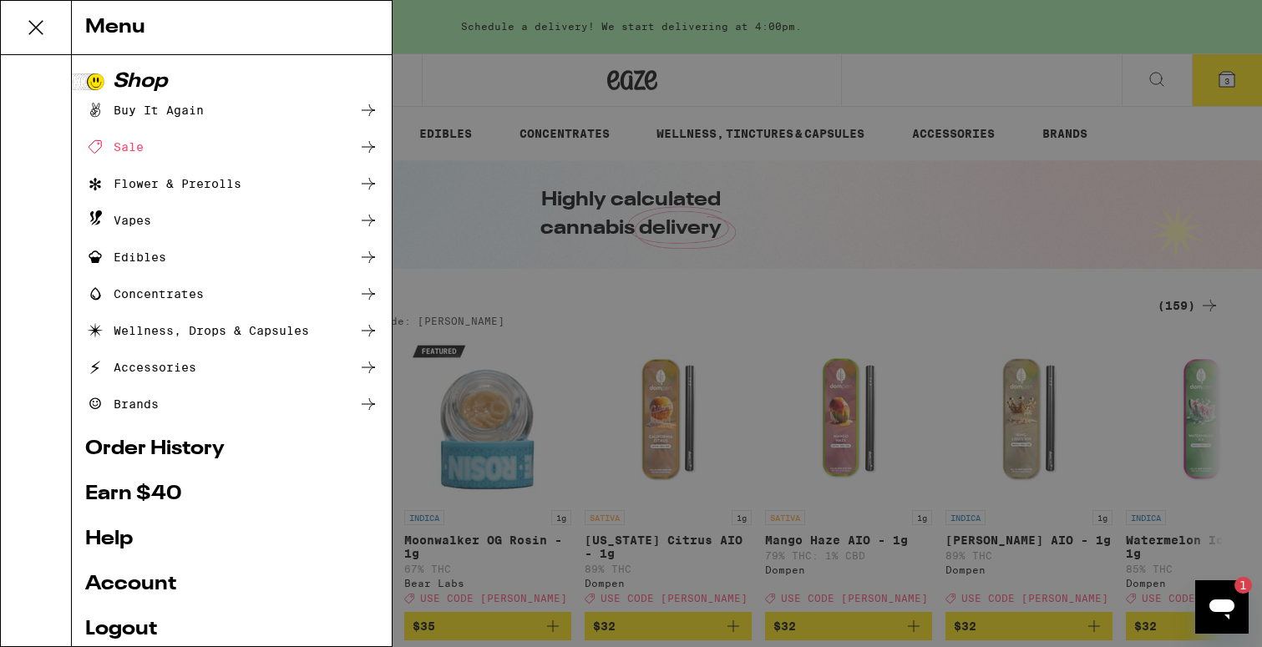
click at [42, 86] on div "Menu Shop Buy It Again Sale Flower & Prerolls Vapes Edibles Concentrates Wellne…" at bounding box center [631, 323] width 1262 height 647
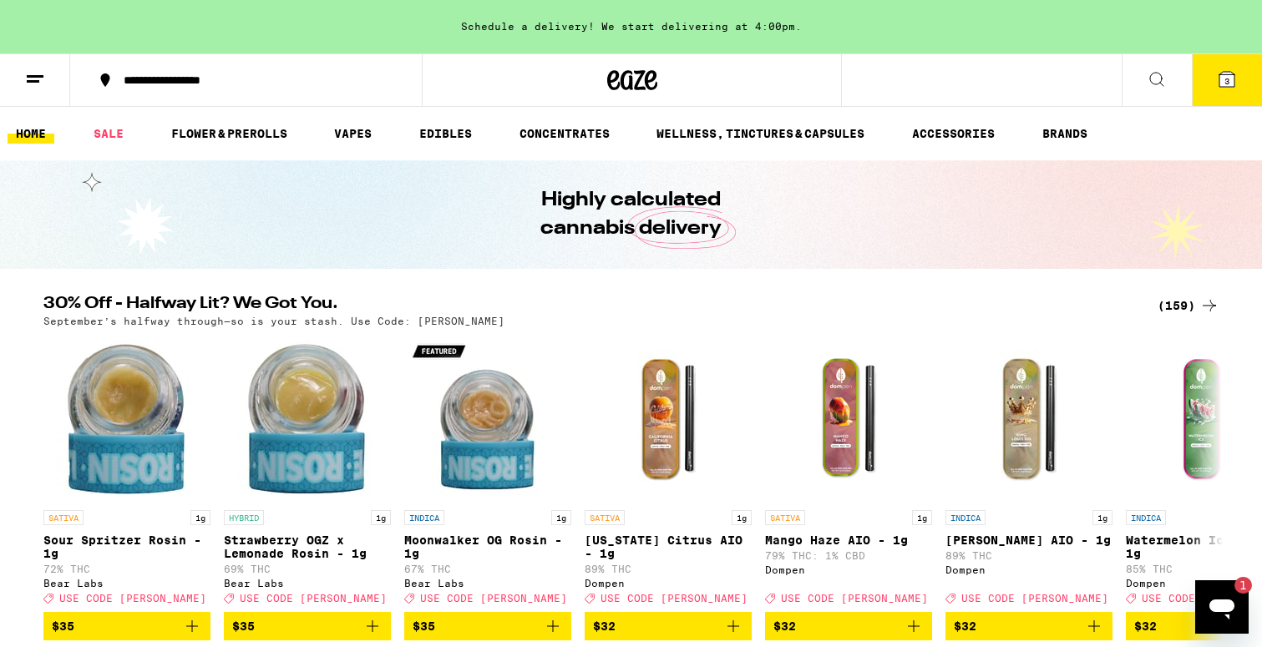
click at [41, 78] on icon at bounding box center [35, 79] width 20 height 20
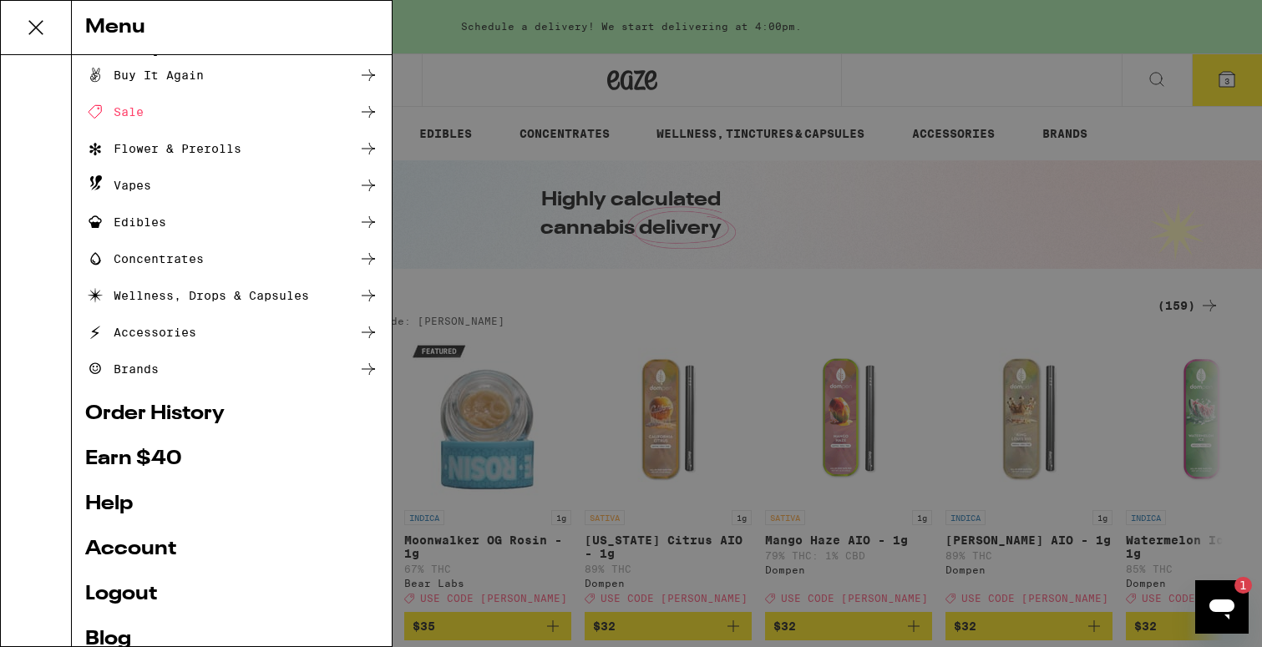
scroll to position [57, 0]
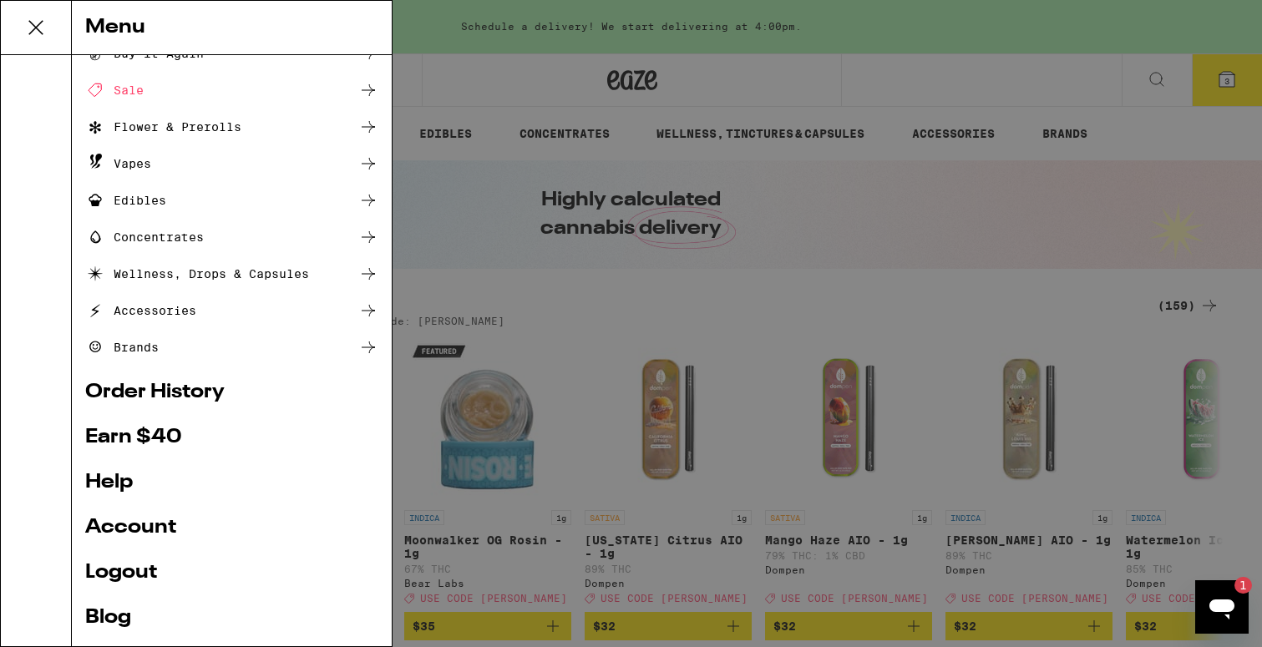
click at [118, 387] on link "Order History" at bounding box center [231, 393] width 293 height 20
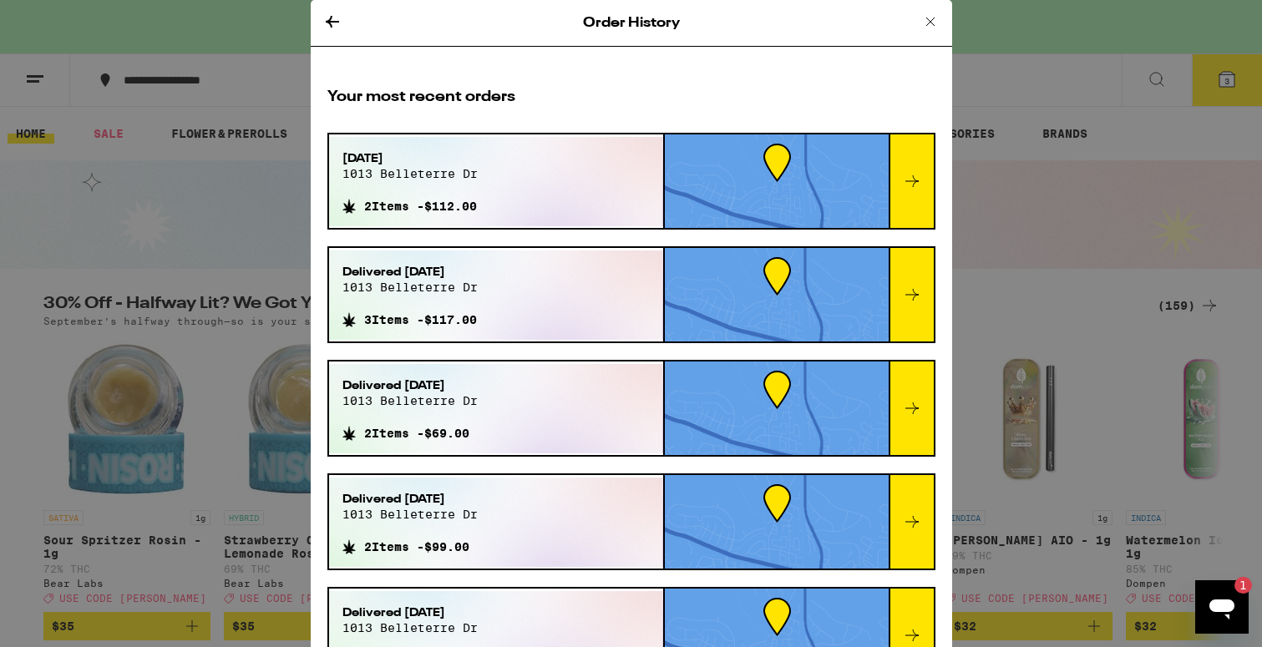
click at [928, 21] on icon at bounding box center [931, 22] width 20 height 20
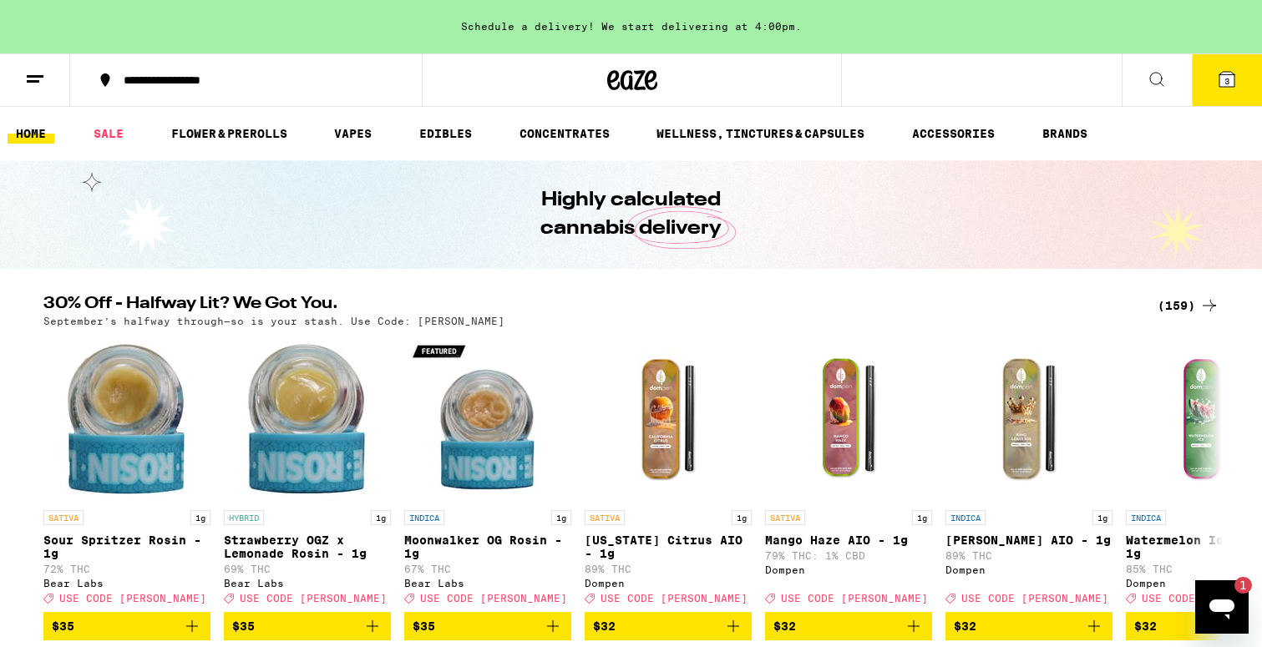
click at [1231, 90] on button "3" at bounding box center [1227, 80] width 70 height 52
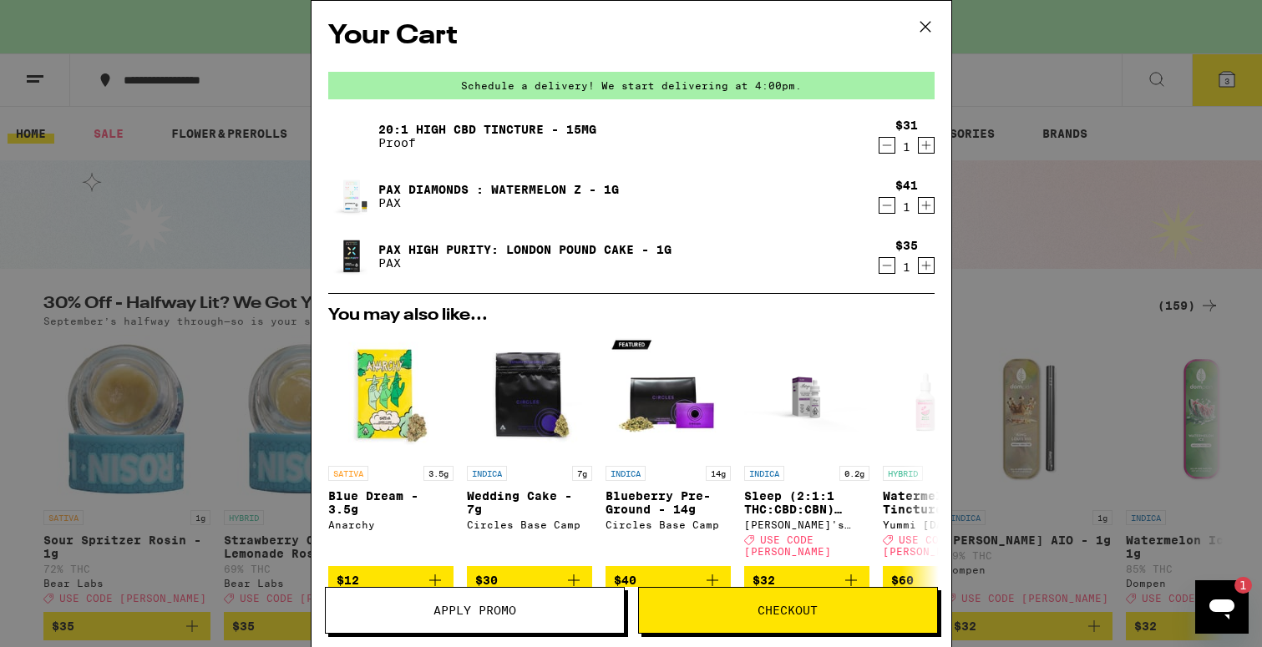
click at [699, 596] on button "Checkout" at bounding box center [788, 610] width 300 height 47
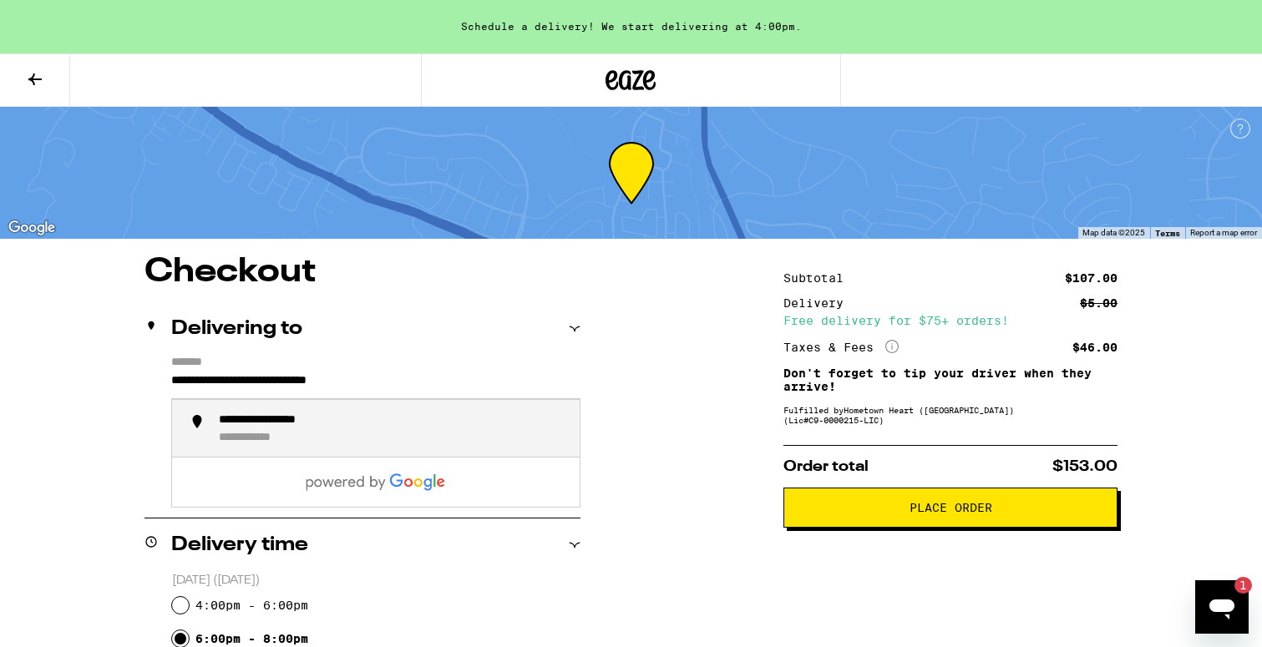
click at [430, 378] on input "**********" at bounding box center [375, 385] width 409 height 28
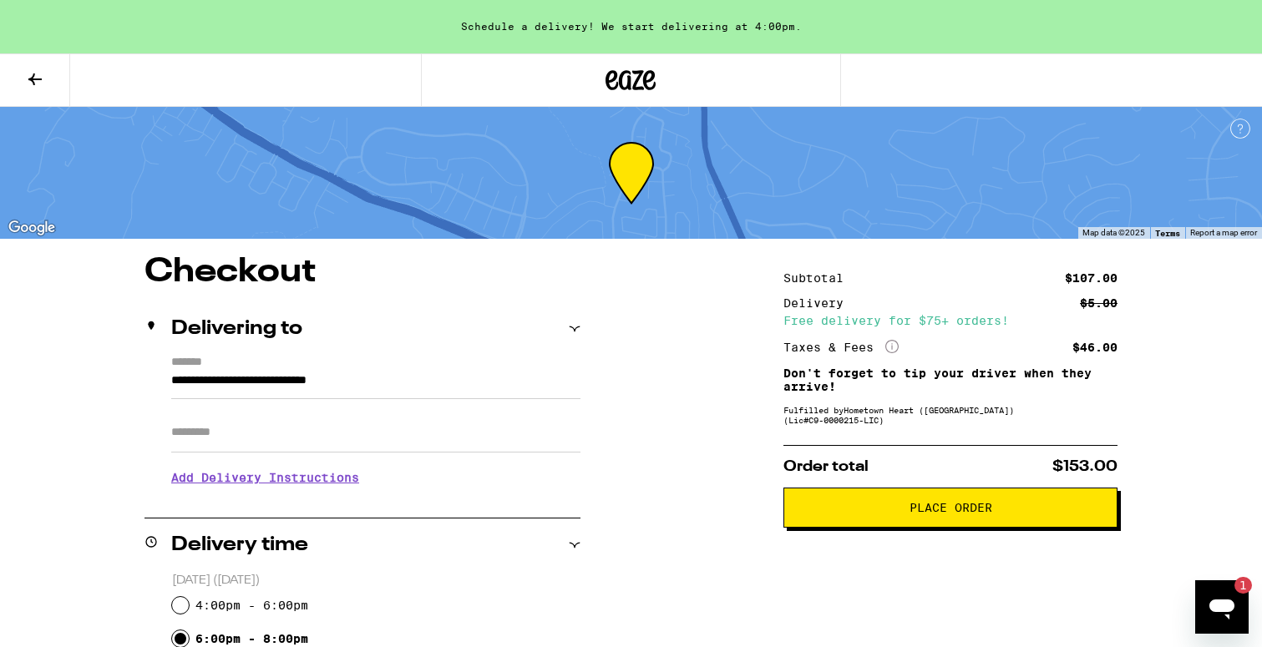
click at [838, 512] on span "Place Order" at bounding box center [951, 508] width 306 height 12
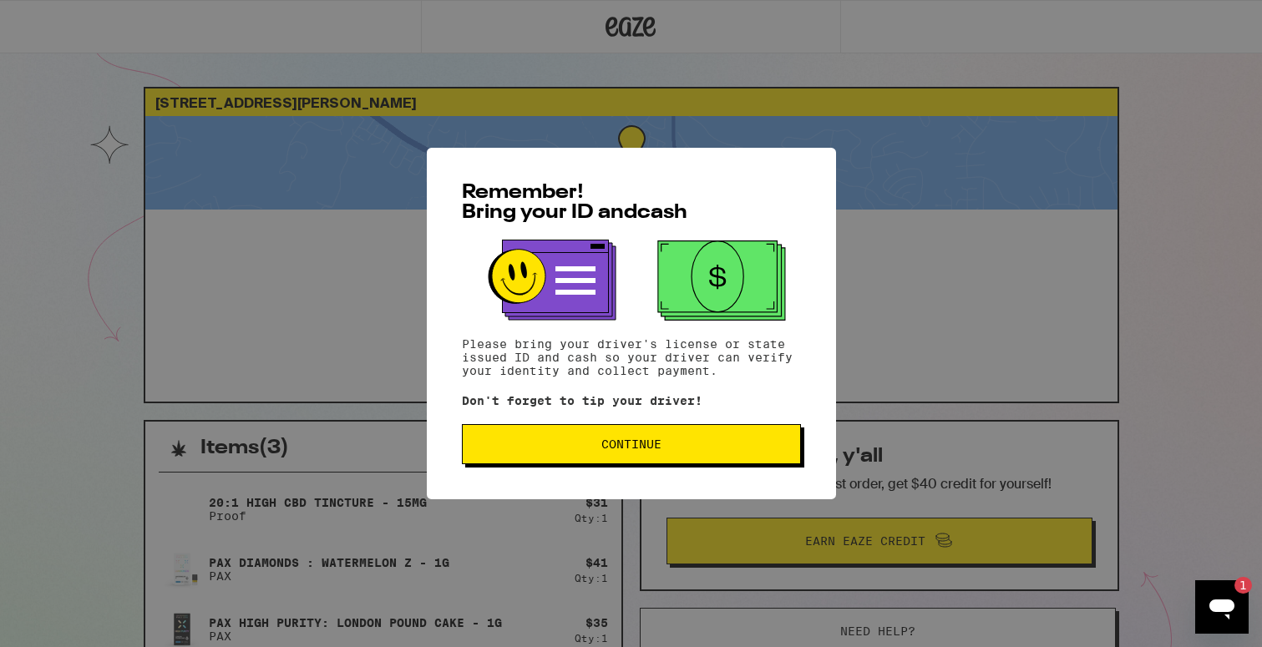
click at [708, 443] on span "Continue" at bounding box center [631, 445] width 311 height 12
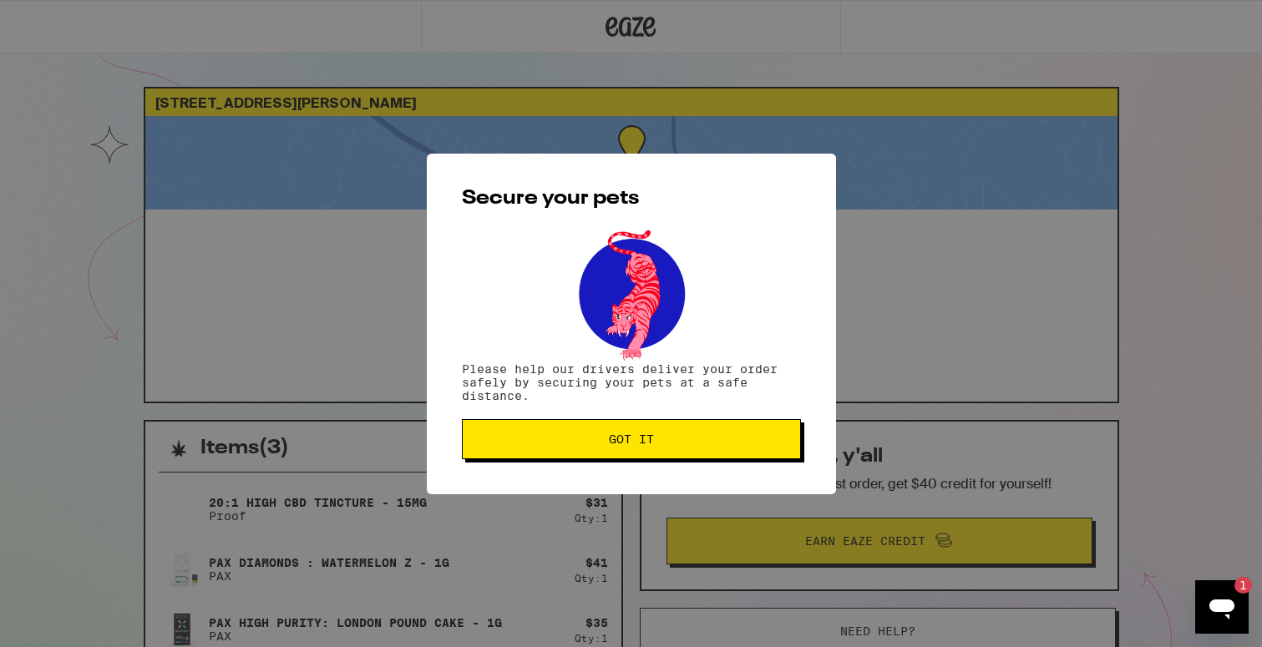
click at [752, 434] on button "Got it" at bounding box center [631, 439] width 339 height 40
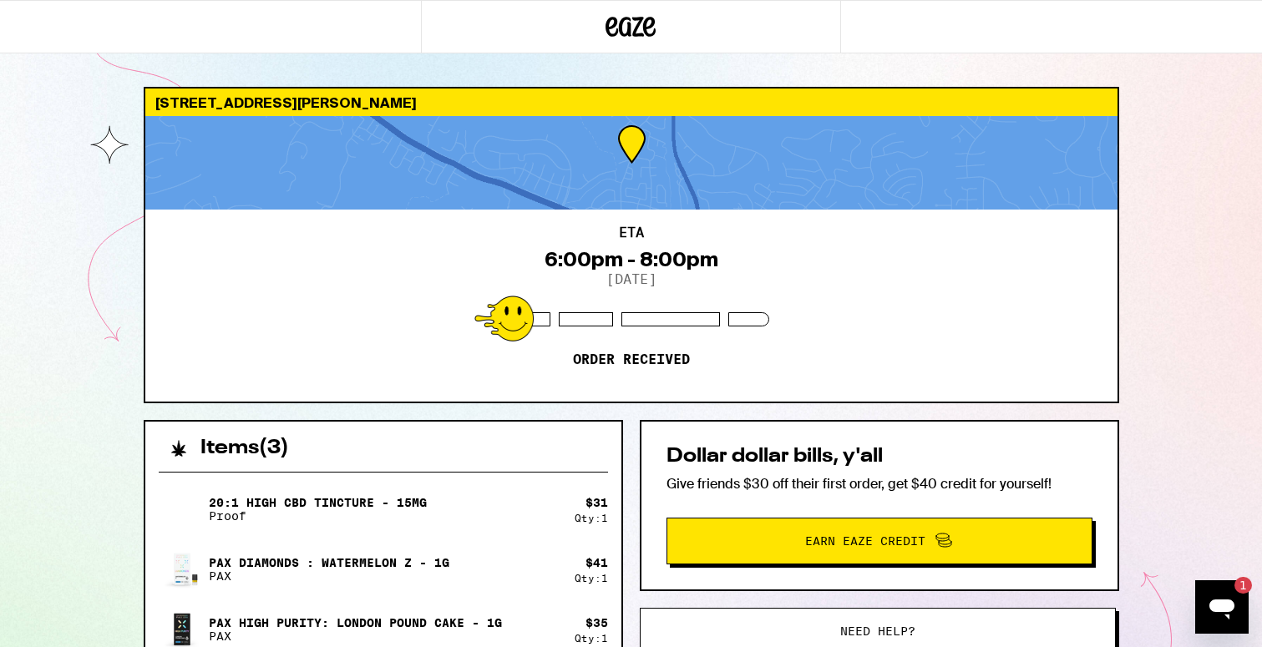
click at [1213, 590] on div "Open messaging window, 1 unread message" at bounding box center [1222, 607] width 50 height 50
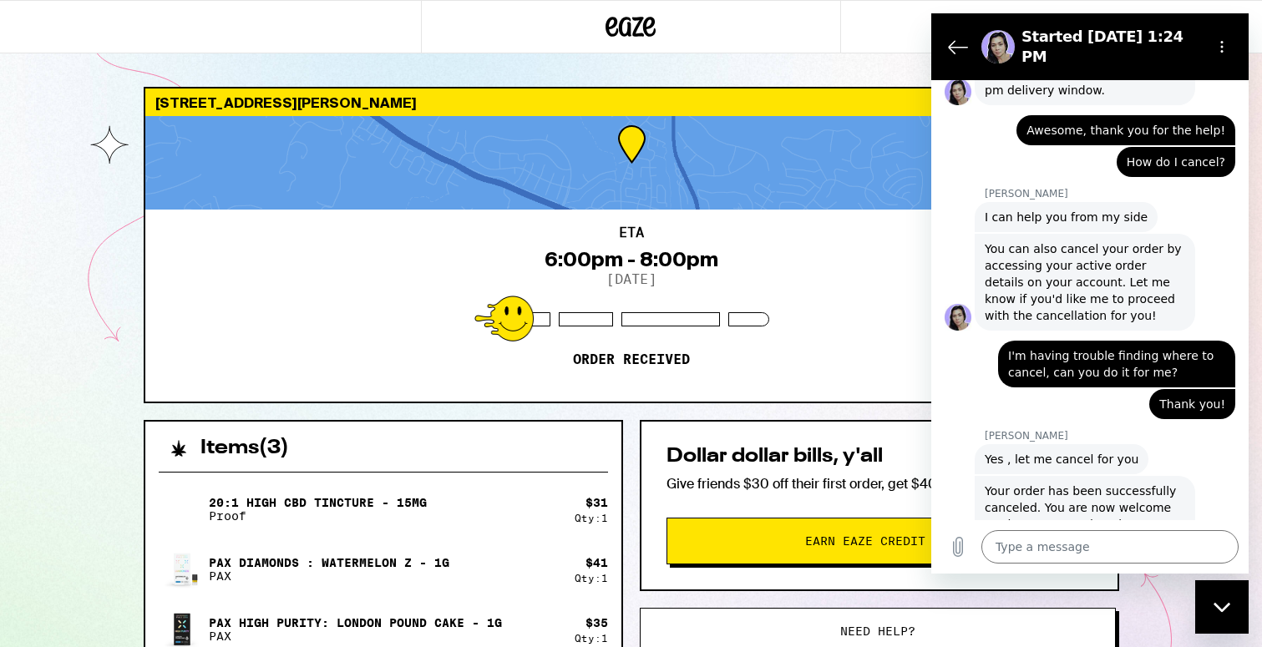
type textarea "x"
click at [1134, 543] on textarea at bounding box center [1110, 546] width 257 height 33
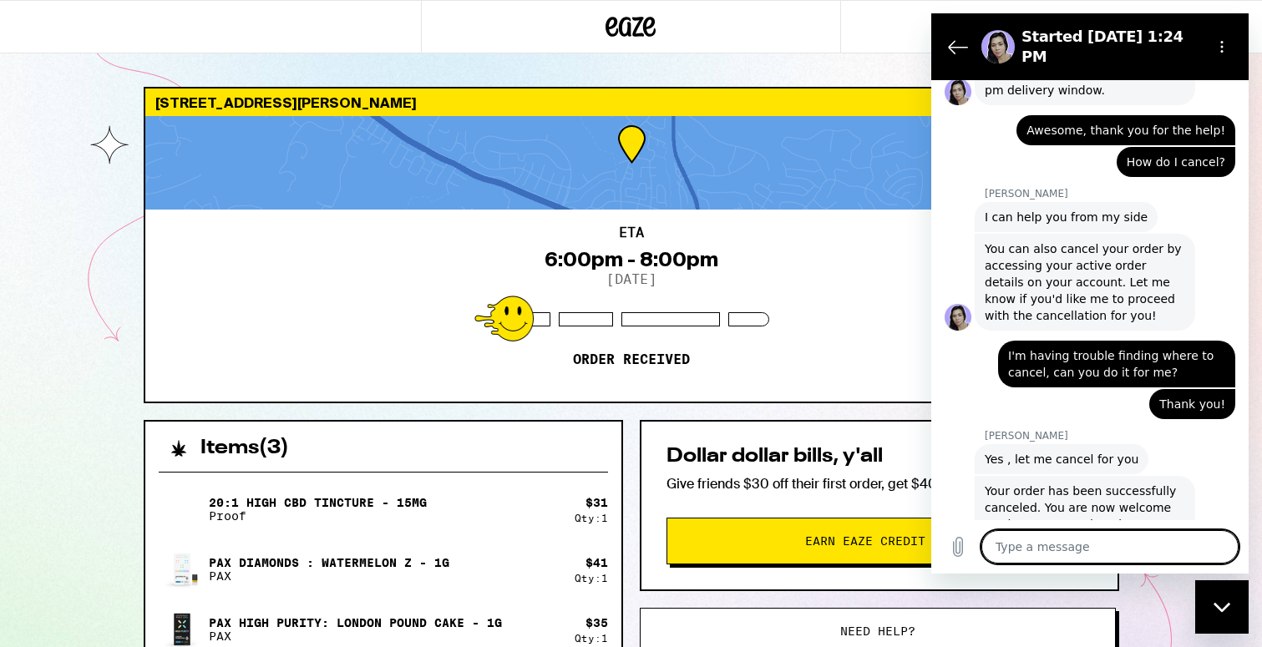
type textarea "T"
type textarea "x"
type textarea "Th"
type textarea "x"
type textarea "Thn"
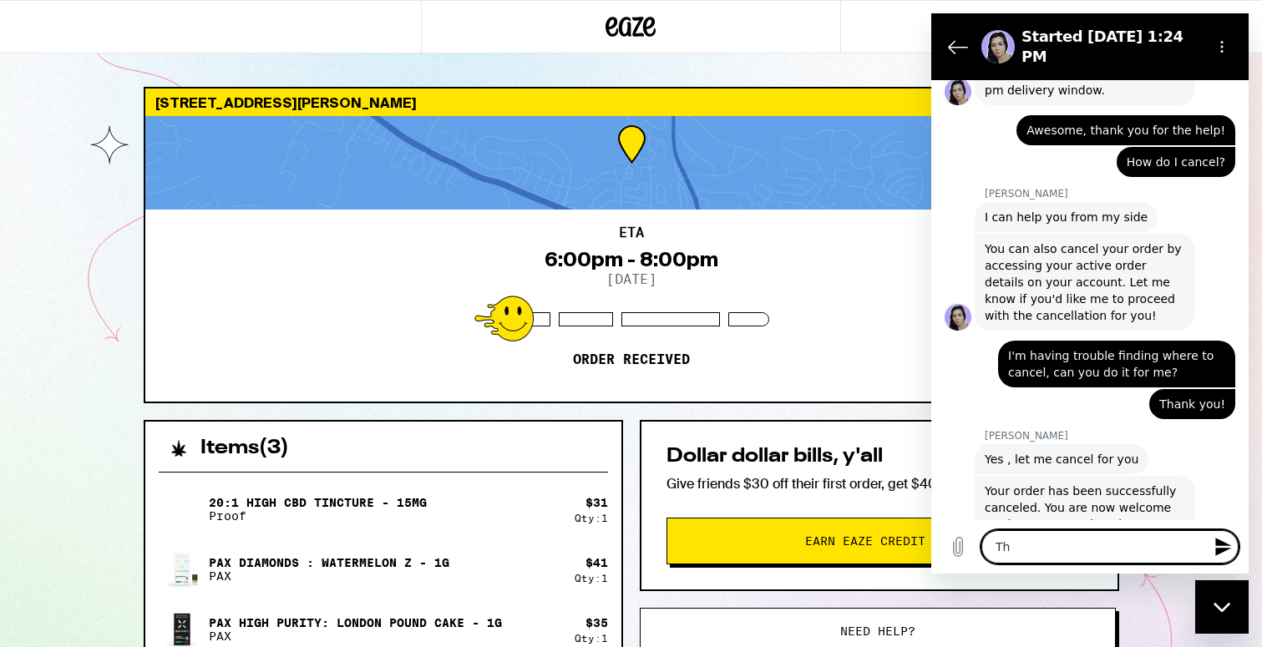
type textarea "x"
type textarea "Thna"
type textarea "x"
type textarea "Than"
type textarea "x"
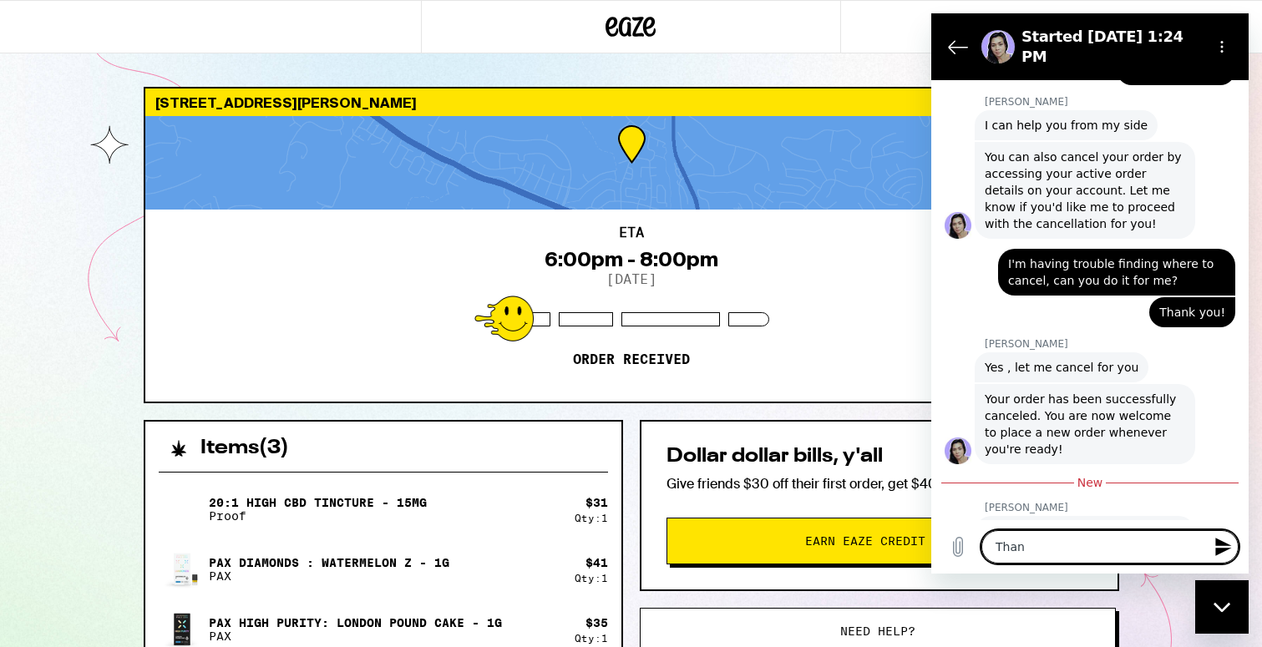
scroll to position [1507, 0]
type textarea "Tha"
type textarea "x"
type textarea "Th"
type textarea "x"
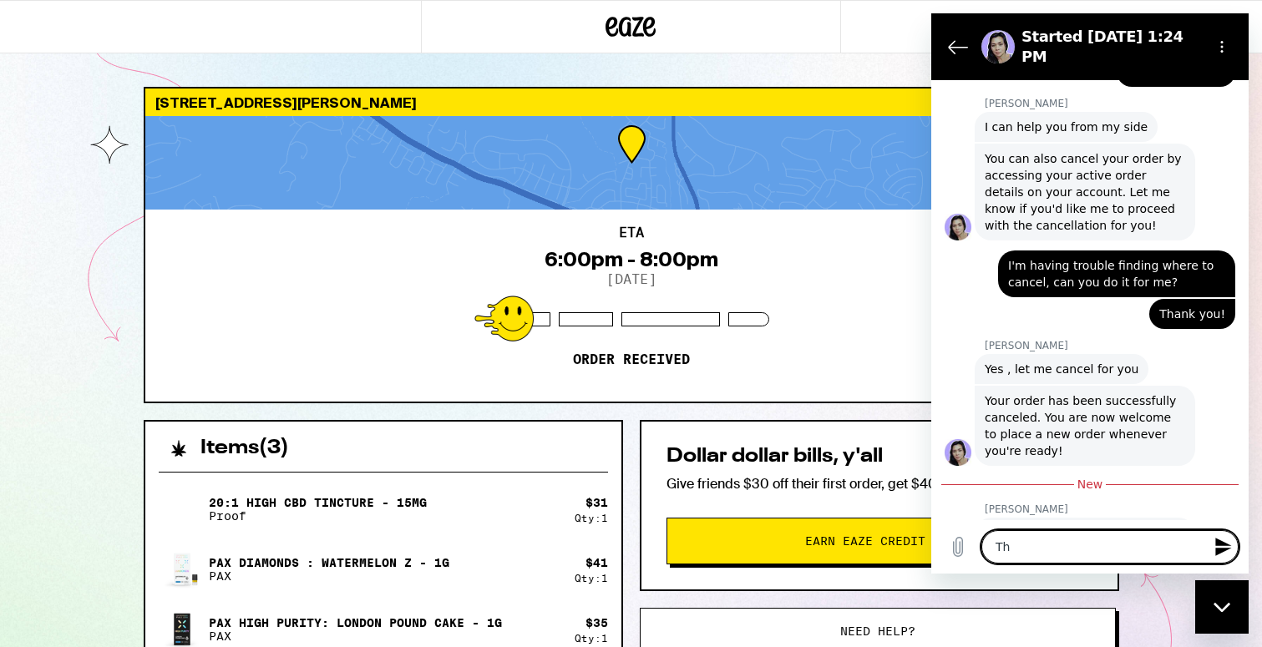
type textarea "Tha"
type textarea "x"
type textarea "That"
type textarea "x"
type textarea "That'"
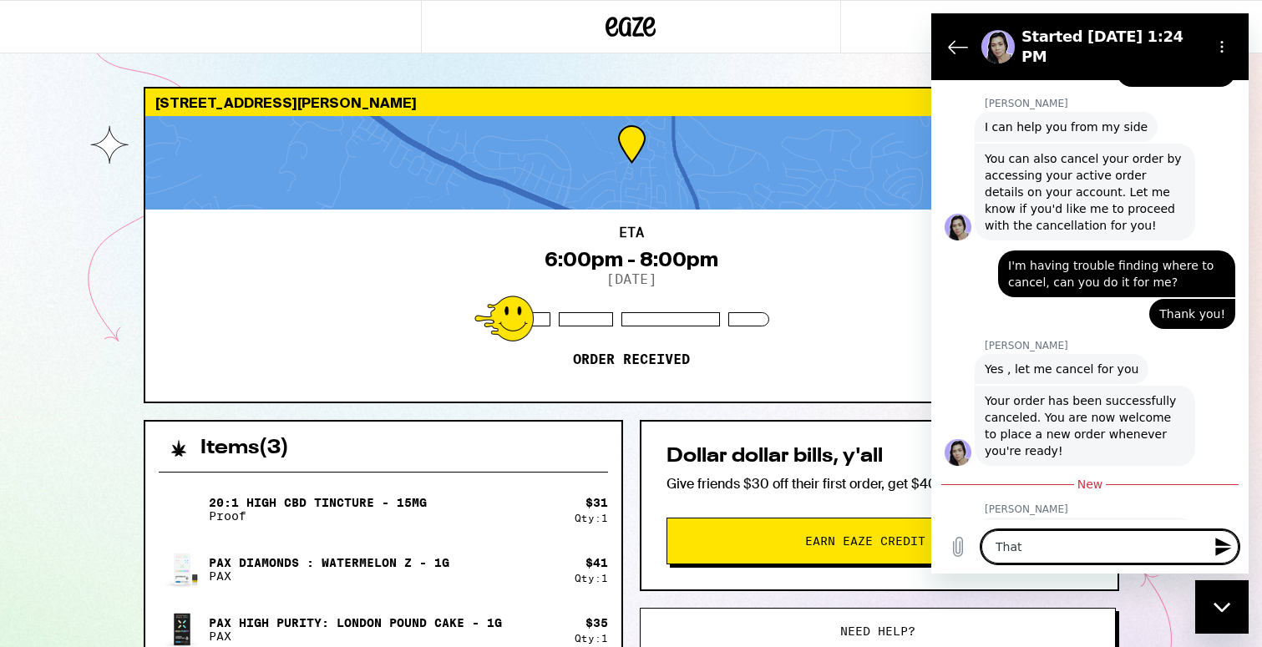
type textarea "x"
type textarea "That's"
type textarea "x"
type textarea "That's"
type textarea "x"
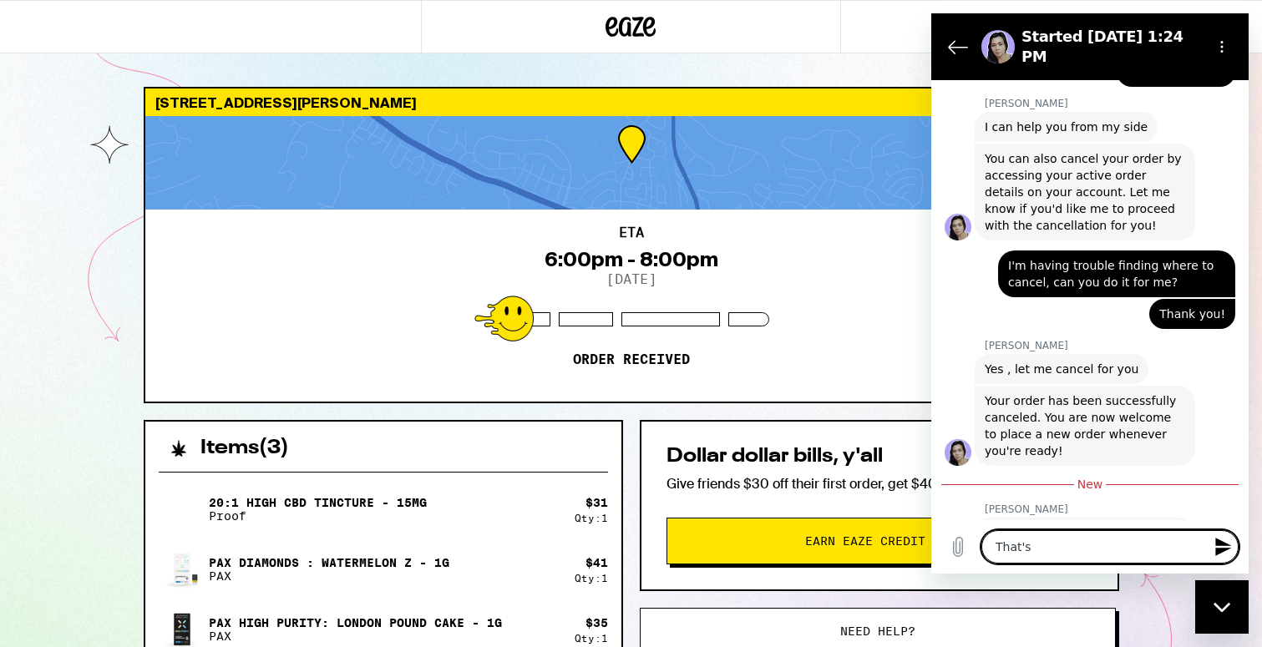
type textarea "That's i"
type textarea "x"
type textarea "That's it"
type textarea "x"
type textarea "That's it."
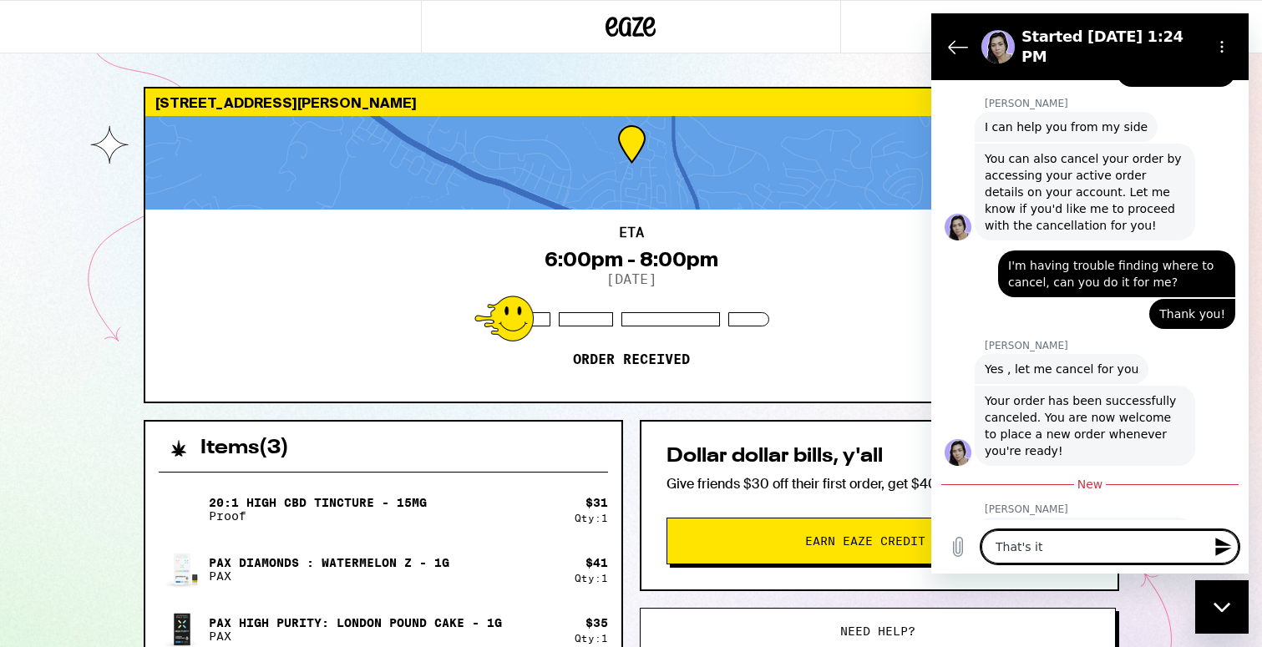
type textarea "x"
type textarea "That's it."
type textarea "x"
type textarea "That's it. T"
type textarea "x"
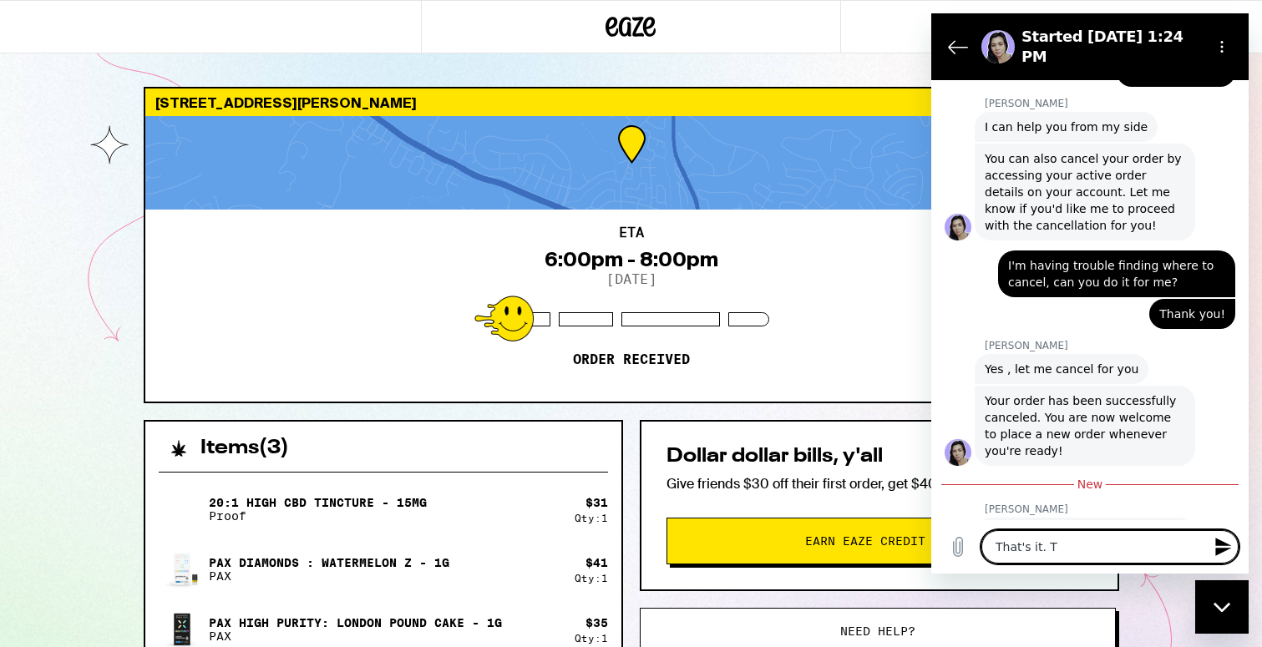
type textarea "That's it. Th"
type textarea "x"
type textarea "That's it. Tha"
type textarea "x"
type textarea "That's it. Than"
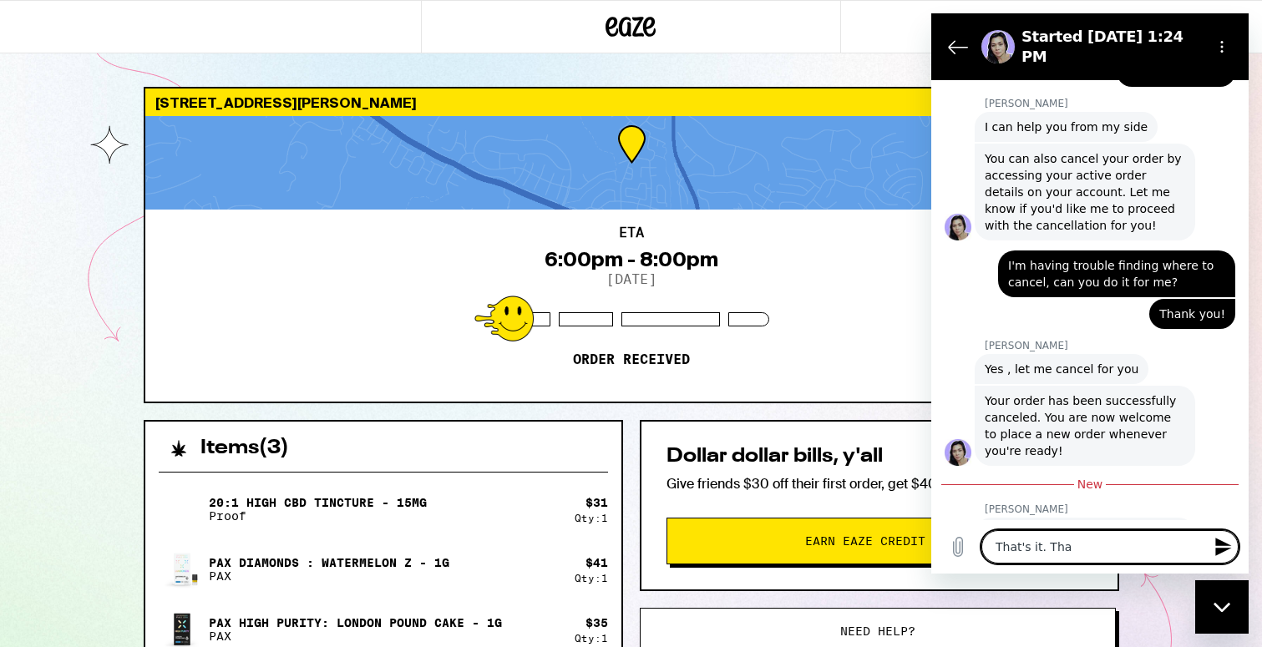
type textarea "x"
type textarea "That's it. Thank"
type textarea "x"
type textarea "That's it. Thank"
type textarea "x"
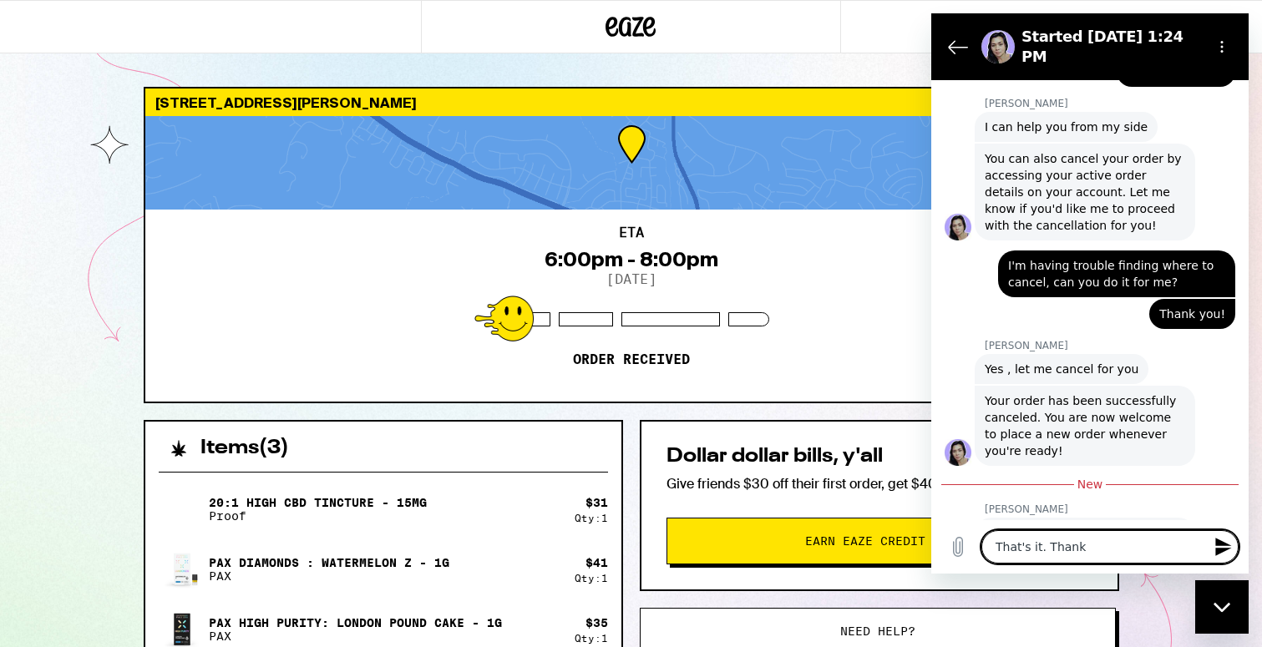
type textarea "That's it. Thank y"
type textarea "x"
type textarea "That's it. Thank yo"
type textarea "x"
type textarea "That's it. Thank you"
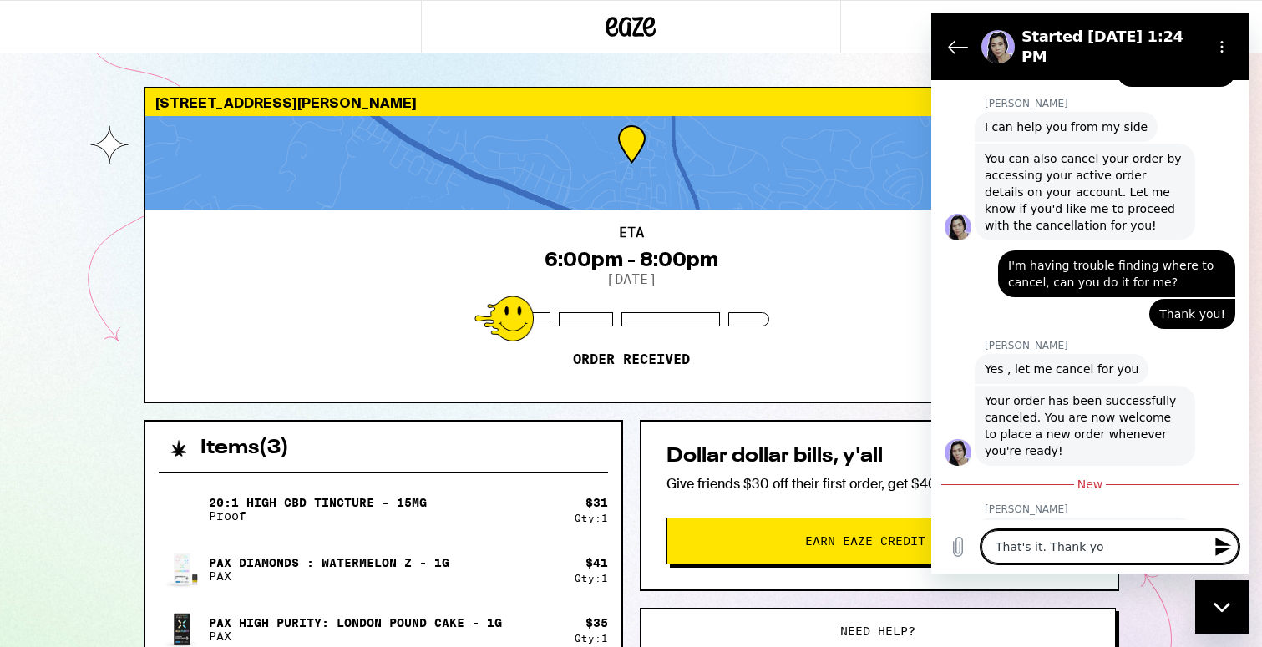
type textarea "x"
type textarea "That's it. Thank you"
type textarea "x"
type textarea "That's it. Thank you a"
type textarea "x"
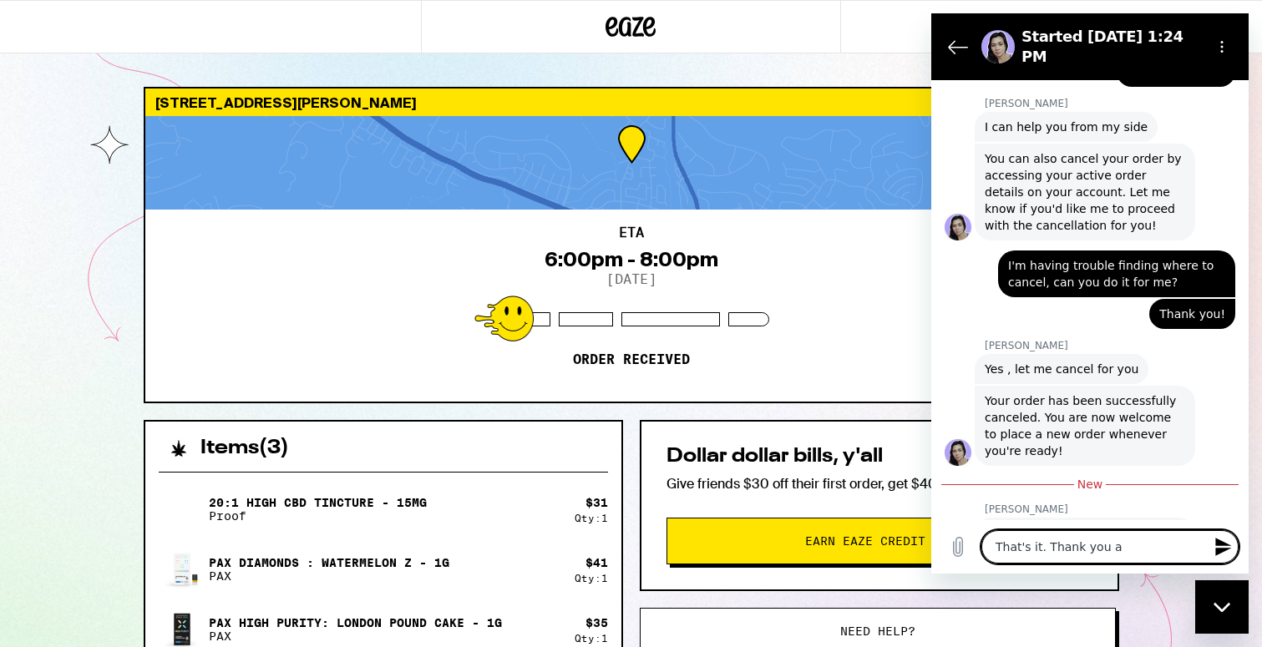
type textarea "That's it. Thank you ag"
type textarea "x"
type textarea "That's it. Thank you aga"
type textarea "x"
type textarea "That's it. Thank you agai"
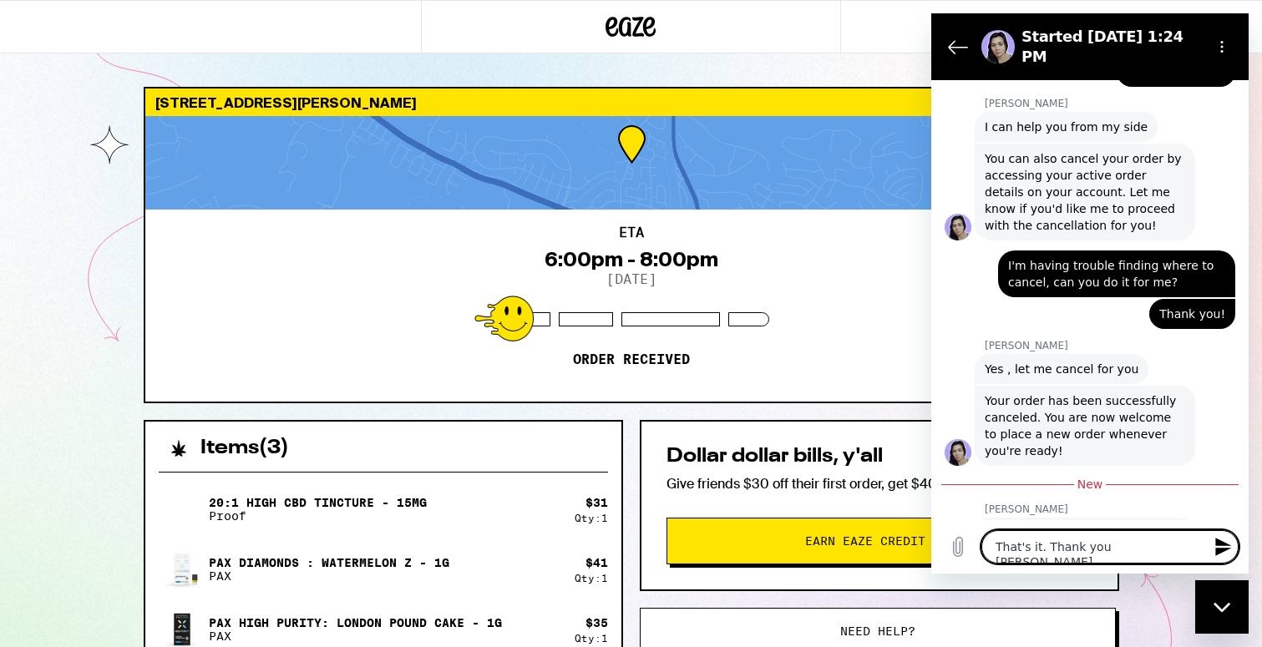
type textarea "x"
type textarea "That's it. Thank you again"
type textarea "x"
type textarea "That's it. Thank you again"
type textarea "x"
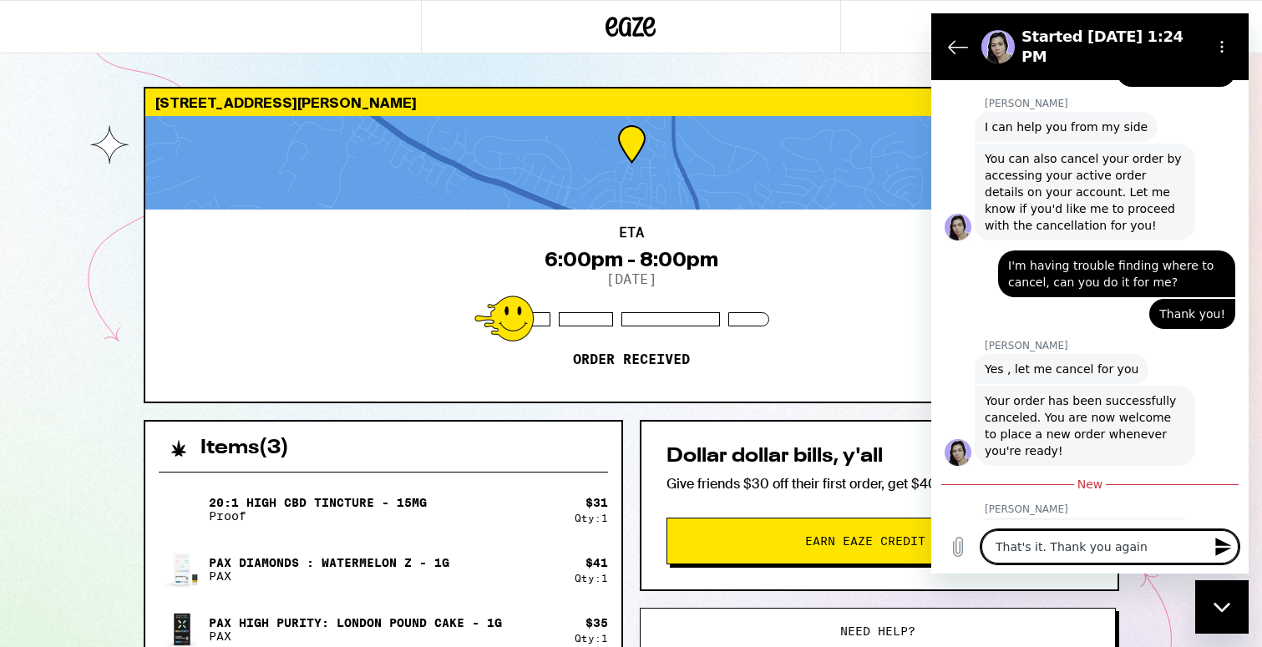
type textarea "That's it. Thank you again f"
type textarea "x"
type textarea "That's it. Thank you again fo"
type textarea "x"
type textarea "That's it. Thank you again for"
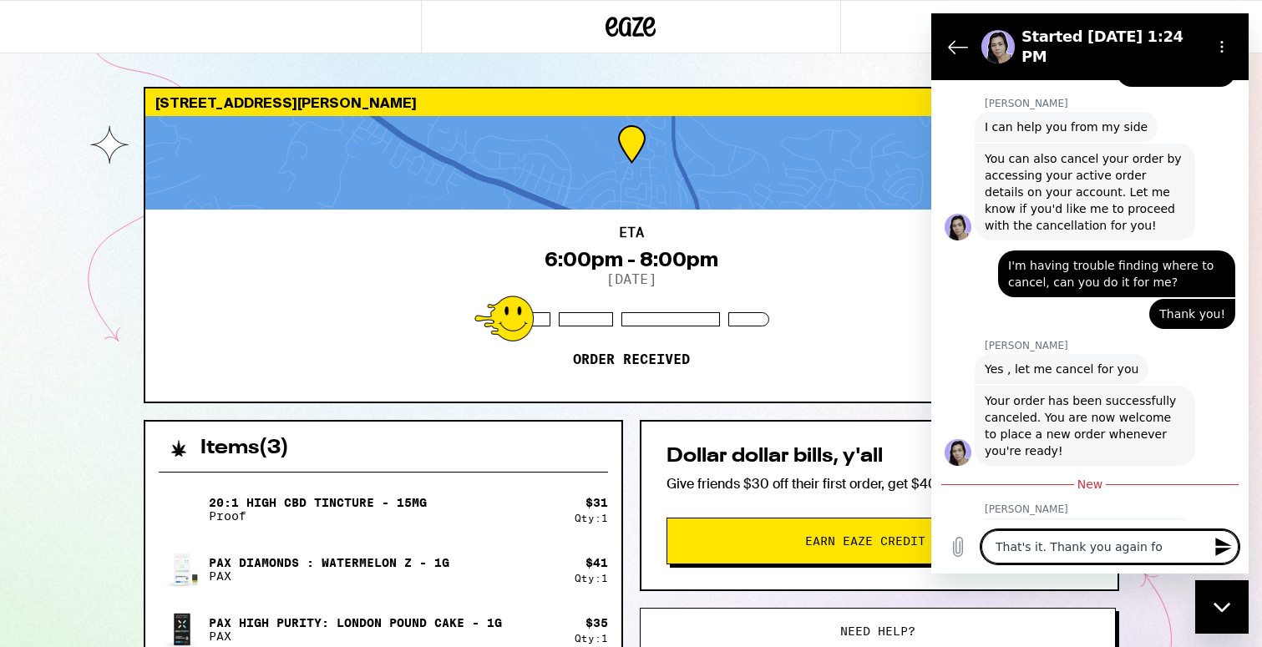
type textarea "x"
type textarea "That's it. Thank you again for"
type textarea "x"
type textarea "That's it. Thank you again for t"
type textarea "x"
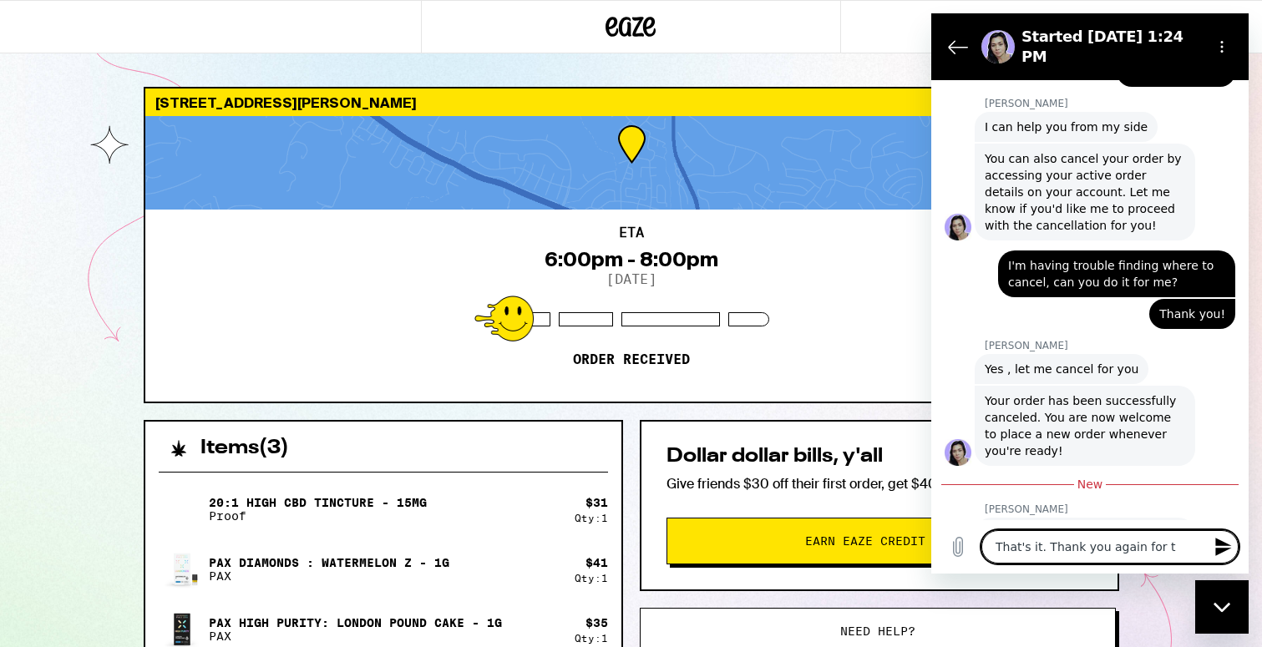
type textarea "That's it. Thank you again for th"
type textarea "x"
type textarea "That's it. Thank you again for the"
type textarea "x"
type textarea "That's it. Thank you again for the"
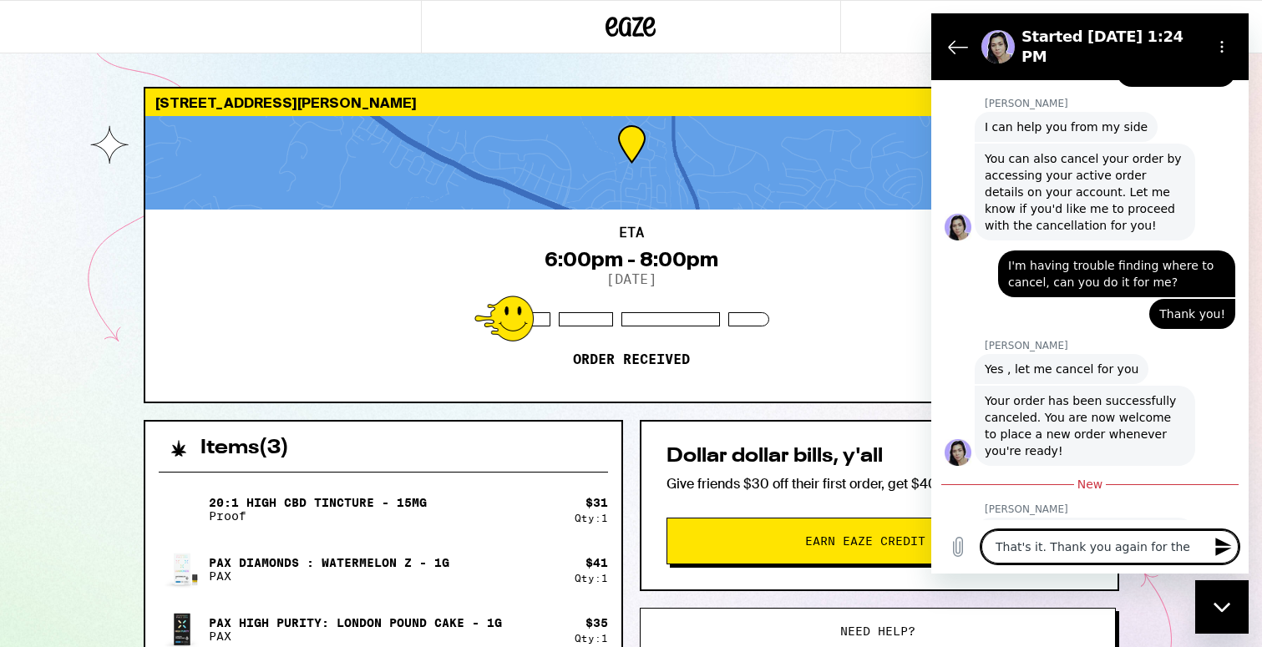
type textarea "x"
type textarea "That's it. Thank you again for the h"
type textarea "x"
type textarea "That's it. Thank you again for the he"
type textarea "x"
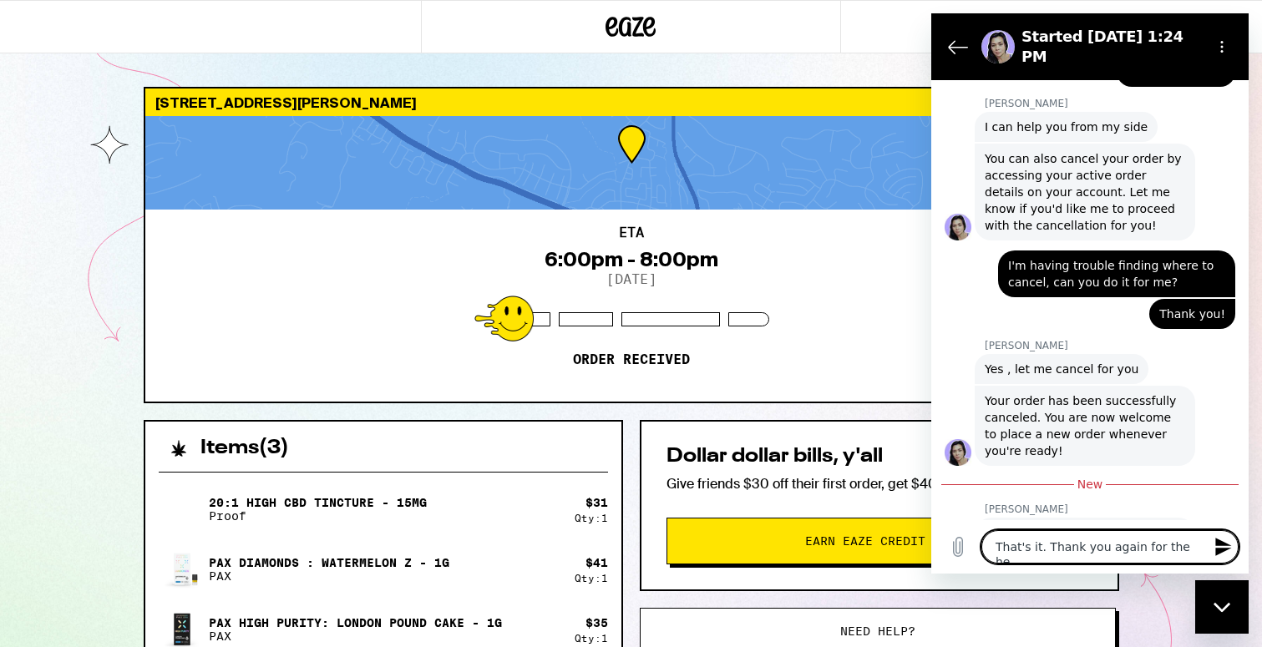
type textarea "That's it. Thank you again for the hel"
type textarea "x"
type textarea "That's it. Thank you again for the help"
type textarea "x"
type textarea "That's it. Thank you again for the help."
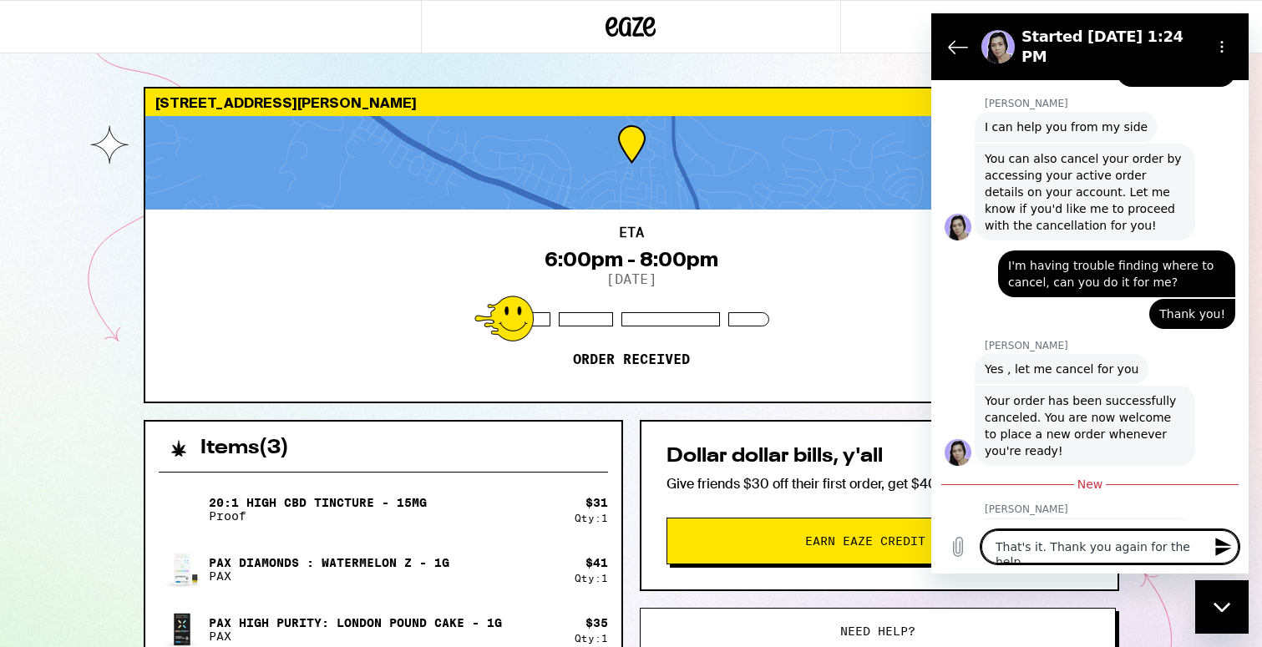
type textarea "x"
type textarea "That's it. Thank you again for the help."
type textarea "x"
type textarea "That's it. Thank you again for the help."
type textarea "x"
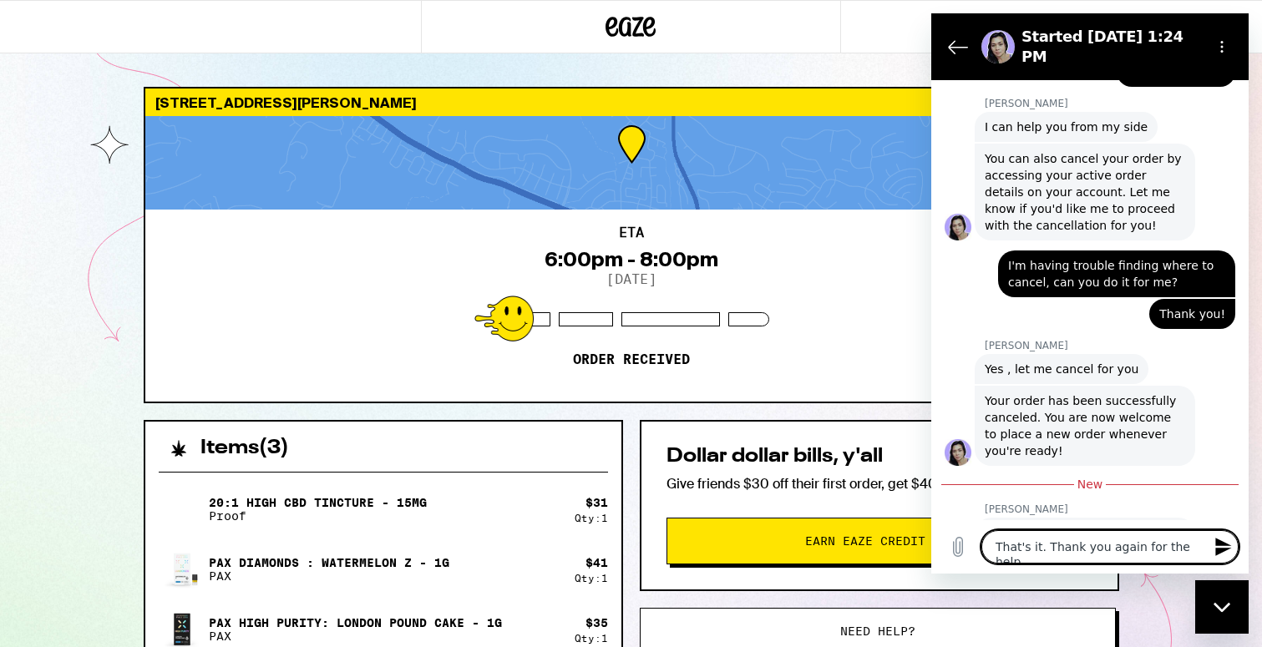
type textarea "That's it. Thank you again for the help."
type textarea "x"
type textarea "That's it. Thank you again for the help. T"
type textarea "x"
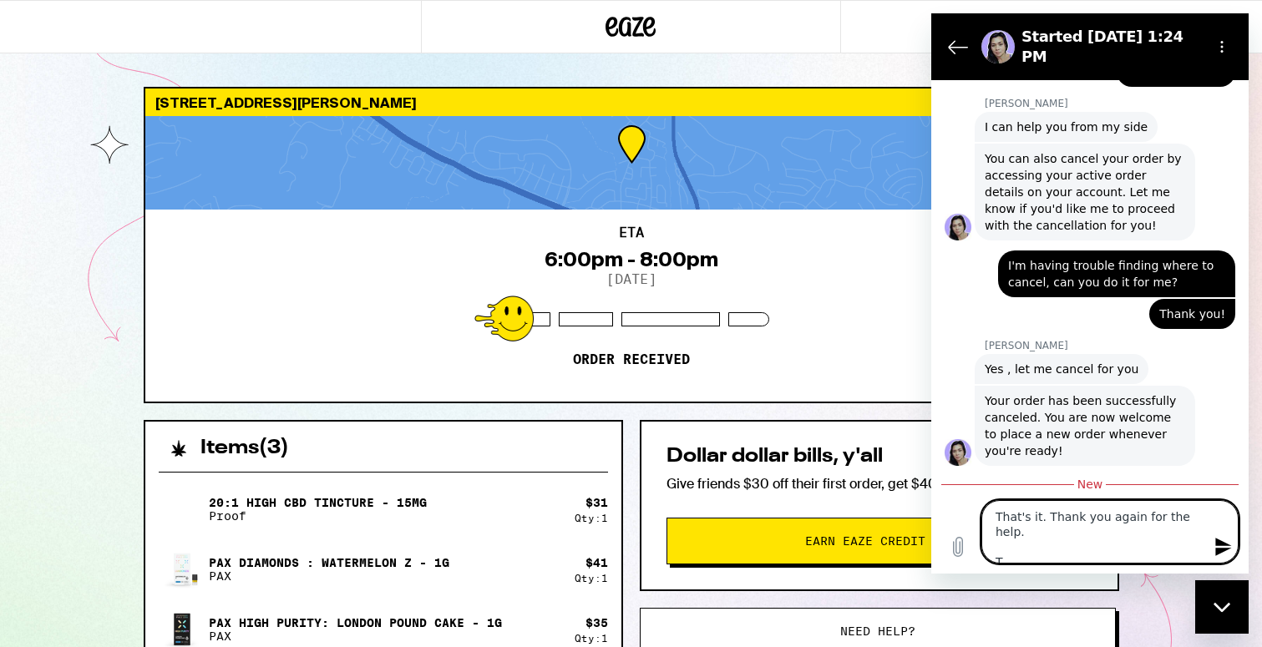
type textarea "That's it. Thank you again for the help. Ta"
type textarea "x"
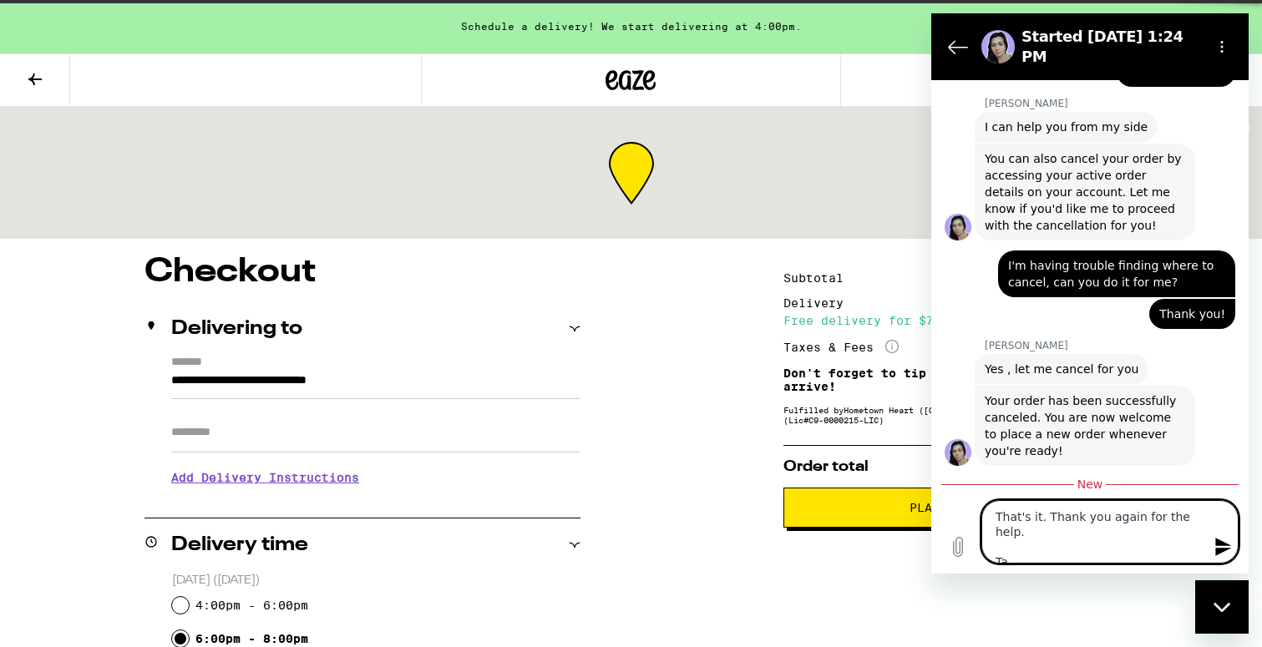
type textarea "That's it. Thank you again for the help. Tae"
type textarea "x"
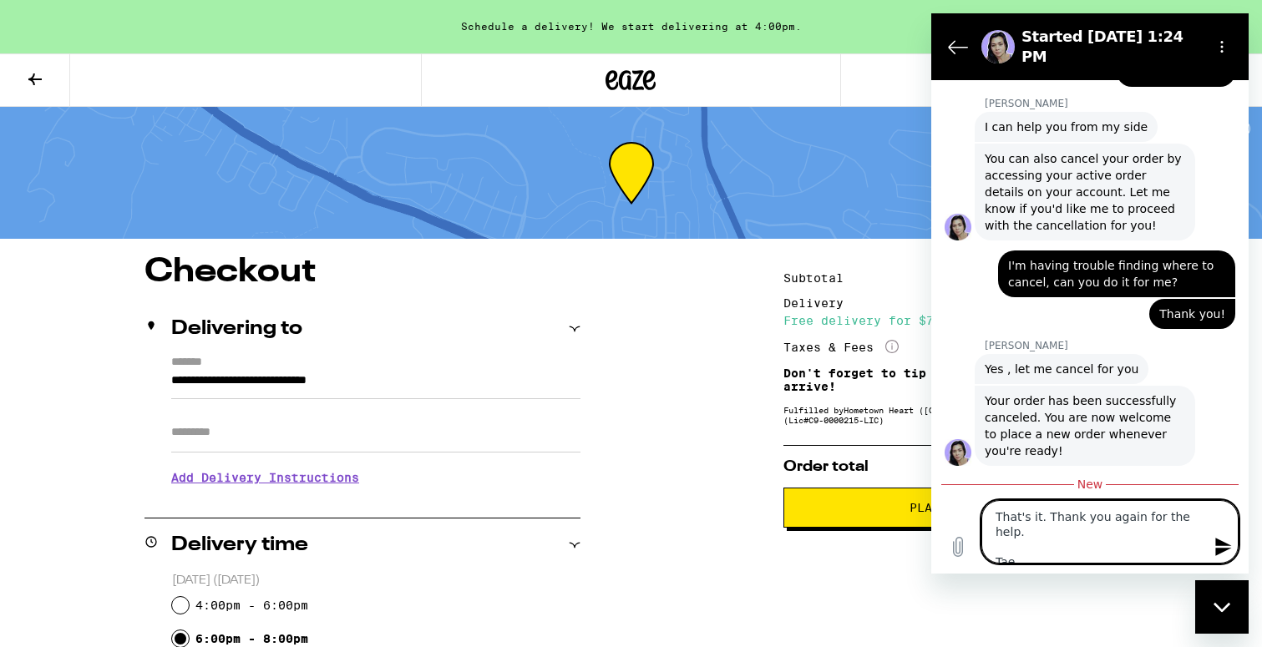
type textarea "That's it. Thank you again for the help. Ta"
type textarea "x"
type textarea "That's it. Thank you again for the help. Tae"
type textarea "x"
type textarea "That's it. Thank you again for the help. Ta"
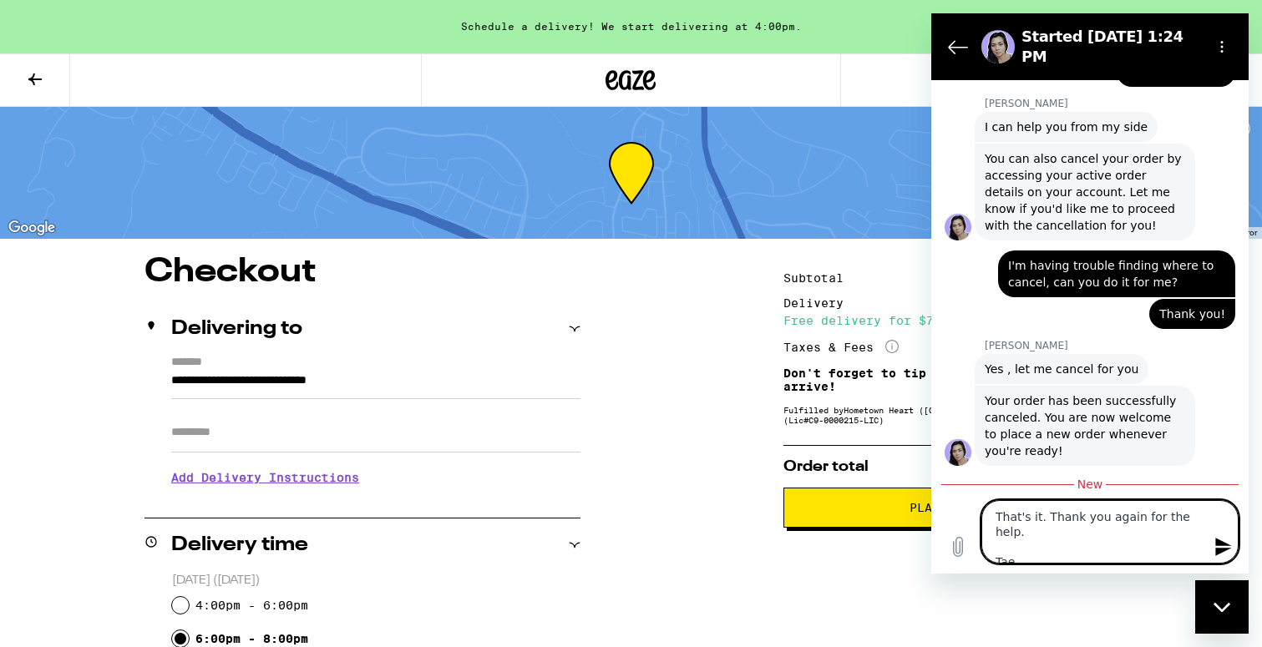
type textarea "x"
type textarea "That's it. Thank you again for the help. Tak"
type textarea "x"
type textarea "That's it. Thank you again for the help. Take"
type textarea "x"
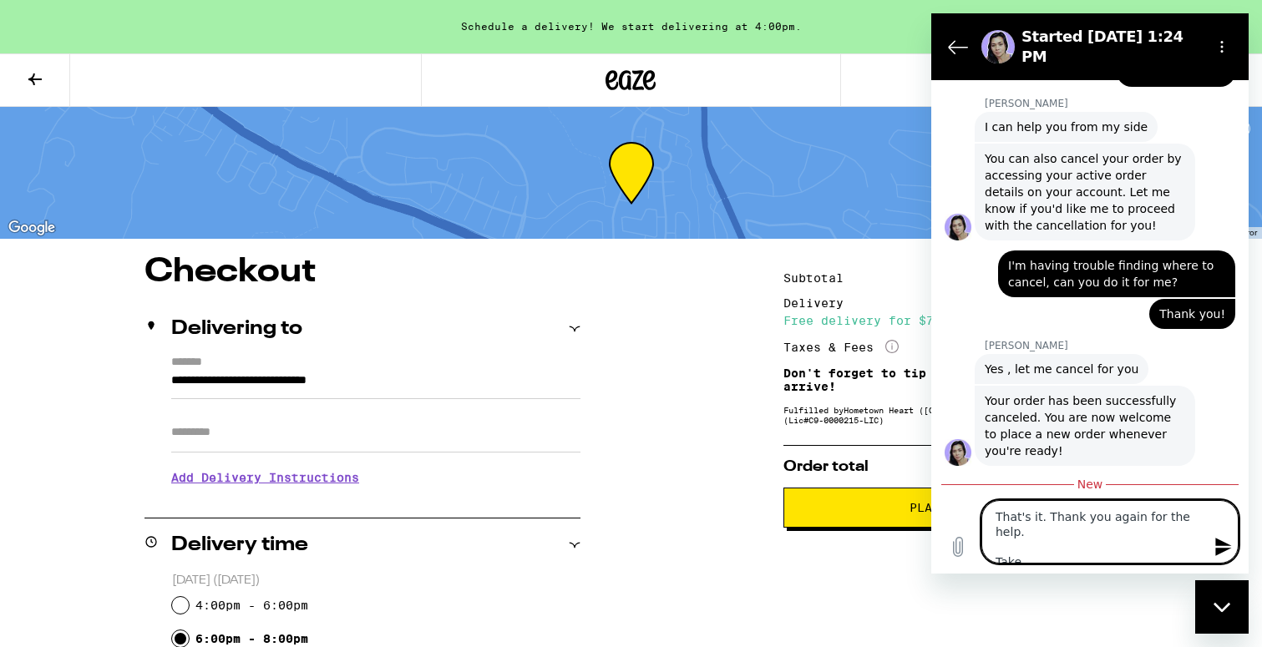
type textarea "That's it. Thank you again for the help. Take"
type textarea "x"
type textarea "That's it. Thank you again for the help. Take c"
type textarea "x"
type textarea "That's it. Thank you again for the help. Take ca"
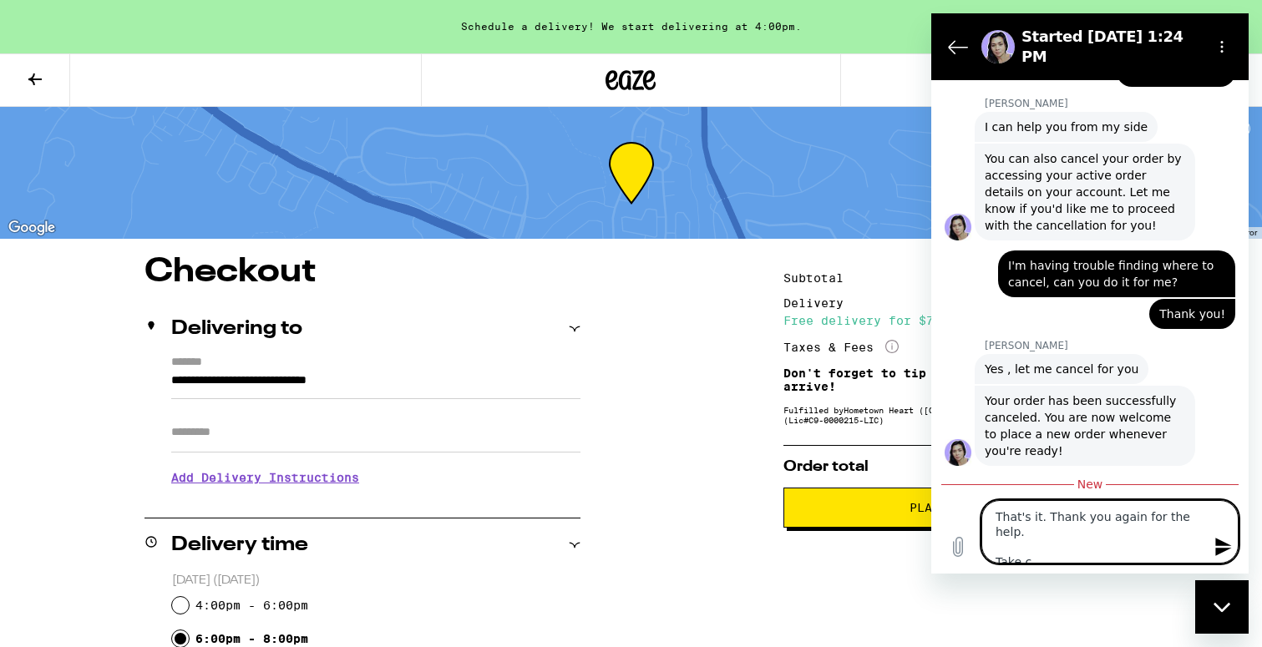
type textarea "x"
type textarea "That's it. Thank you again for the help. Take car"
type textarea "x"
type textarea "That's it. Thank you again for the help. Take care"
type textarea "x"
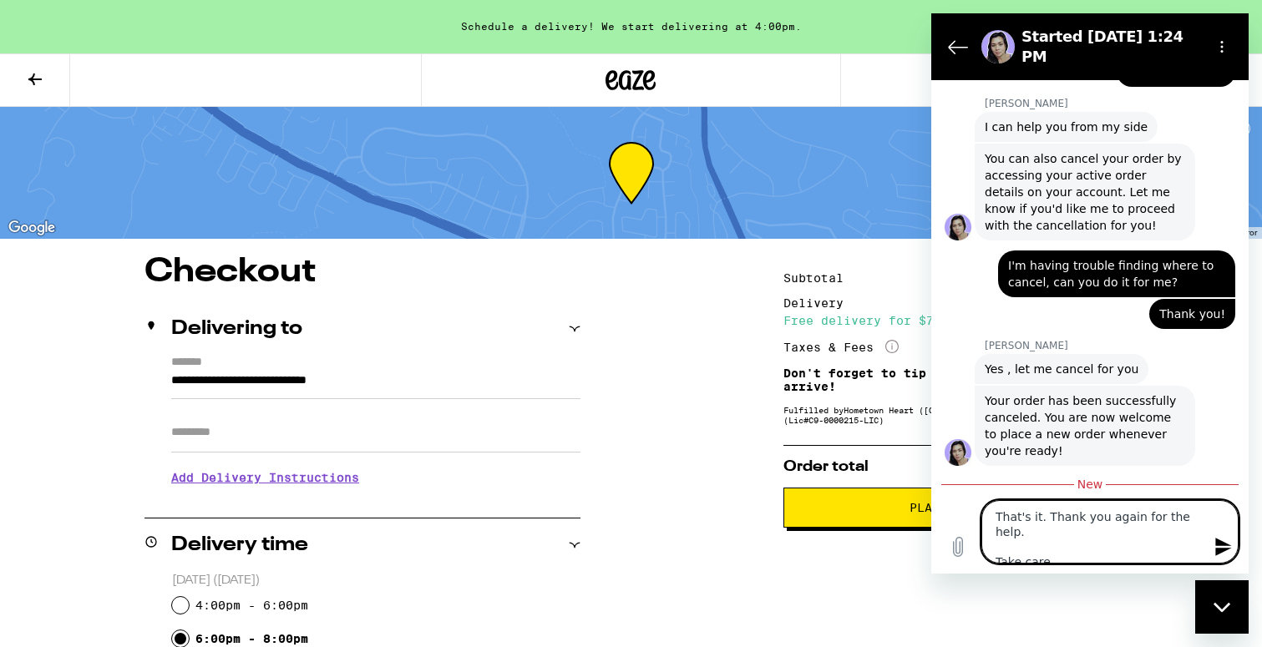
type textarea "That's it. Thank you again for the help. Take care."
type textarea "x"
type textarea "That's it. Thank you again for the help. Take care."
type textarea "x"
type textarea "That's it. Thank you again for the help. Take care."
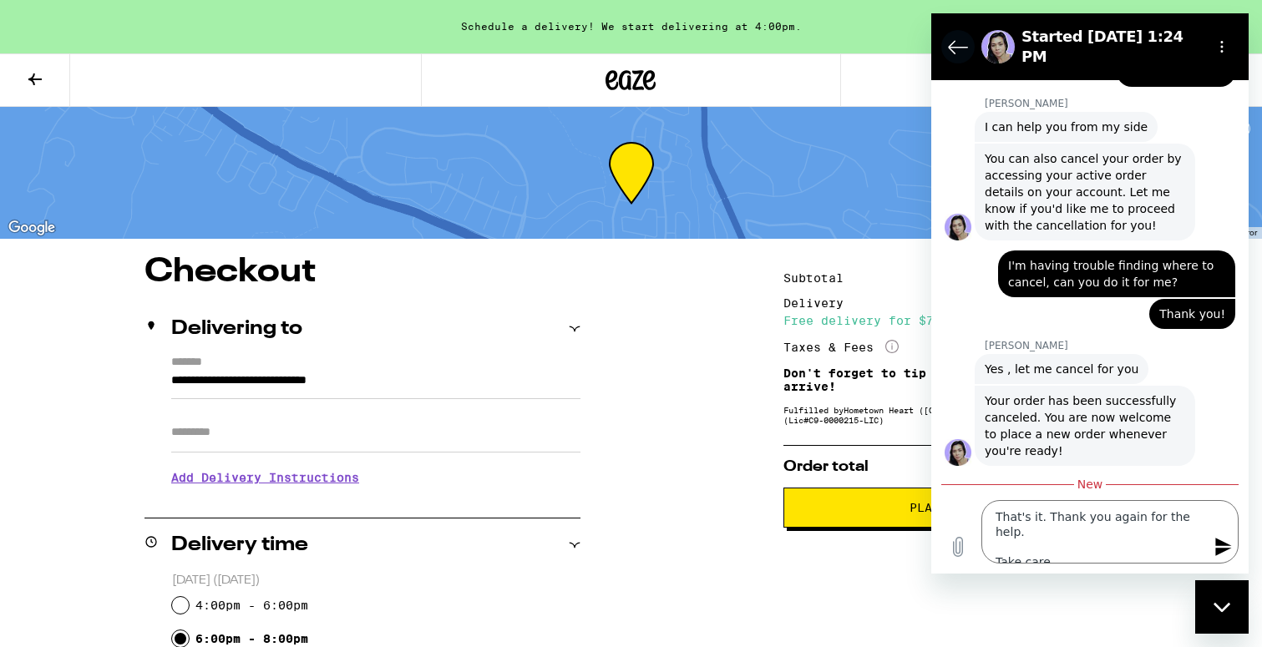
click at [953, 42] on icon "Back to the conversation list" at bounding box center [958, 47] width 20 height 20
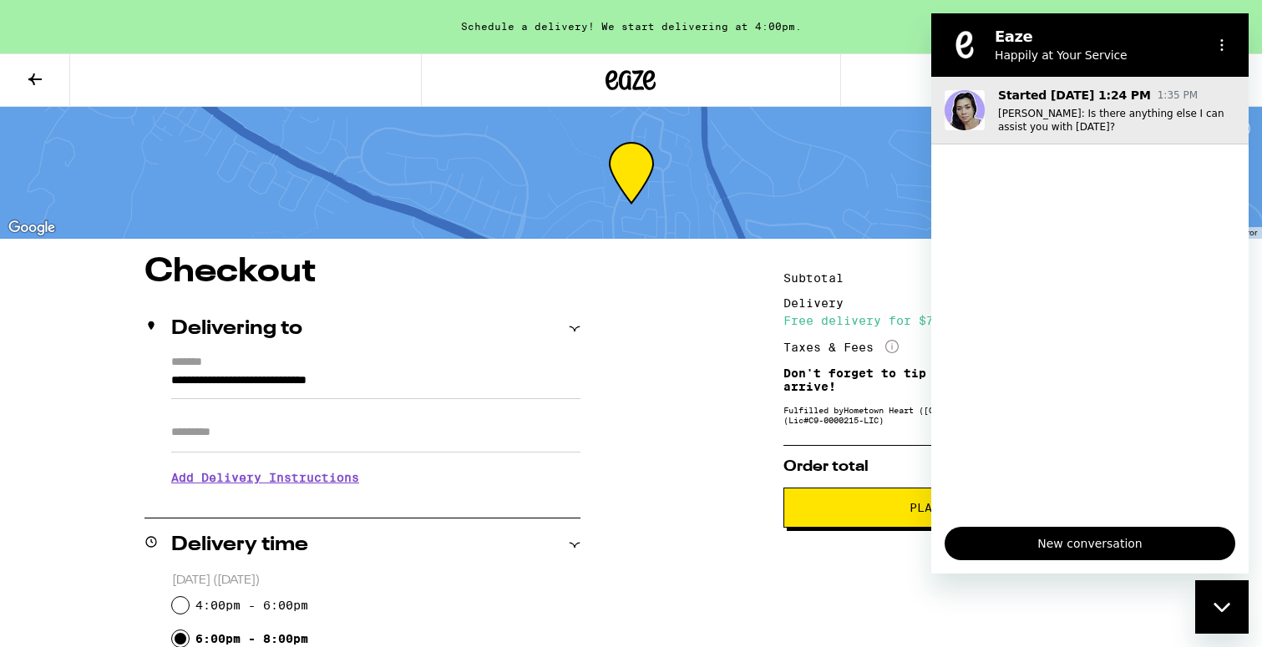
click at [1013, 129] on p "Glenda: Is there anything else I can assist you with today?" at bounding box center [1116, 120] width 237 height 27
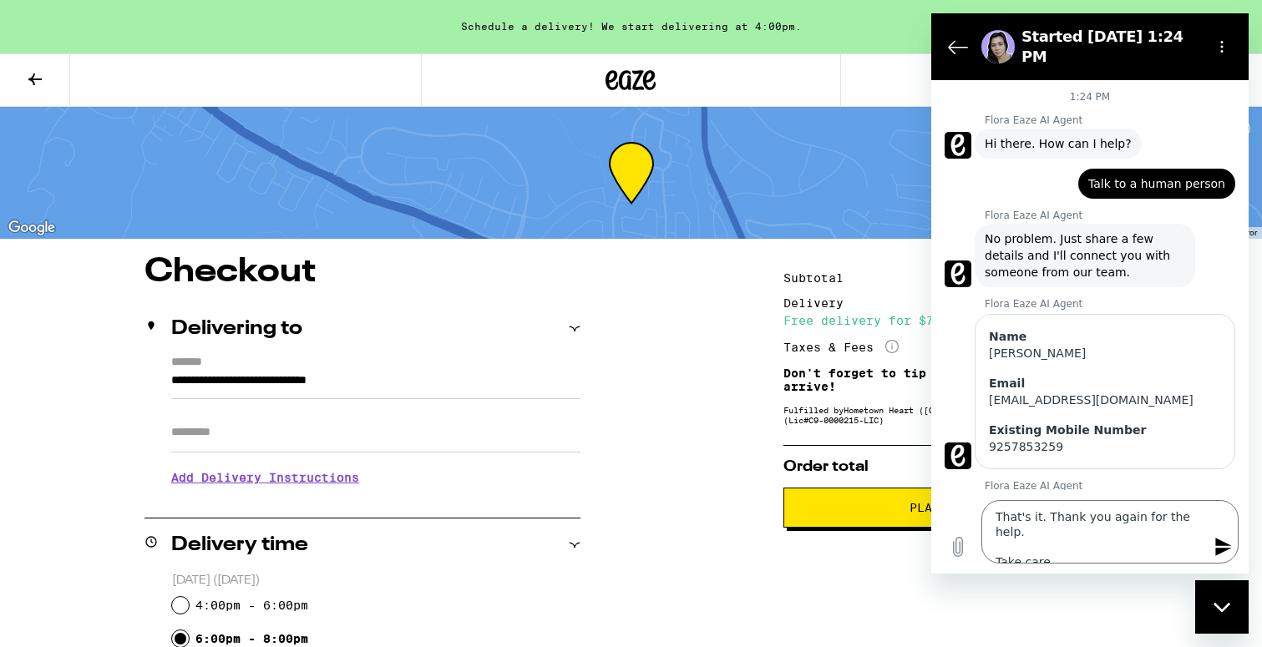
scroll to position [1487, 0]
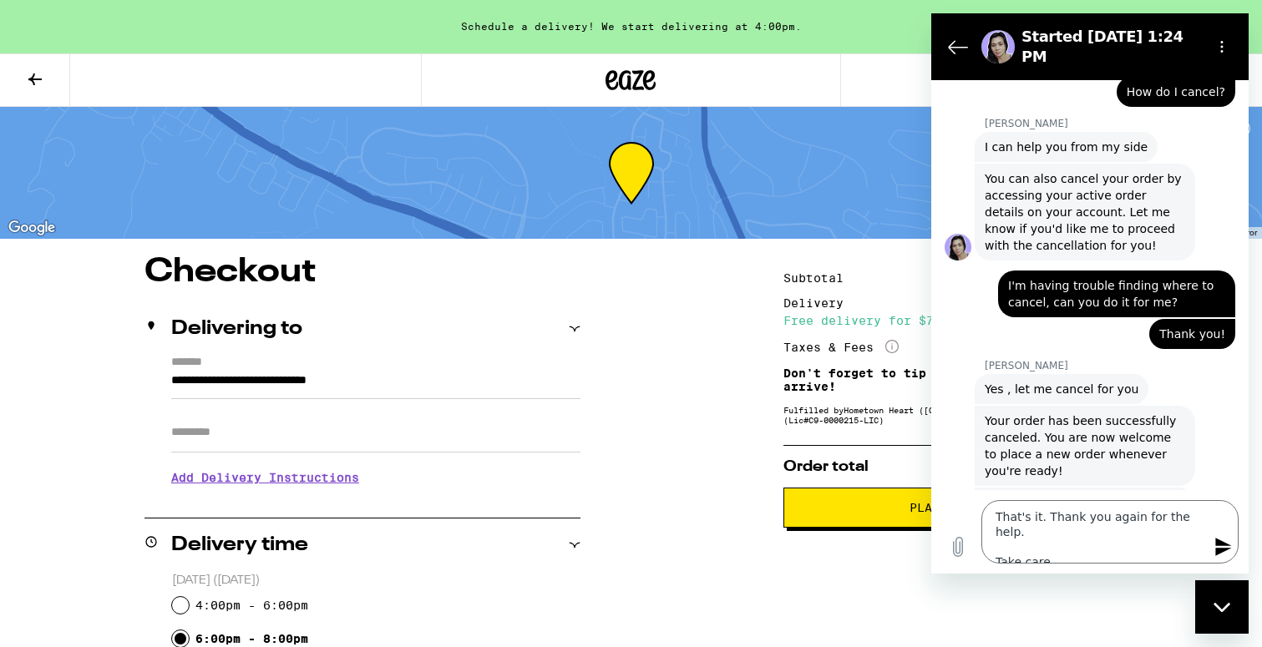
click at [1214, 602] on icon "Close messaging window" at bounding box center [1223, 607] width 18 height 11
type textarea "x"
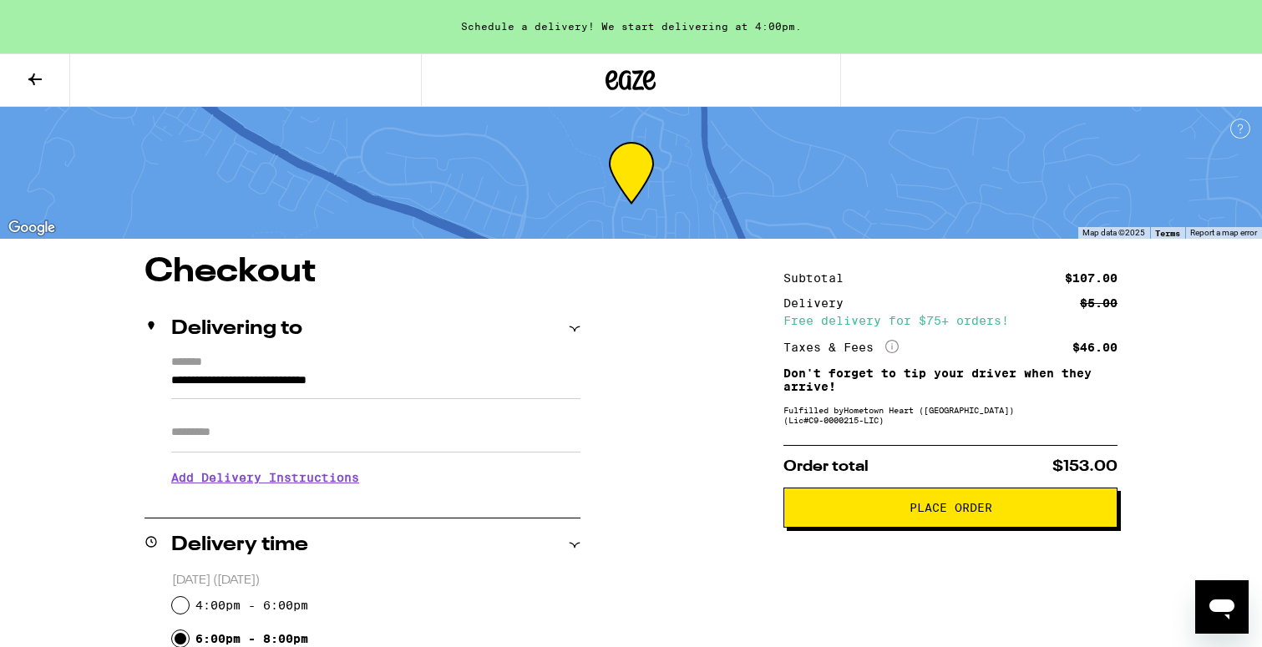
click at [41, 85] on icon at bounding box center [35, 79] width 20 height 20
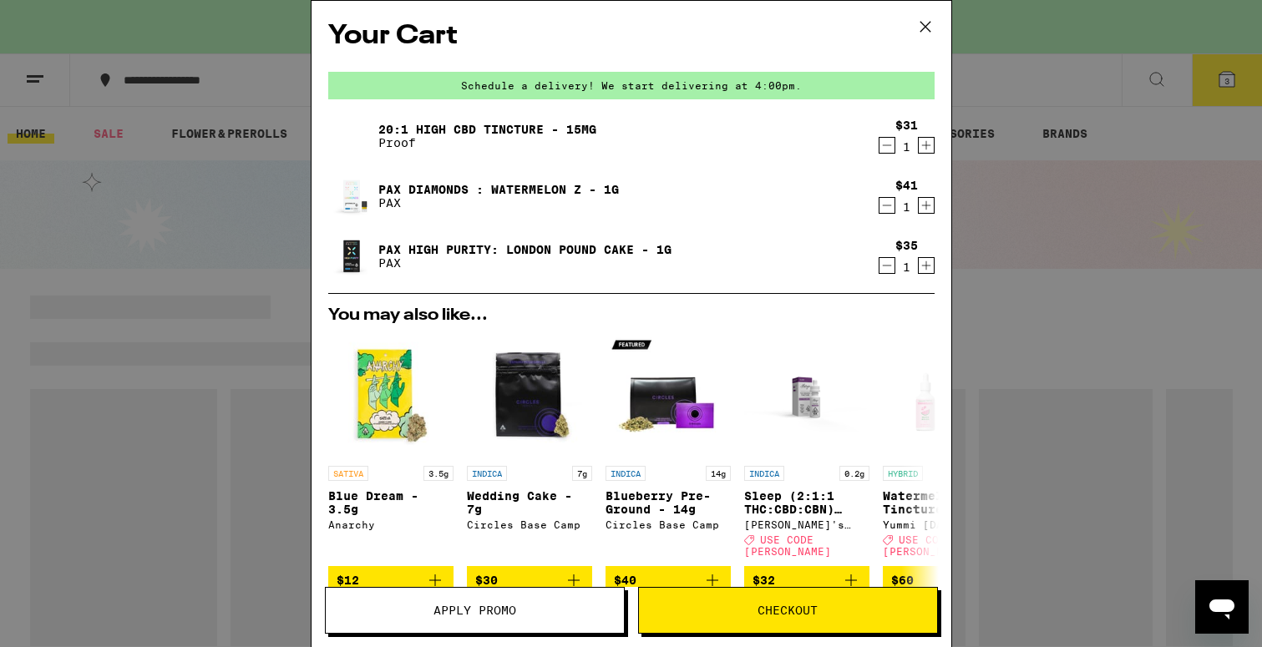
click at [928, 28] on icon at bounding box center [925, 26] width 25 height 25
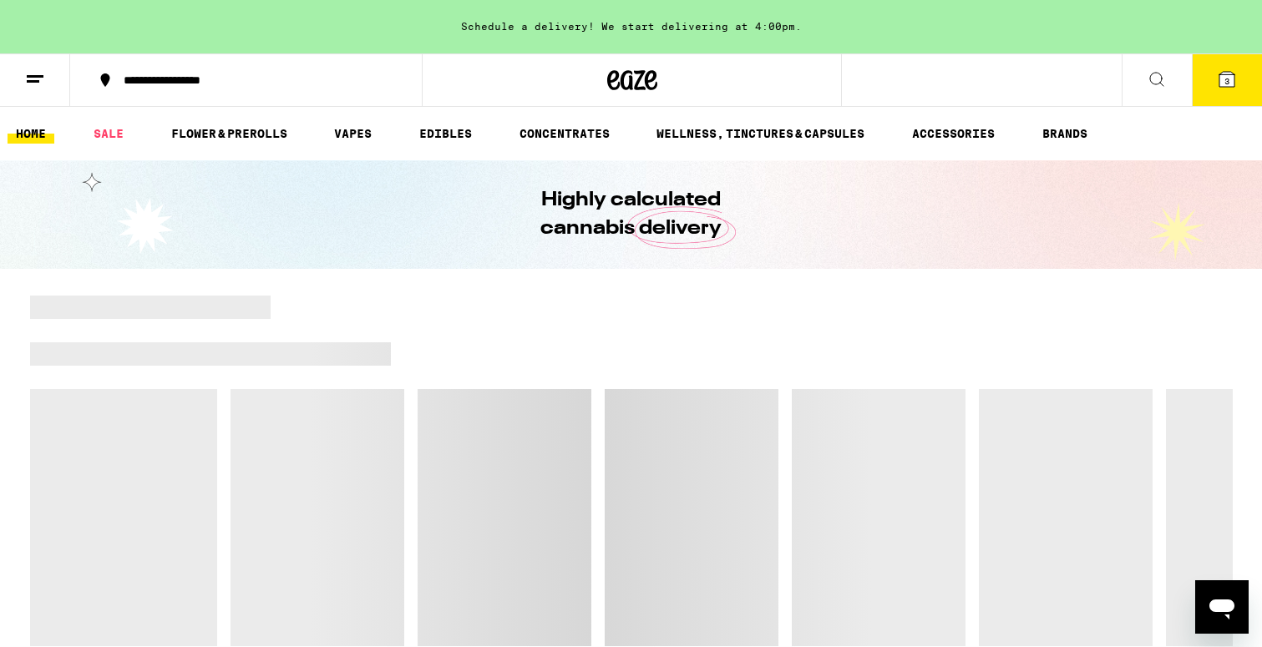
click at [43, 79] on icon at bounding box center [35, 79] width 20 height 20
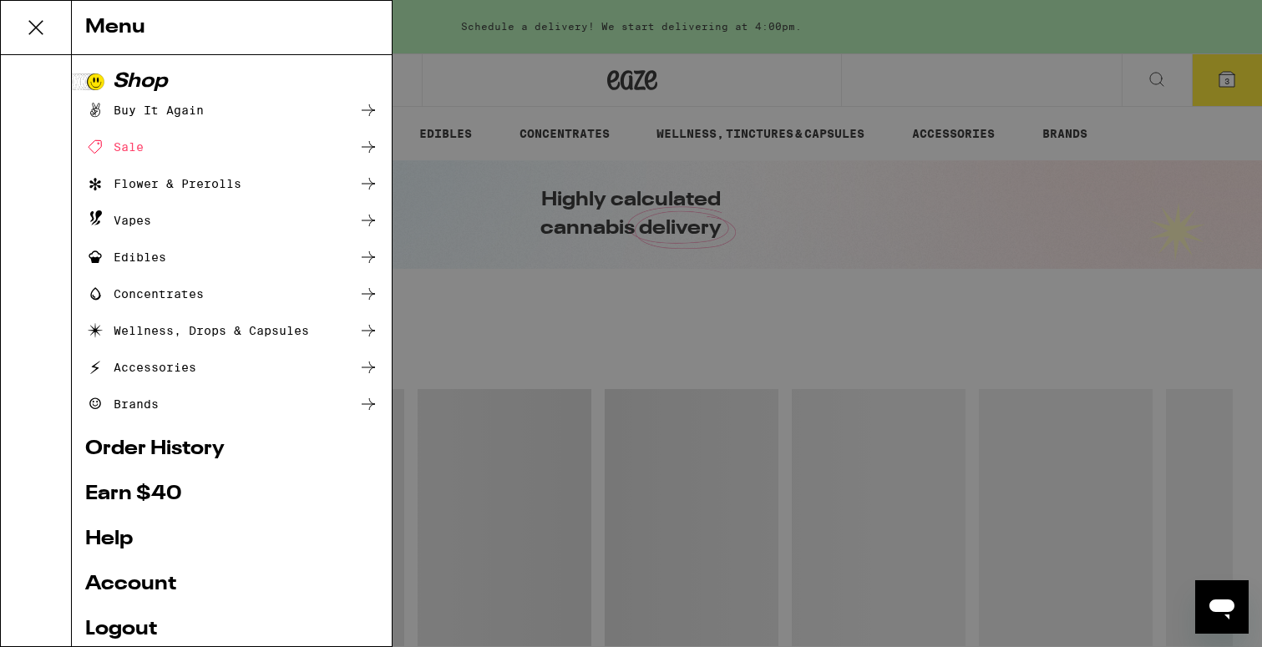
click at [150, 447] on link "Order History" at bounding box center [231, 449] width 293 height 20
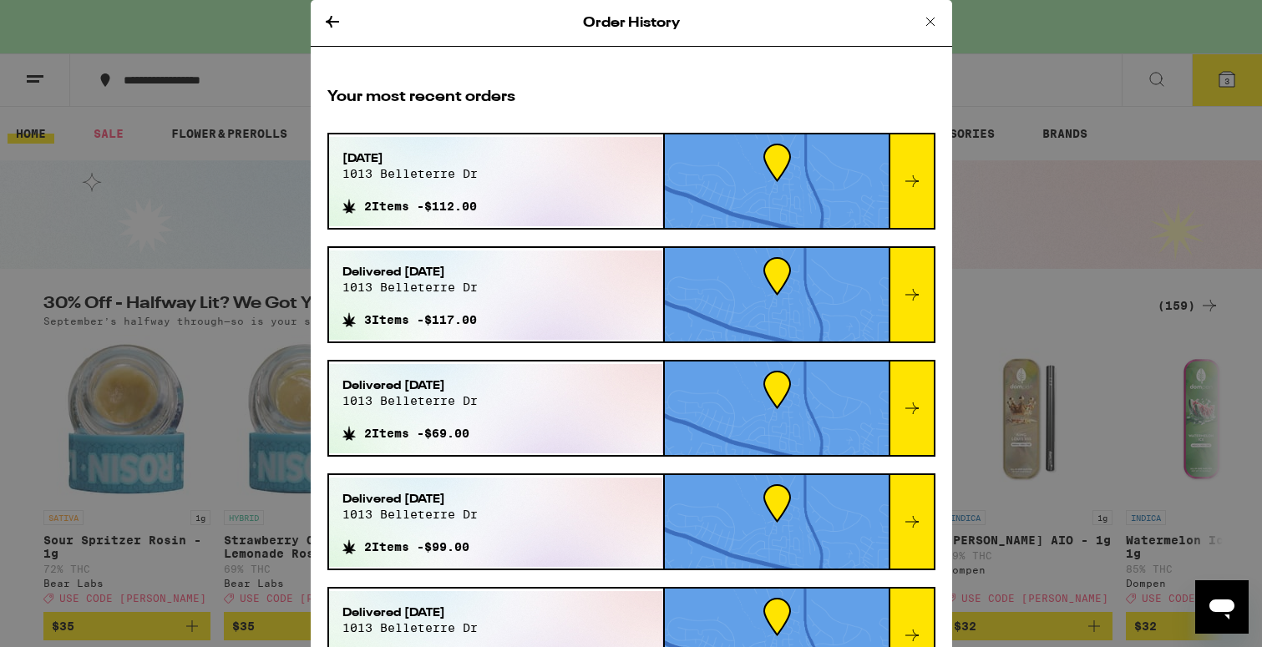
click at [930, 21] on icon at bounding box center [930, 22] width 8 height 8
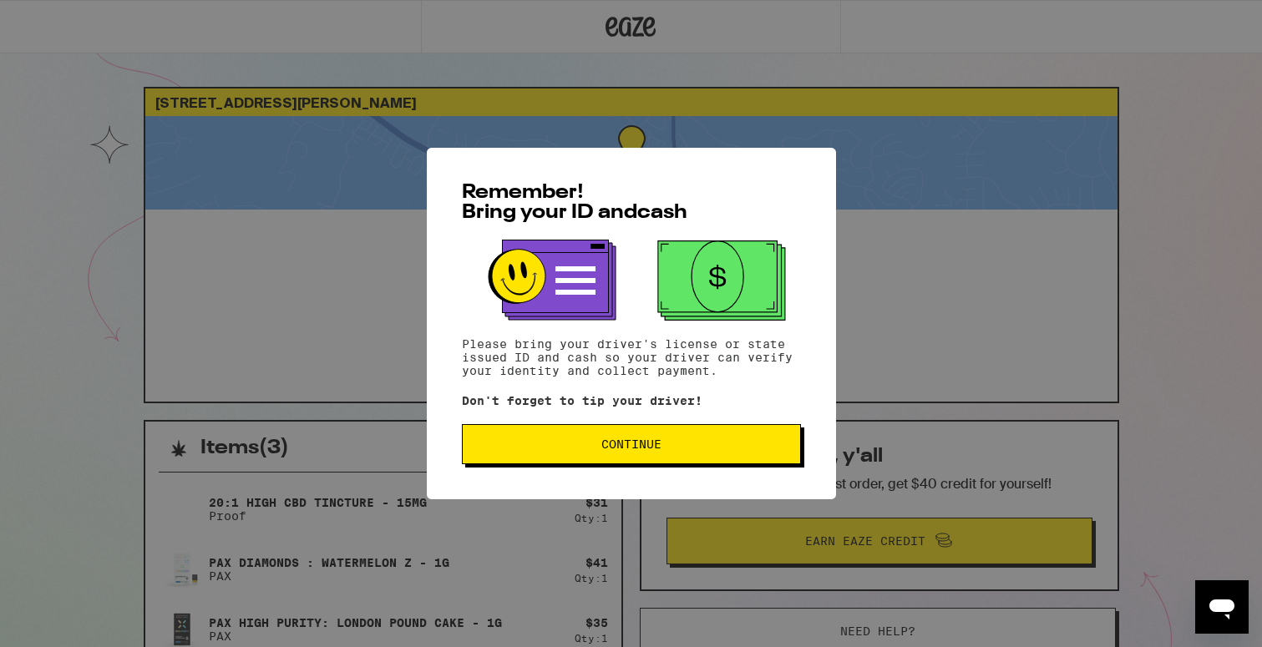
click at [611, 450] on span "Continue" at bounding box center [631, 445] width 60 height 12
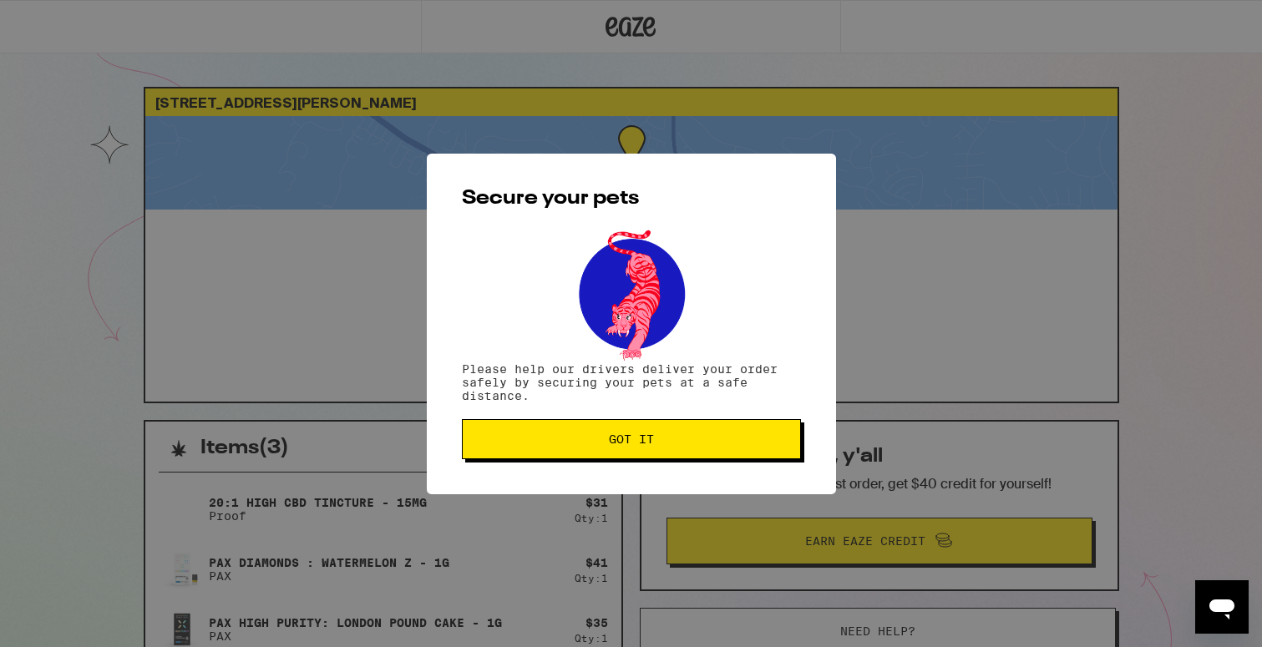
click at [615, 445] on span "Got it" at bounding box center [631, 440] width 45 height 12
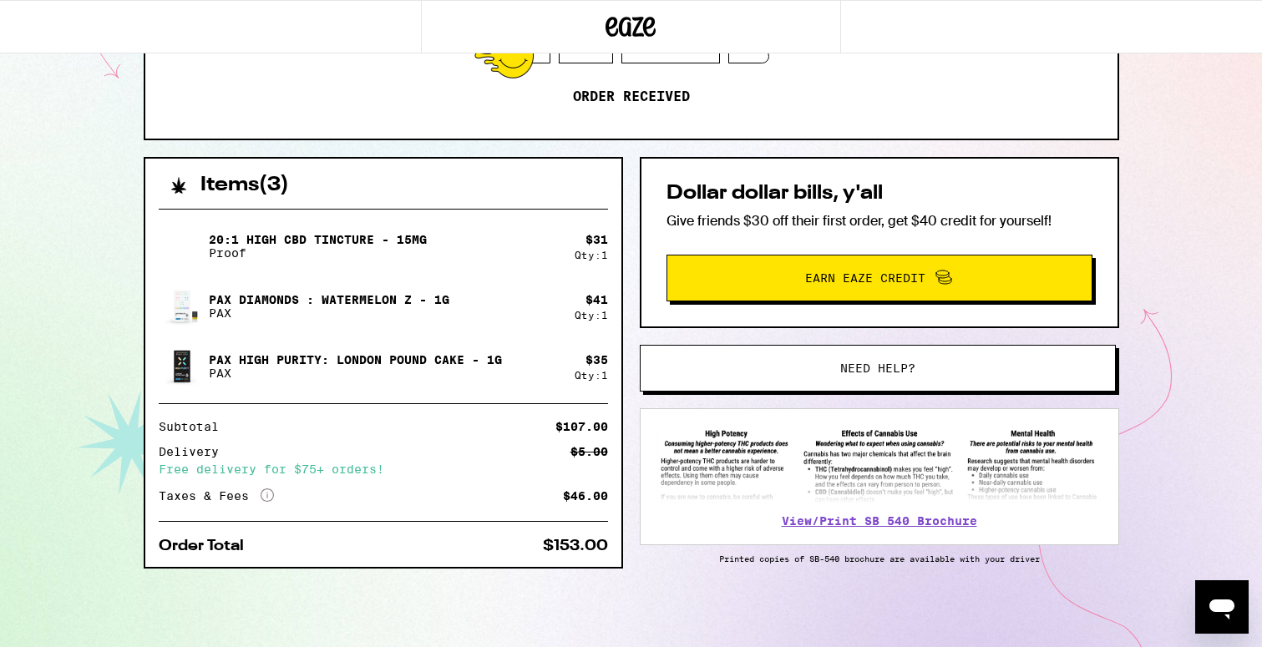
scroll to position [266, 0]
click at [1205, 590] on div "Open messaging window" at bounding box center [1222, 607] width 50 height 50
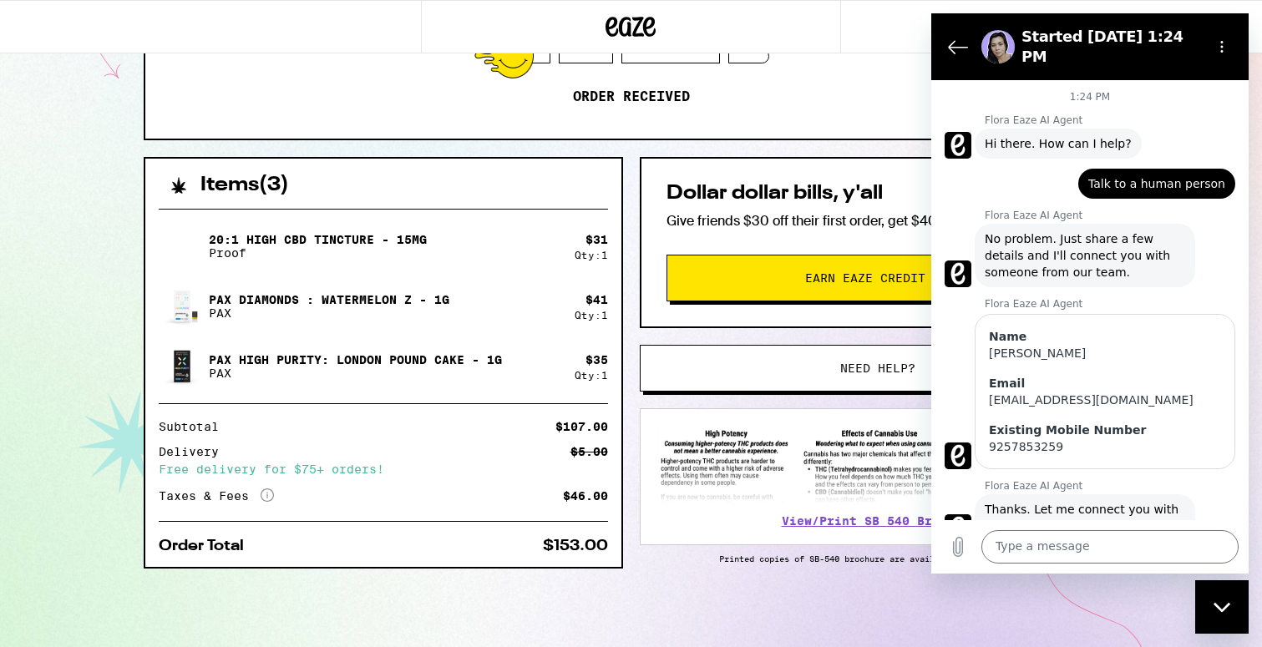
scroll to position [1457, 0]
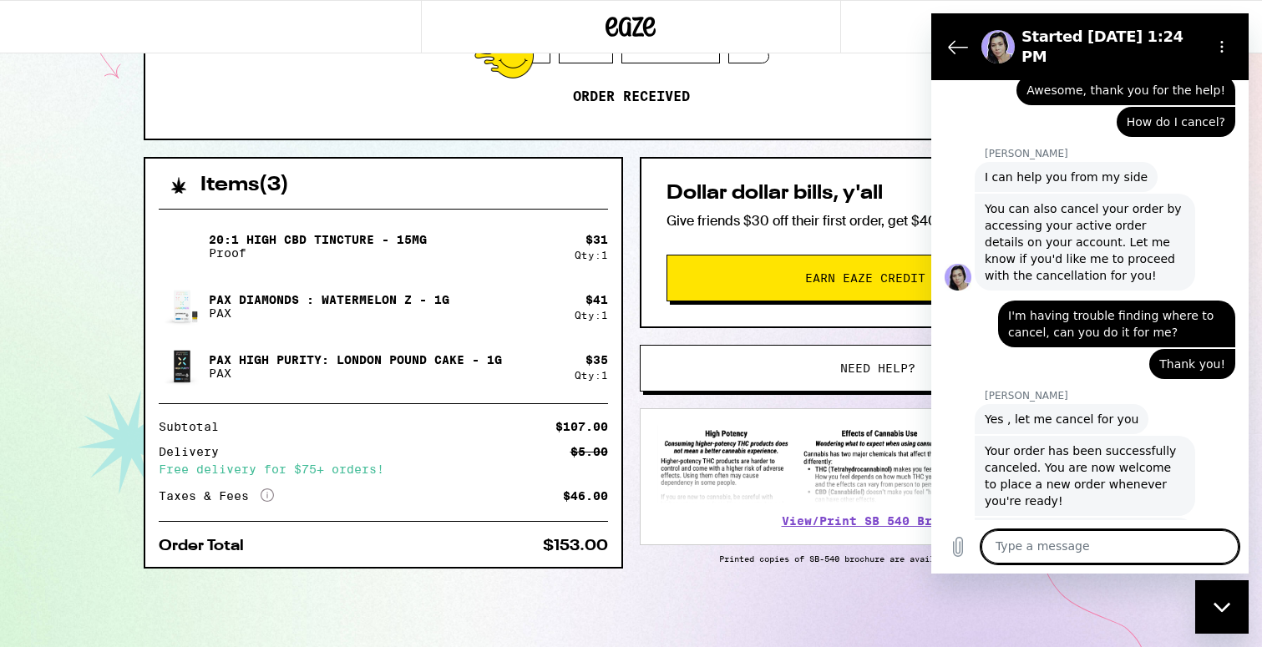
click at [1099, 537] on textarea at bounding box center [1110, 546] width 257 height 33
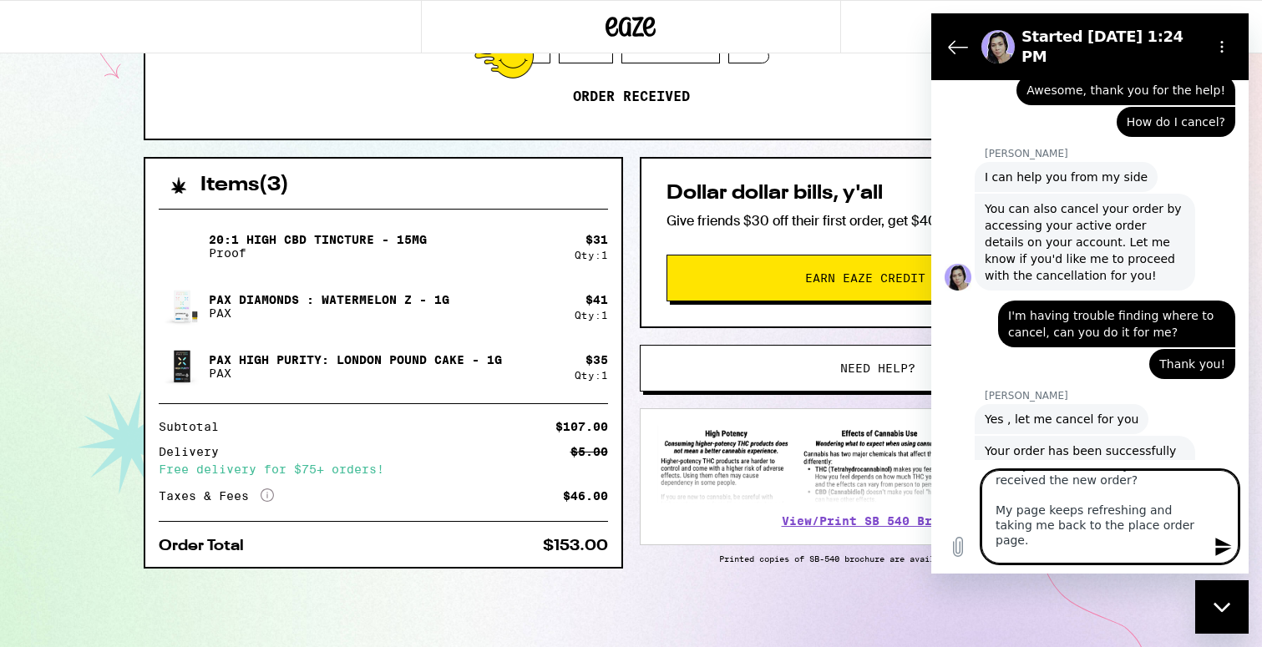
scroll to position [45, 0]
type textarea "Can you confirm that you have received the new order? My page keeps refreshing …"
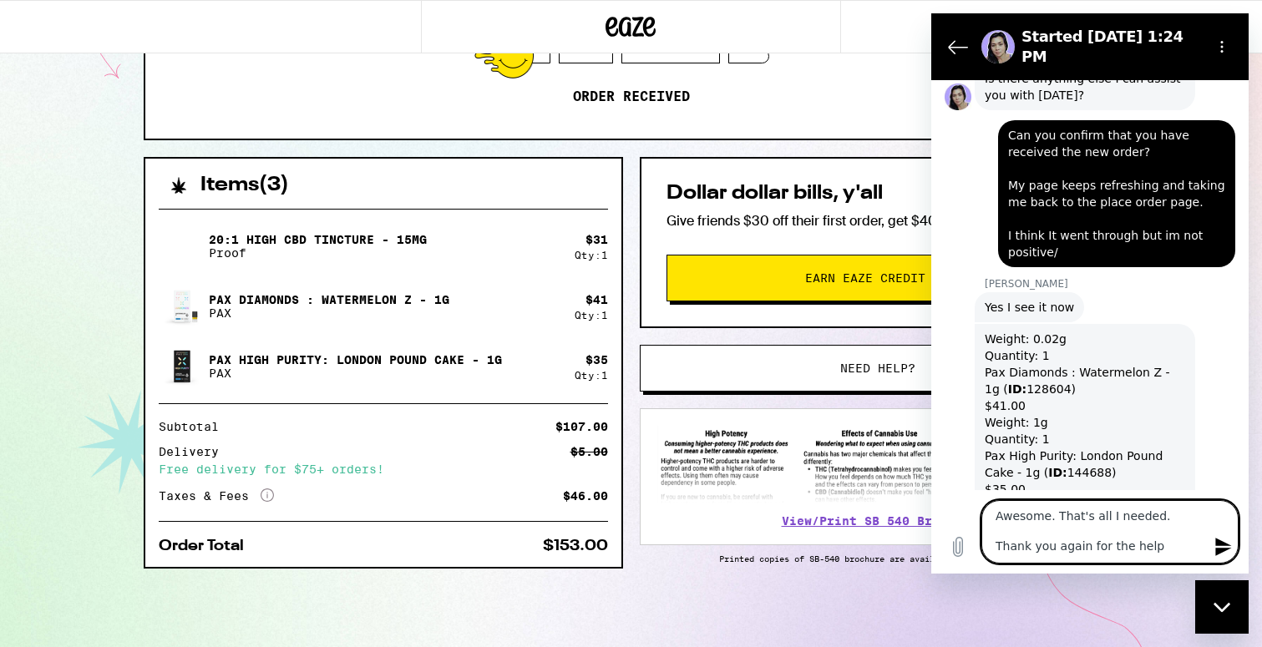
scroll to position [1915, 0]
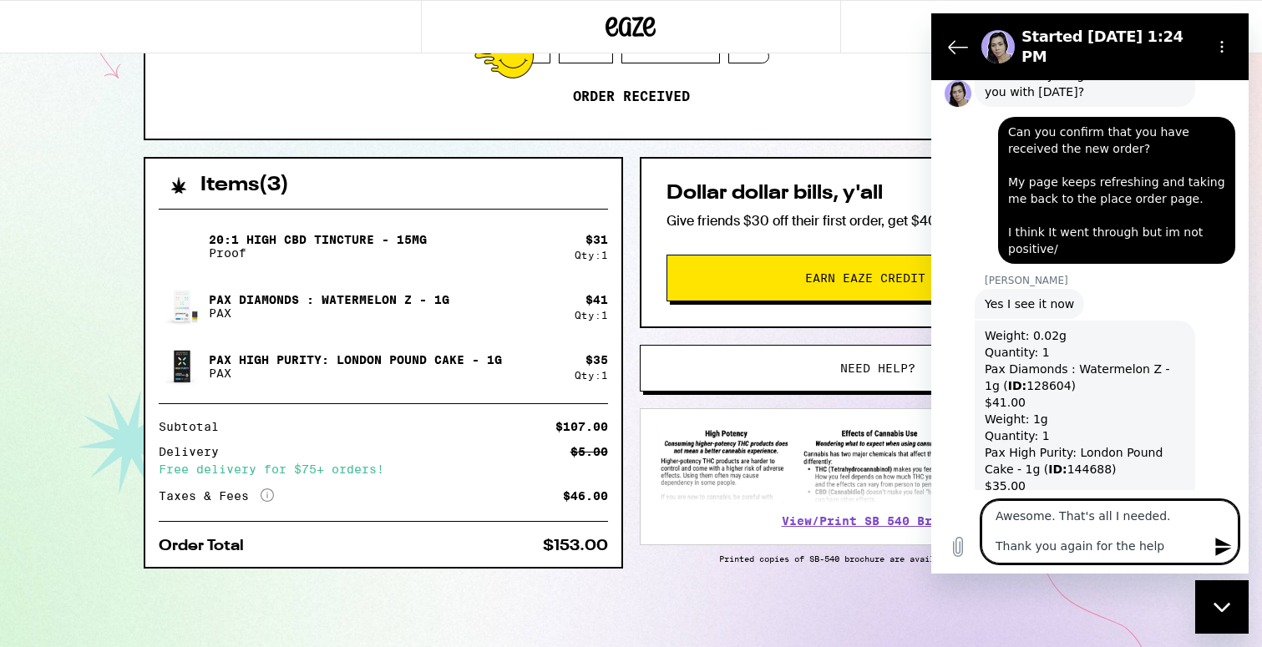
type textarea "Awesome. That's all I needed. Thank you again for the help!"
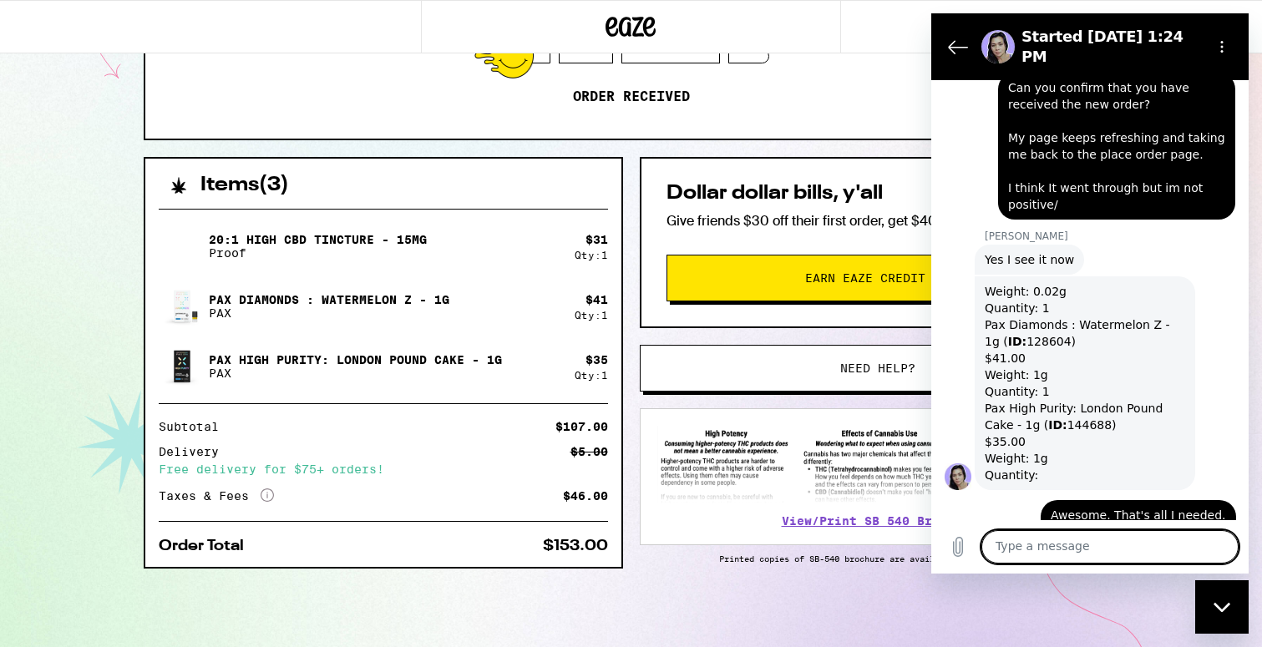
scroll to position [1958, 0]
type textarea "Take care!"
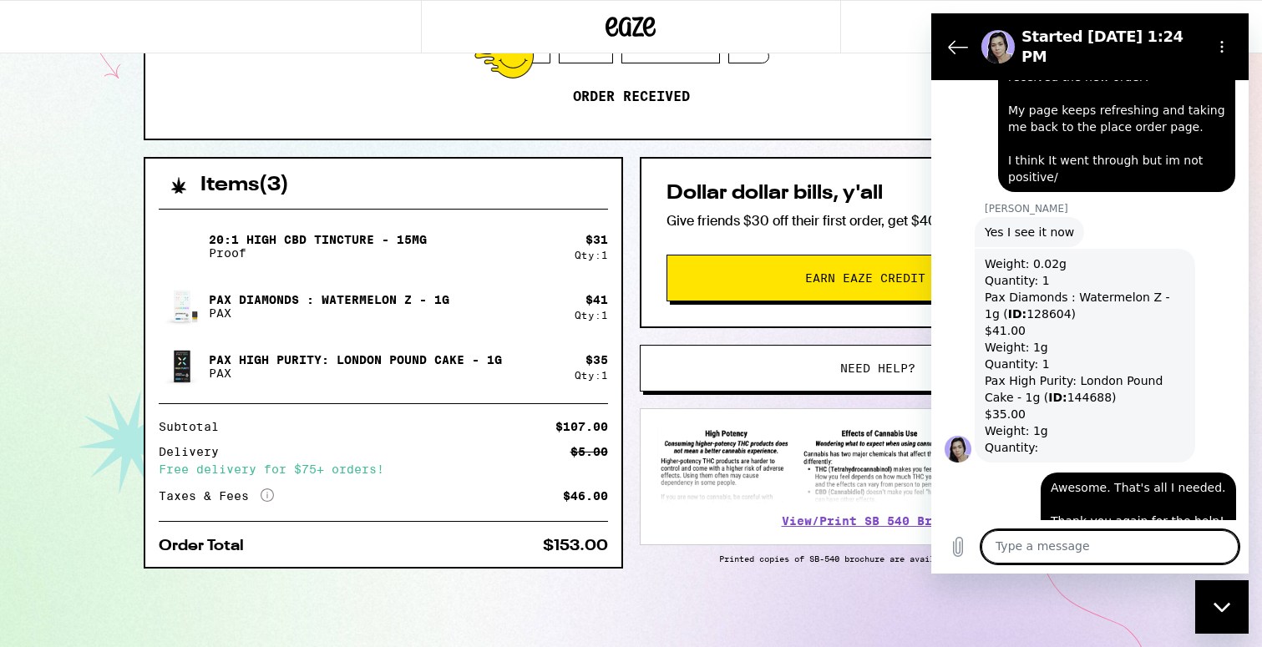
scroll to position [1990, 0]
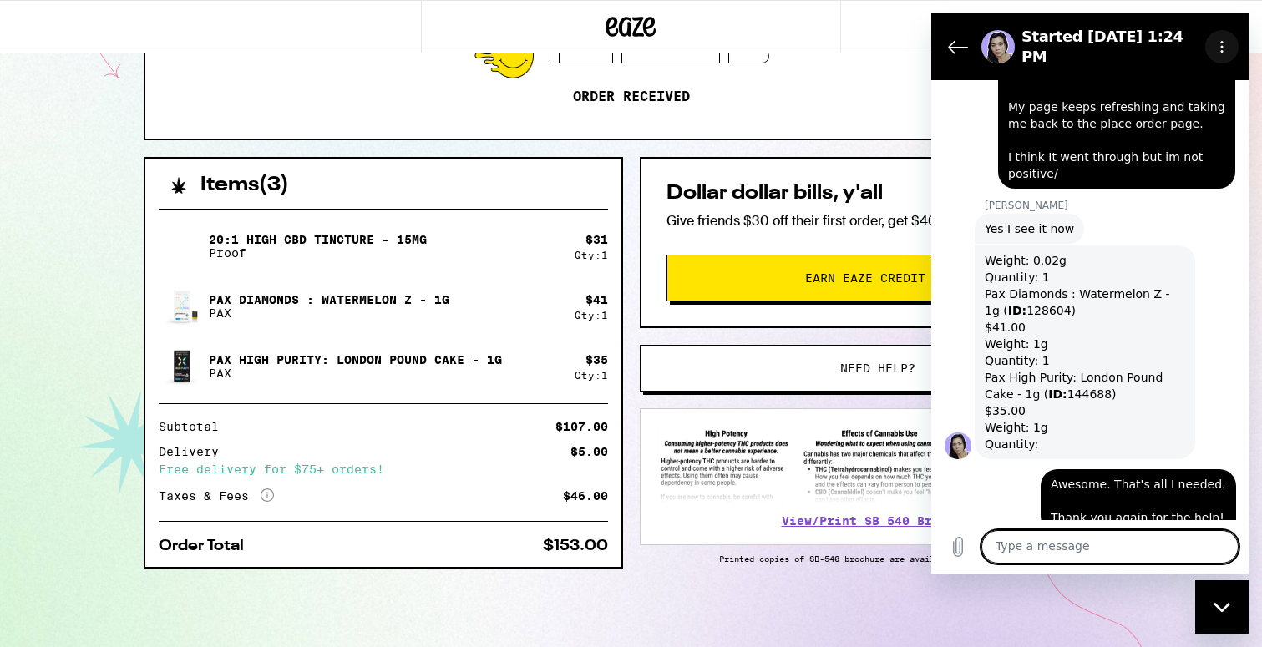
click at [1216, 44] on icon "Options menu" at bounding box center [1221, 46] width 13 height 13
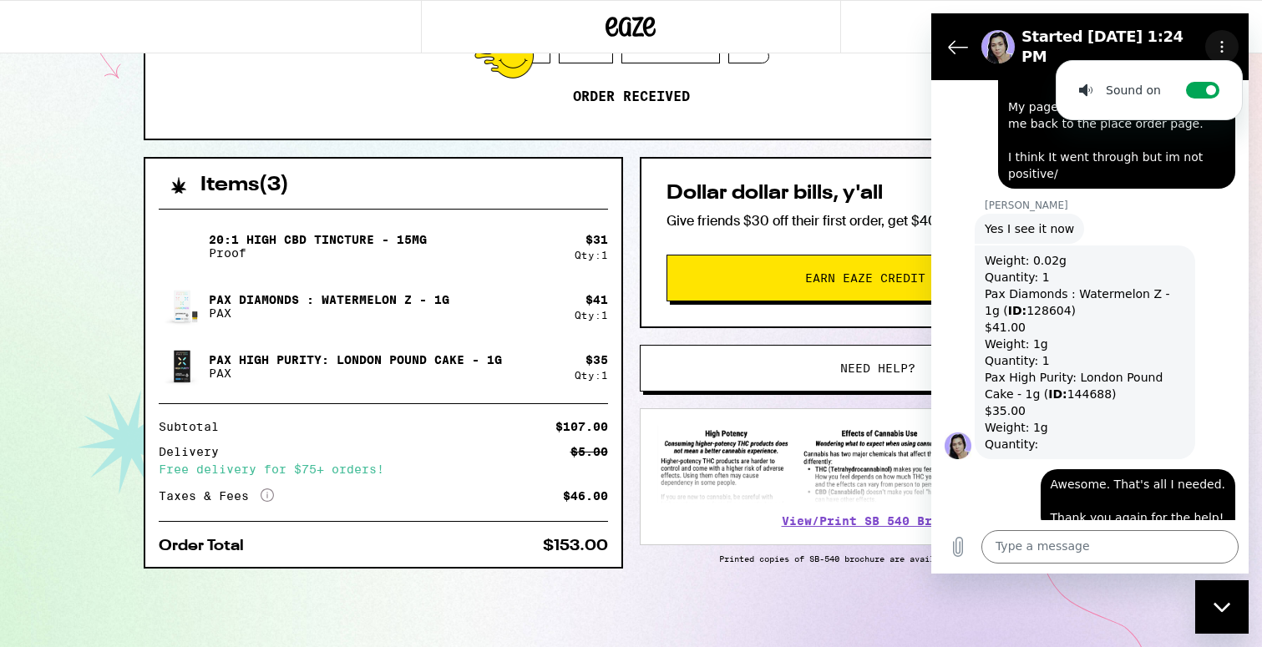
click at [1217, 44] on icon "Options menu" at bounding box center [1221, 46] width 13 height 13
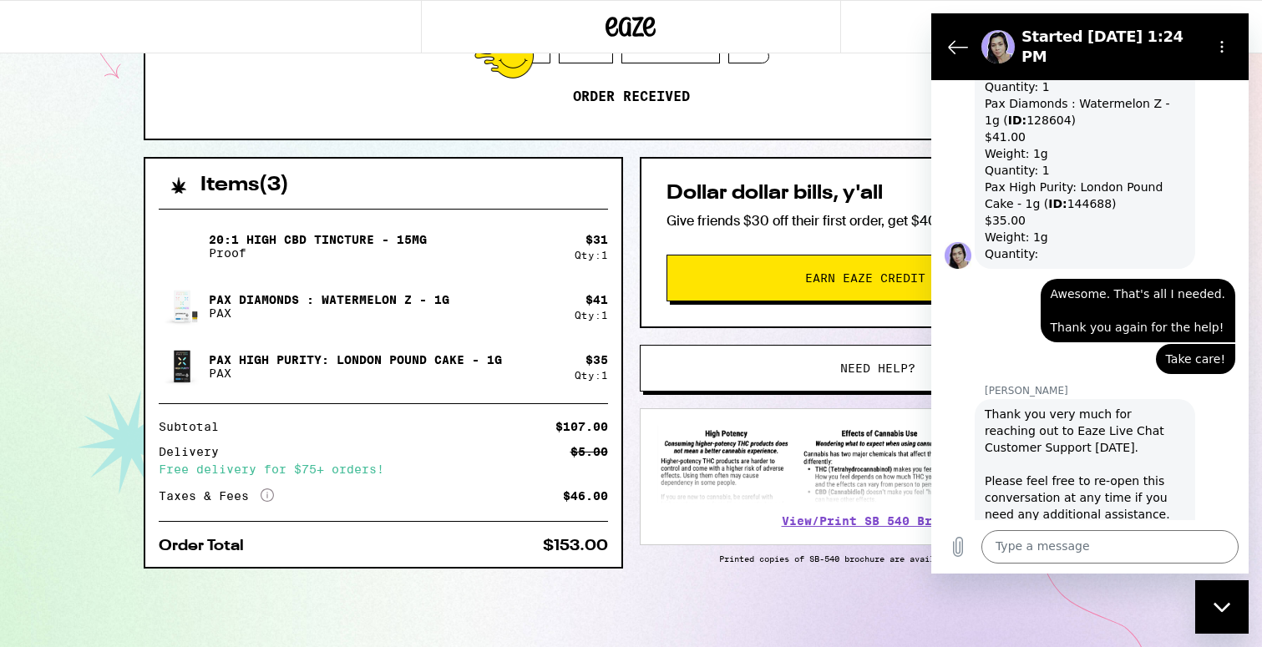
scroll to position [2179, 0]
click at [1227, 602] on icon "Close messaging window" at bounding box center [1223, 607] width 18 height 11
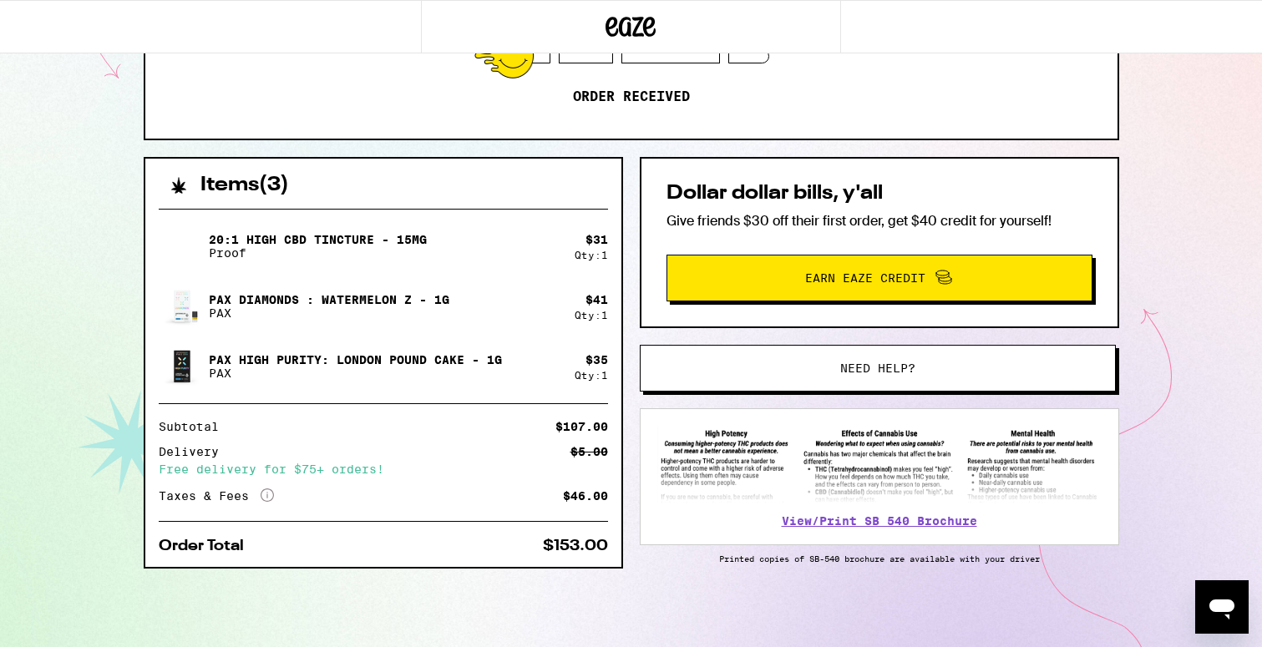
click at [1166, 367] on div "1013 Belleterre Dr Danville 94506 ETA 6:00pm - 8:00pm 9/15/2025 Order received …" at bounding box center [631, 192] width 1262 height 911
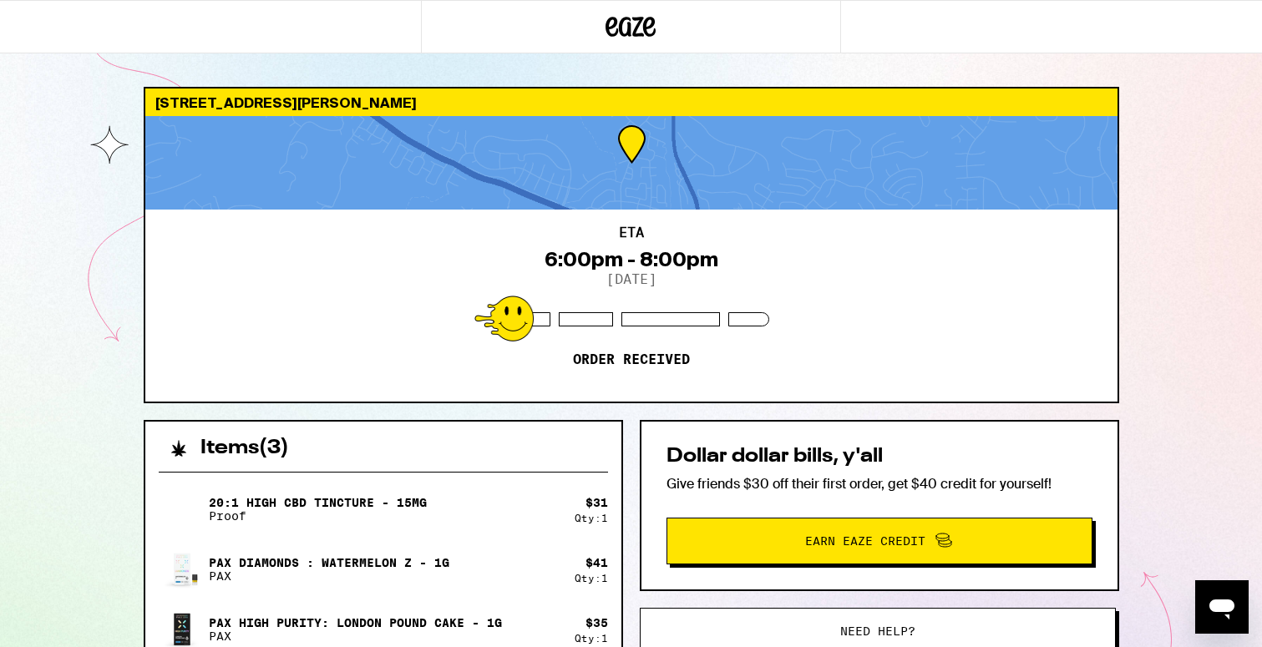
scroll to position [0, 0]
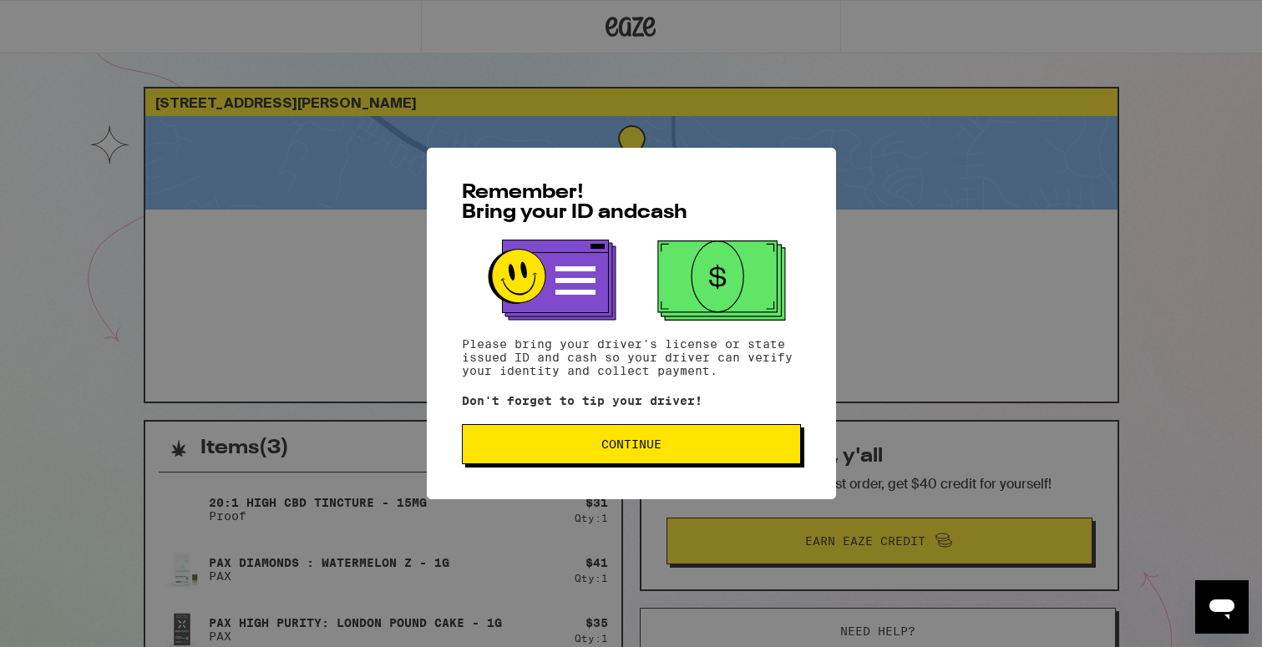
click at [617, 458] on button "Continue" at bounding box center [631, 444] width 339 height 40
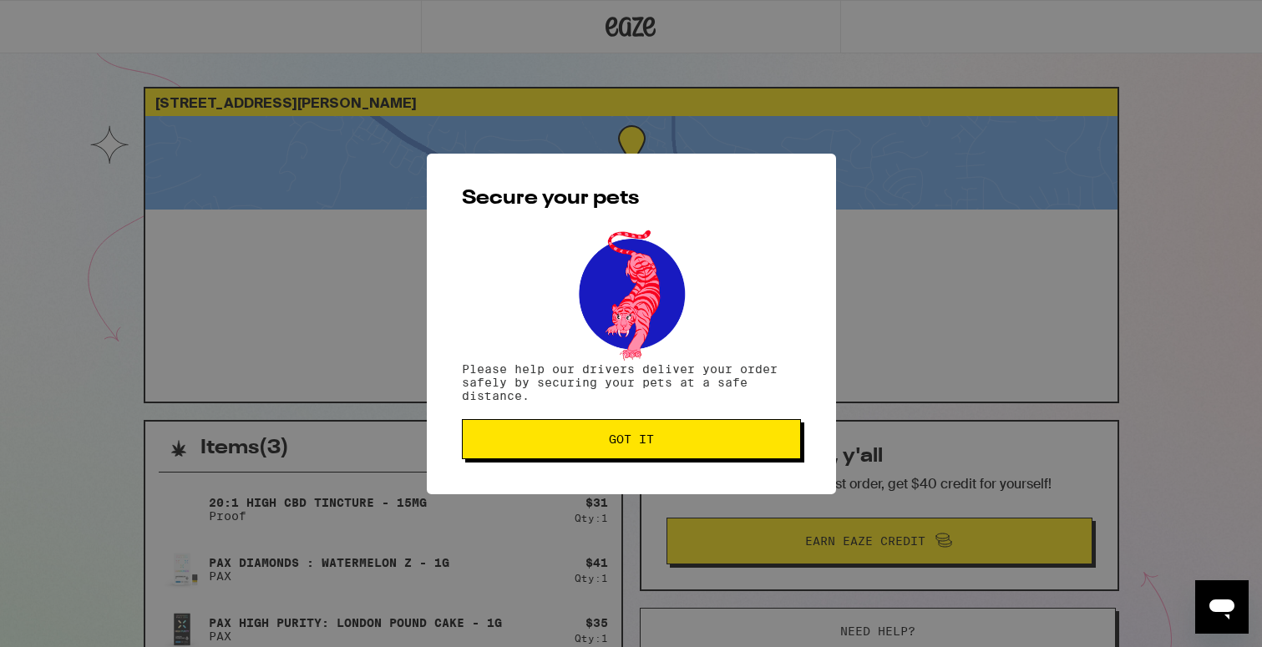
click at [622, 452] on button "Got it" at bounding box center [631, 439] width 339 height 40
click at [637, 444] on span "Got it" at bounding box center [631, 440] width 45 height 12
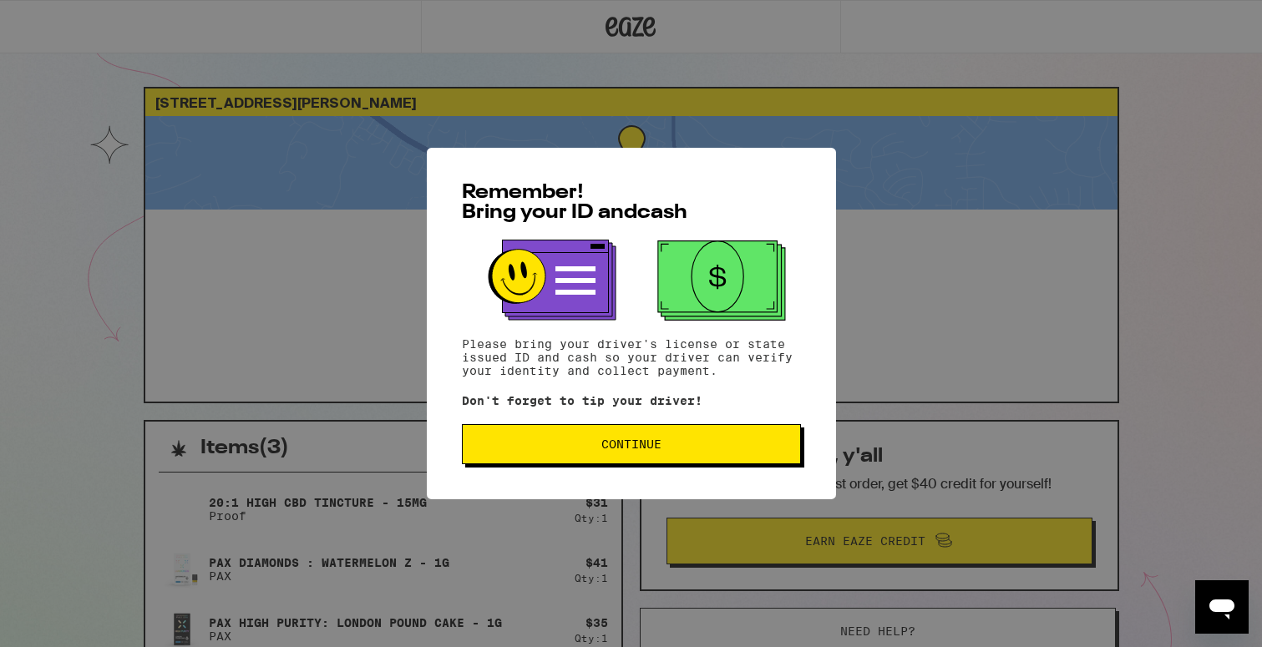
click at [581, 454] on button "Continue" at bounding box center [631, 444] width 339 height 40
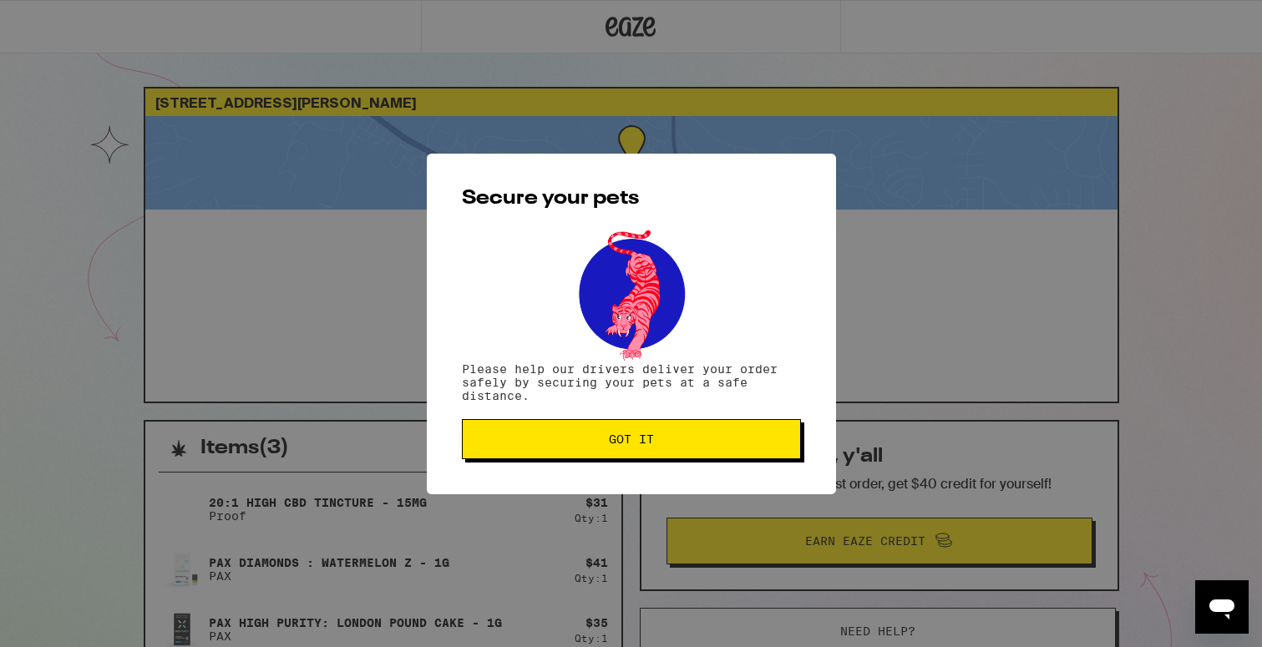
click at [589, 454] on button "Got it" at bounding box center [631, 439] width 339 height 40
